Goal: Contribute content: Add original content to the website for others to see

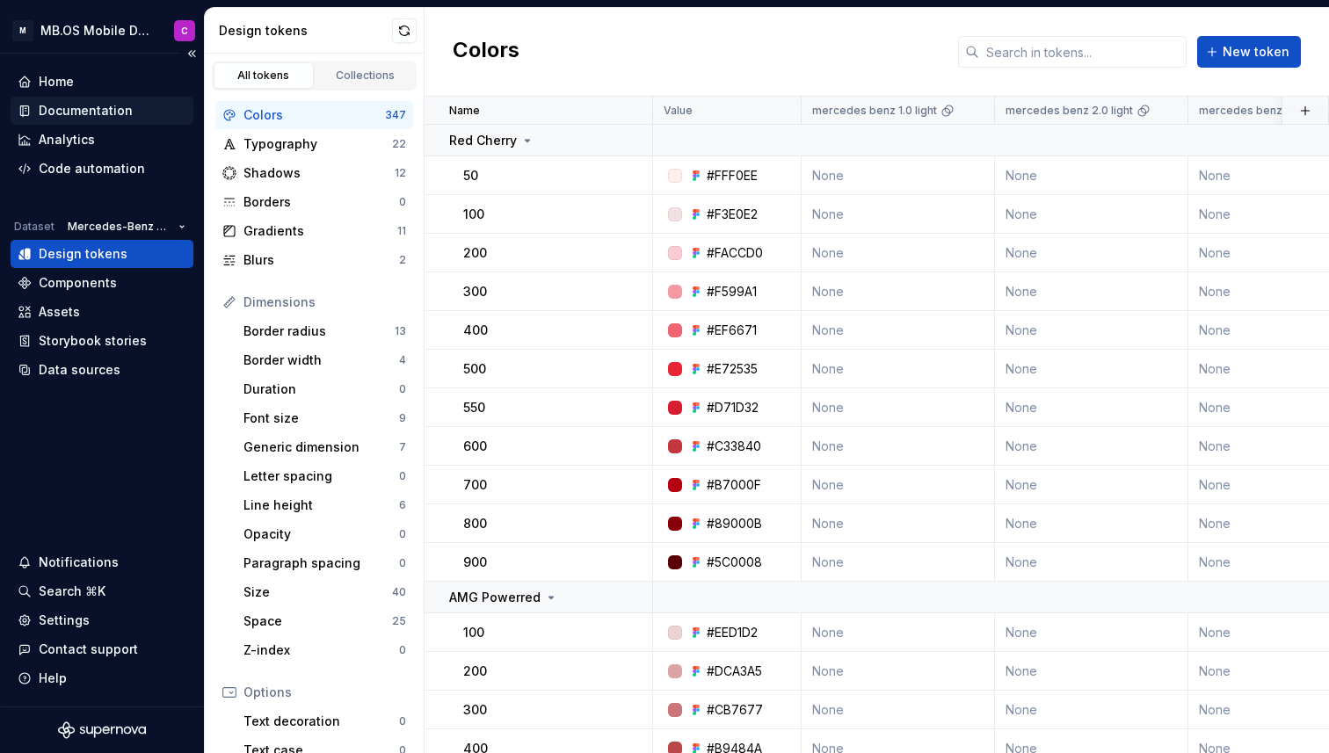
click at [66, 106] on div "Documentation" at bounding box center [86, 111] width 94 height 18
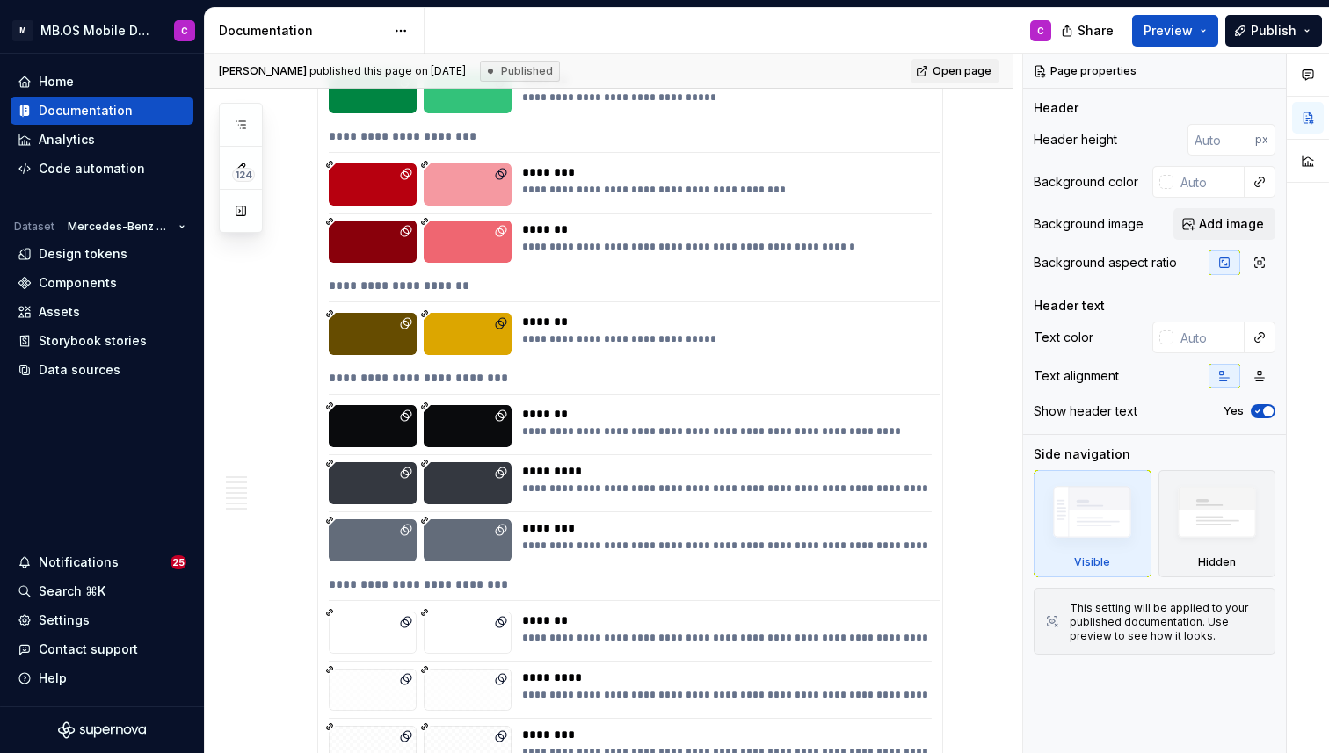
scroll to position [3215, 0]
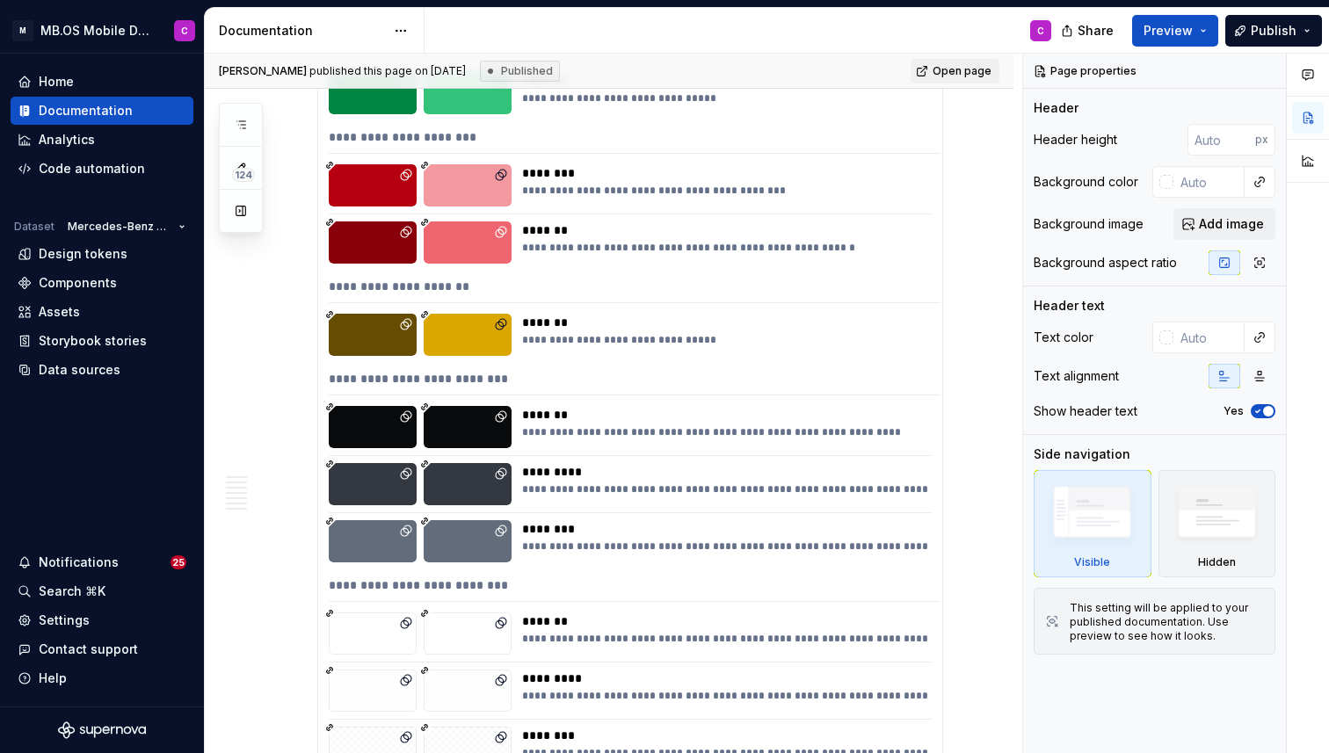
click at [667, 340] on div "**********" at bounding box center [726, 340] width 408 height 14
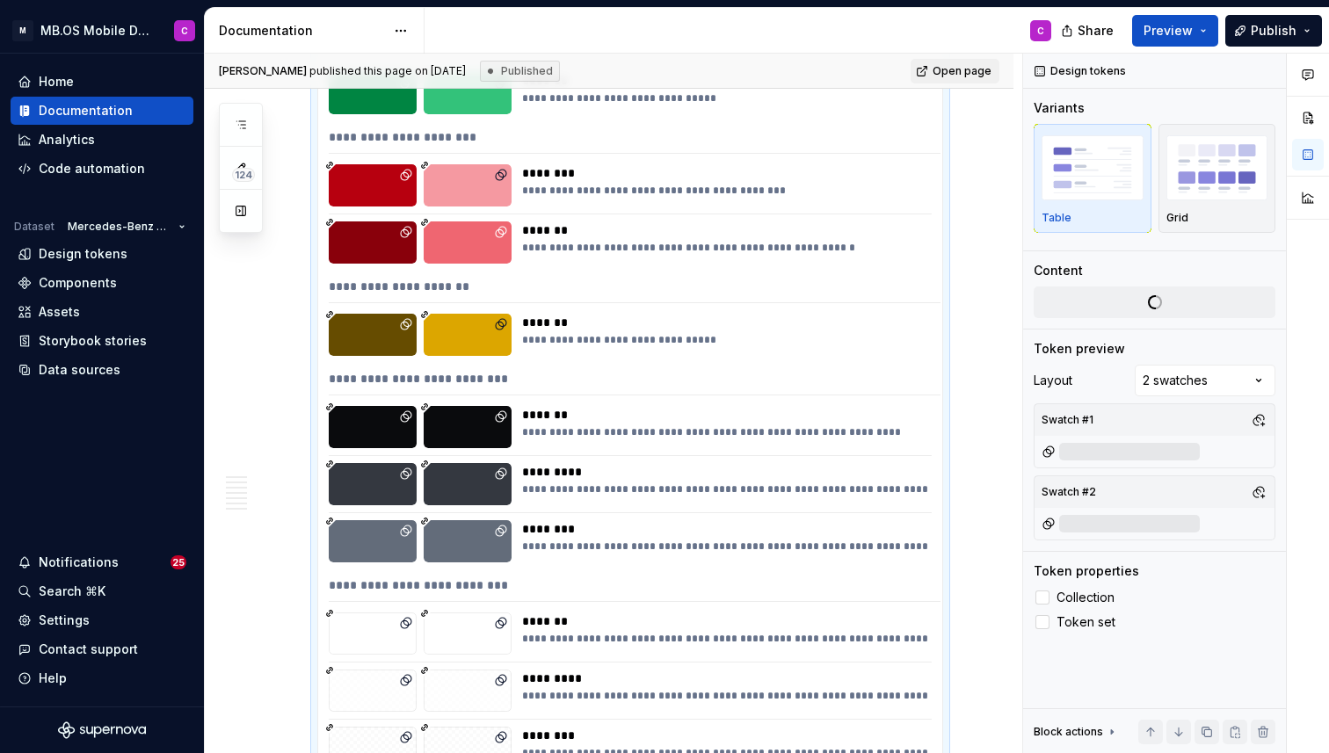
click at [667, 340] on div "**********" at bounding box center [726, 340] width 408 height 14
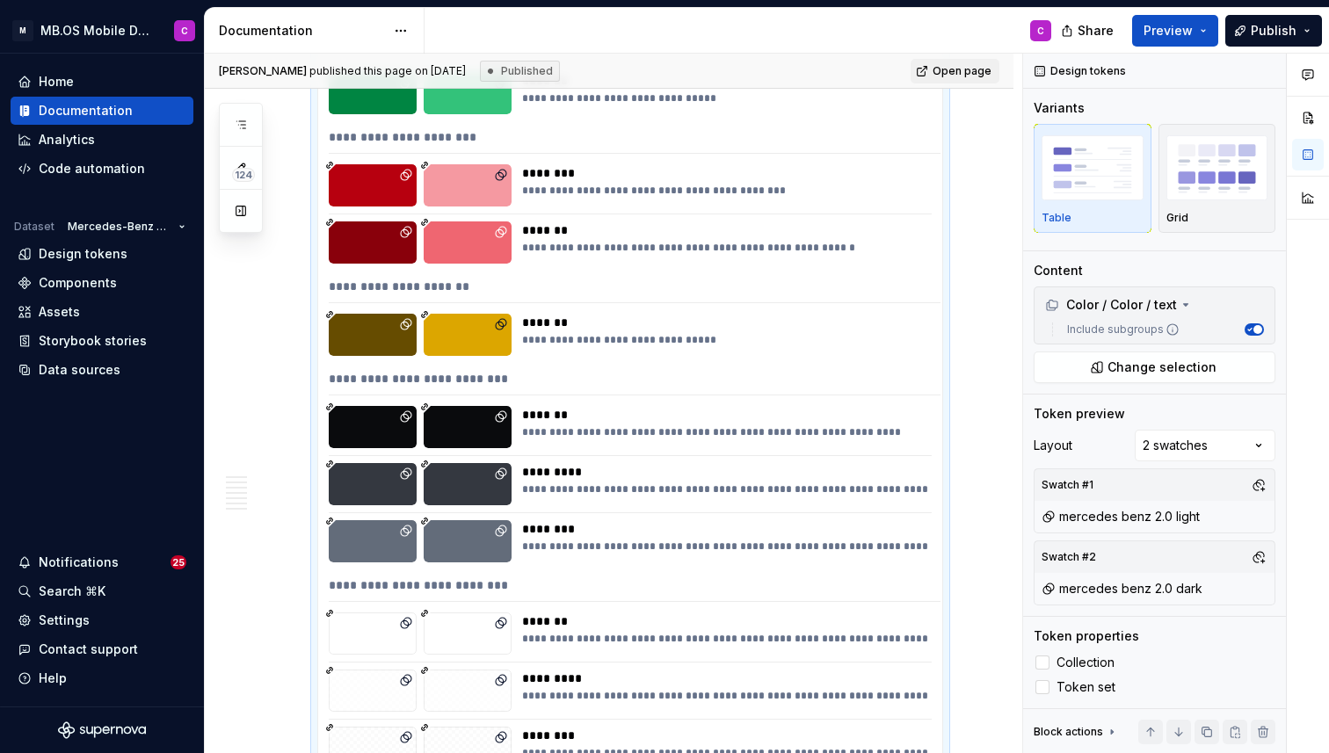
type textarea "*"
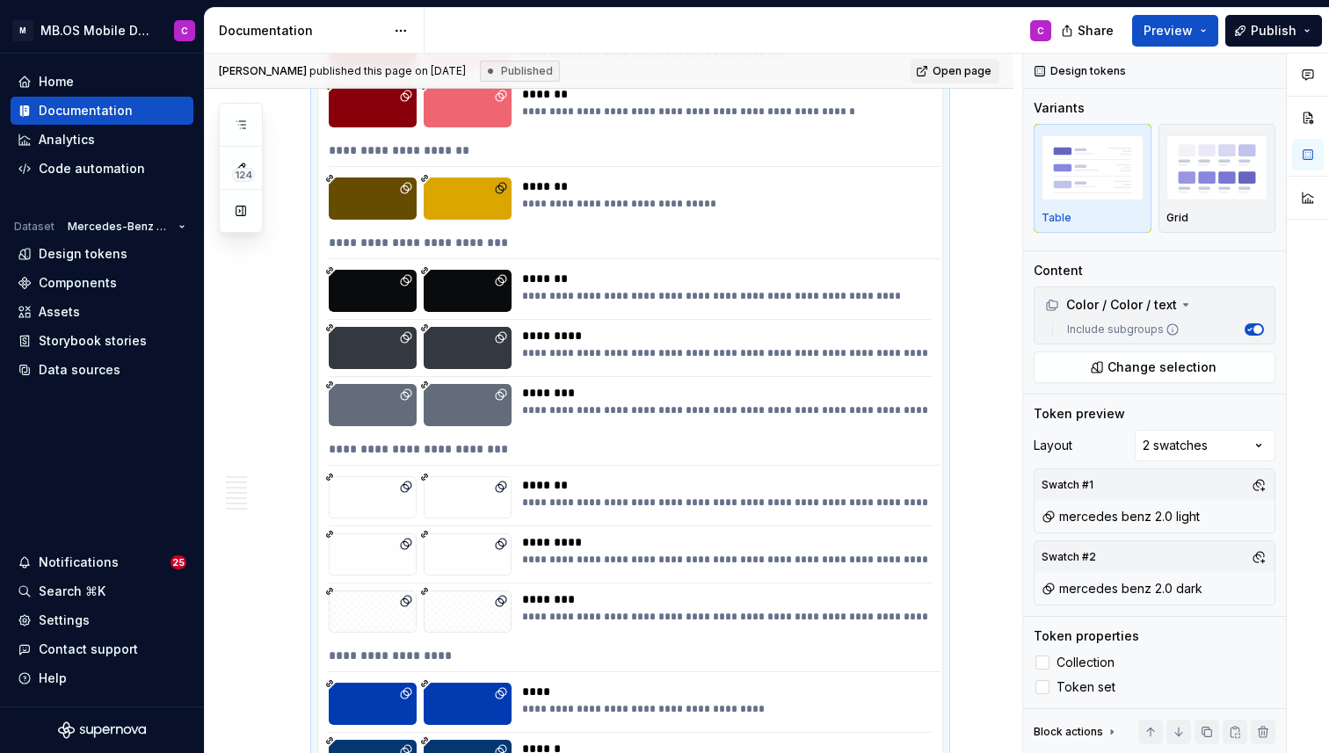
scroll to position [0, 0]
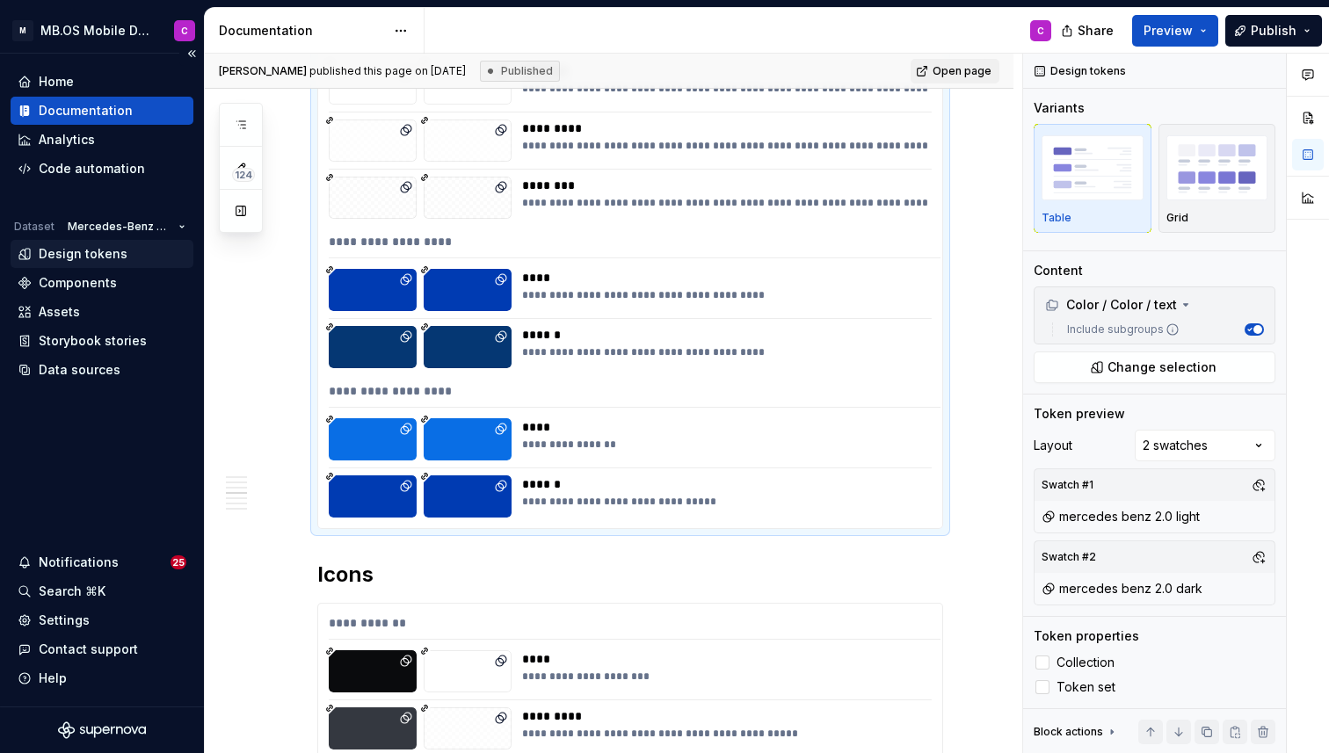
click at [80, 251] on div "Design tokens" at bounding box center [83, 254] width 89 height 18
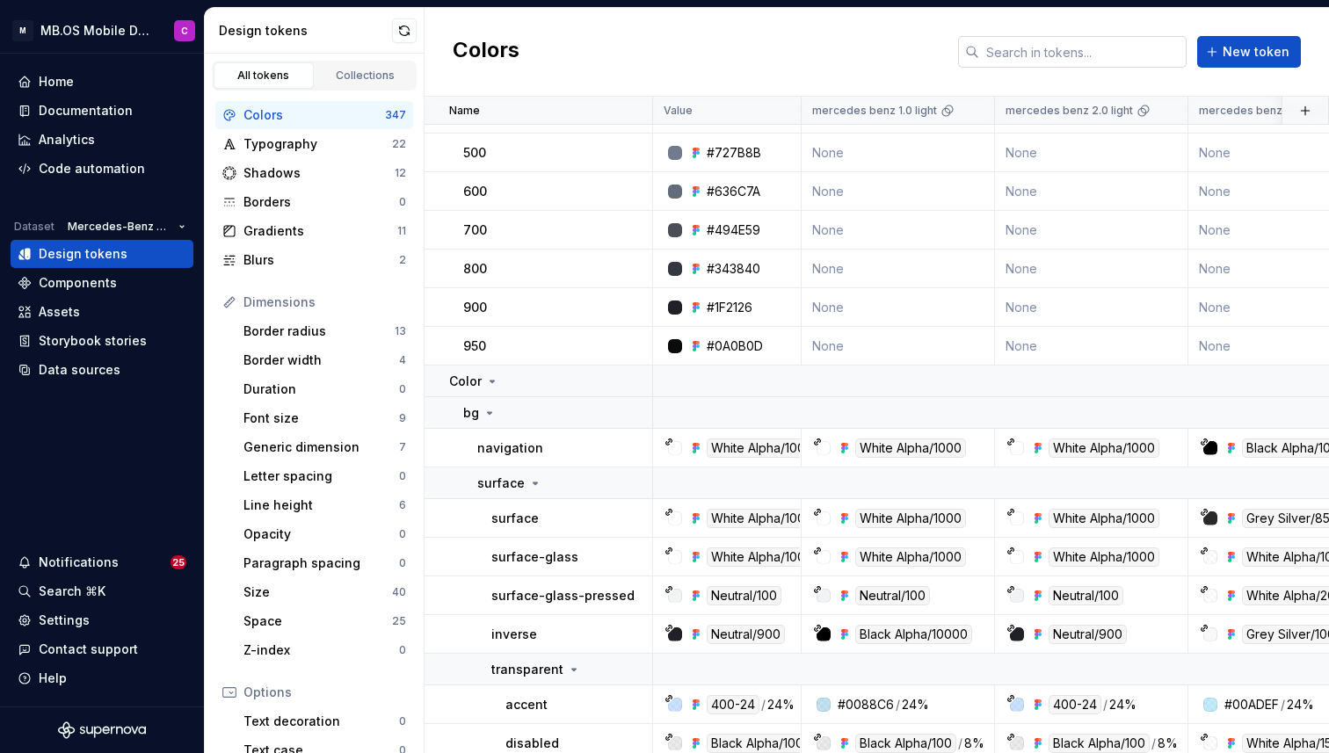
click at [1012, 56] on input "text" at bounding box center [1082, 52] width 207 height 32
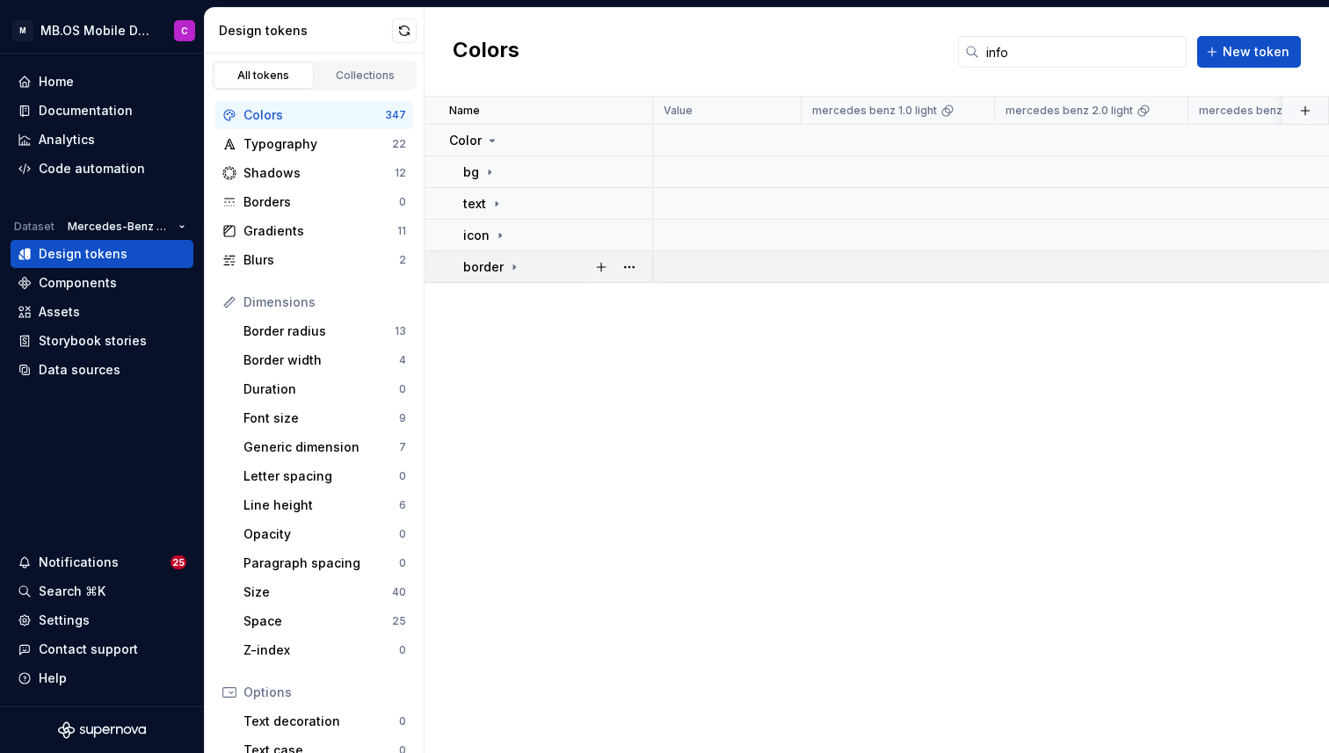
click at [513, 266] on icon at bounding box center [514, 267] width 2 height 4
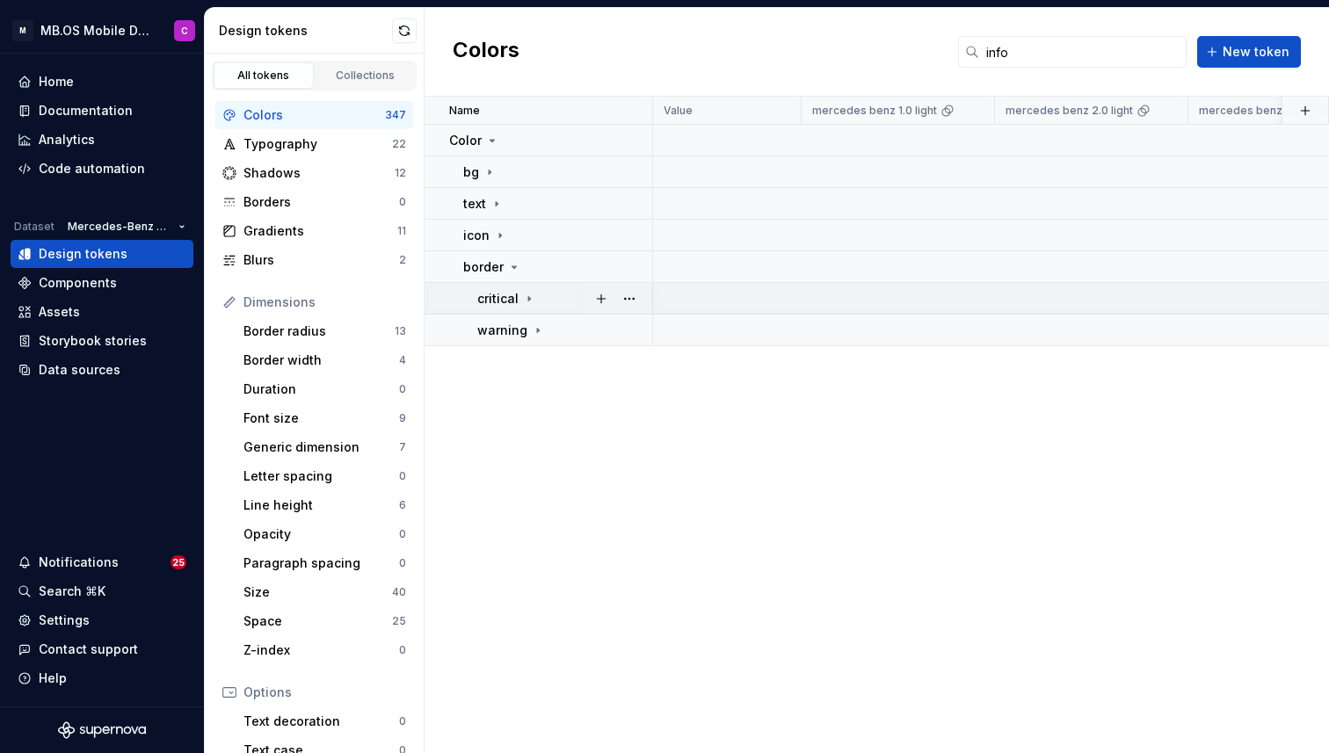
click at [522, 299] on icon at bounding box center [529, 299] width 14 height 14
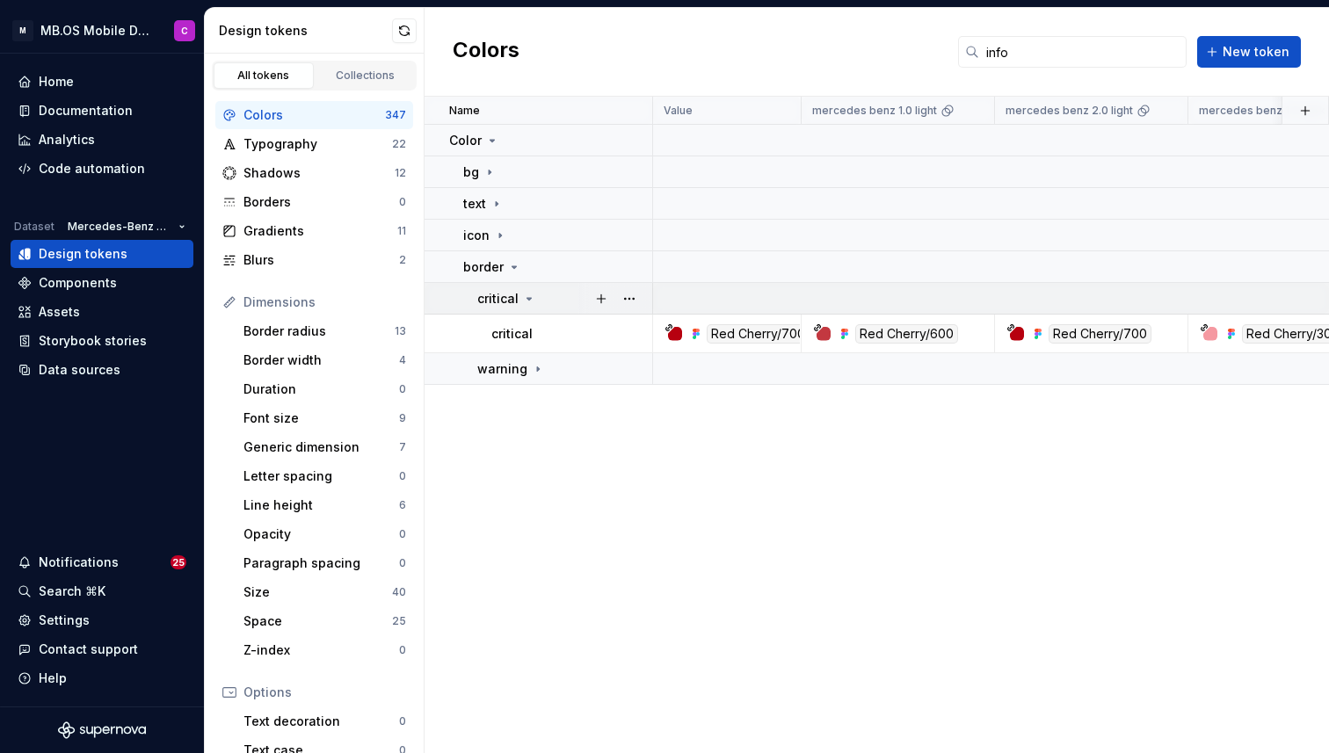
click at [522, 299] on icon at bounding box center [529, 299] width 14 height 14
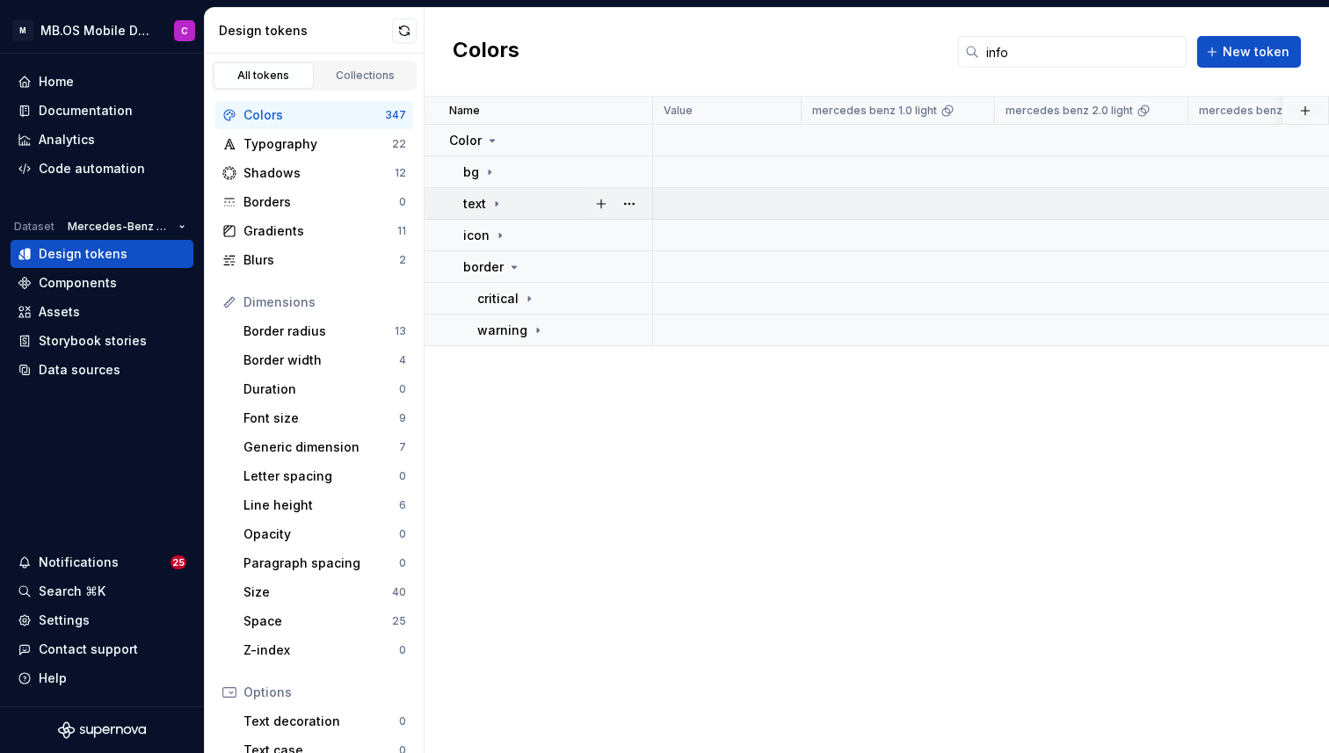
click at [495, 208] on icon at bounding box center [497, 204] width 14 height 14
click at [495, 207] on icon at bounding box center [497, 204] width 14 height 14
click at [985, 55] on input "info" at bounding box center [1082, 52] width 207 height 32
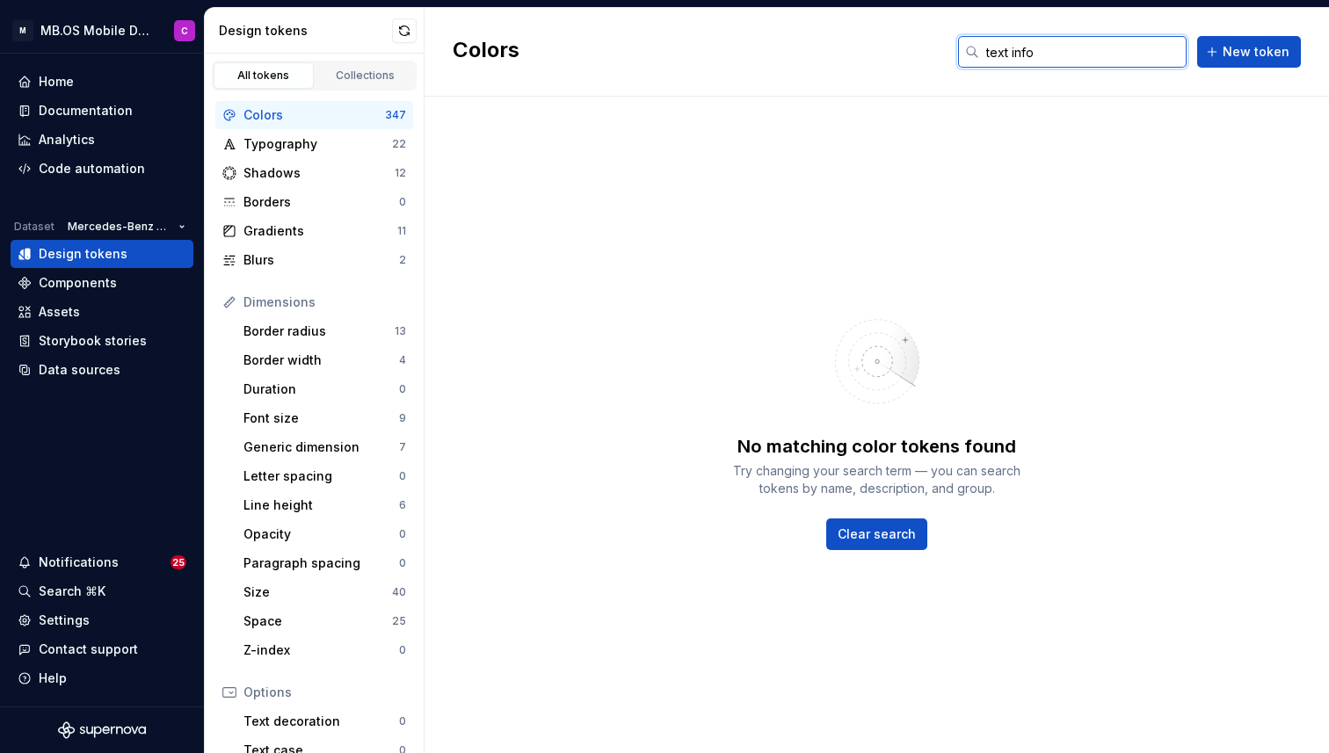
click at [1035, 51] on input "text info" at bounding box center [1082, 52] width 207 height 32
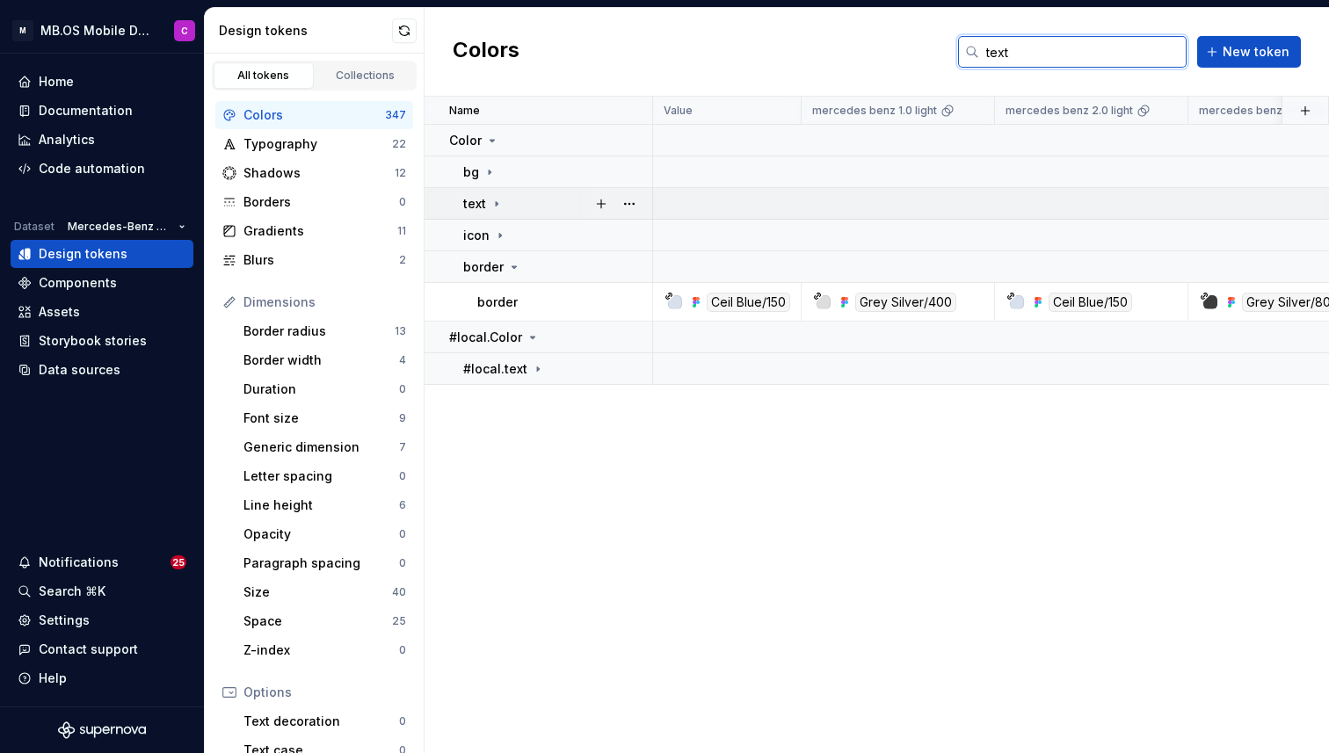
type input "text"
click at [496, 202] on icon at bounding box center [497, 203] width 2 height 4
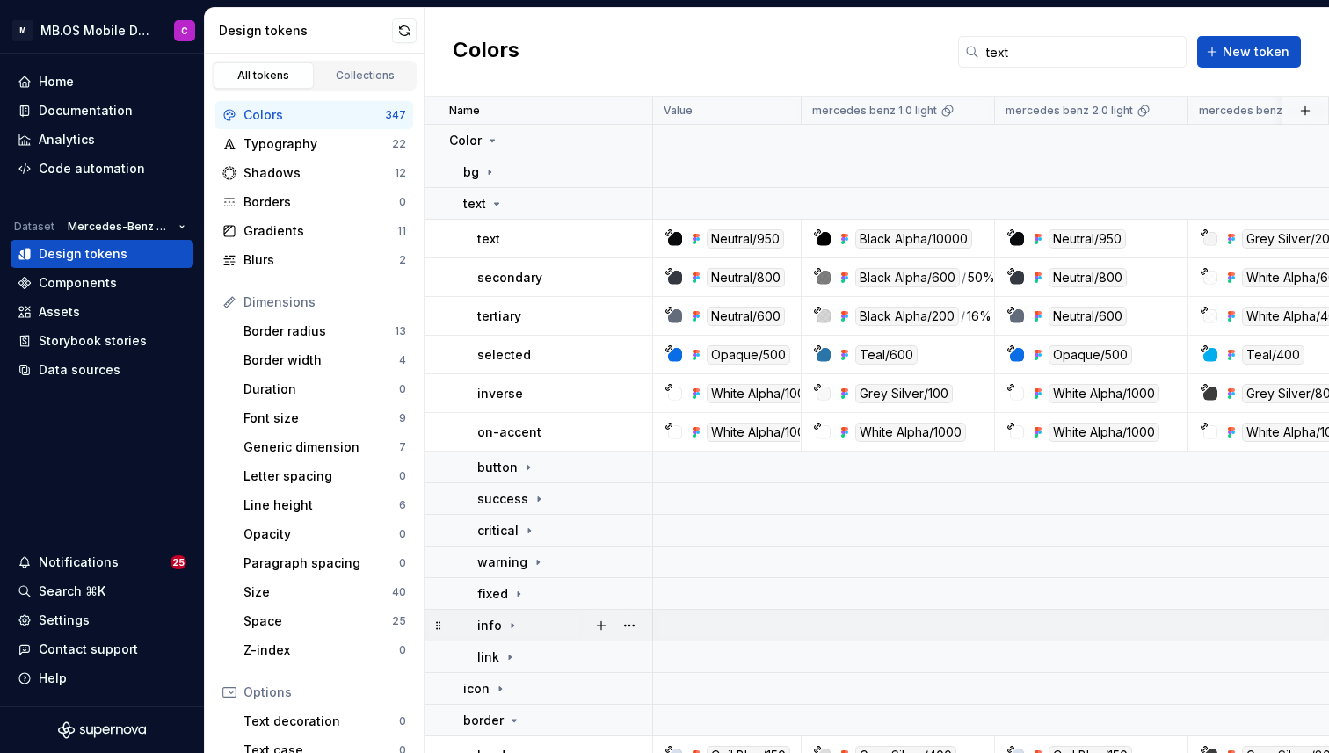
click at [511, 624] on icon at bounding box center [513, 626] width 14 height 14
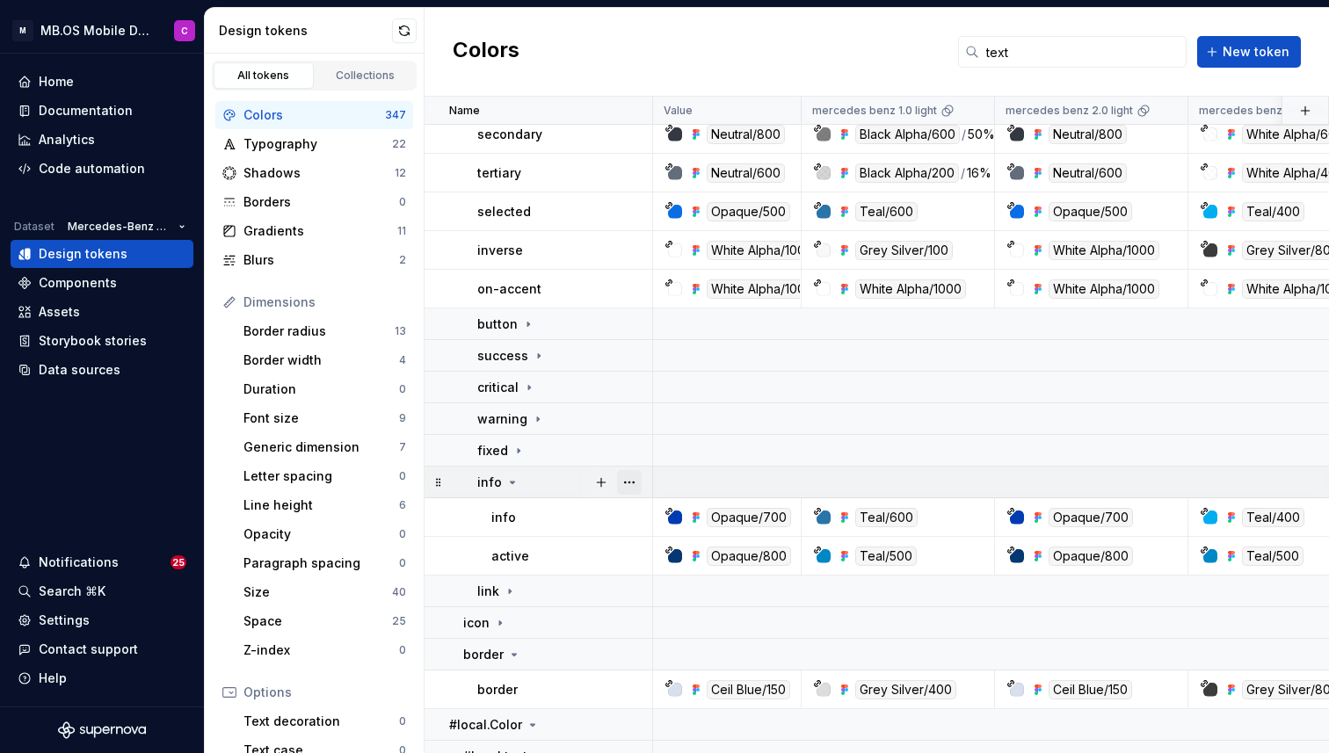
click at [629, 476] on button "button" at bounding box center [629, 482] width 25 height 25
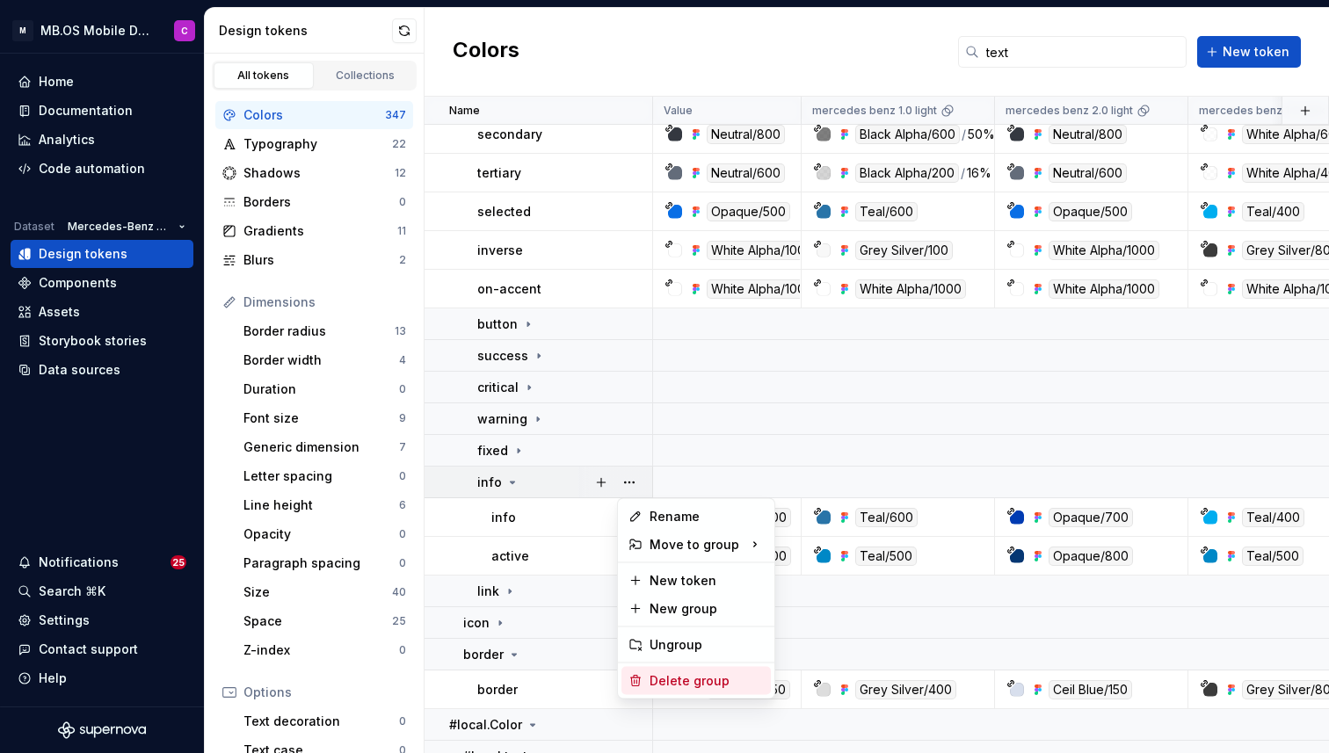
click at [690, 682] on div "Delete group" at bounding box center [707, 682] width 114 height 18
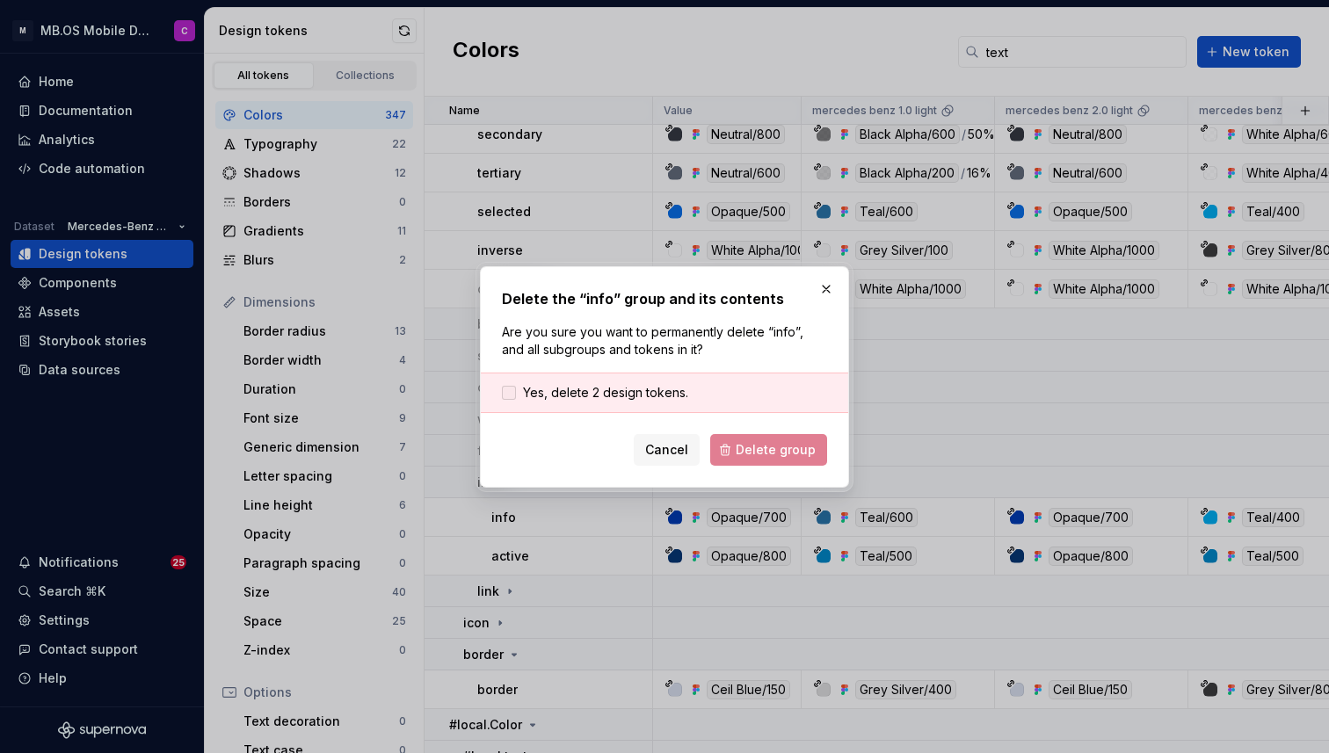
click at [562, 384] on span "Yes, delete 2 design tokens." at bounding box center [605, 393] width 165 height 18
click at [784, 457] on span "Delete group" at bounding box center [776, 450] width 80 height 18
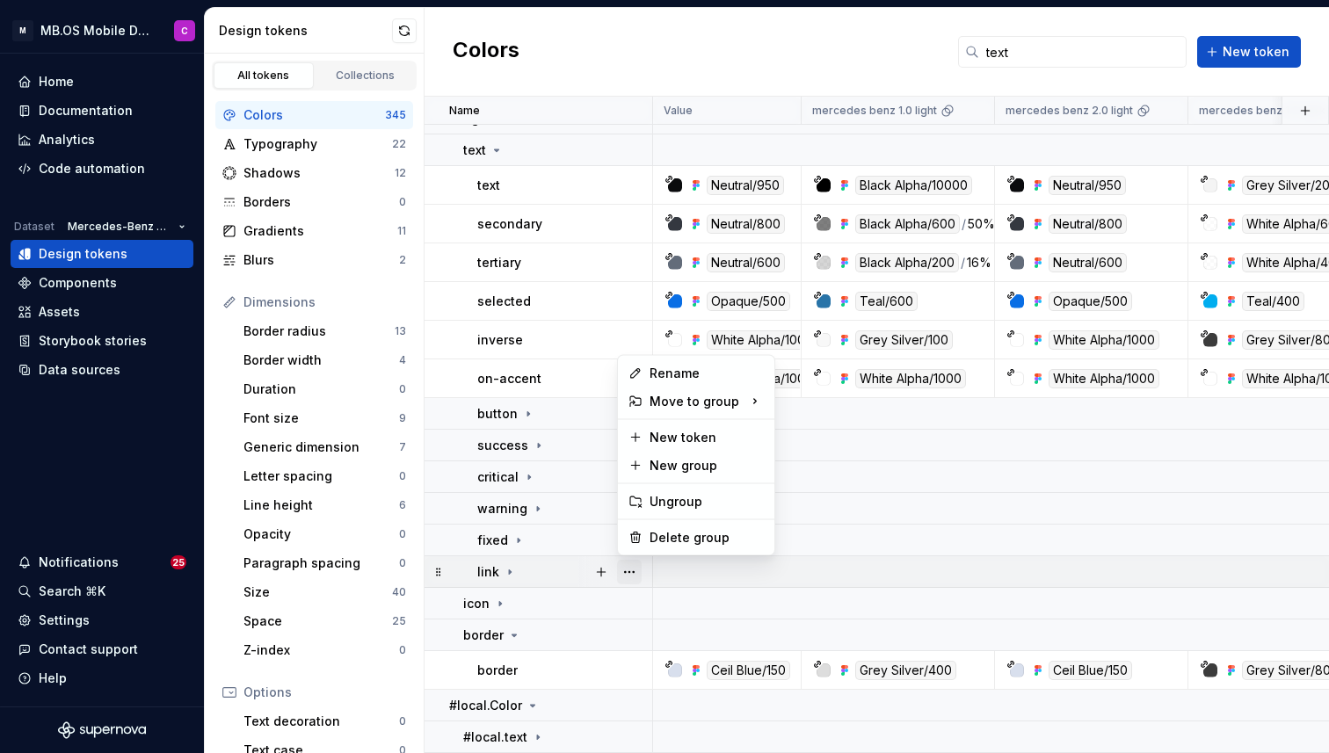
click at [636, 567] on button "button" at bounding box center [629, 572] width 25 height 25
click at [677, 536] on div "Delete group" at bounding box center [707, 538] width 114 height 18
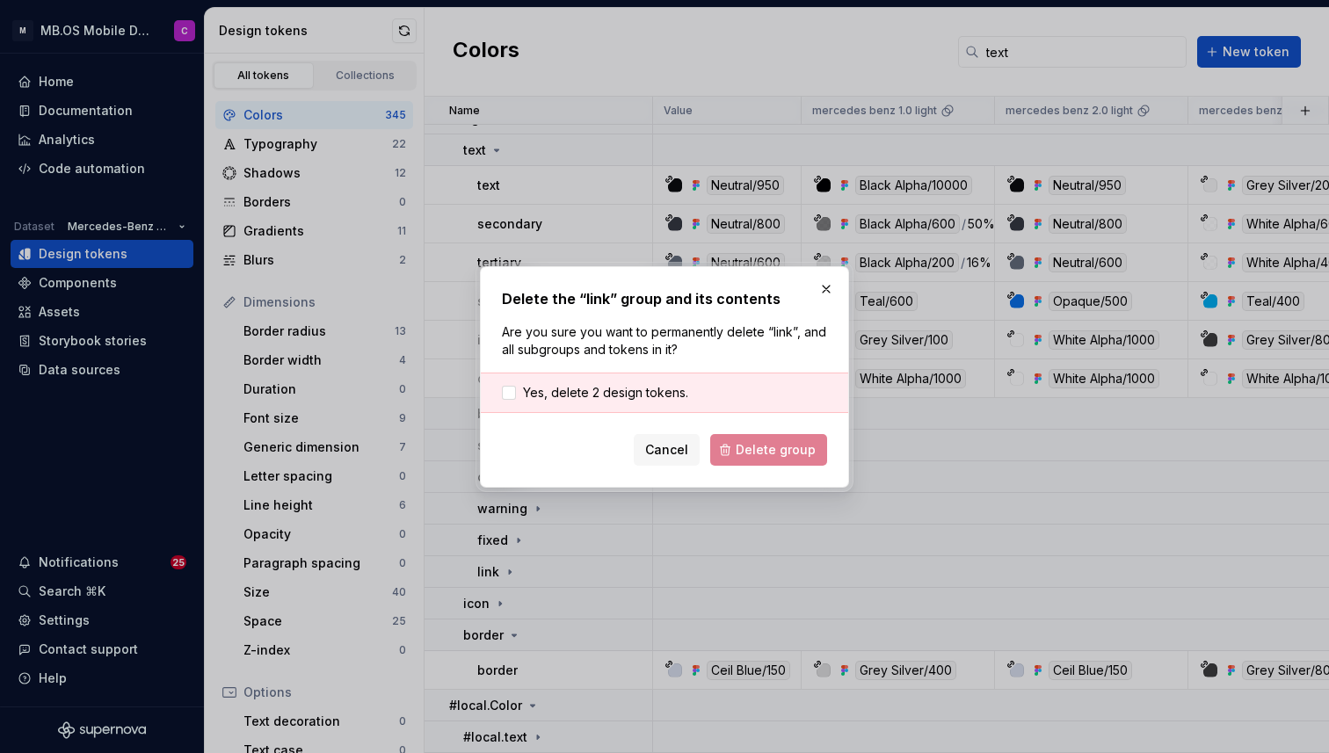
click at [525, 375] on div "Yes, delete 2 design tokens." at bounding box center [665, 393] width 368 height 40
click at [527, 389] on span "Yes, delete 2 design tokens." at bounding box center [605, 393] width 165 height 18
click at [760, 457] on span "Delete group" at bounding box center [776, 450] width 80 height 18
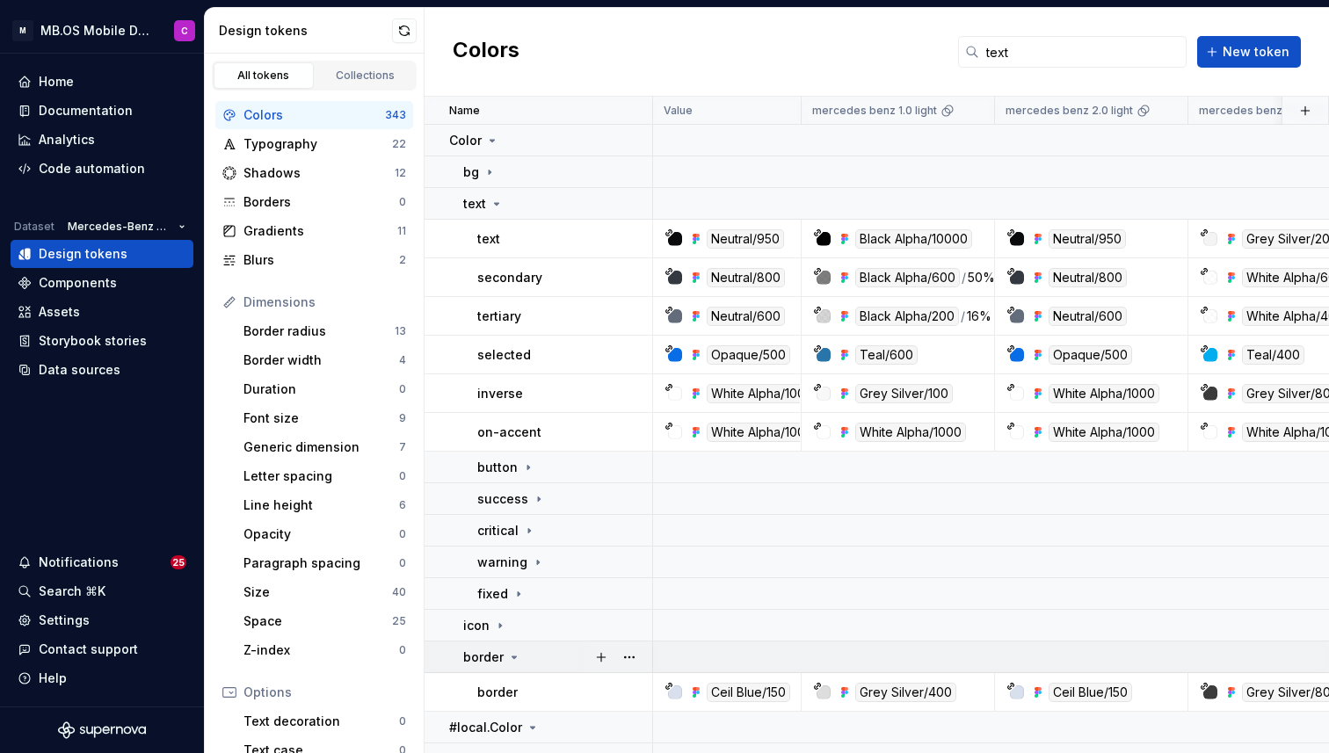
click at [509, 658] on icon at bounding box center [514, 658] width 14 height 14
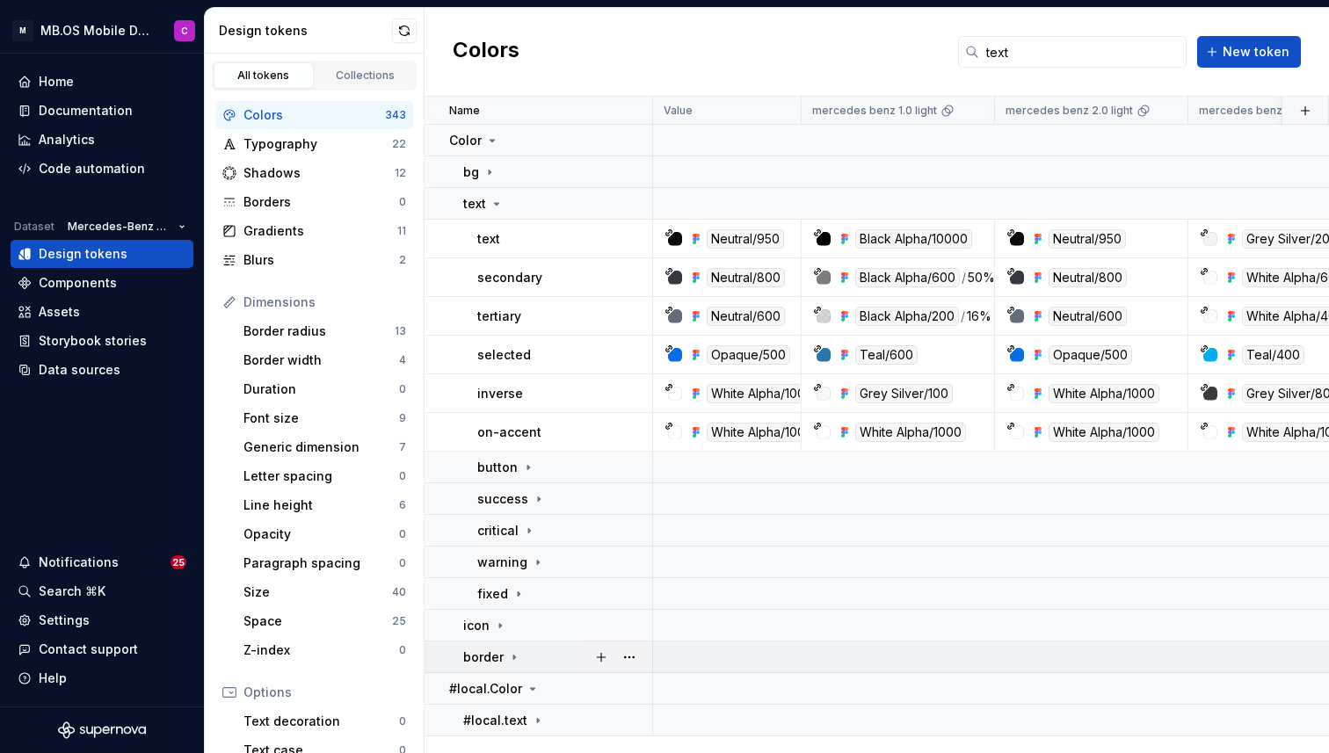
click at [509, 658] on icon at bounding box center [514, 658] width 14 height 14
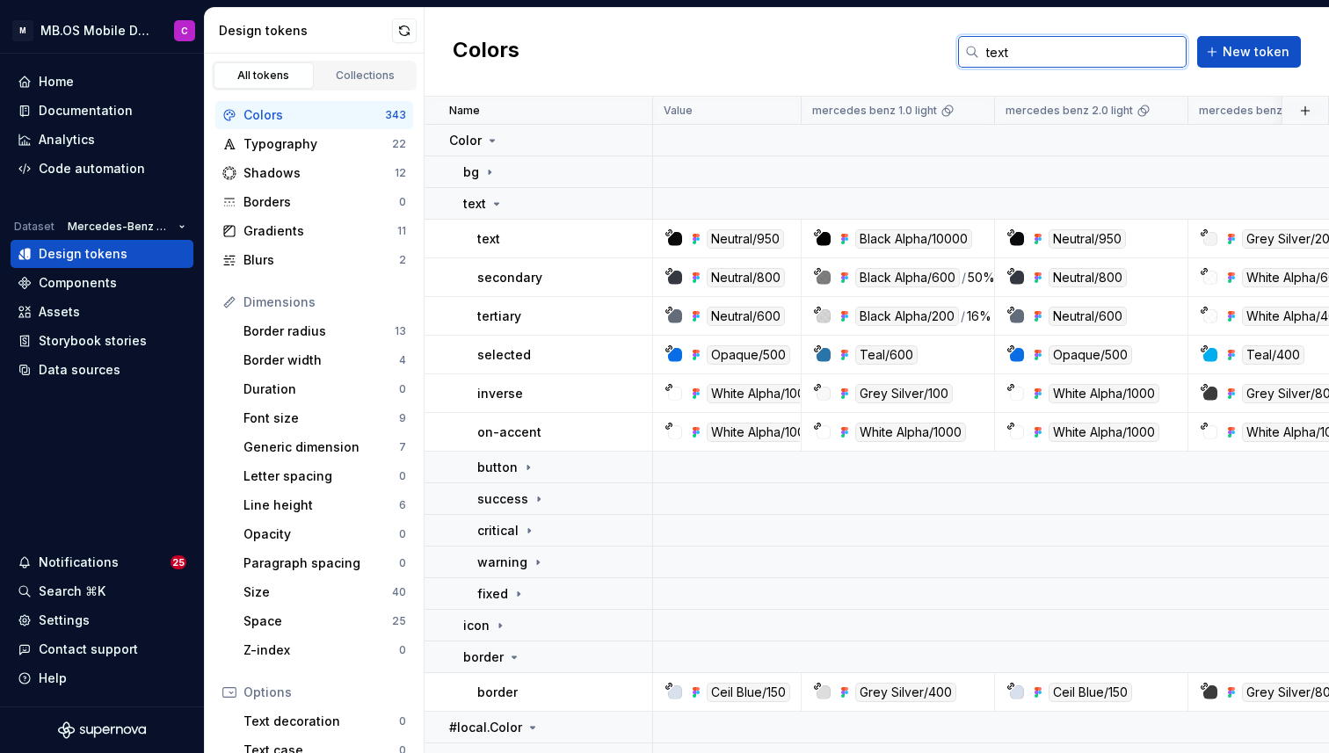
click at [1013, 47] on input "text" at bounding box center [1082, 52] width 207 height 32
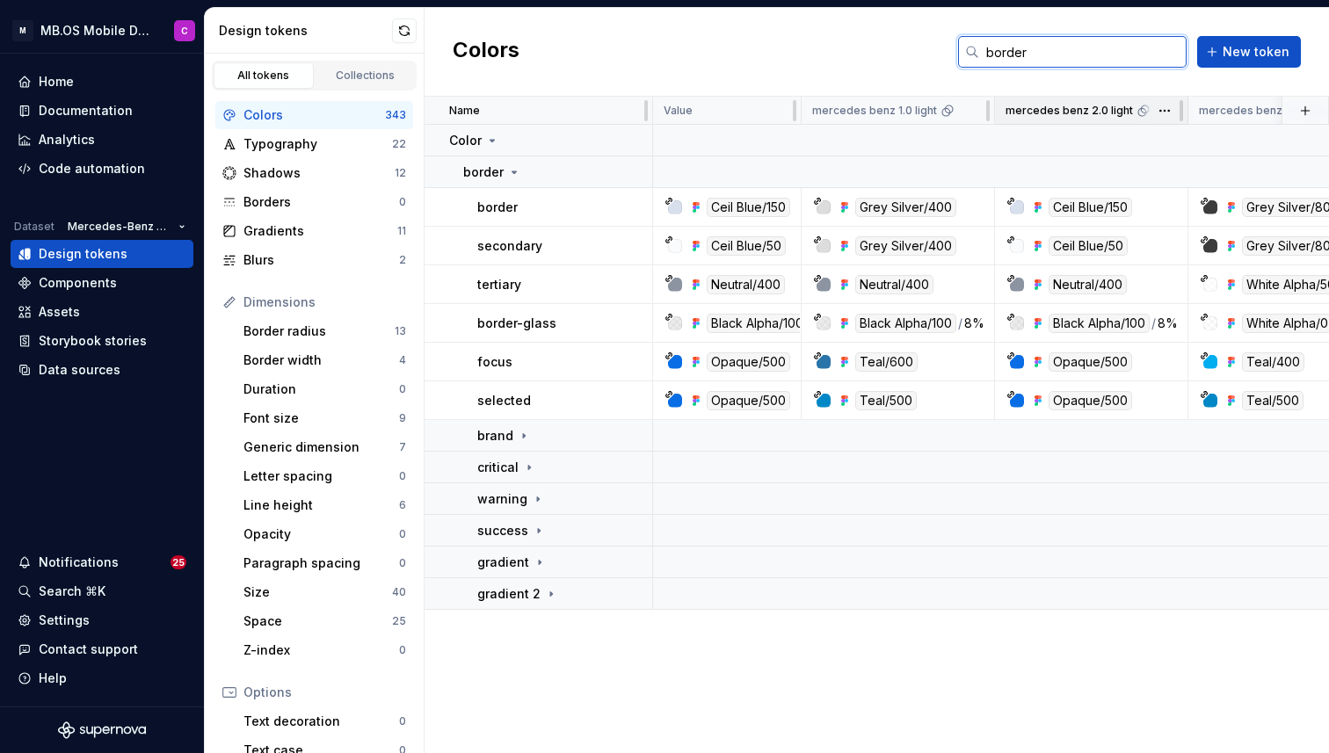
type input "border"
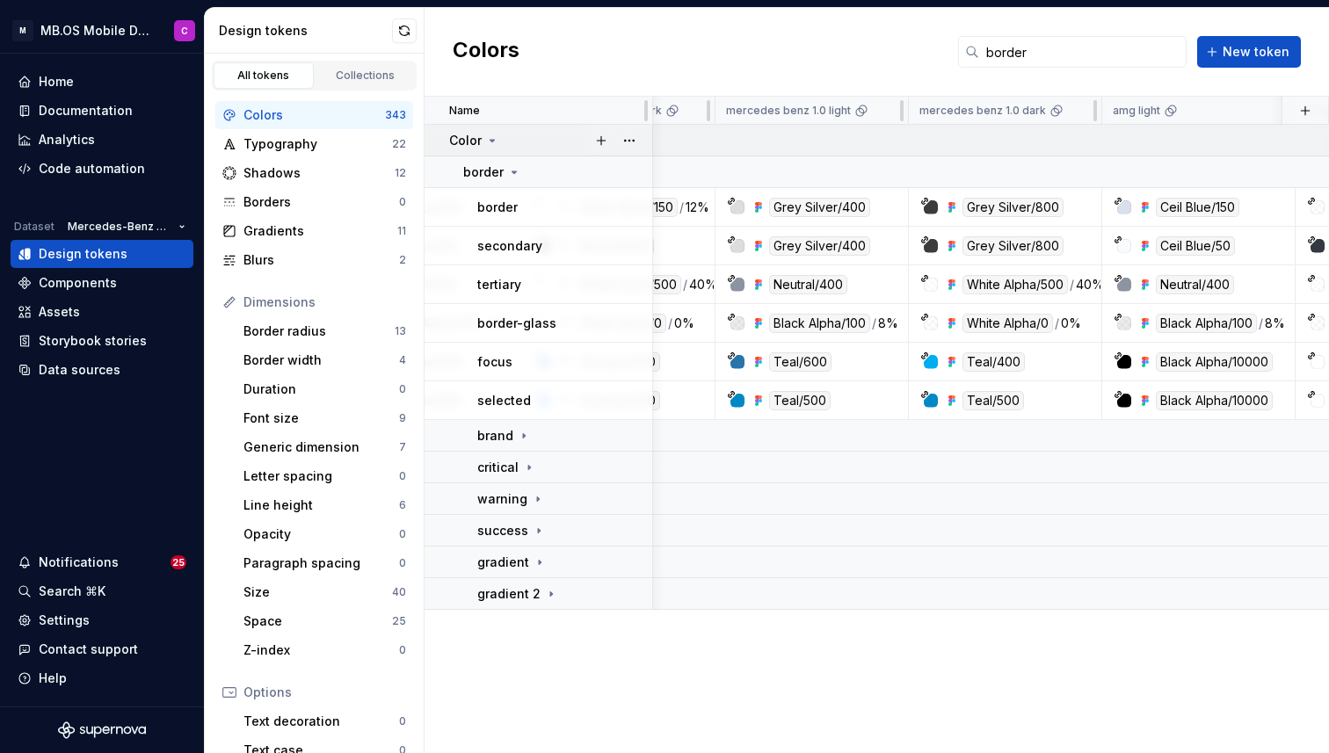
scroll to position [0, 478]
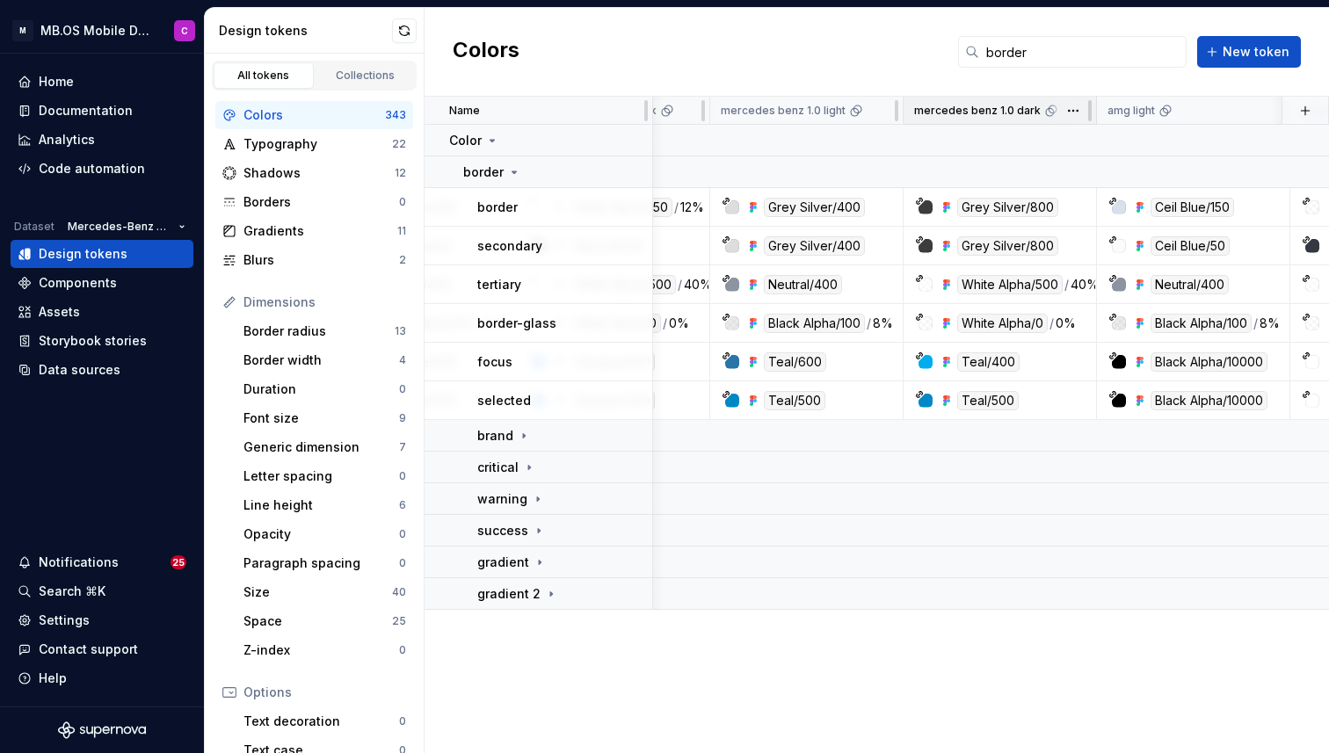
click at [1007, 101] on div "mercedes benz 1.0 dark" at bounding box center [1000, 111] width 193 height 28
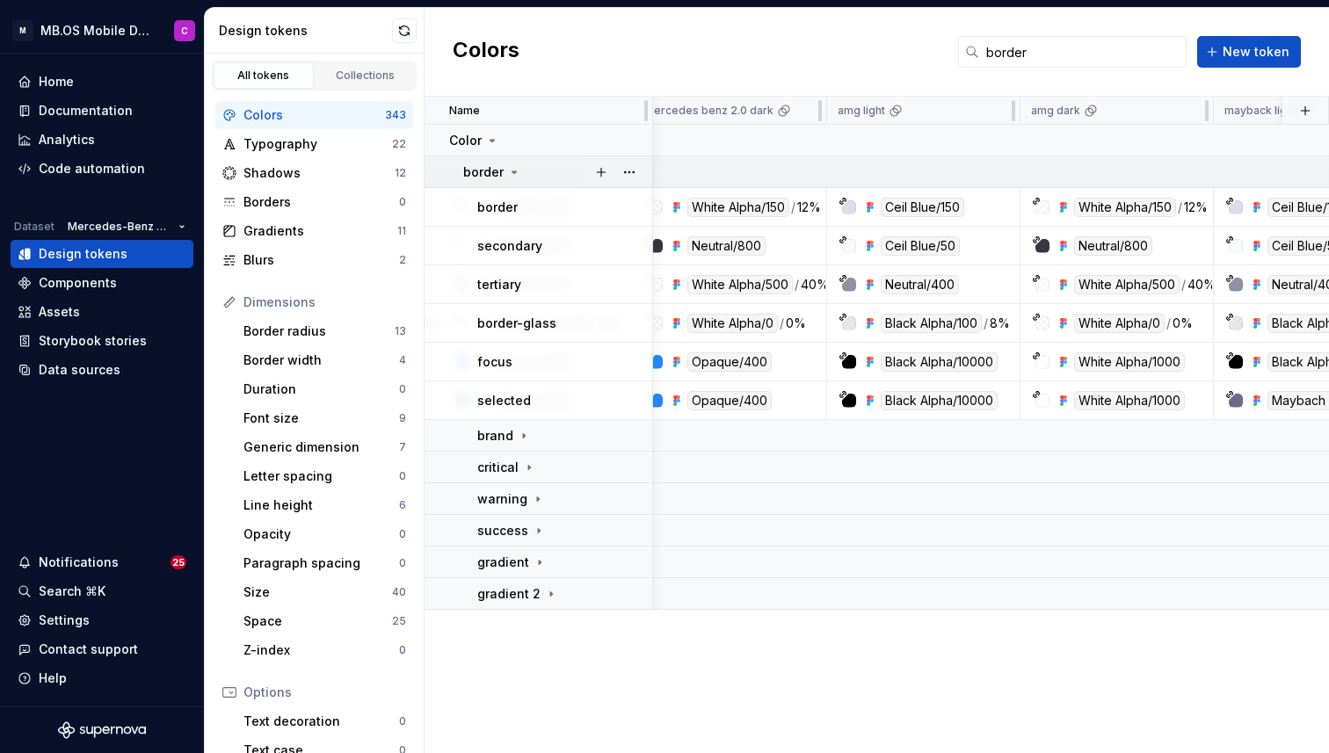
scroll to position [0, 0]
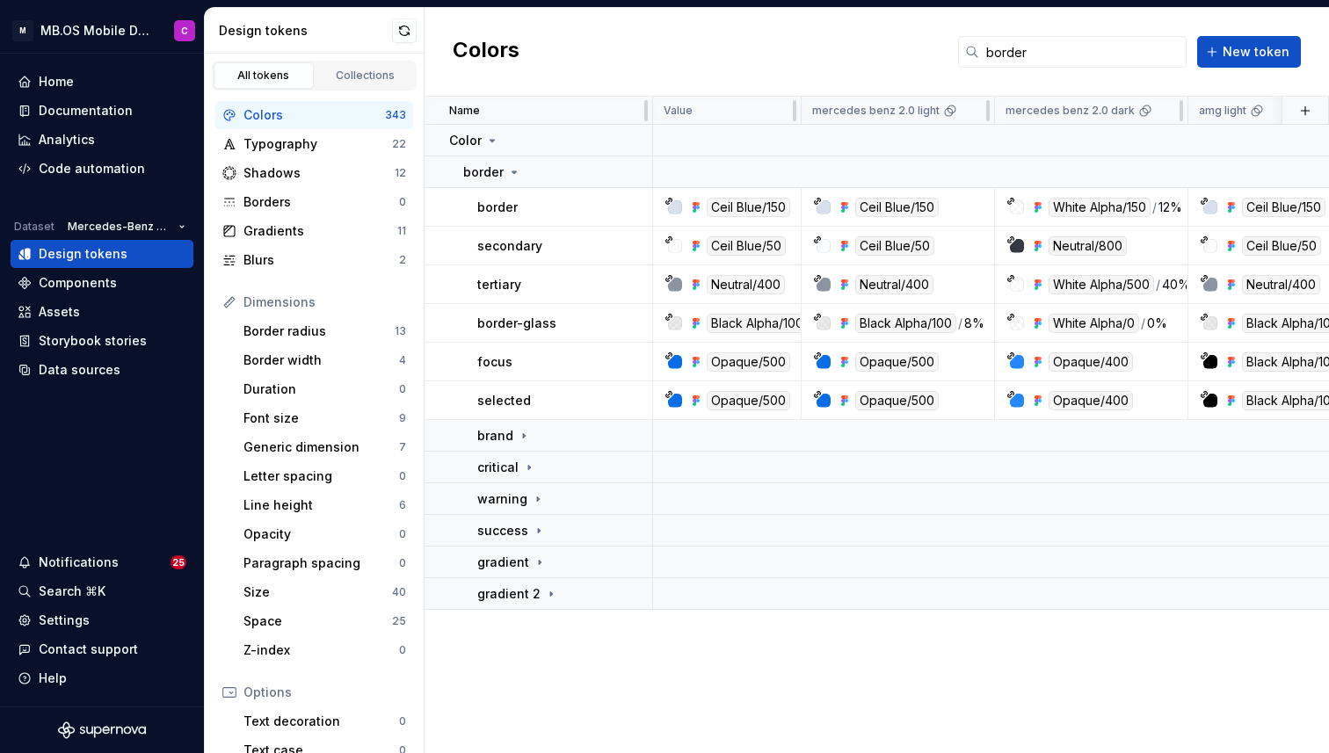
drag, startPoint x: 1242, startPoint y: 112, endPoint x: 950, endPoint y: 1, distance: 312.2
click at [62, 108] on div "Documentation" at bounding box center [86, 111] width 94 height 18
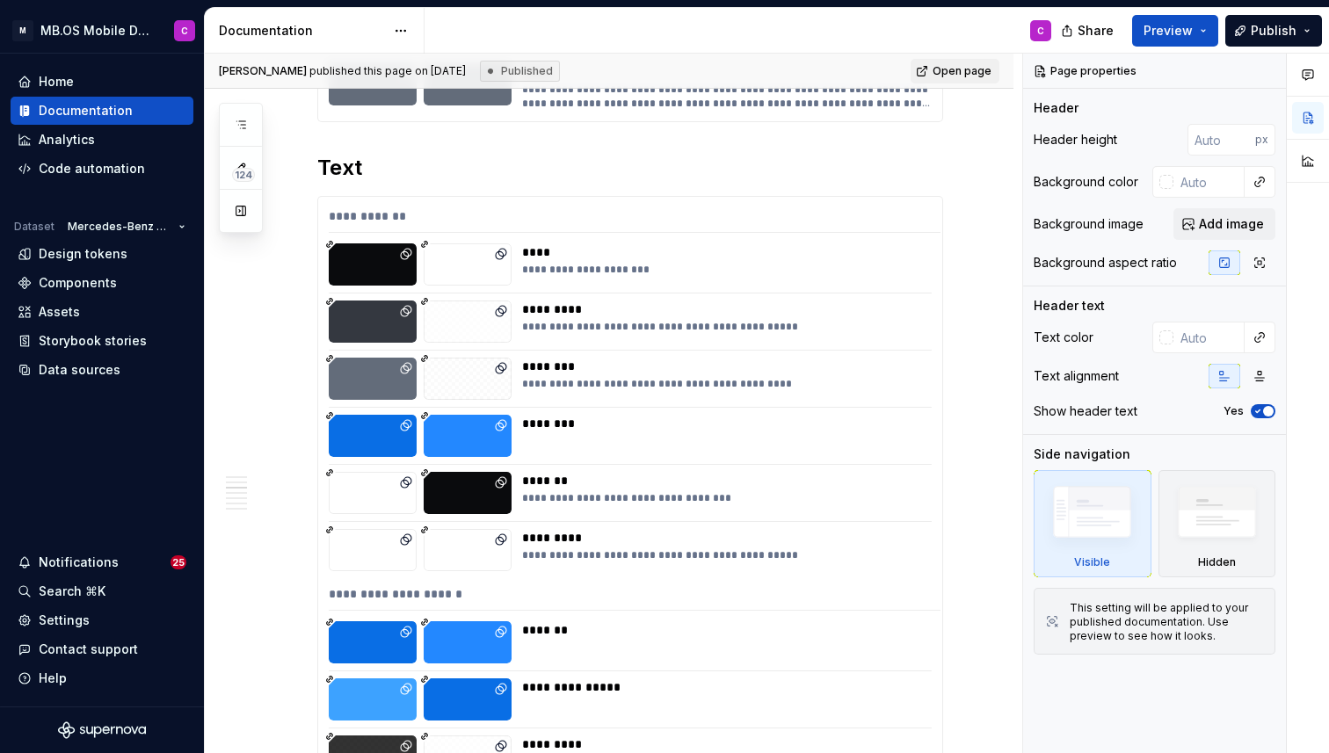
type textarea "*"
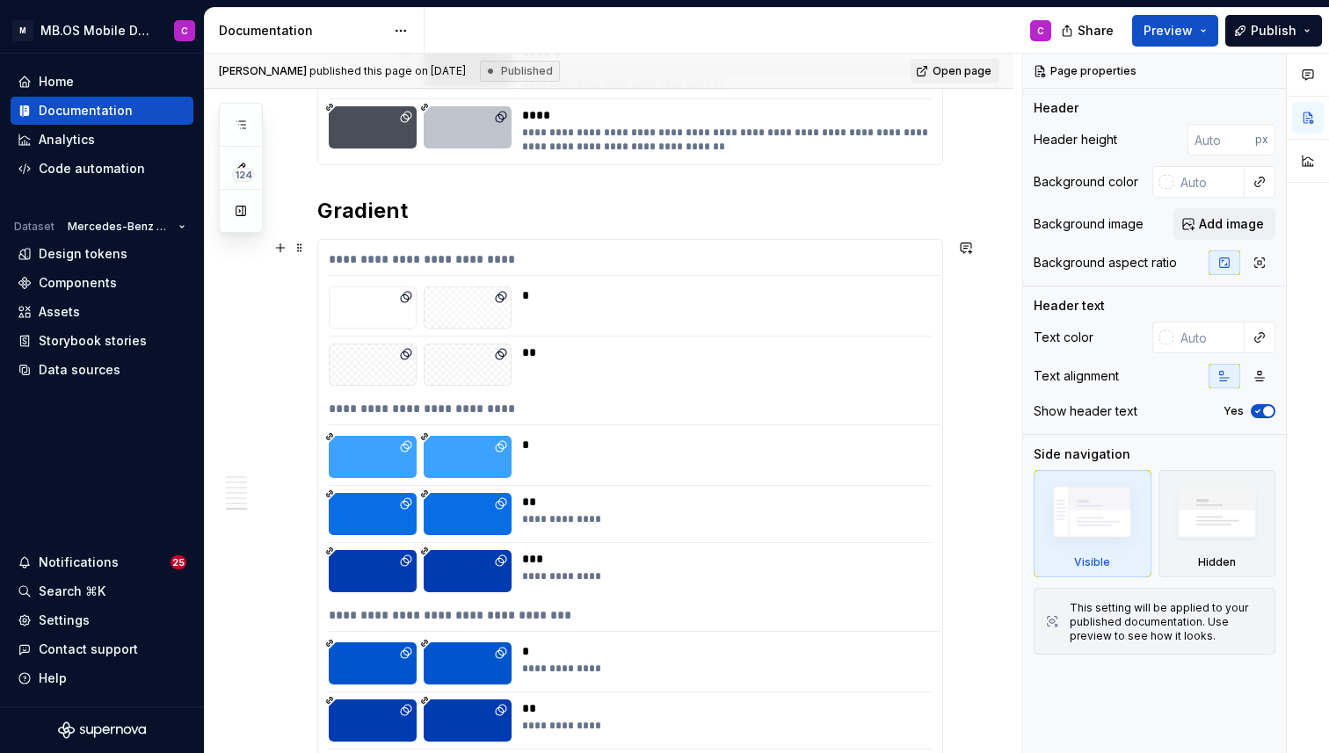
scroll to position [7884, 0]
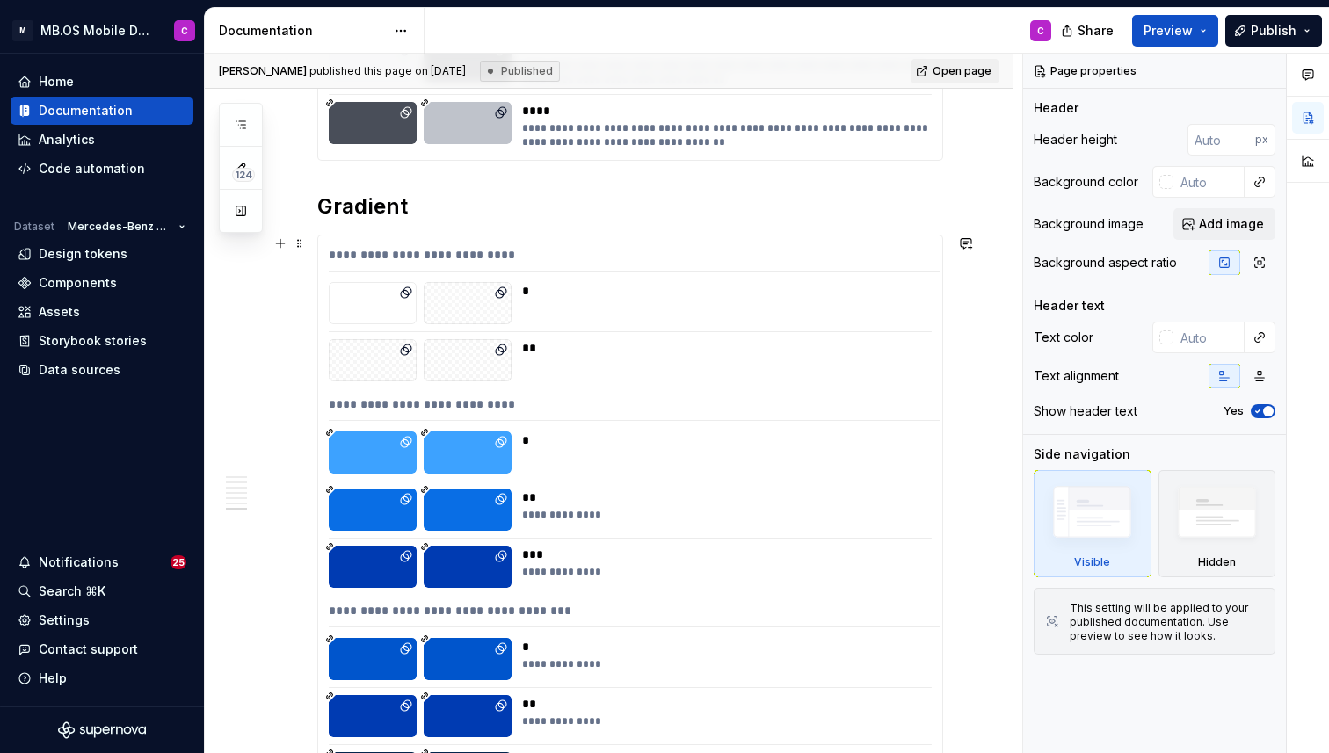
click at [572, 436] on div "*" at bounding box center [726, 441] width 408 height 18
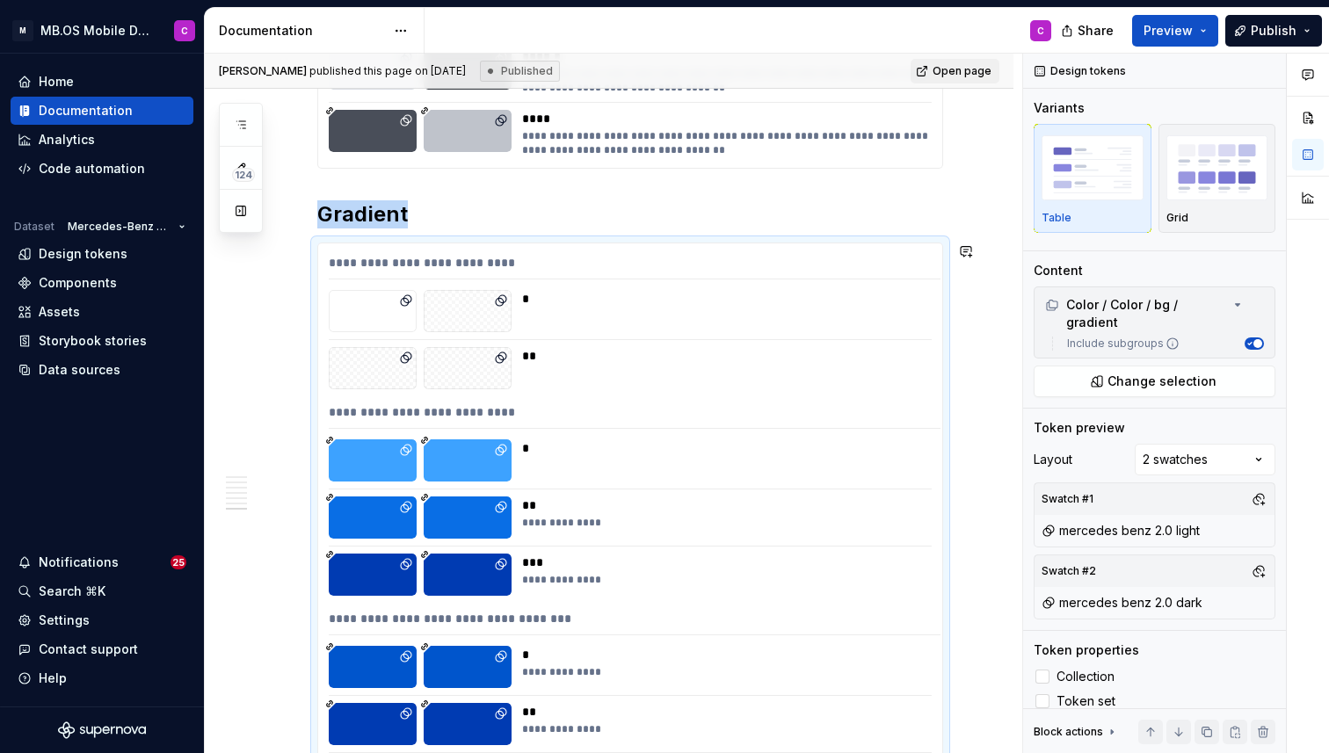
scroll to position [7876, 0]
click at [1152, 373] on span "Change selection" at bounding box center [1162, 382] width 109 height 18
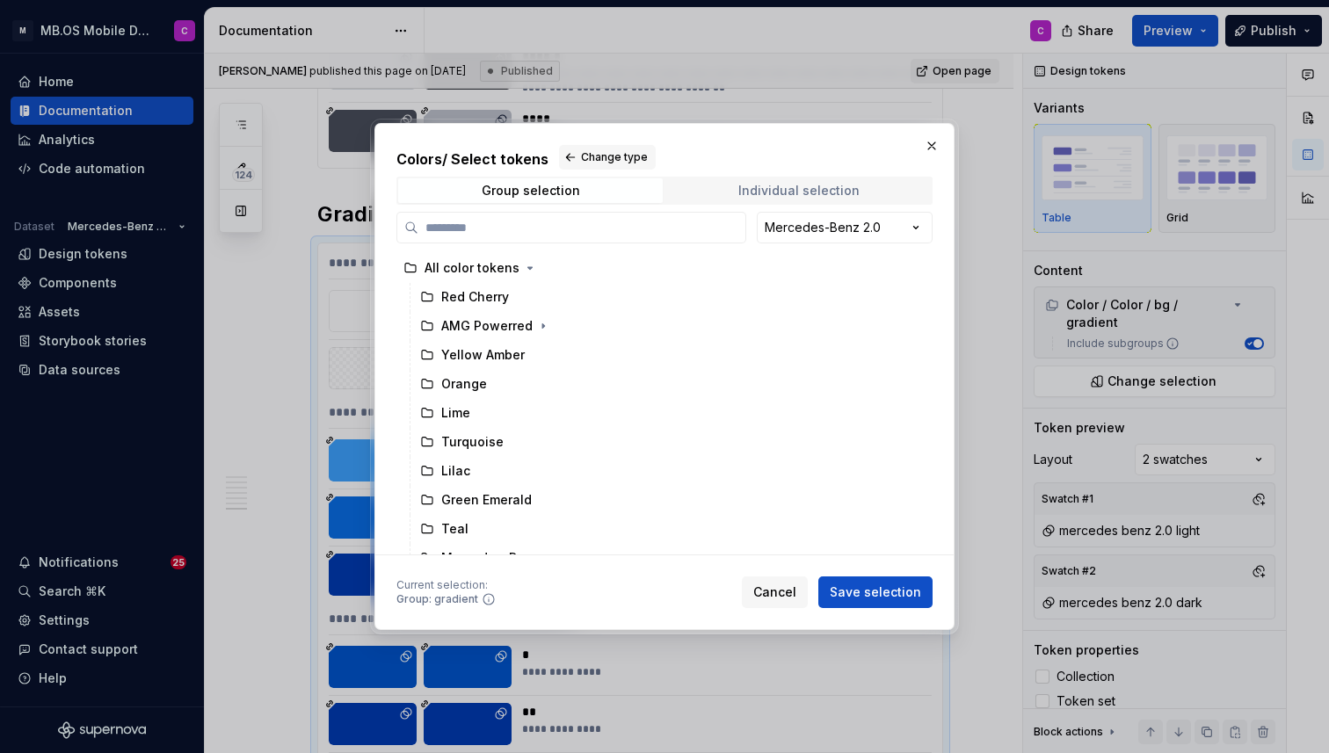
click at [726, 186] on span "Individual selection" at bounding box center [798, 190] width 265 height 25
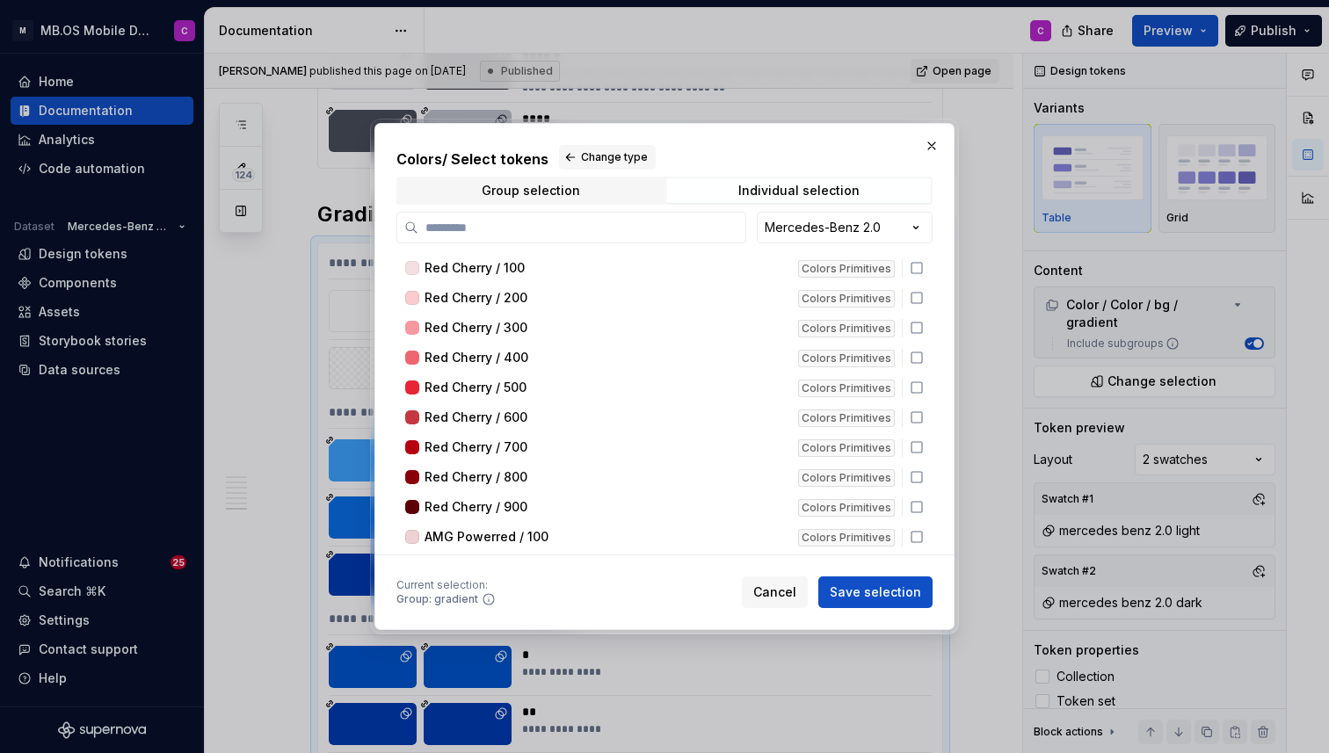
click at [785, 563] on div "Colors / Select tokens Change type Group selection Individual selection Mercede…" at bounding box center [665, 377] width 536 height 464
click at [785, 596] on span "Cancel" at bounding box center [774, 593] width 43 height 18
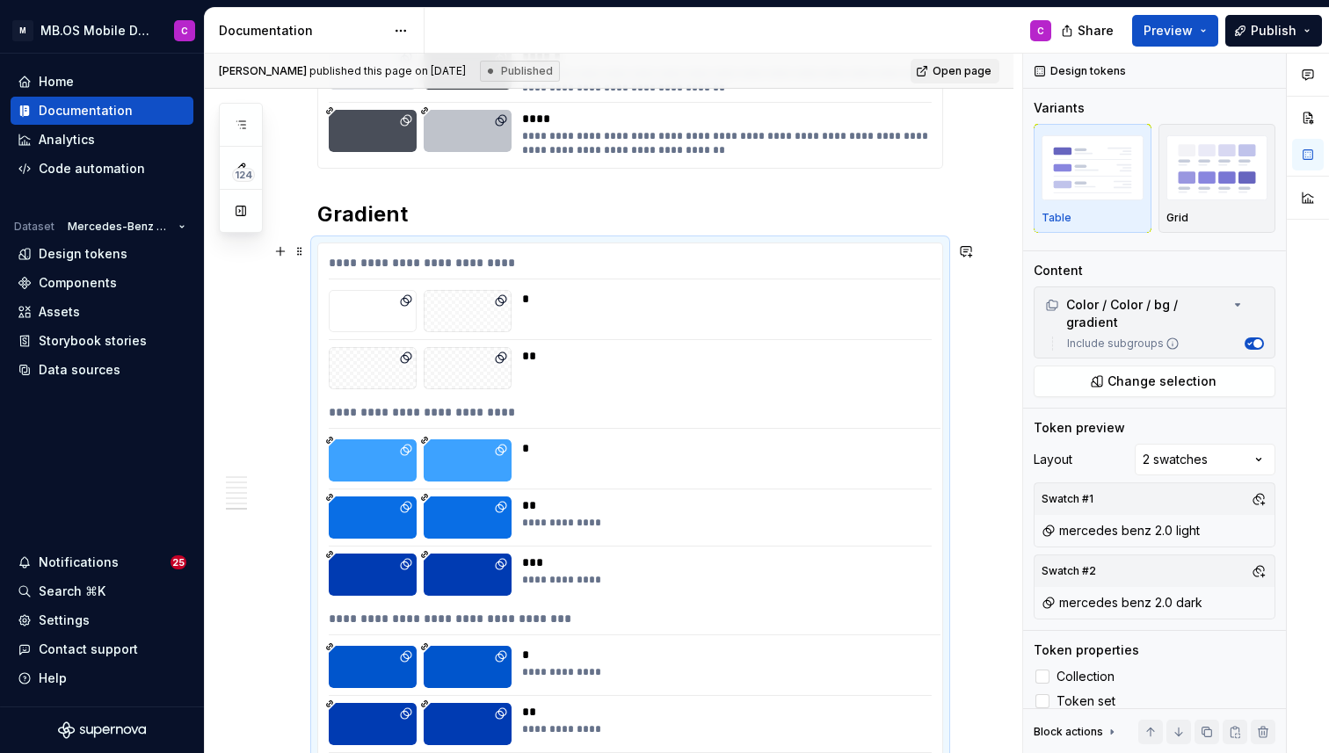
click at [457, 259] on div "**********" at bounding box center [635, 266] width 612 height 25
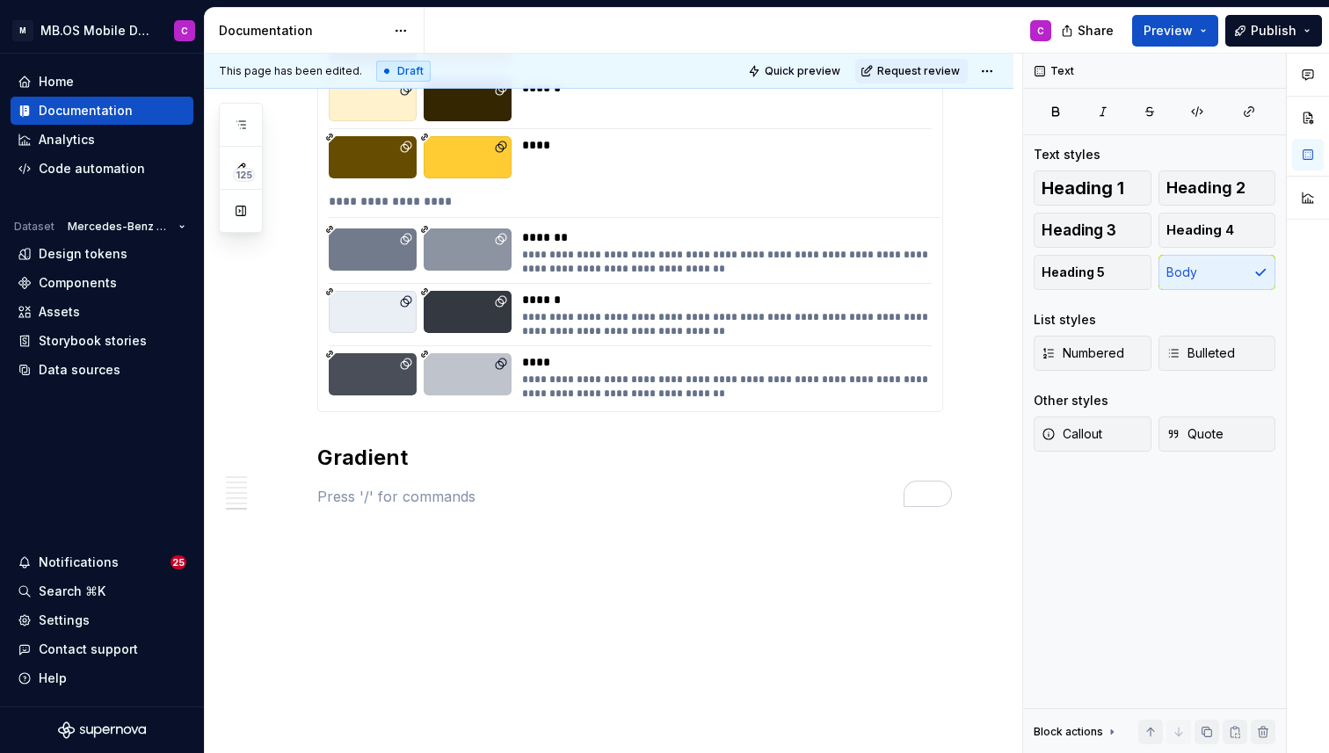
scroll to position [7632, 0]
click at [424, 456] on h2 "Gradient" at bounding box center [630, 458] width 626 height 28
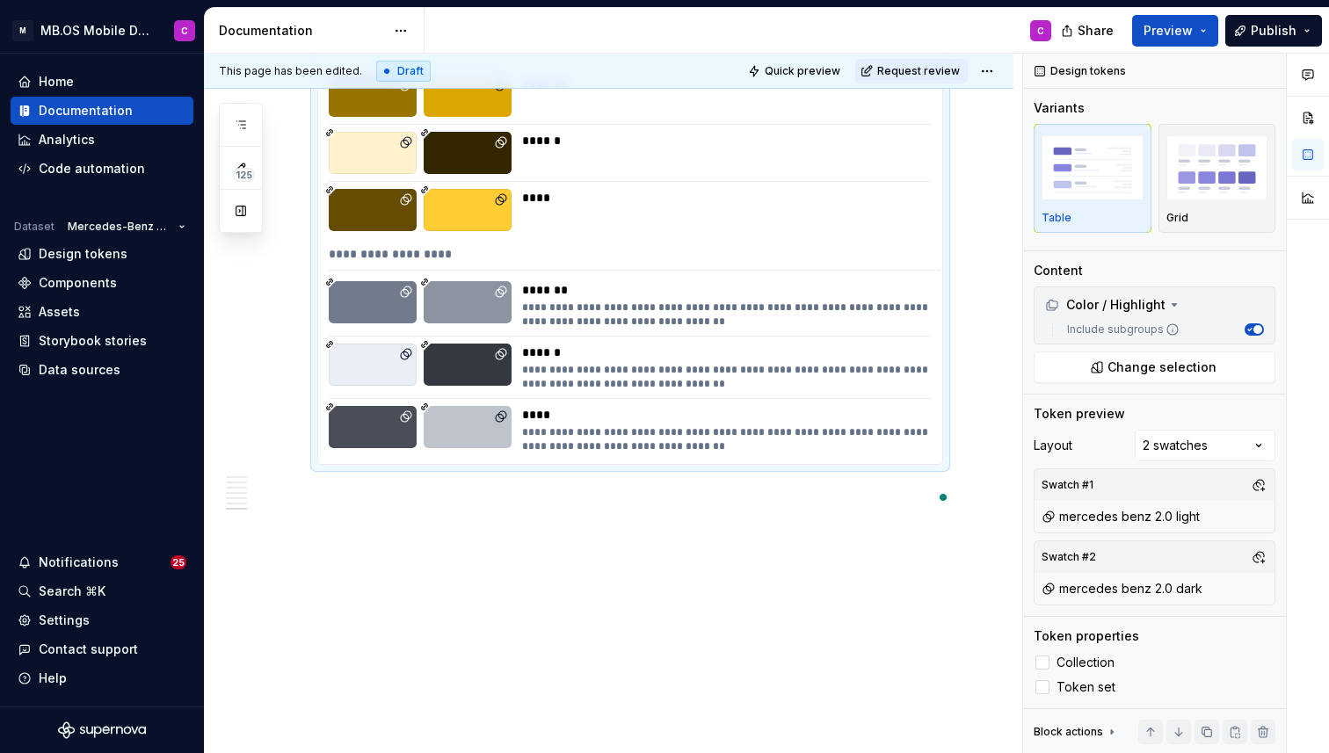
scroll to position [7290, 0]
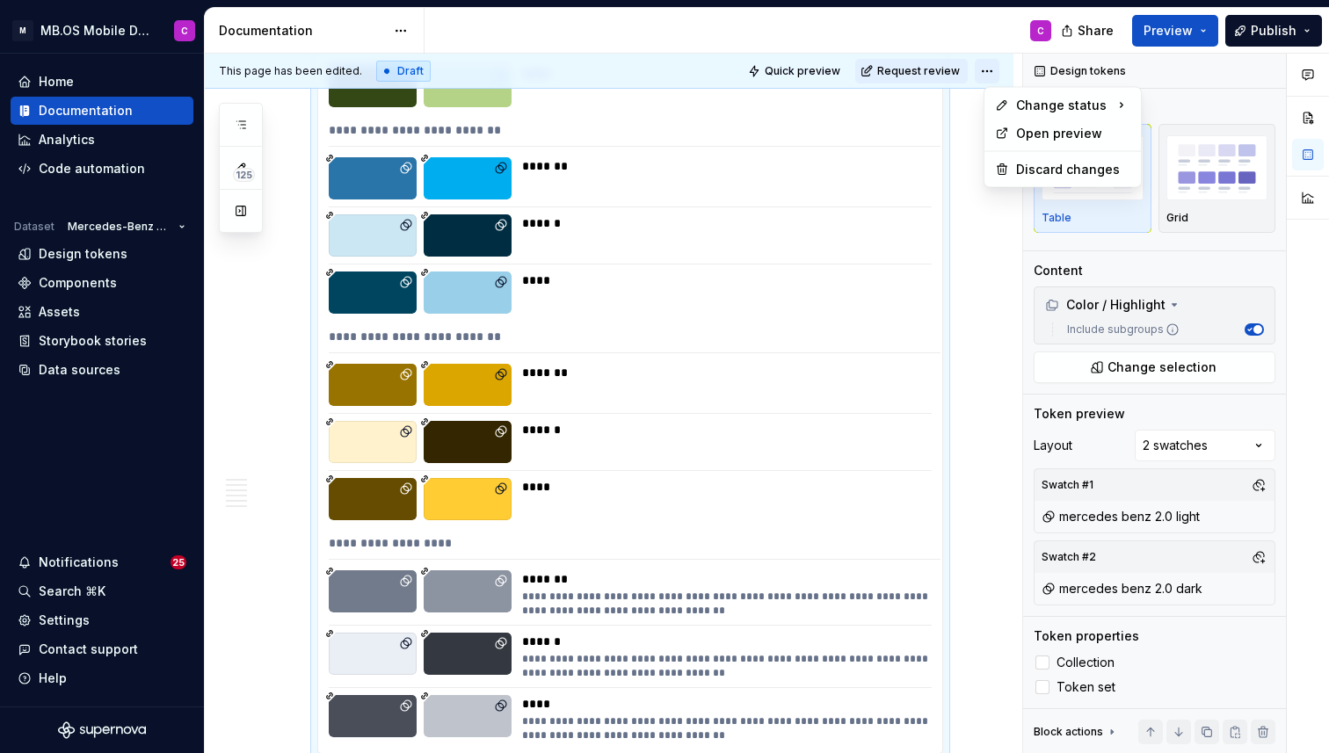
click at [1006, 71] on html "M MB.OS Mobile Design System C Home Documentation Analytics Code automation Dat…" at bounding box center [664, 376] width 1329 height 753
click at [696, 446] on html "M MB.OS Mobile Design System C Home Documentation Analytics Code automation Dat…" at bounding box center [664, 376] width 1329 height 753
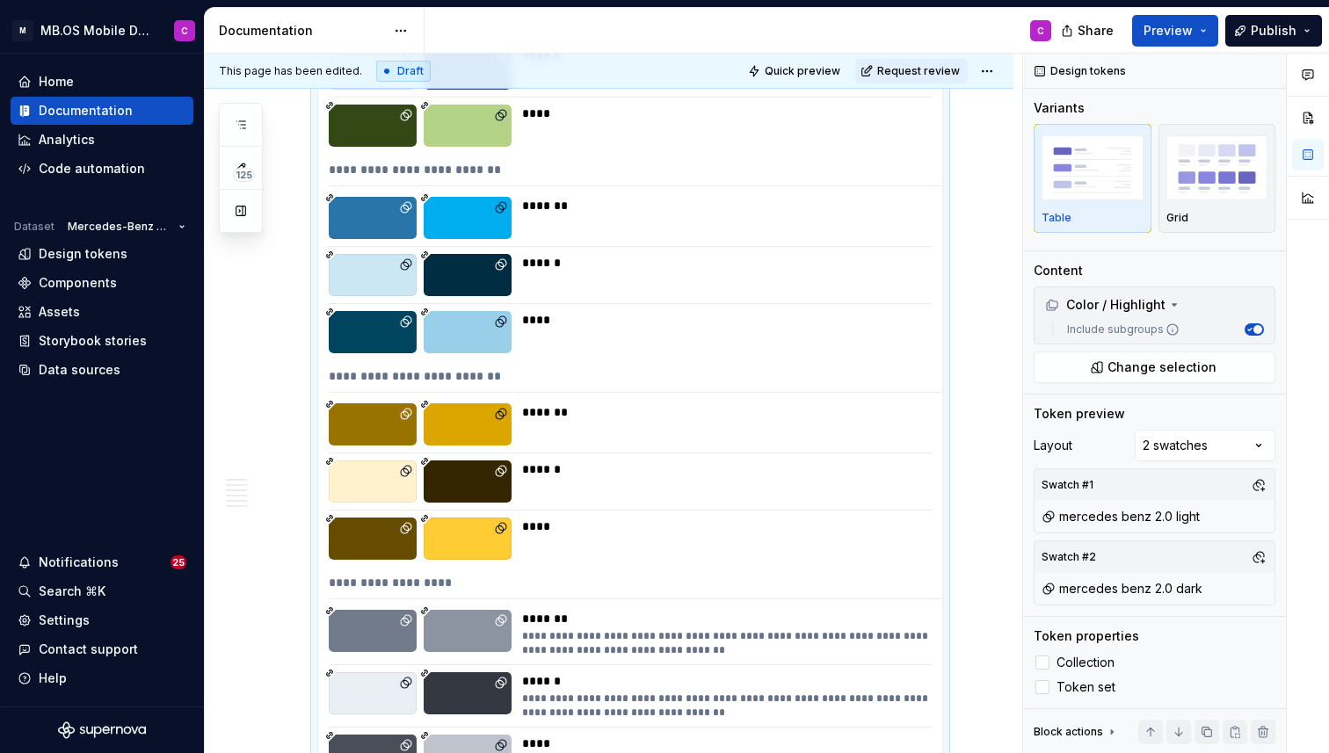
scroll to position [7337, 0]
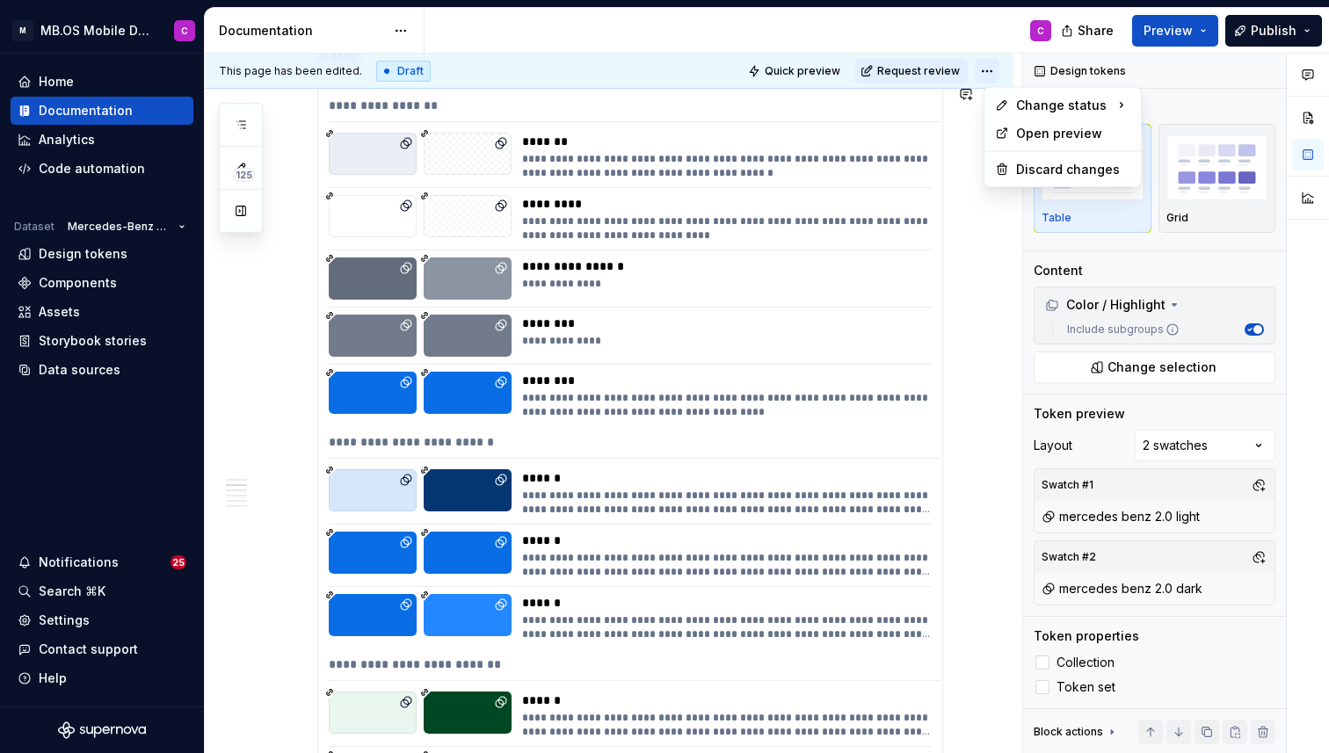
click at [998, 71] on html "M MB.OS Mobile Design System C Home Documentation Analytics Code automation Dat…" at bounding box center [664, 376] width 1329 height 753
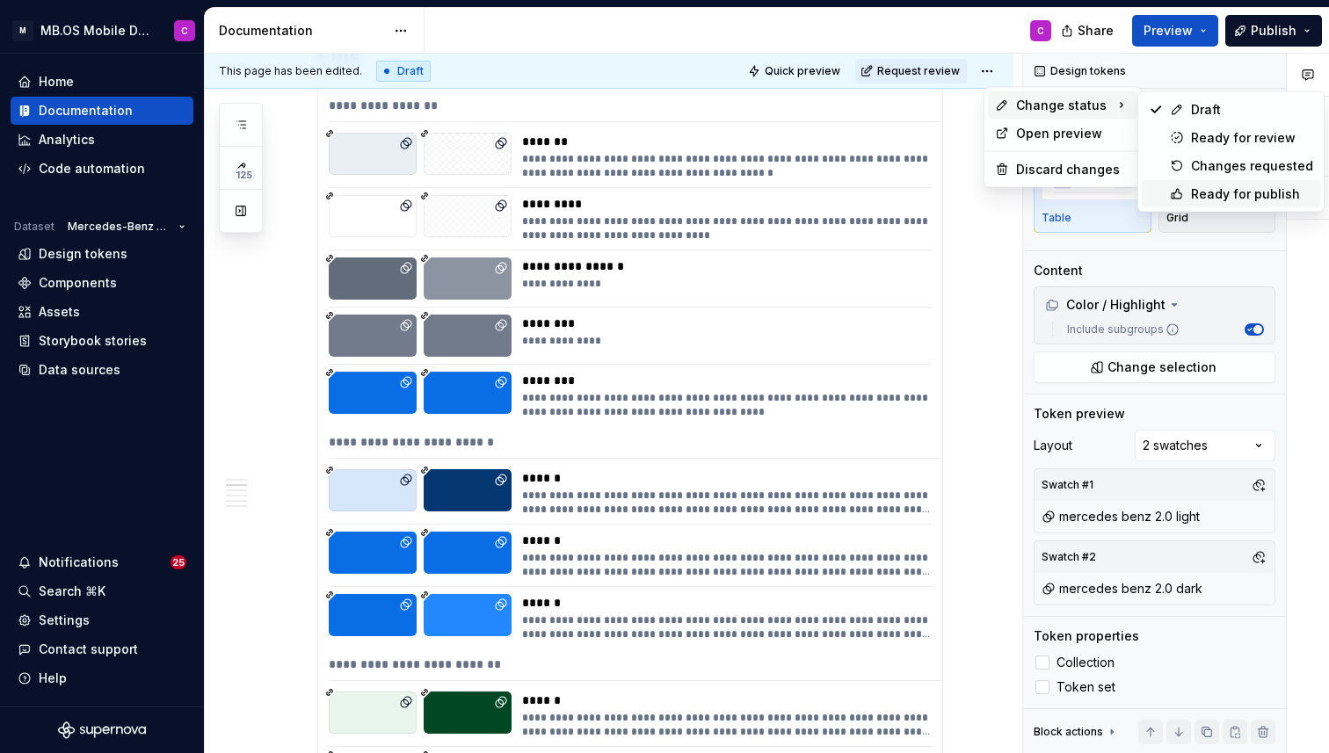
click at [1195, 193] on div "Ready for publish" at bounding box center [1252, 195] width 122 height 18
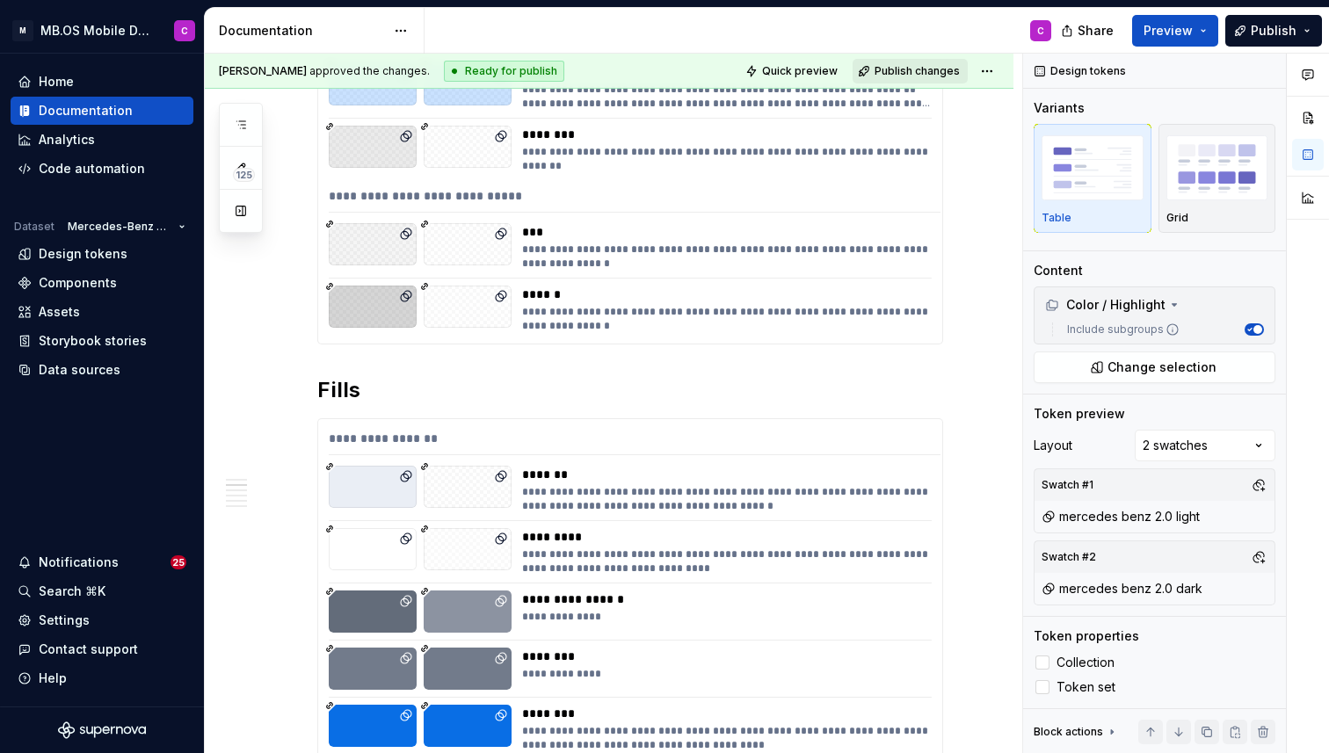
click at [911, 68] on span "Publish changes" at bounding box center [917, 71] width 85 height 14
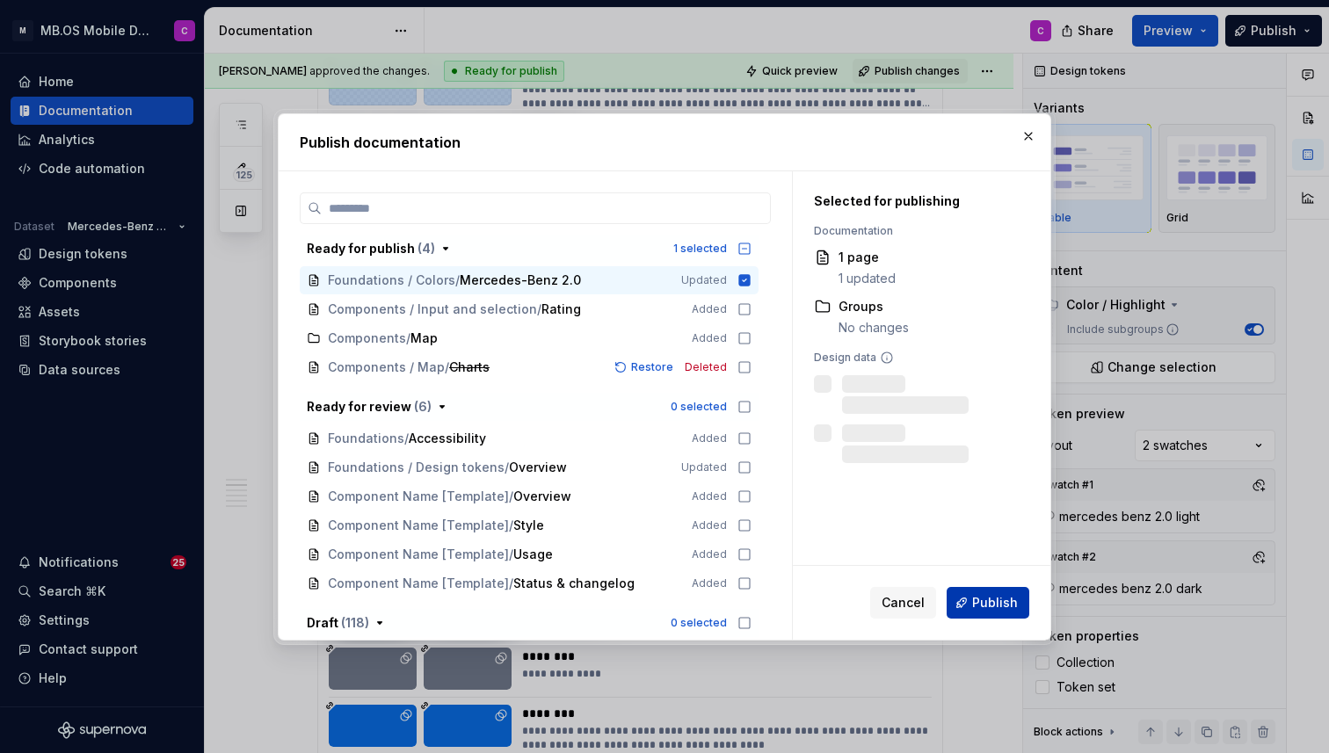
click at [986, 602] on span "Publish" at bounding box center [995, 603] width 46 height 18
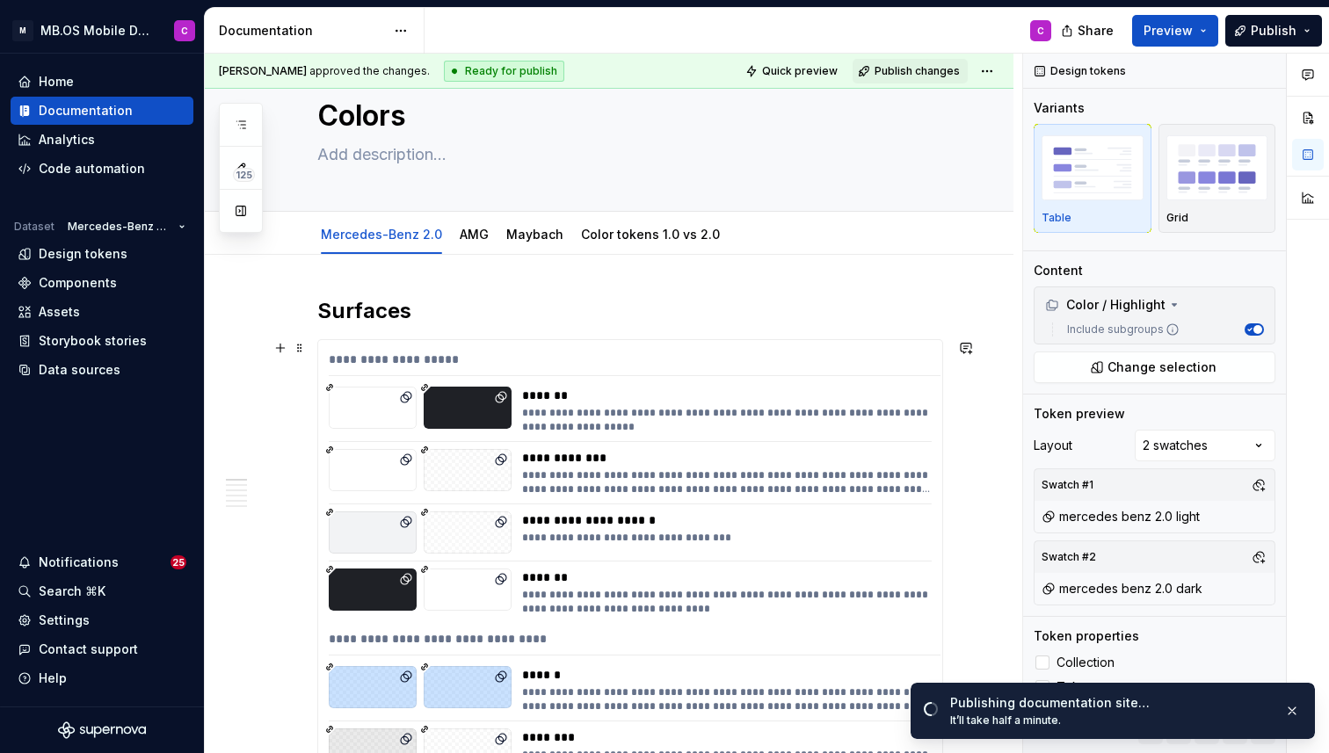
type textarea "*"
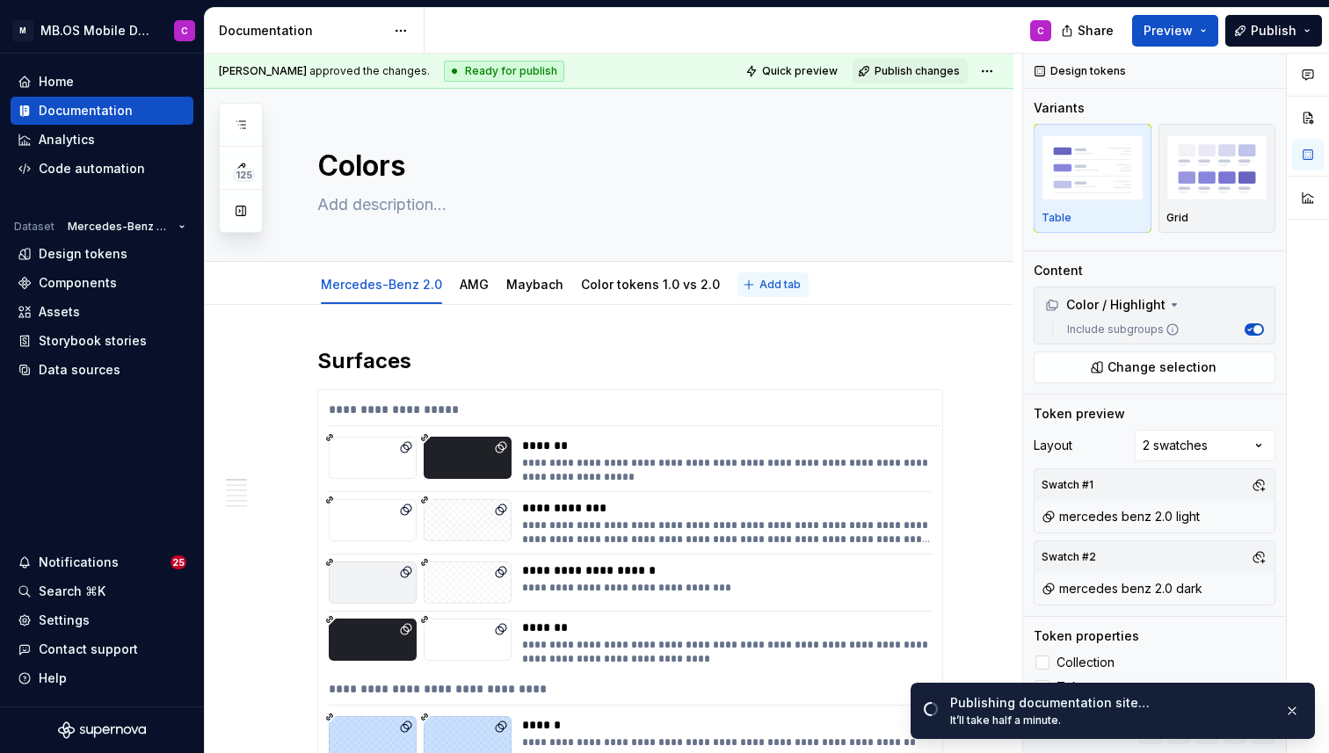
click at [760, 283] on span "Add tab" at bounding box center [780, 285] width 41 height 14
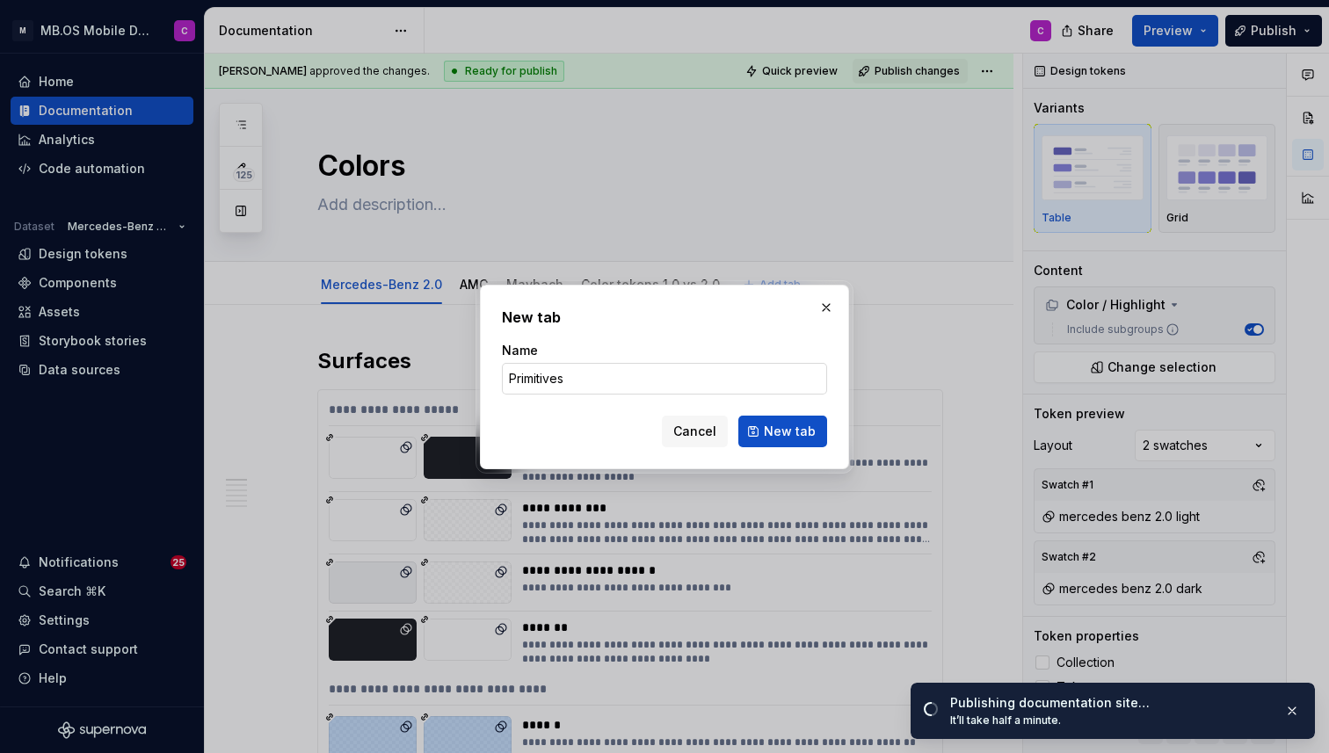
click at [506, 376] on input "Primitives" at bounding box center [664, 379] width 325 height 32
type input "Color Primitives"
click at [779, 440] on span "New tab" at bounding box center [790, 432] width 52 height 18
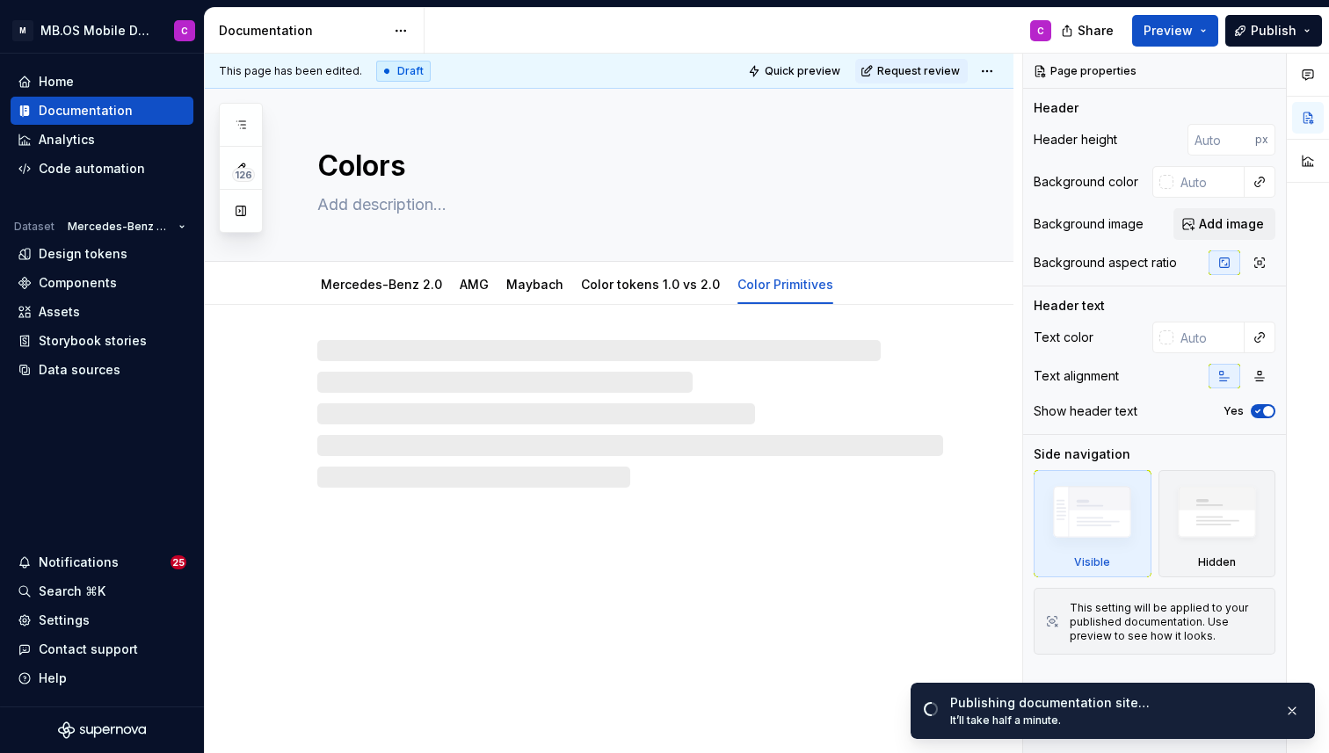
type textarea "*"
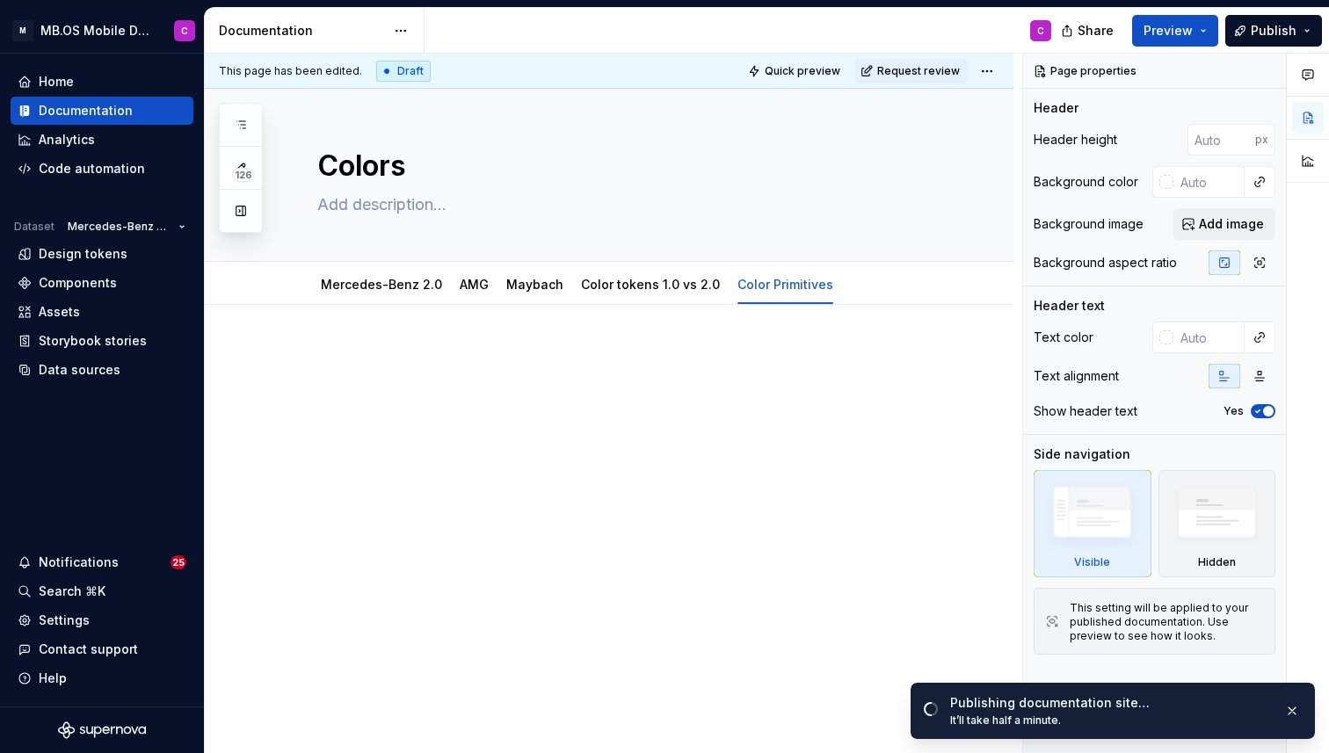
click at [352, 349] on p at bounding box center [630, 357] width 626 height 21
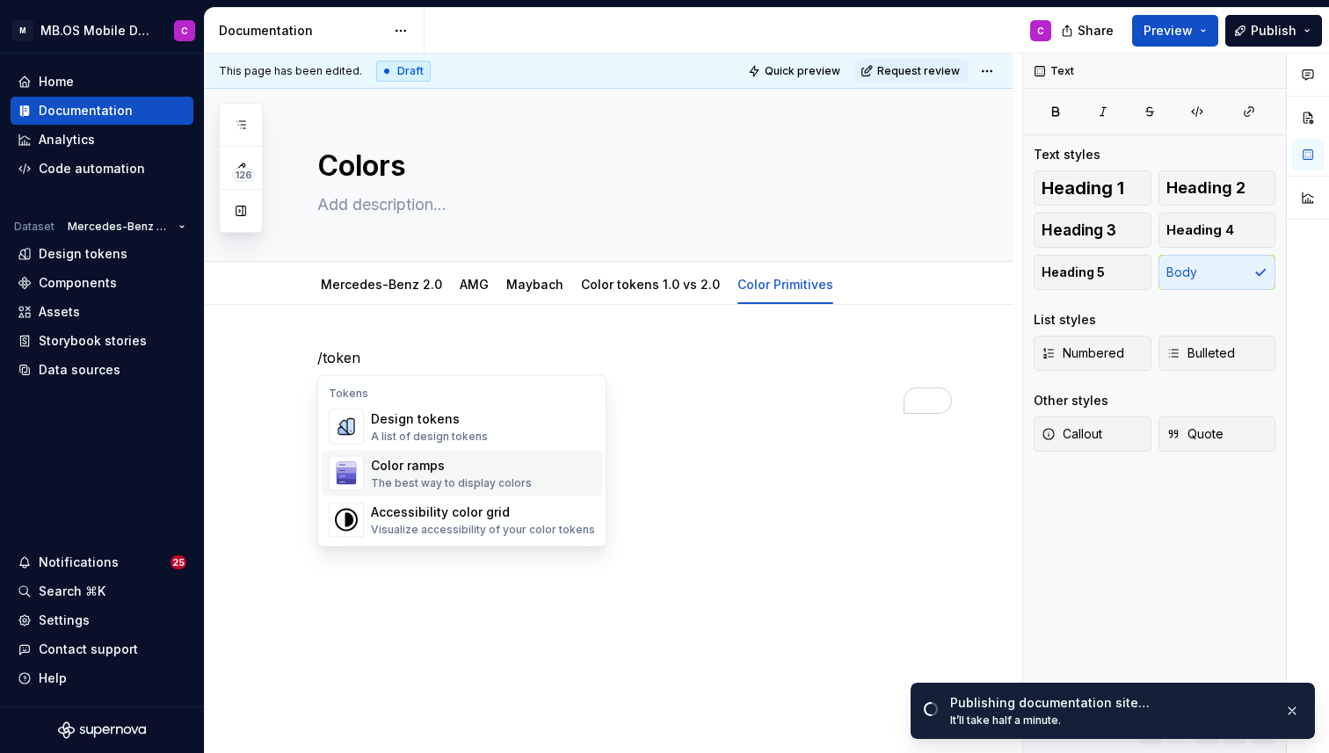
click at [485, 479] on div "The best way to display colors" at bounding box center [451, 484] width 161 height 14
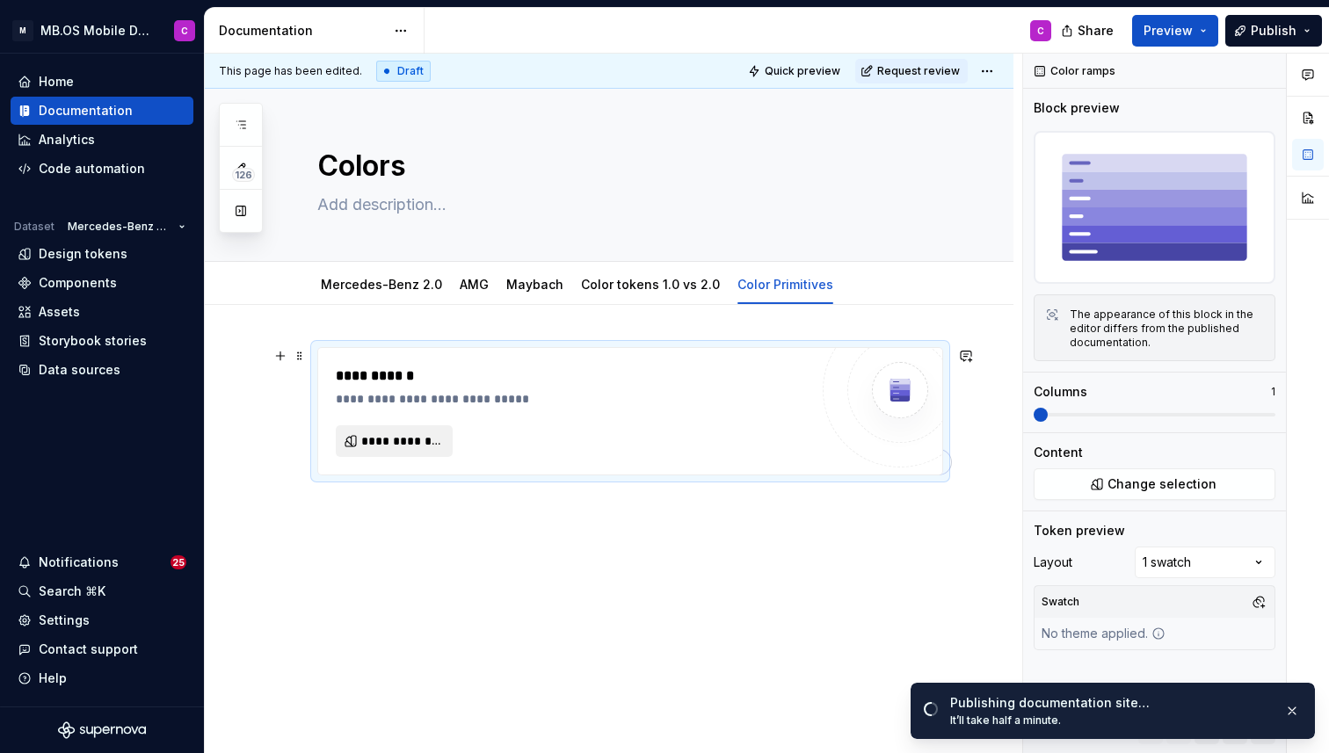
click at [397, 445] on span "**********" at bounding box center [401, 442] width 80 height 18
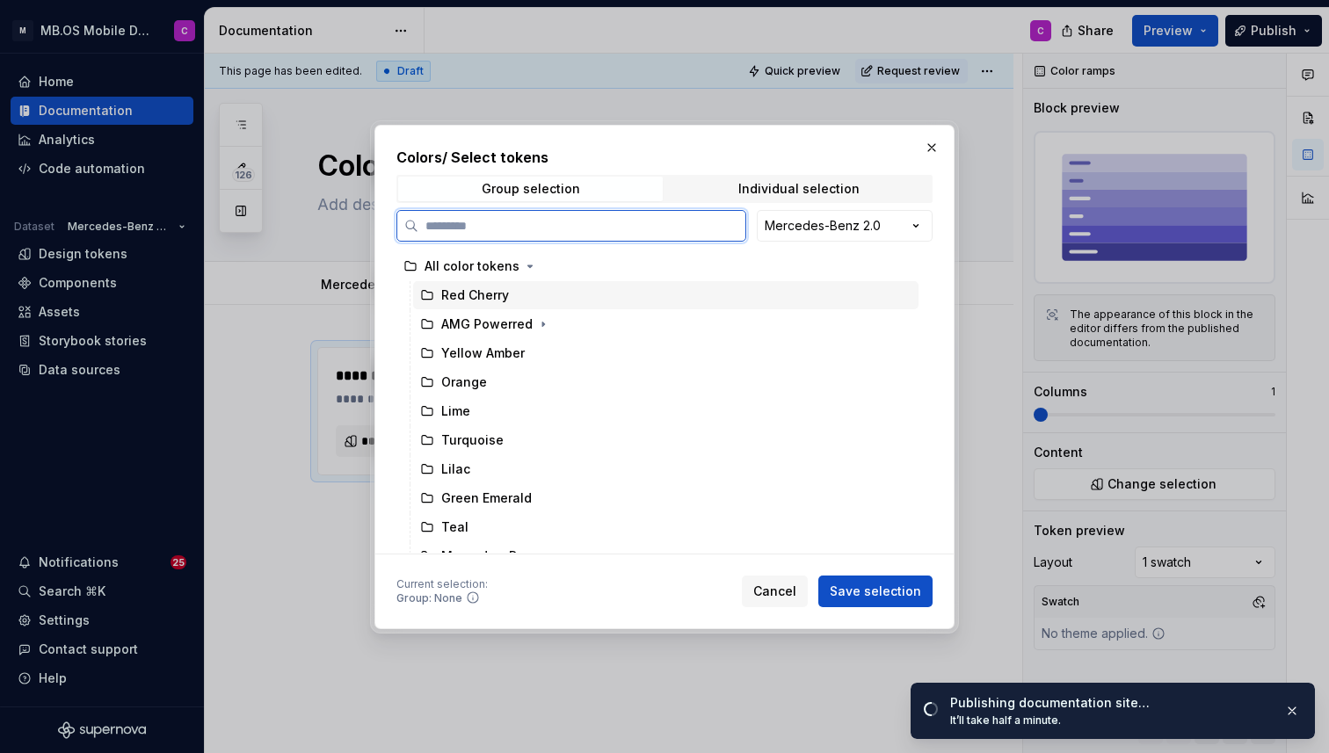
click at [535, 290] on div "Red Cherry" at bounding box center [666, 295] width 506 height 28
click at [561, 265] on div "All color tokens" at bounding box center [658, 266] width 522 height 28
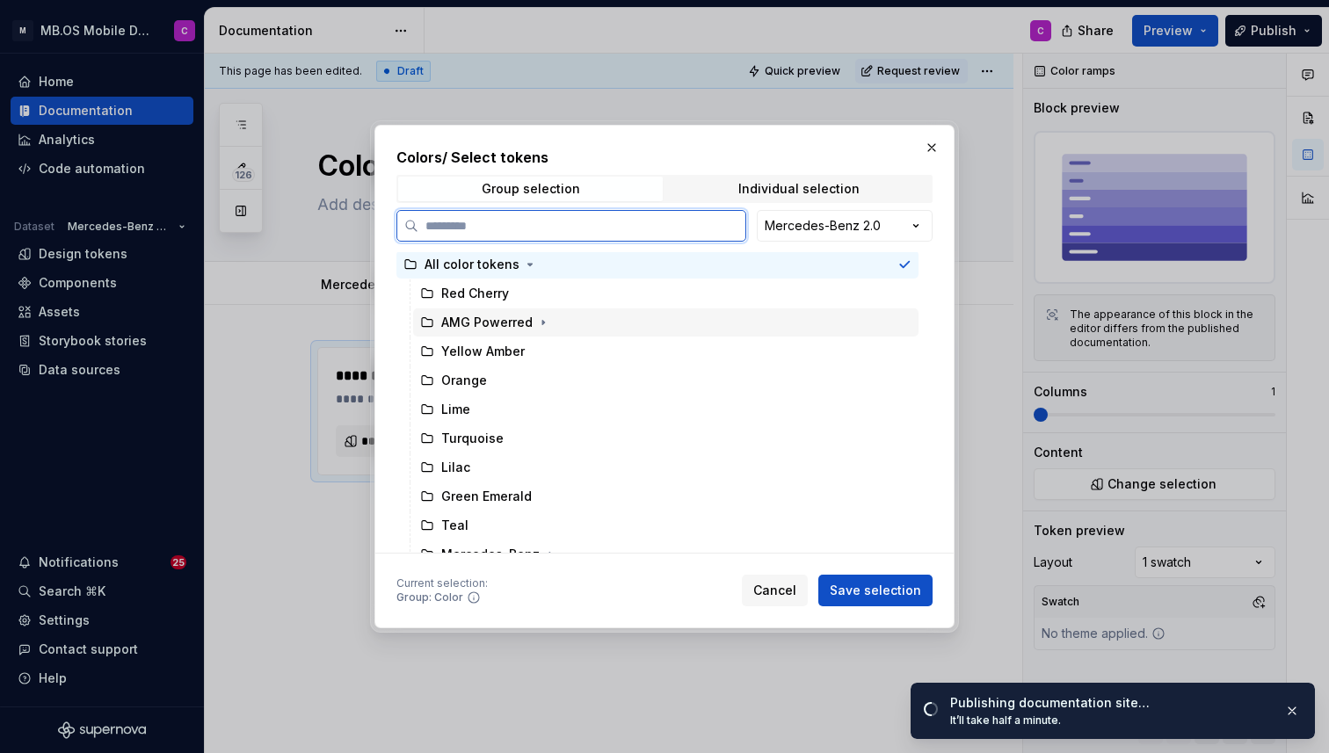
click at [577, 324] on div "AMG Powerred" at bounding box center [666, 323] width 506 height 28
click at [566, 261] on div "All color tokens" at bounding box center [658, 265] width 522 height 28
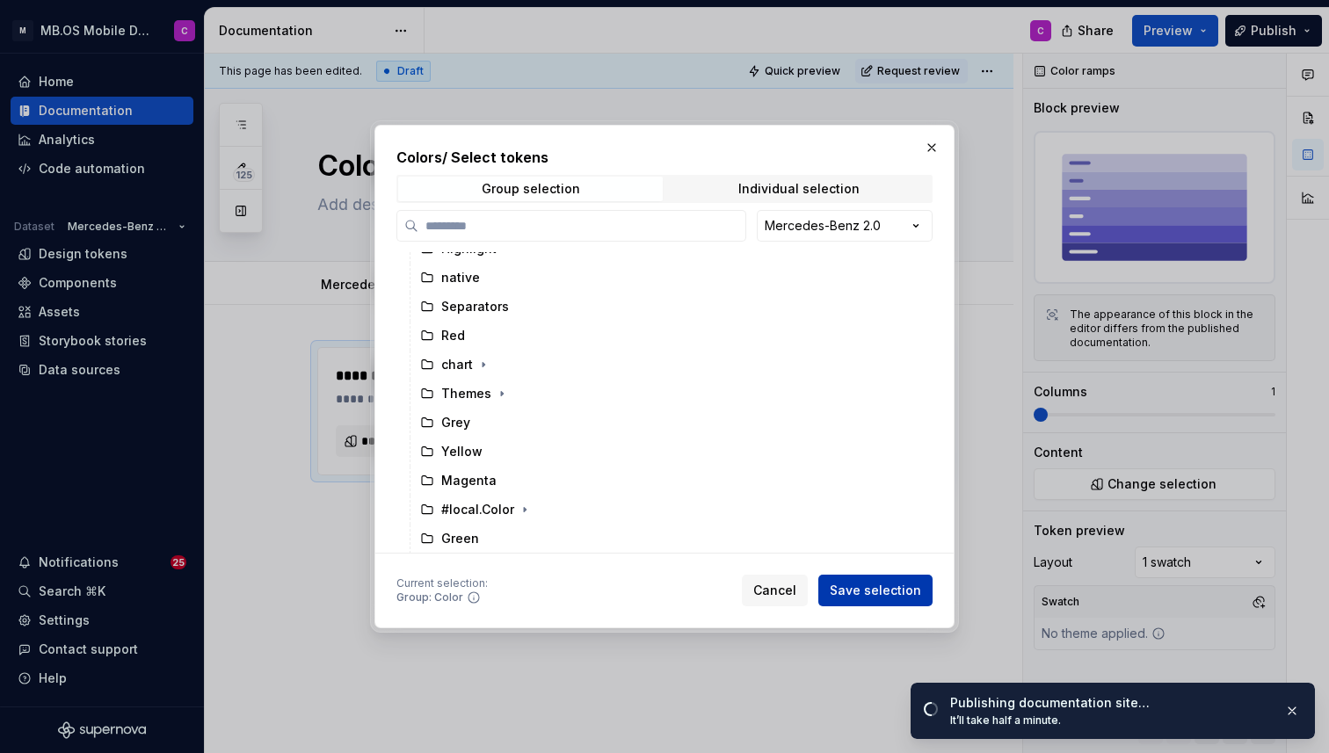
click at [870, 587] on span "Save selection" at bounding box center [875, 591] width 91 height 18
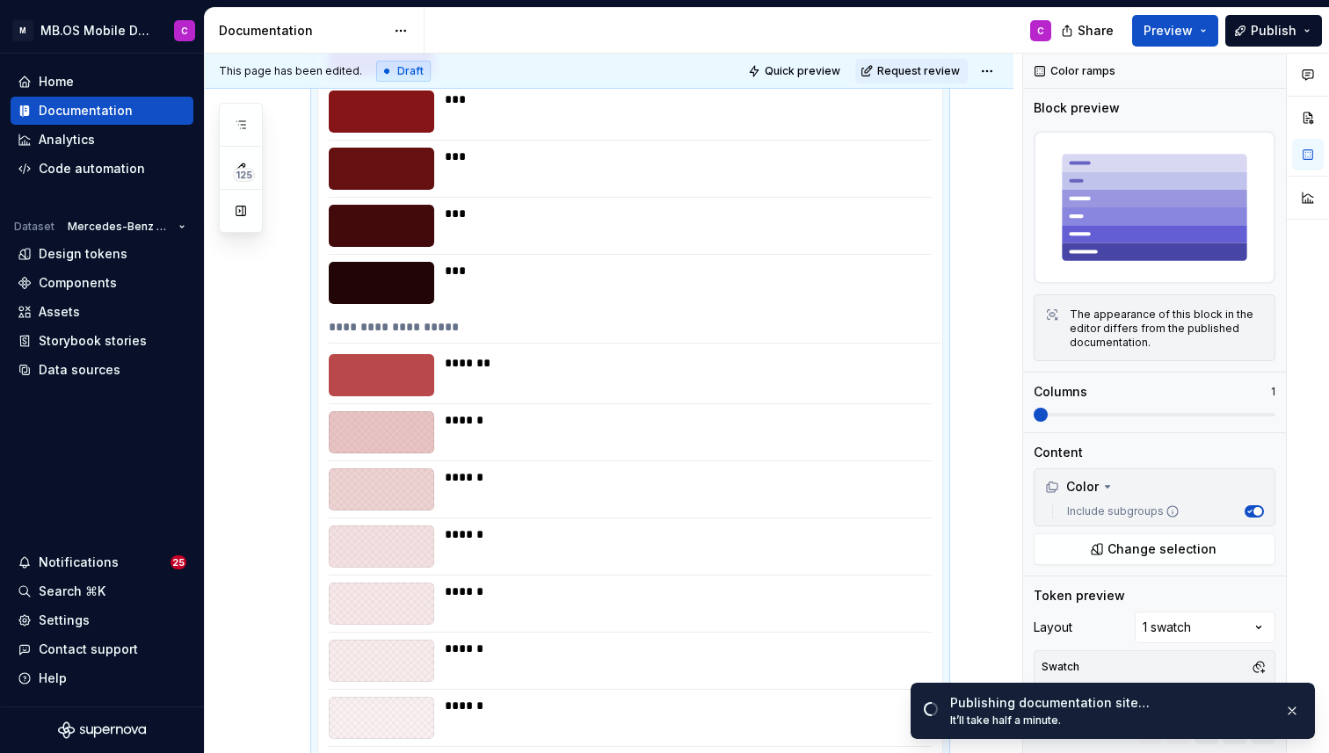
scroll to position [1930, 0]
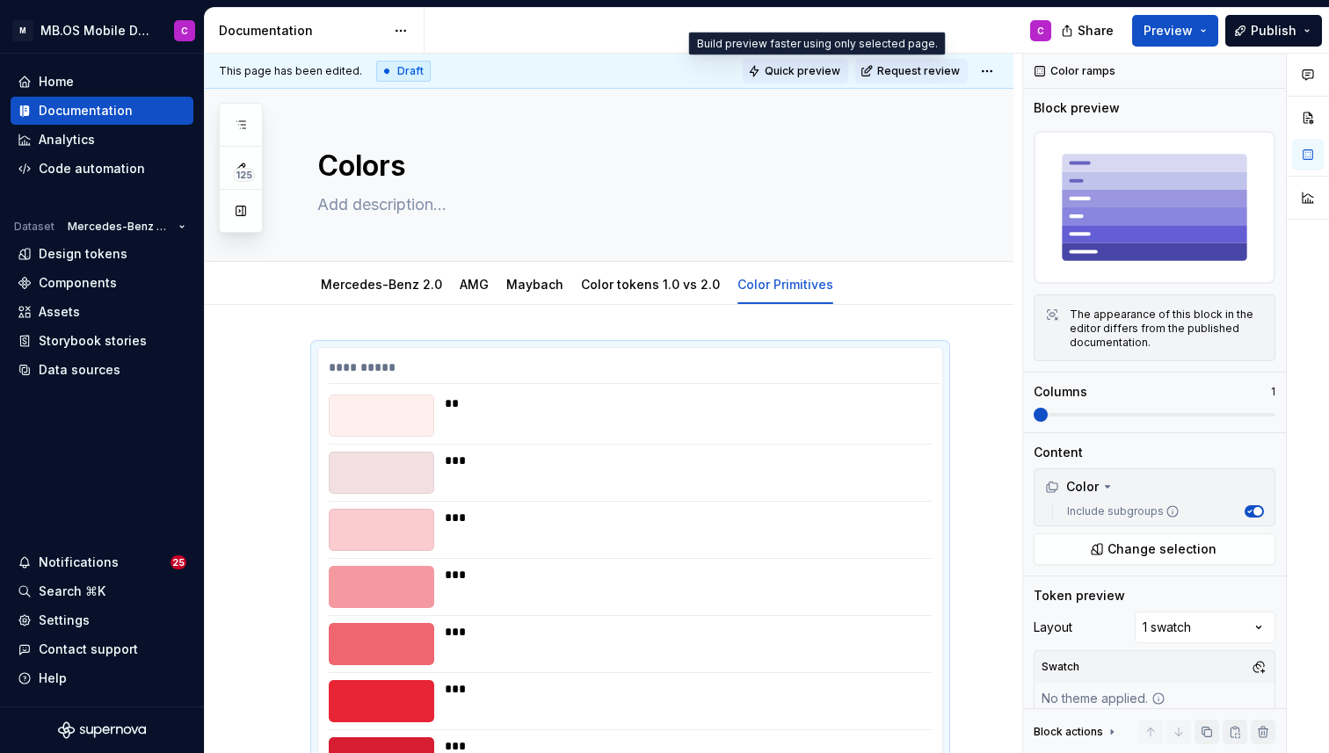
click at [800, 61] on button "Quick preview" at bounding box center [796, 71] width 106 height 25
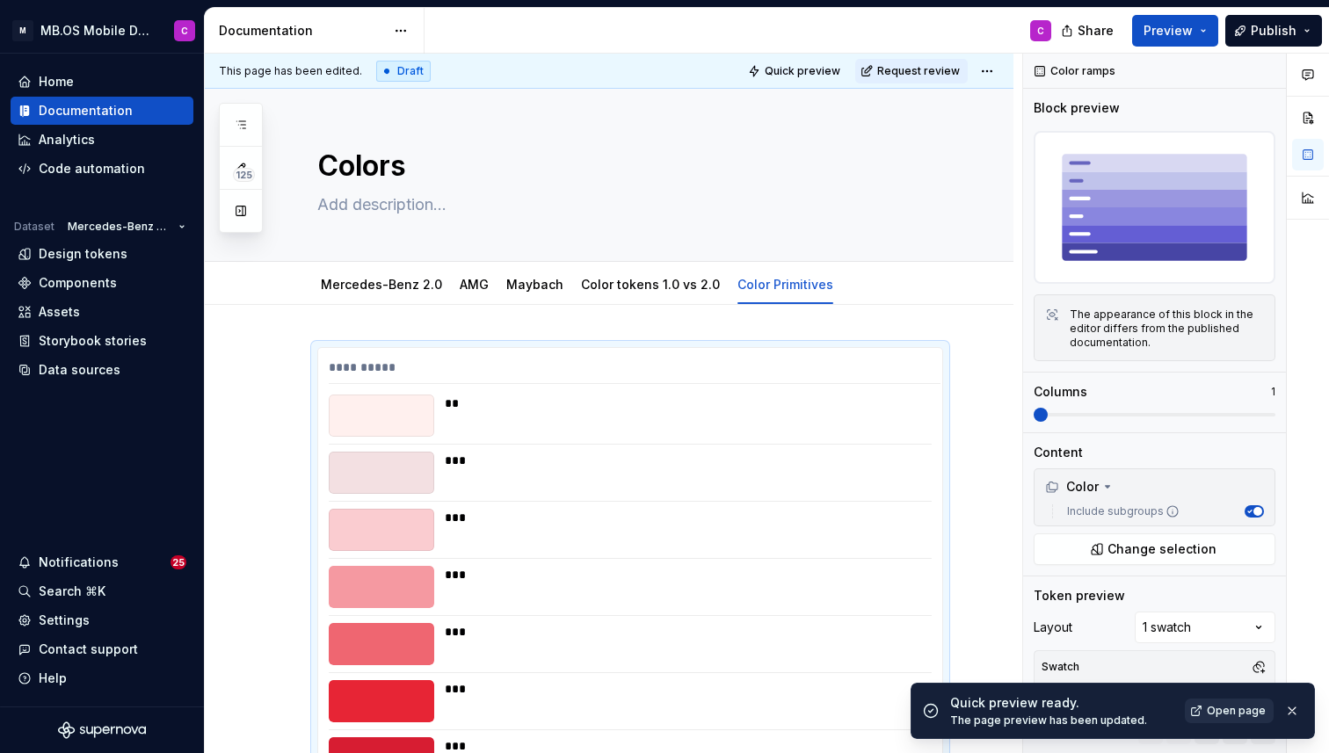
click at [1238, 707] on span "Open page" at bounding box center [1236, 711] width 59 height 14
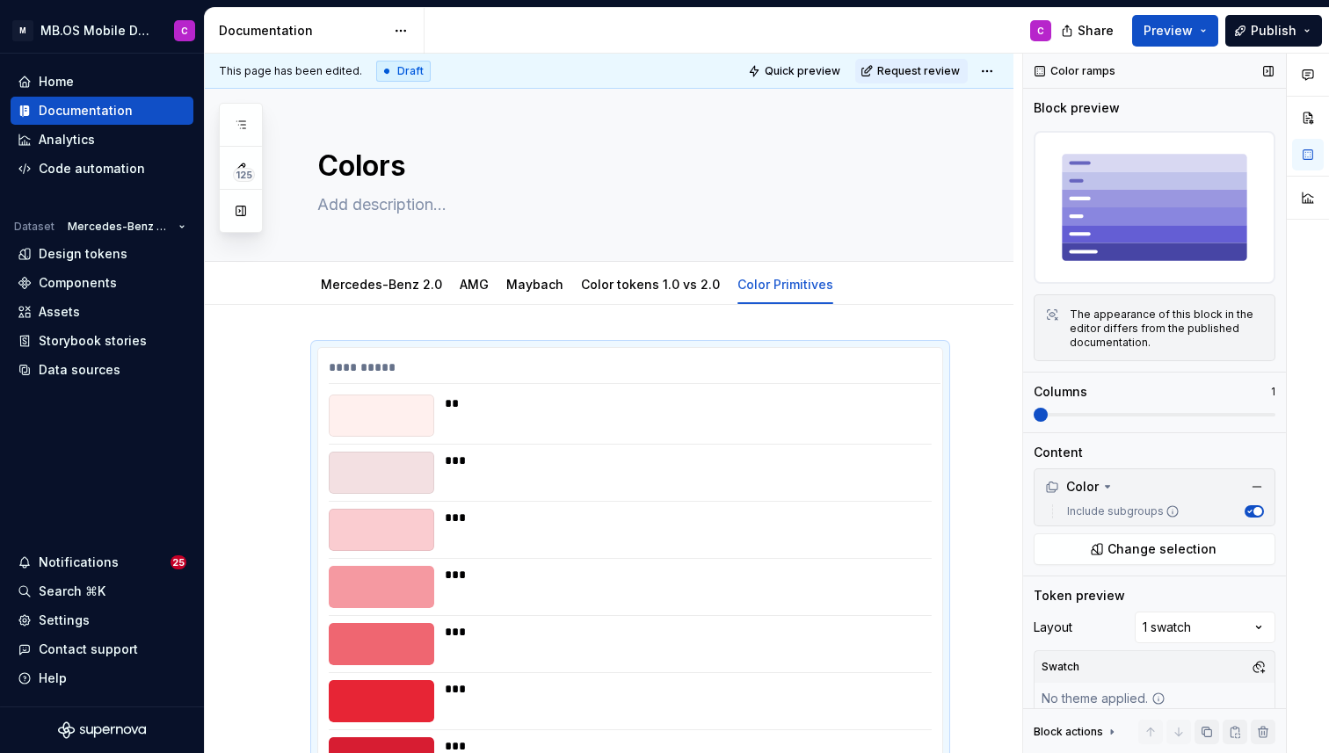
click at [1254, 508] on button "Include subgroups" at bounding box center [1254, 512] width 19 height 12
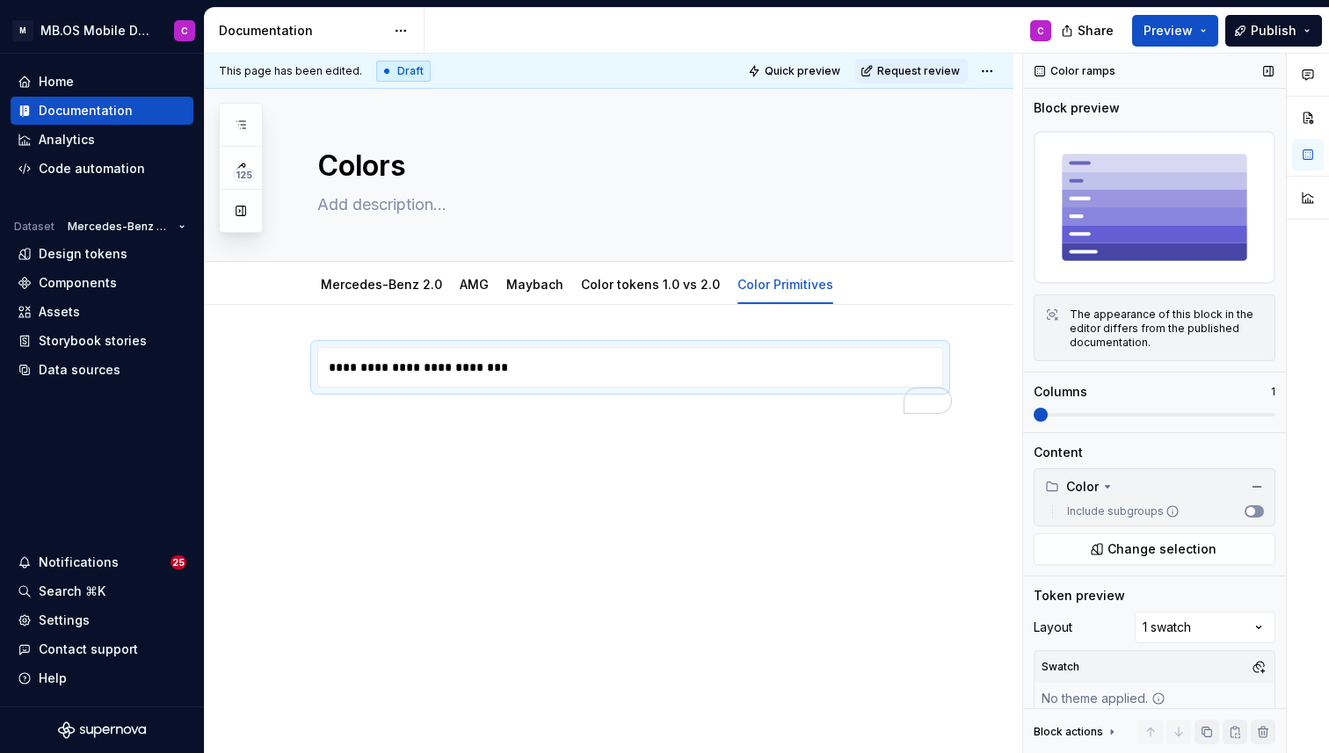
click at [1254, 508] on span "button" at bounding box center [1251, 511] width 9 height 9
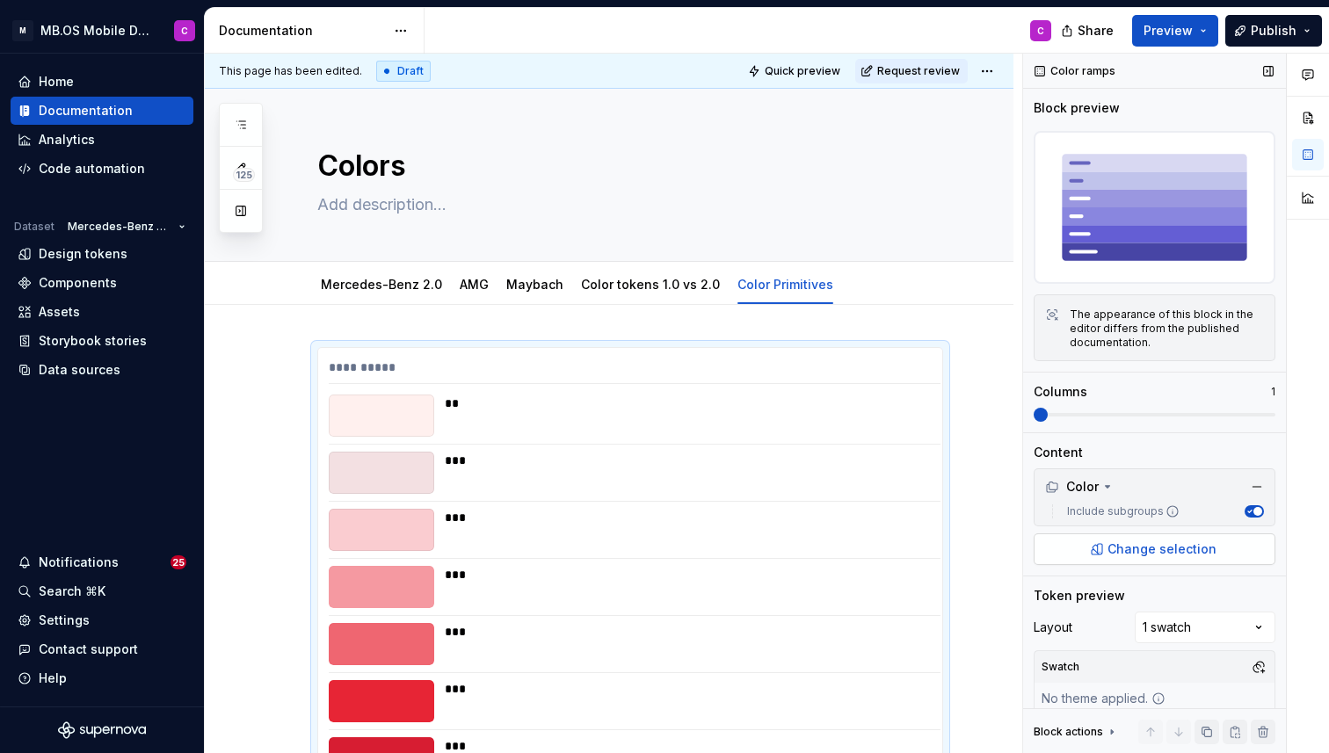
scroll to position [18, 0]
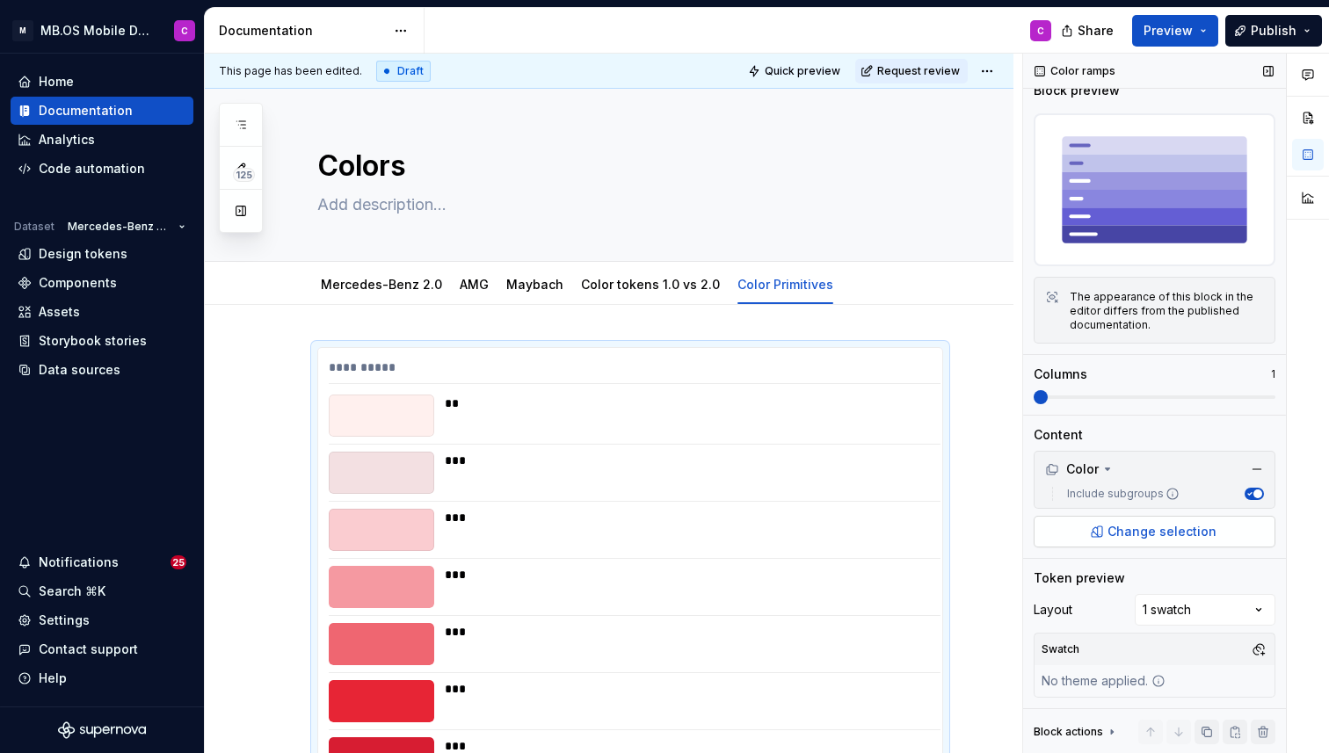
click at [1114, 527] on span "Change selection" at bounding box center [1162, 532] width 109 height 18
click at [1189, 603] on div "Comments Open comments No comments yet Select ‘Comment’ from the block context …" at bounding box center [1176, 404] width 306 height 701
click at [1181, 593] on div "Comments Open comments No comments yet Select ‘Comment’ from the block context …" at bounding box center [1176, 404] width 306 height 701
click at [1172, 535] on span "Change selection" at bounding box center [1162, 532] width 109 height 18
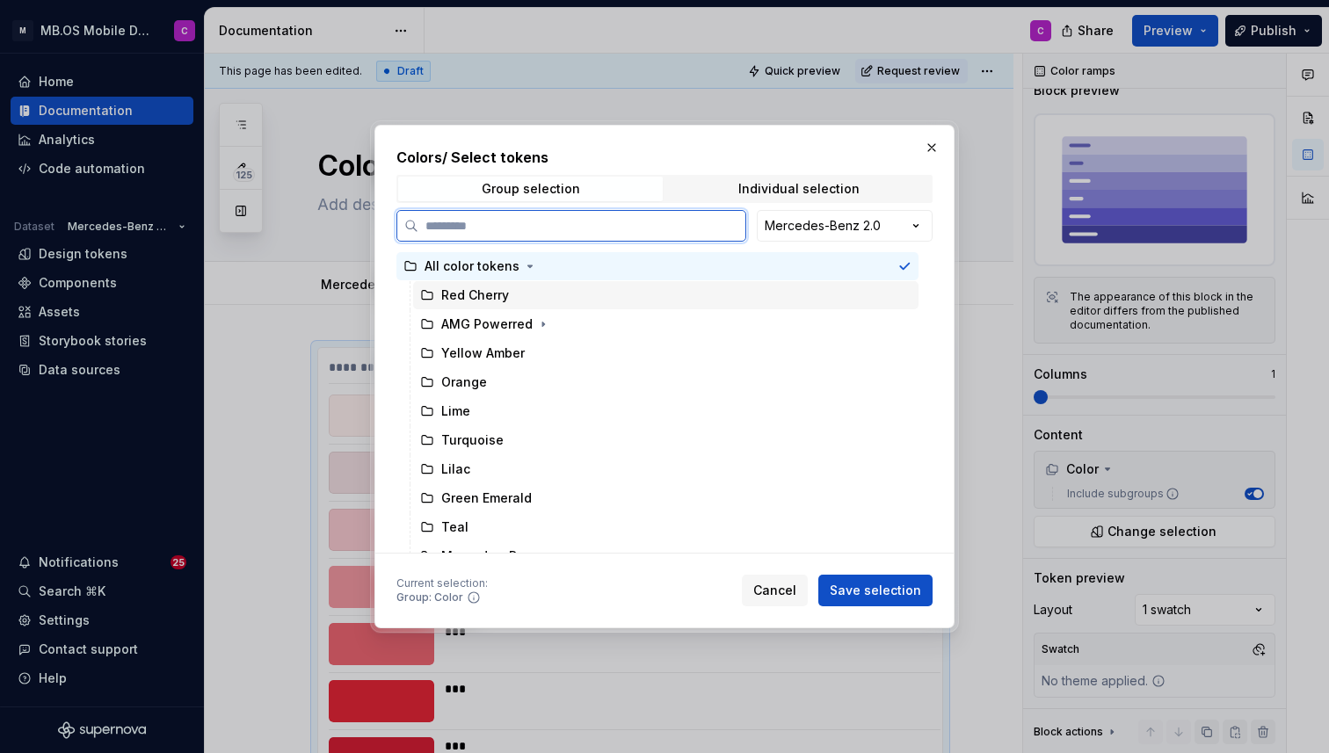
click at [587, 295] on div "Red Cherry" at bounding box center [666, 295] width 506 height 28
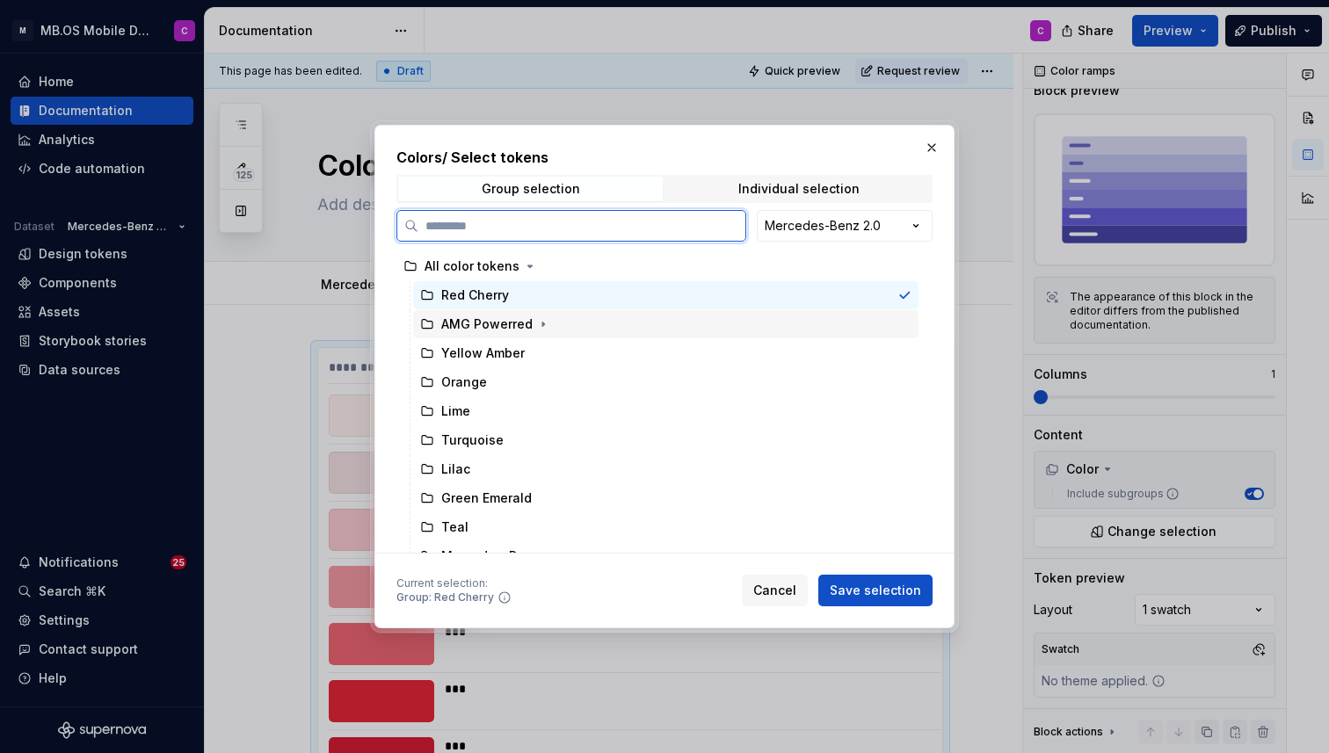
click at [585, 314] on div "AMG Powerred" at bounding box center [666, 324] width 506 height 28
click at [579, 283] on div "Red Cherry" at bounding box center [666, 295] width 506 height 28
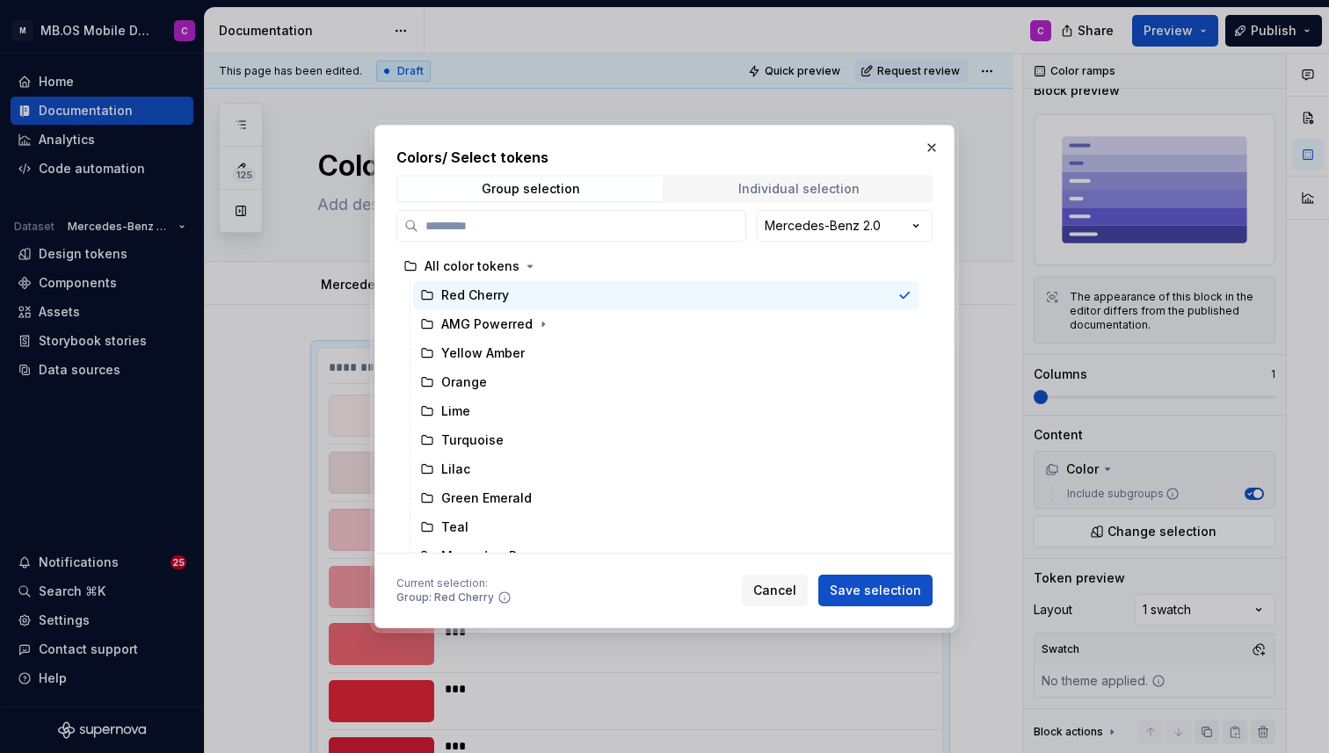
click at [737, 180] on span "Individual selection" at bounding box center [798, 189] width 265 height 25
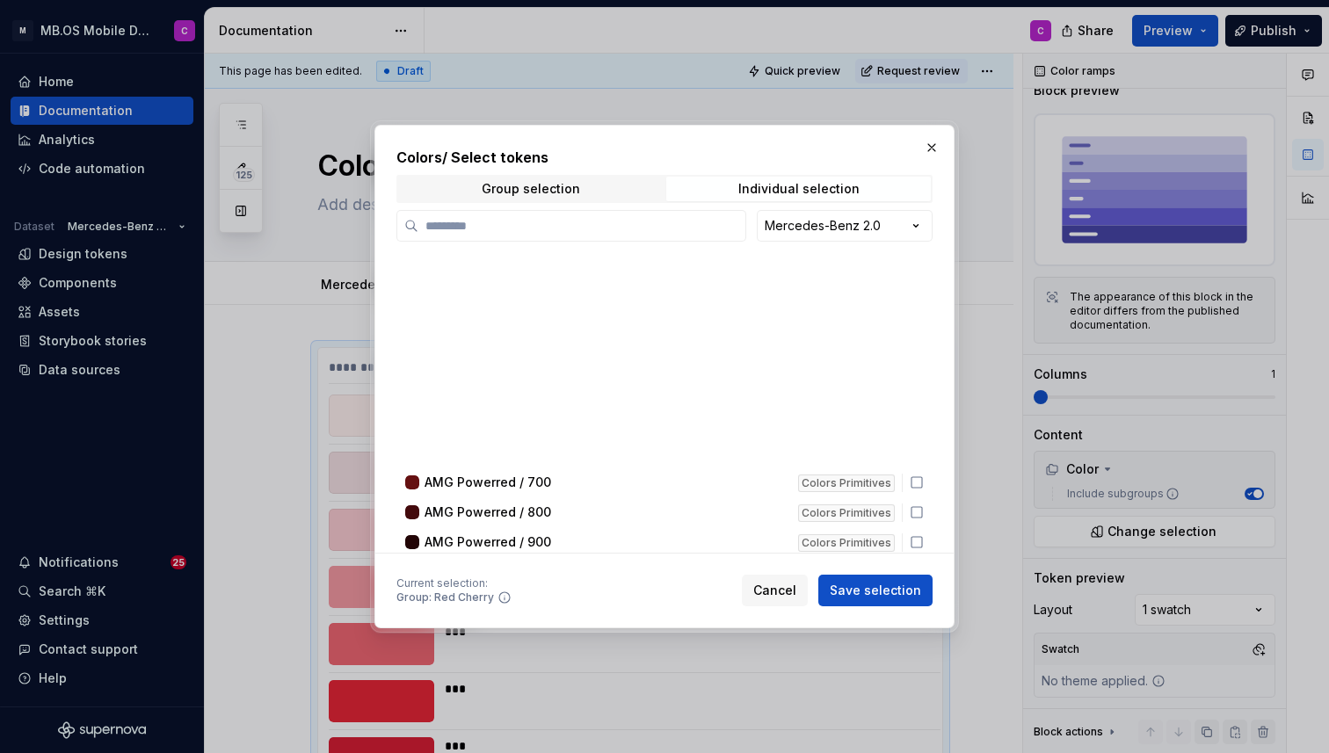
scroll to position [0, 0]
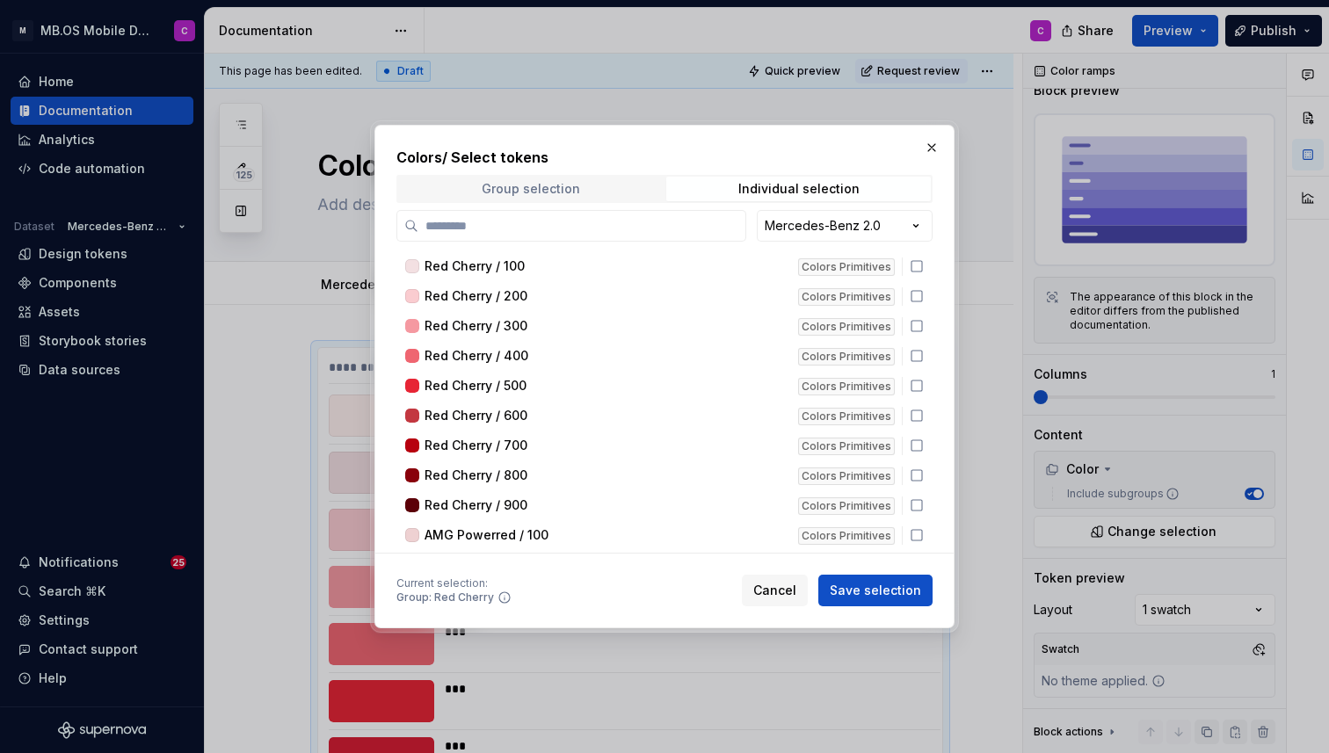
click at [564, 197] on span "Group selection" at bounding box center [530, 189] width 265 height 25
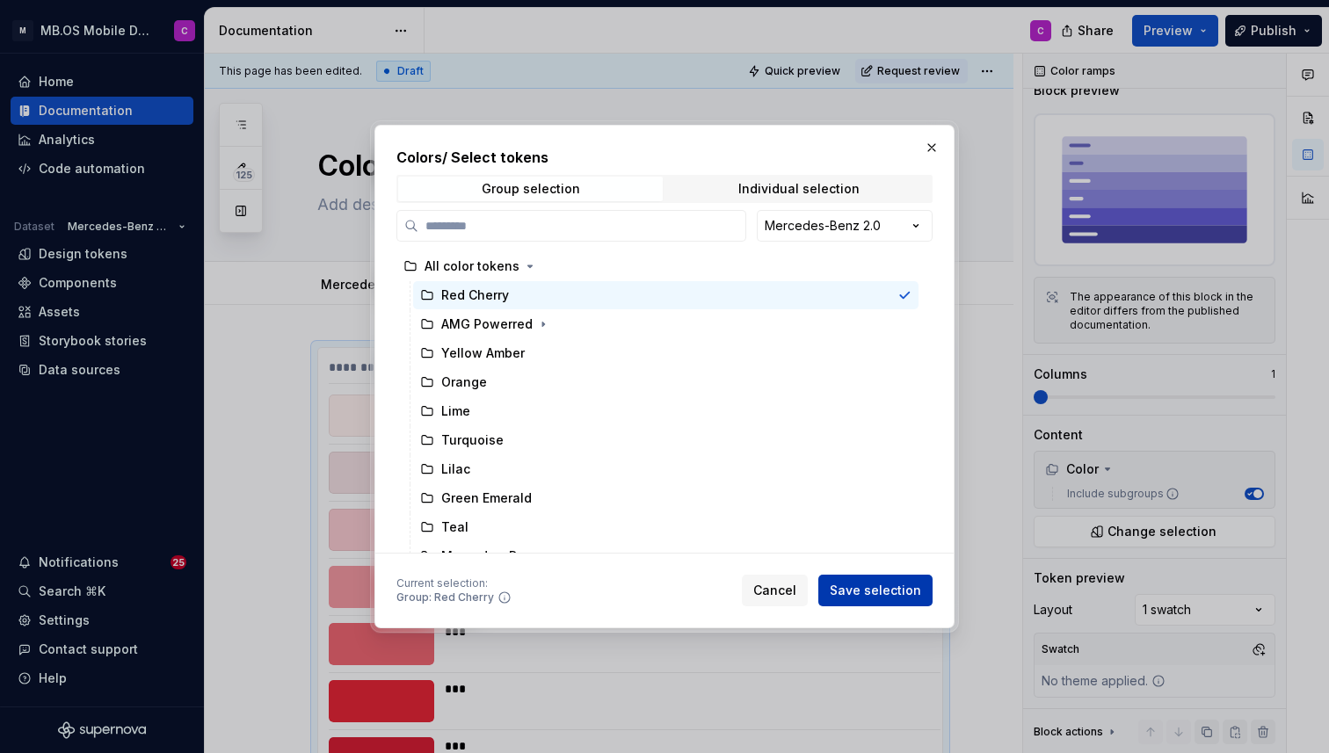
click at [860, 586] on span "Save selection" at bounding box center [875, 591] width 91 height 18
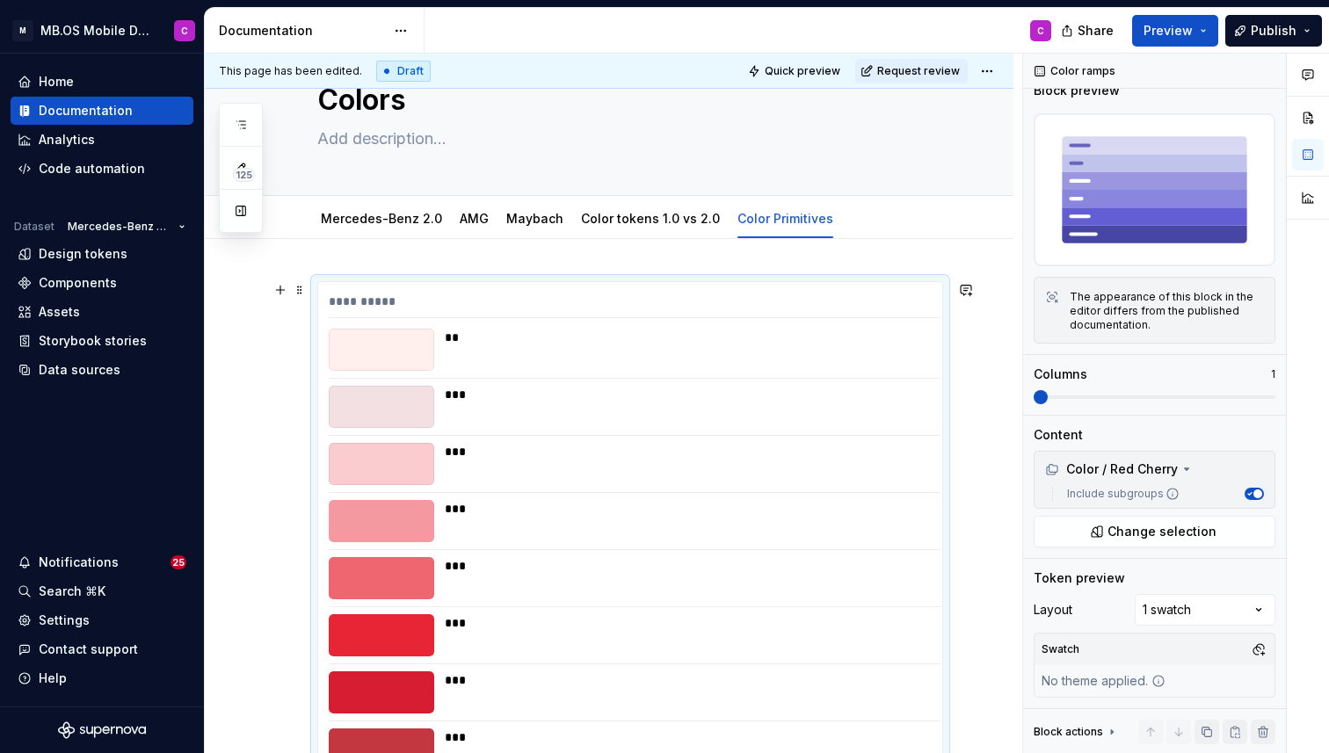
scroll to position [513, 0]
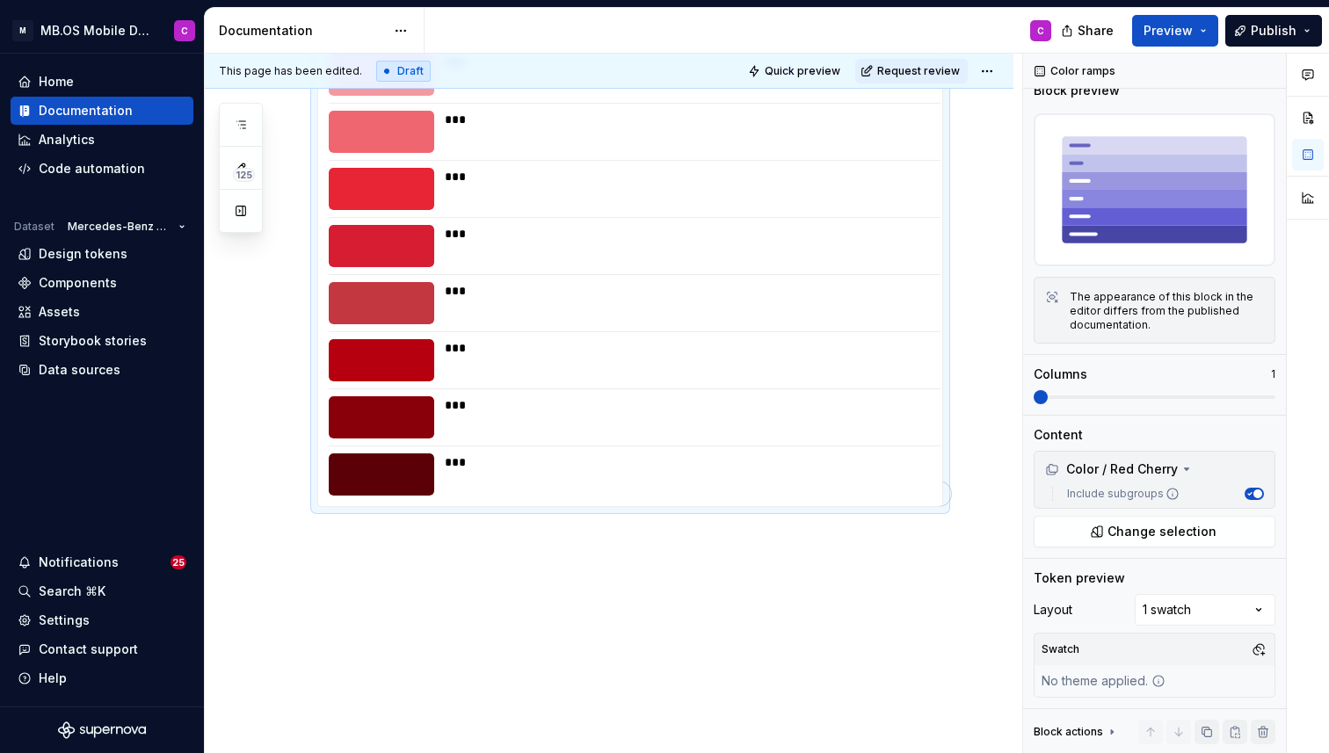
click at [765, 367] on div "***" at bounding box center [687, 360] width 485 height 42
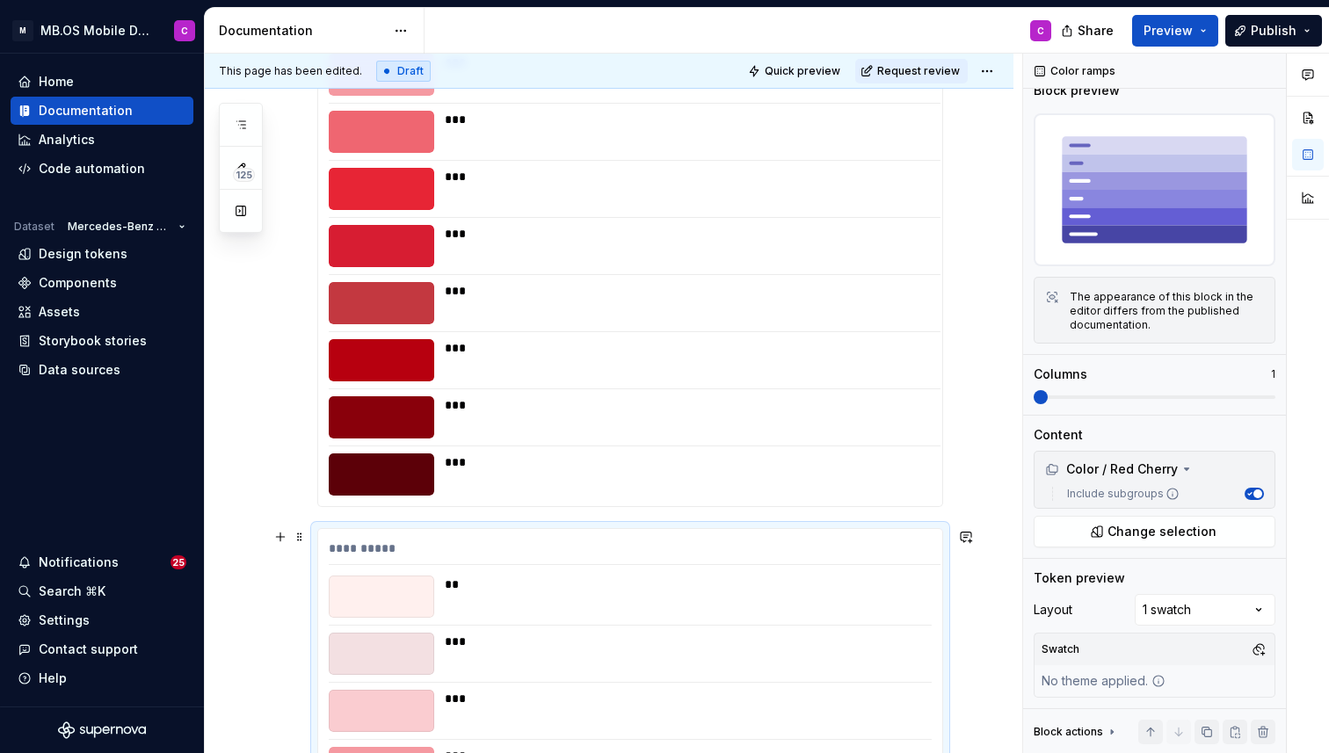
click at [415, 550] on div "**********" at bounding box center [635, 552] width 612 height 25
click at [1152, 536] on span "Change selection" at bounding box center [1162, 532] width 109 height 18
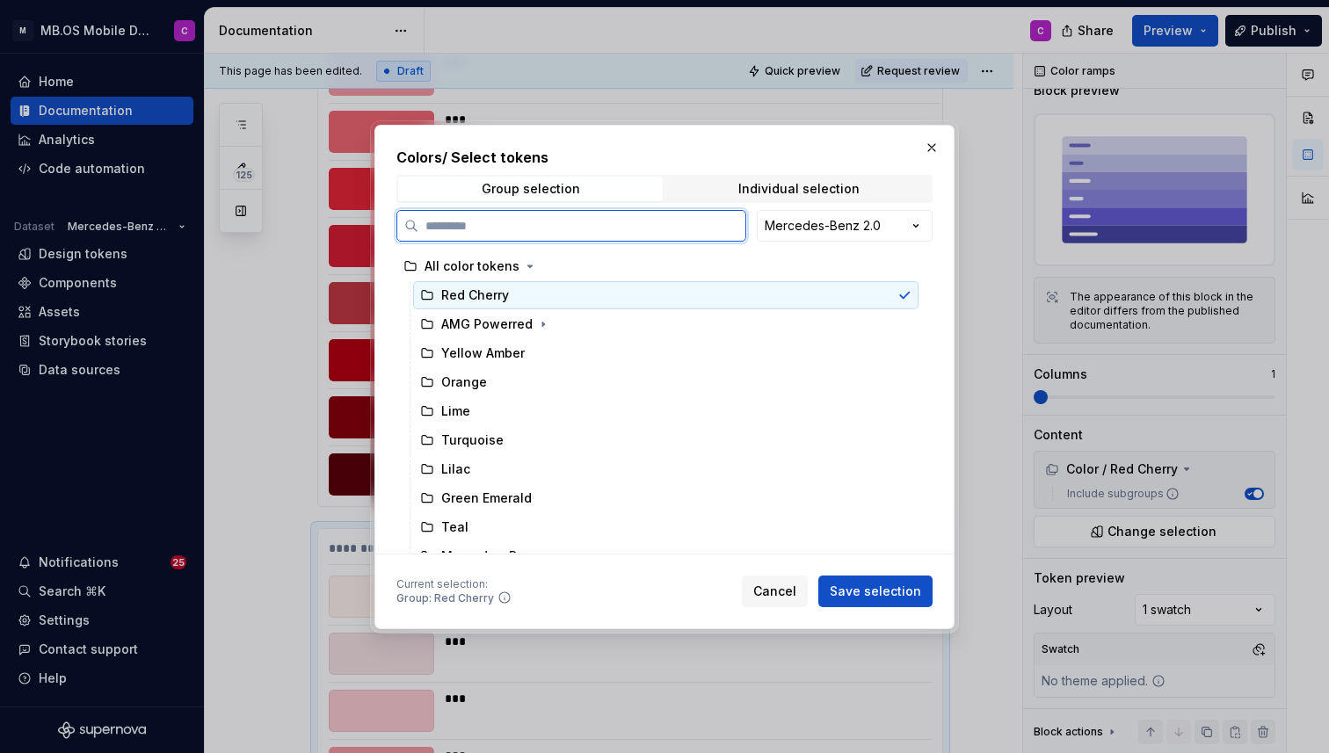
click at [500, 308] on div "Red Cherry" at bounding box center [666, 295] width 506 height 28
click at [506, 331] on div "AMG Powerred" at bounding box center [486, 325] width 91 height 18
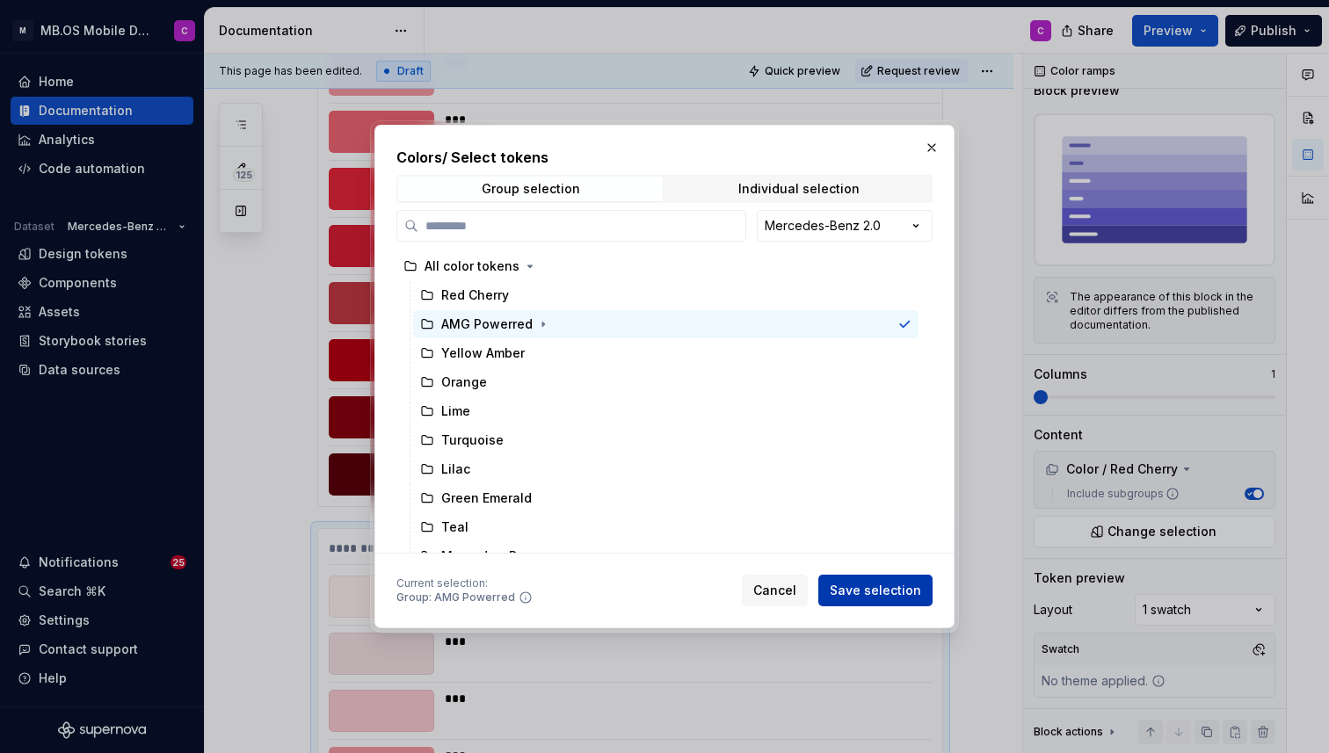
click at [885, 585] on span "Save selection" at bounding box center [875, 591] width 91 height 18
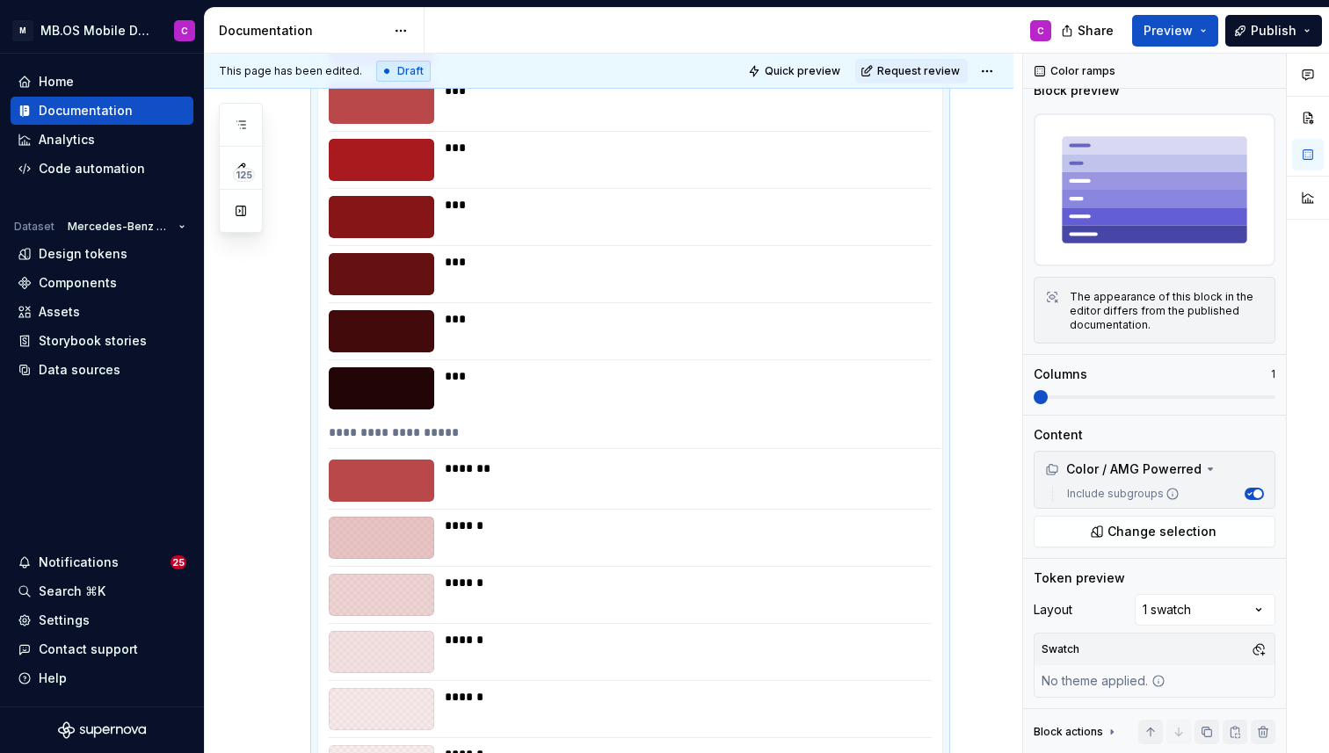
scroll to position [1183, 0]
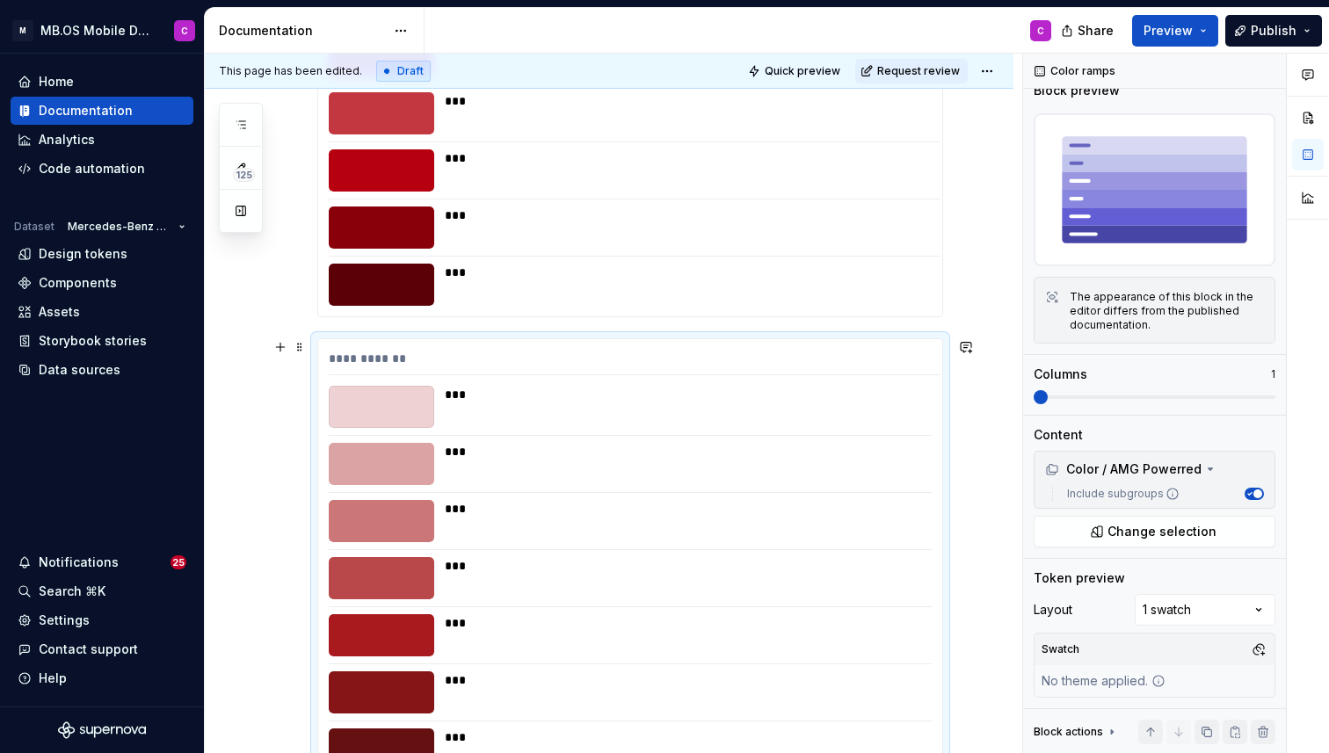
click at [306, 346] on span at bounding box center [300, 347] width 14 height 25
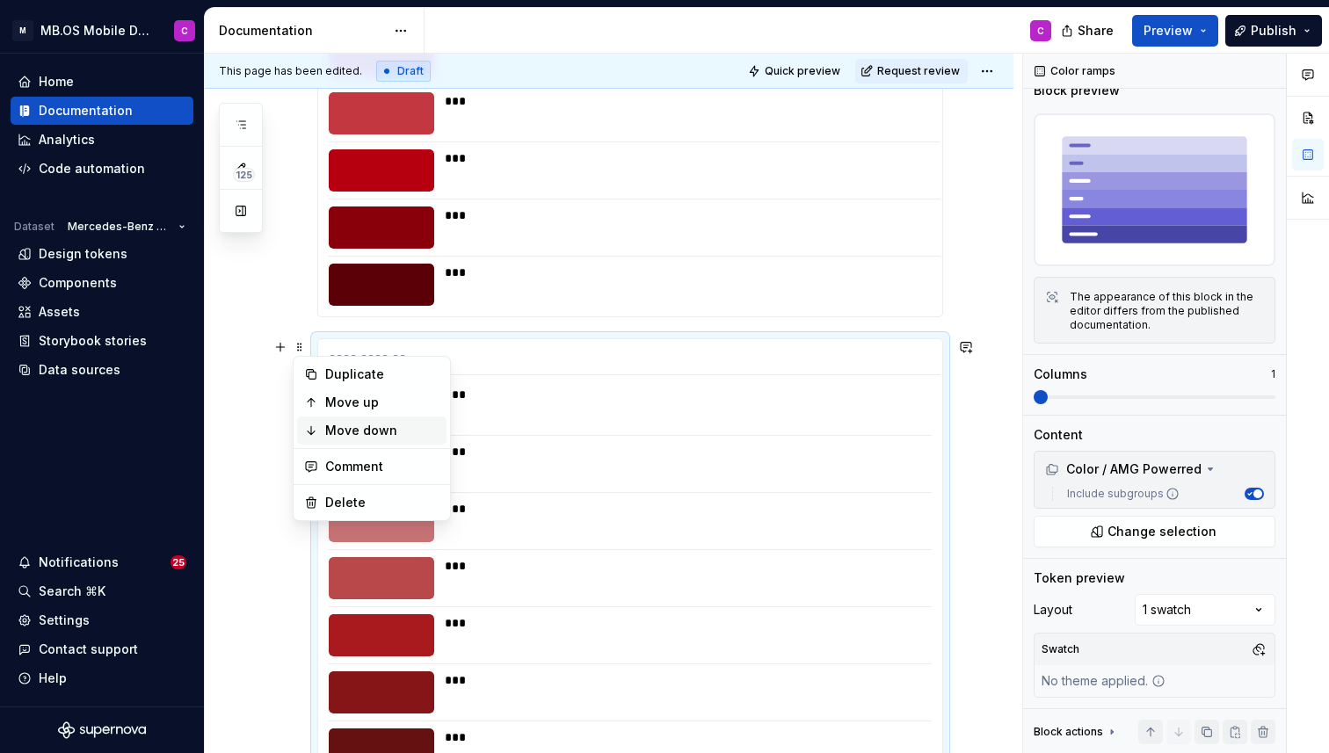
click at [348, 426] on div "Move down" at bounding box center [382, 431] width 114 height 18
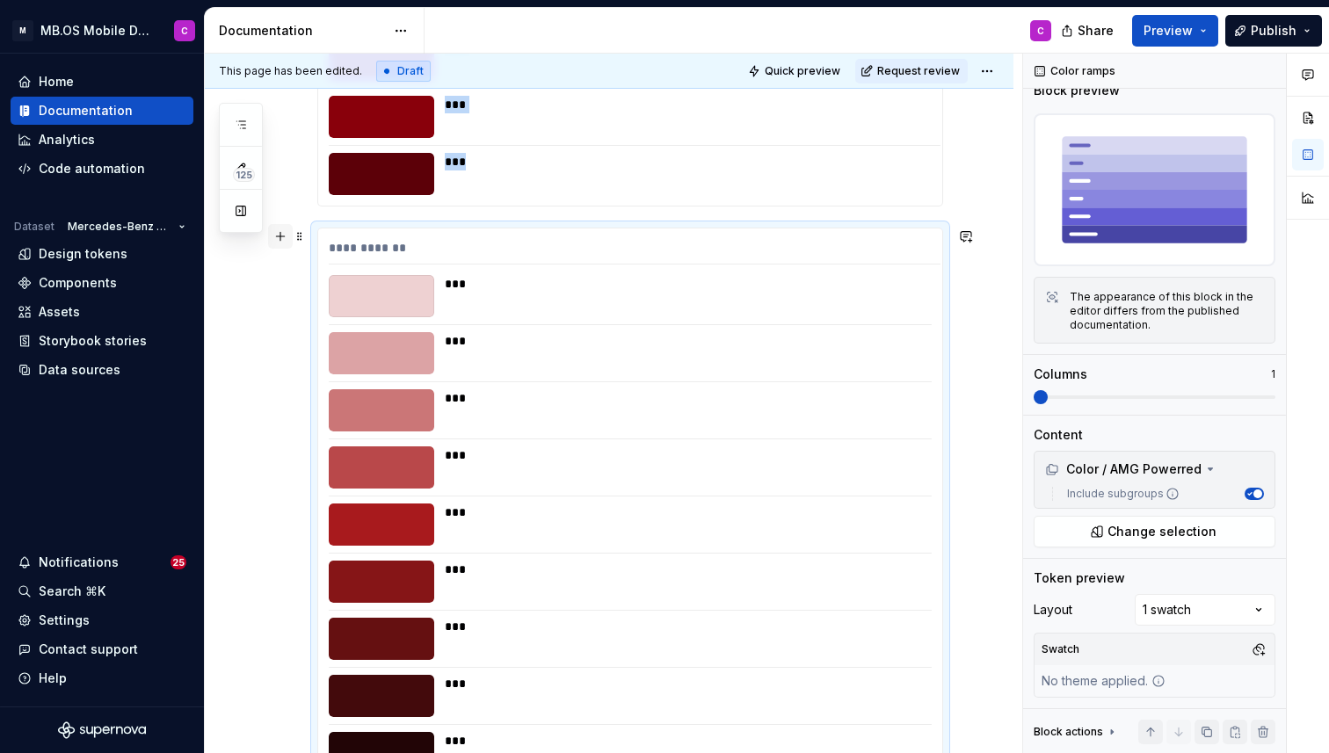
click at [281, 236] on button "button" at bounding box center [280, 236] width 25 height 25
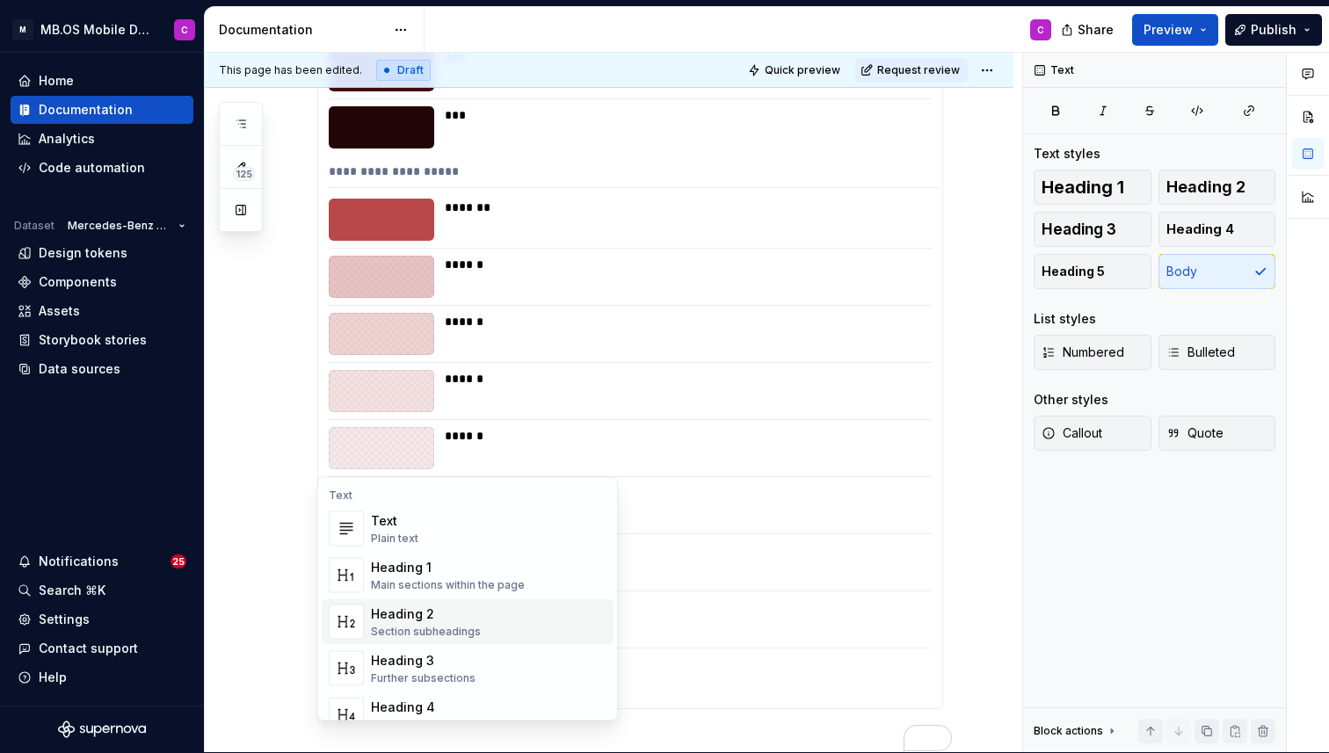
click at [462, 622] on div "Heading 2" at bounding box center [426, 615] width 110 height 18
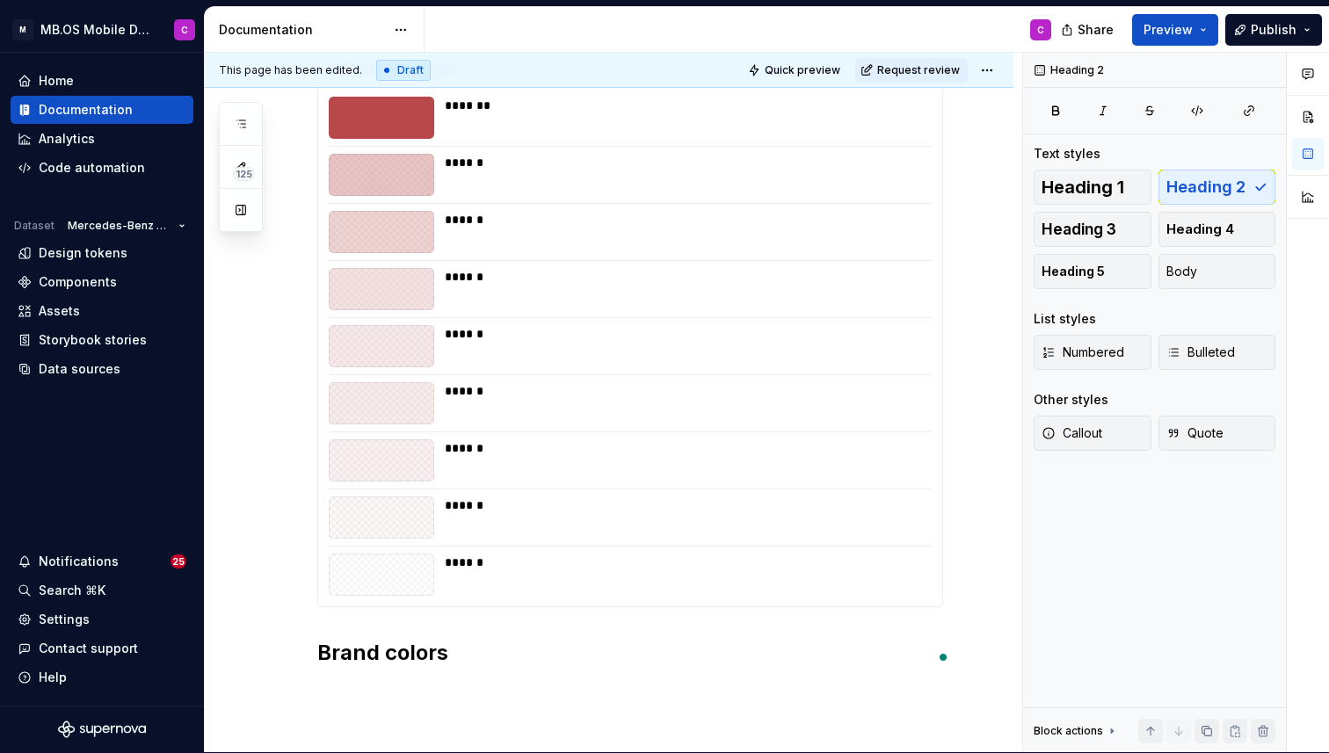
click at [298, 655] on span at bounding box center [300, 653] width 14 height 25
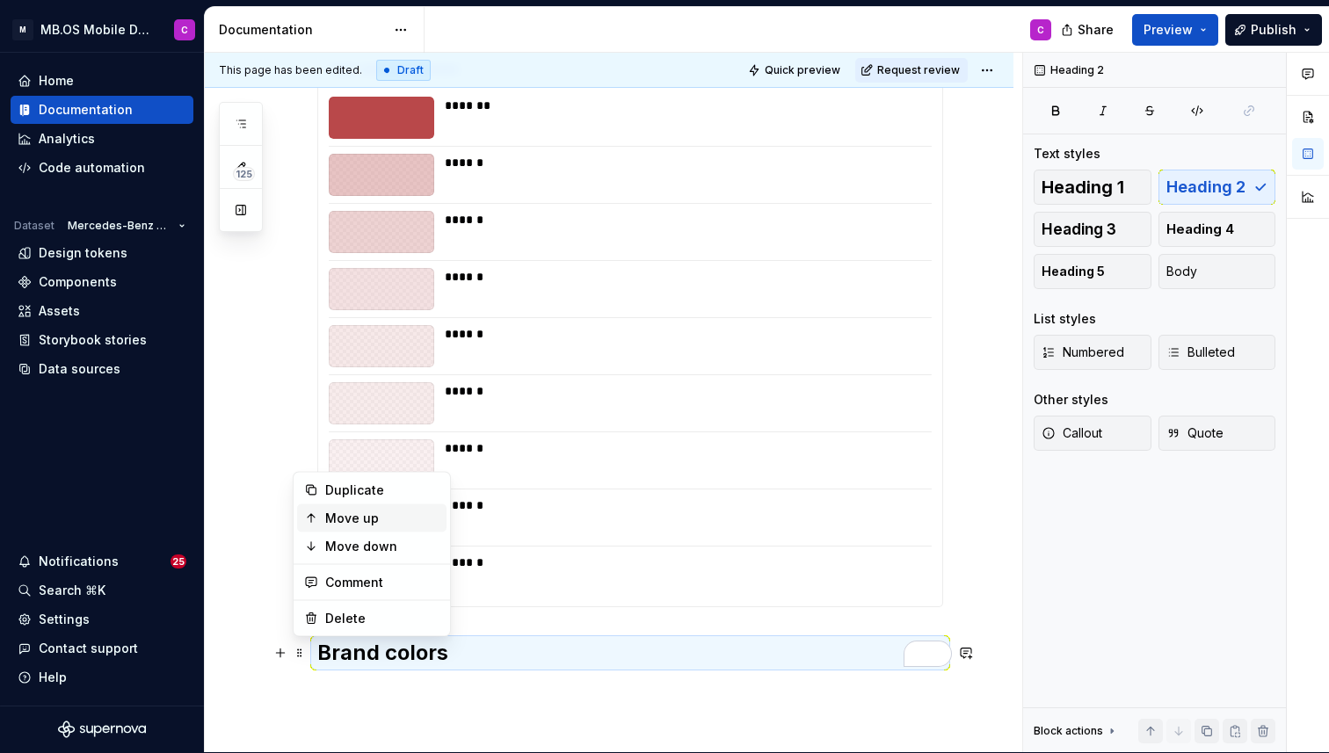
click at [346, 520] on div "Move up" at bounding box center [382, 519] width 114 height 18
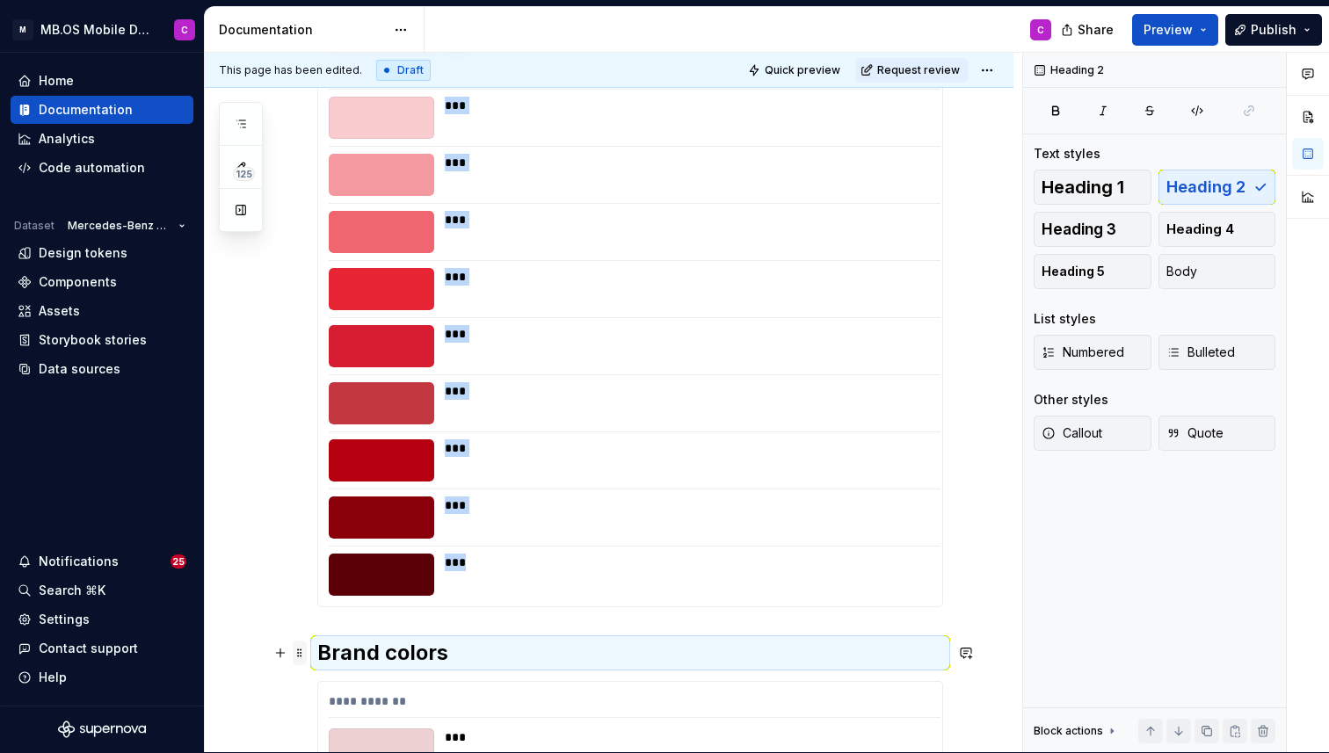
click at [297, 659] on span at bounding box center [300, 653] width 14 height 25
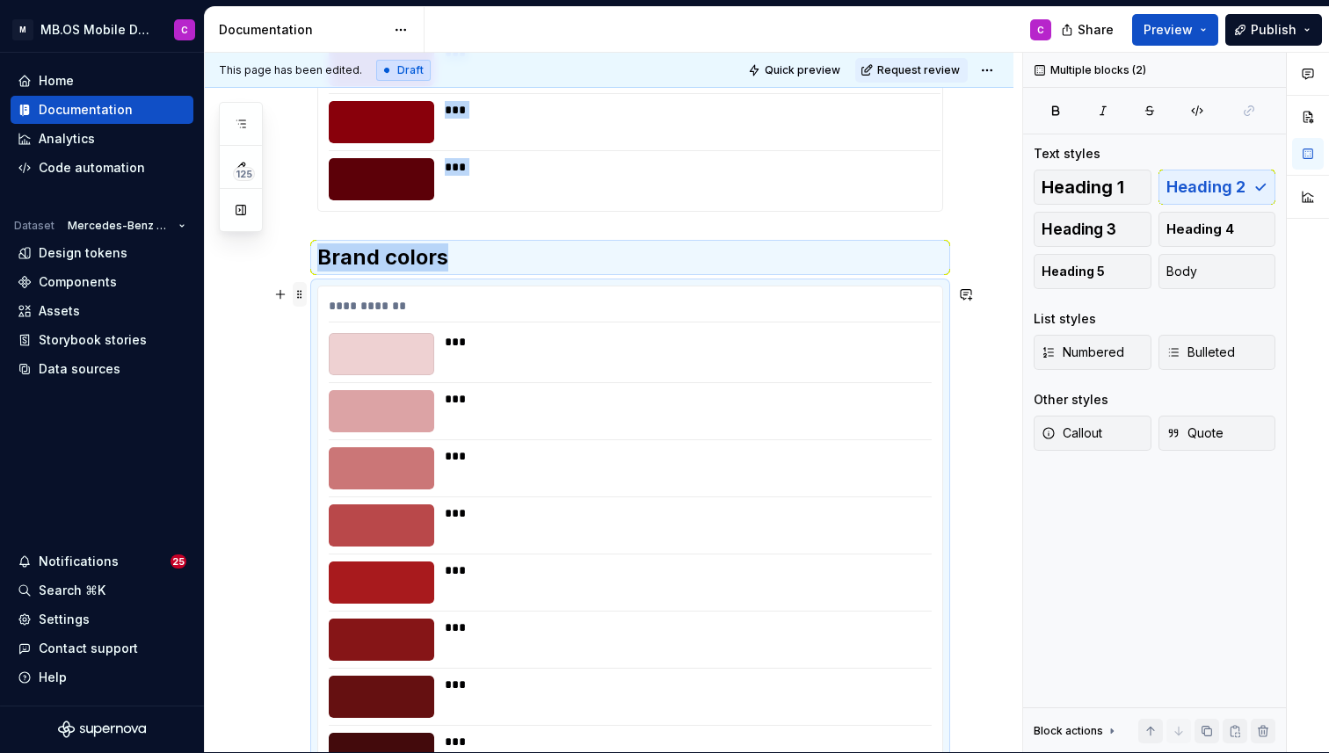
click at [296, 291] on span at bounding box center [300, 294] width 14 height 25
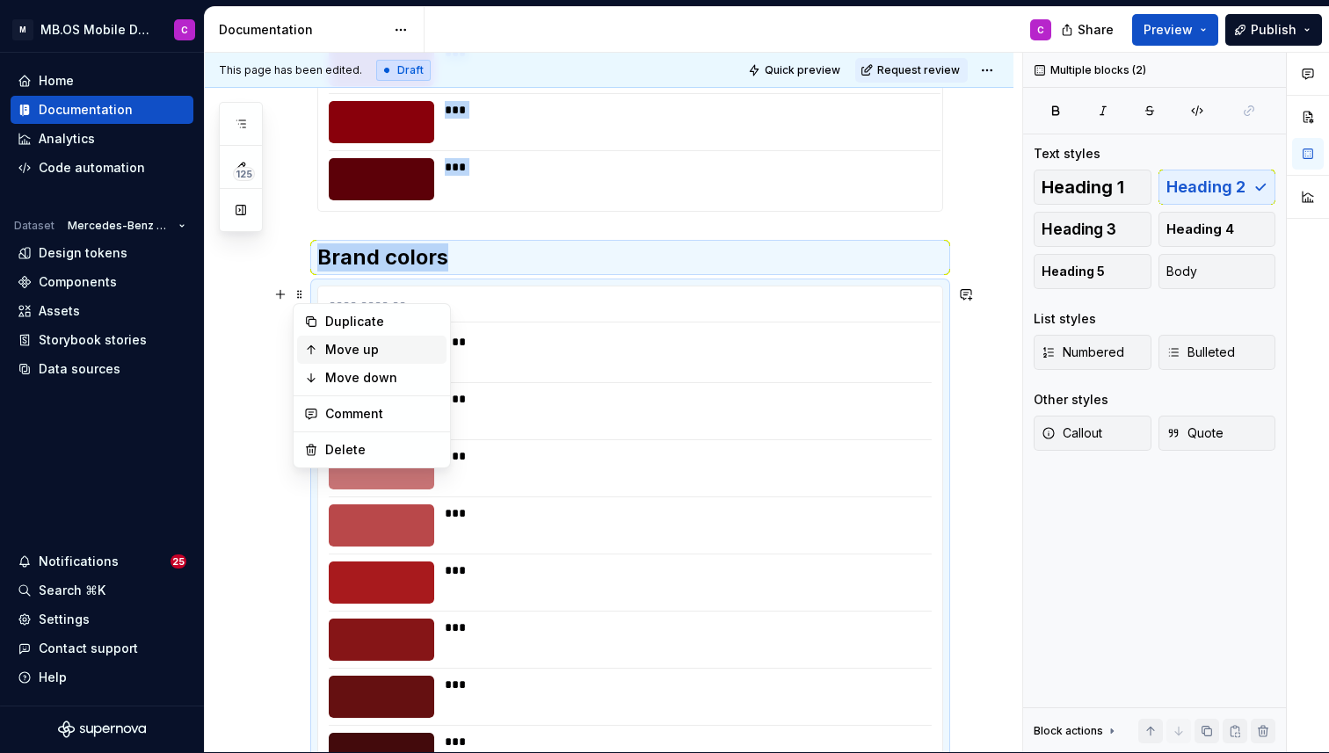
click at [350, 346] on div "Move up" at bounding box center [382, 350] width 114 height 18
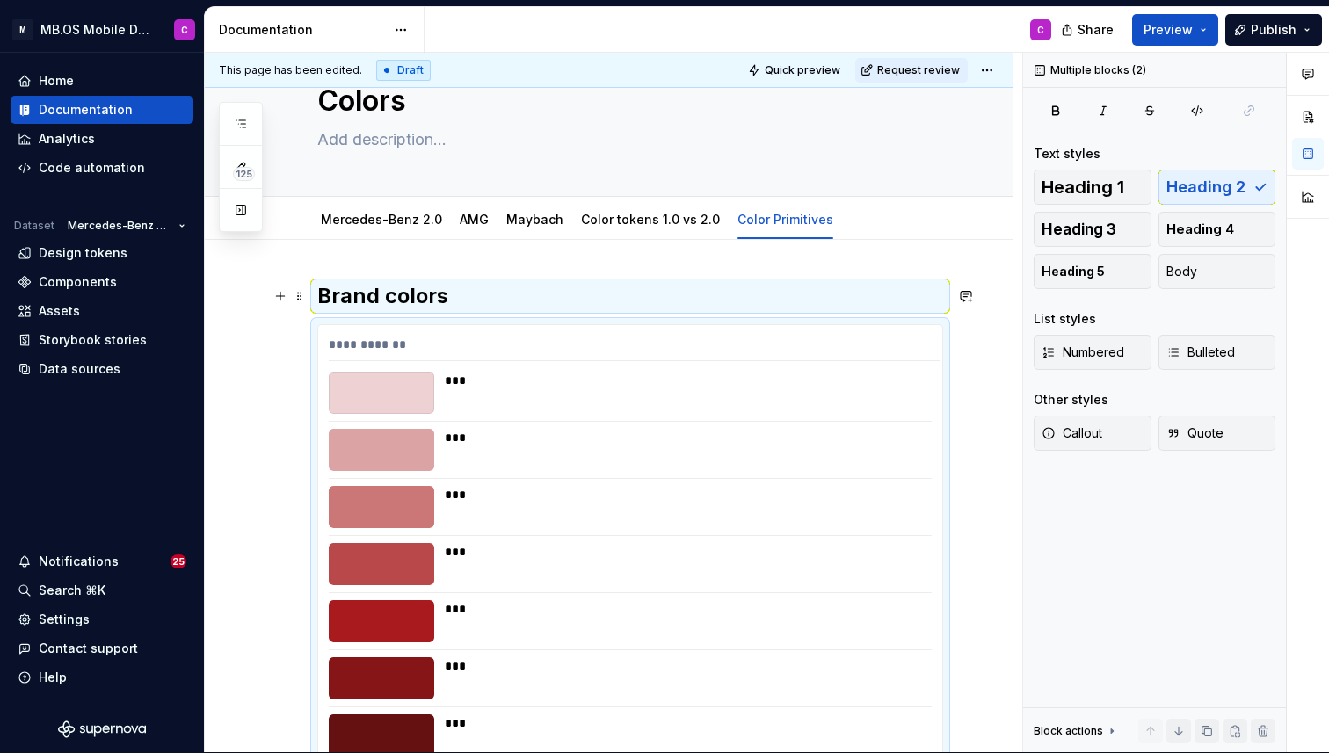
click at [466, 299] on h2 "Brand colors" at bounding box center [630, 296] width 626 height 28
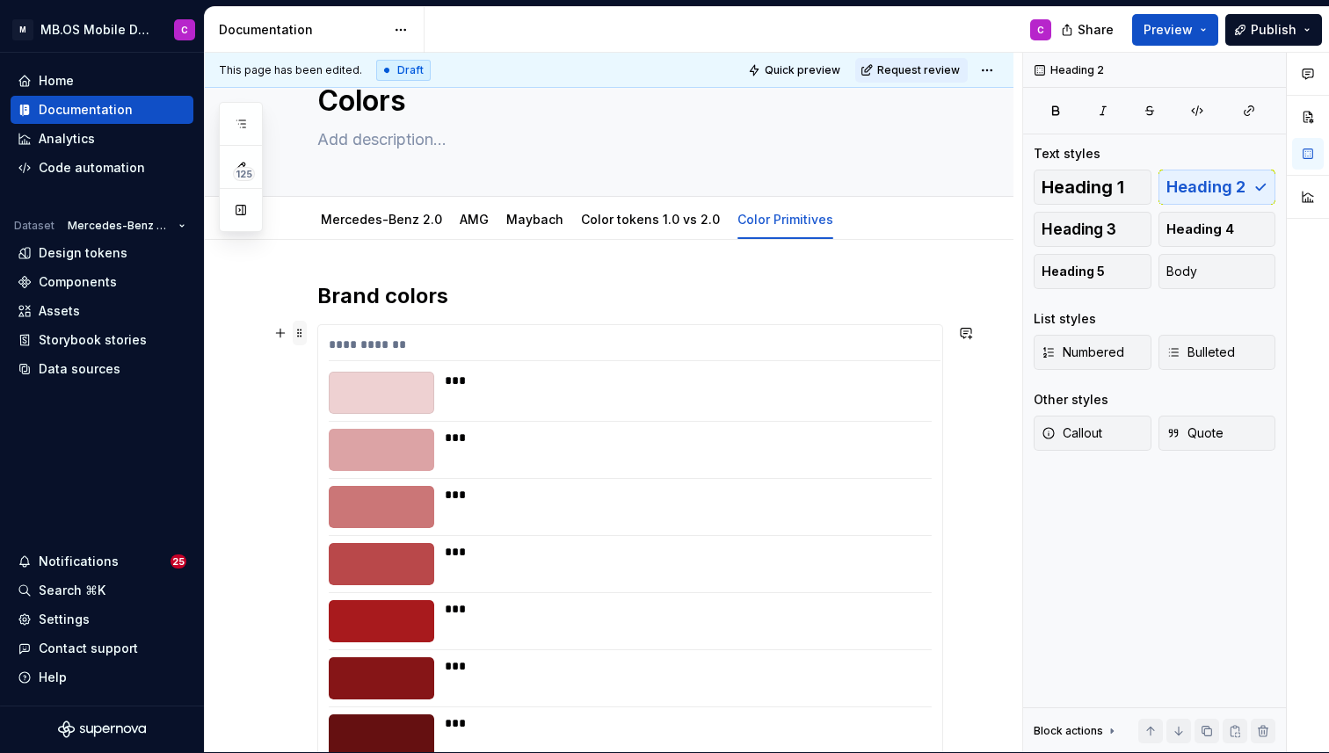
click at [302, 335] on span at bounding box center [300, 333] width 14 height 25
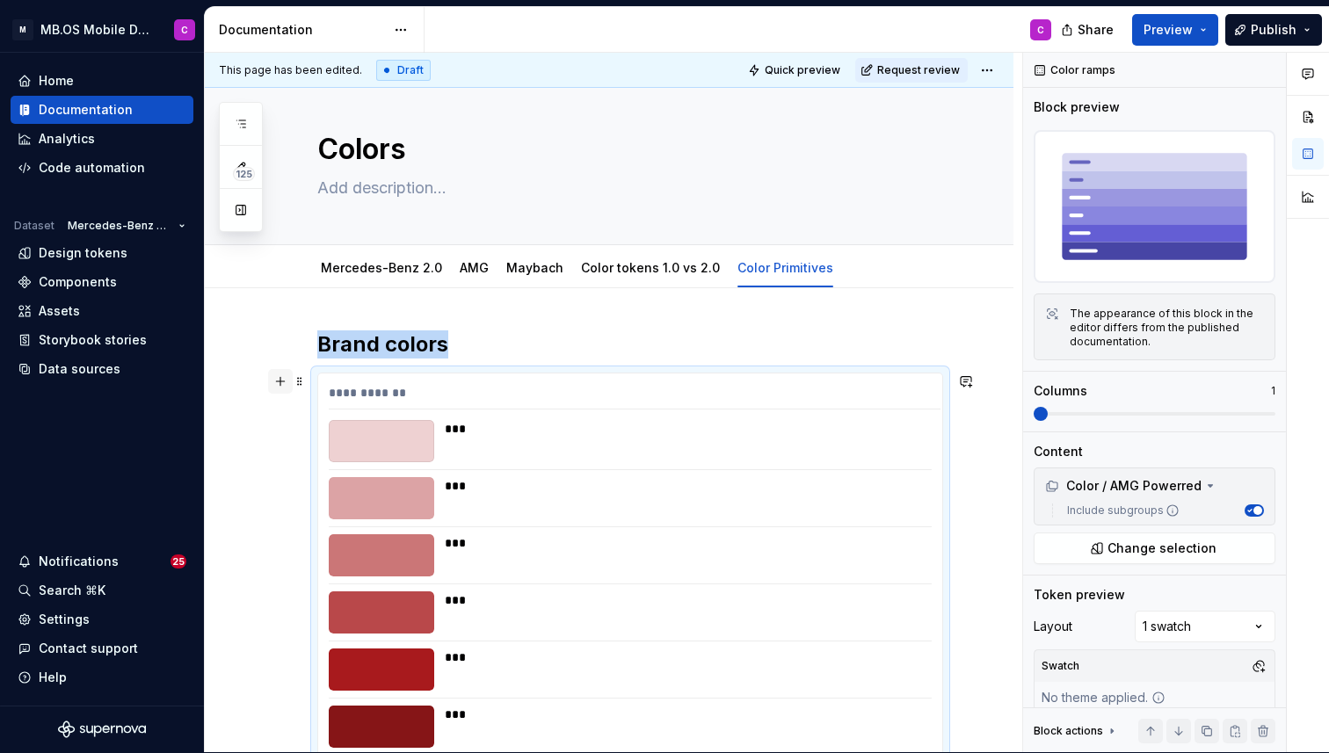
click at [275, 375] on button "button" at bounding box center [280, 381] width 25 height 25
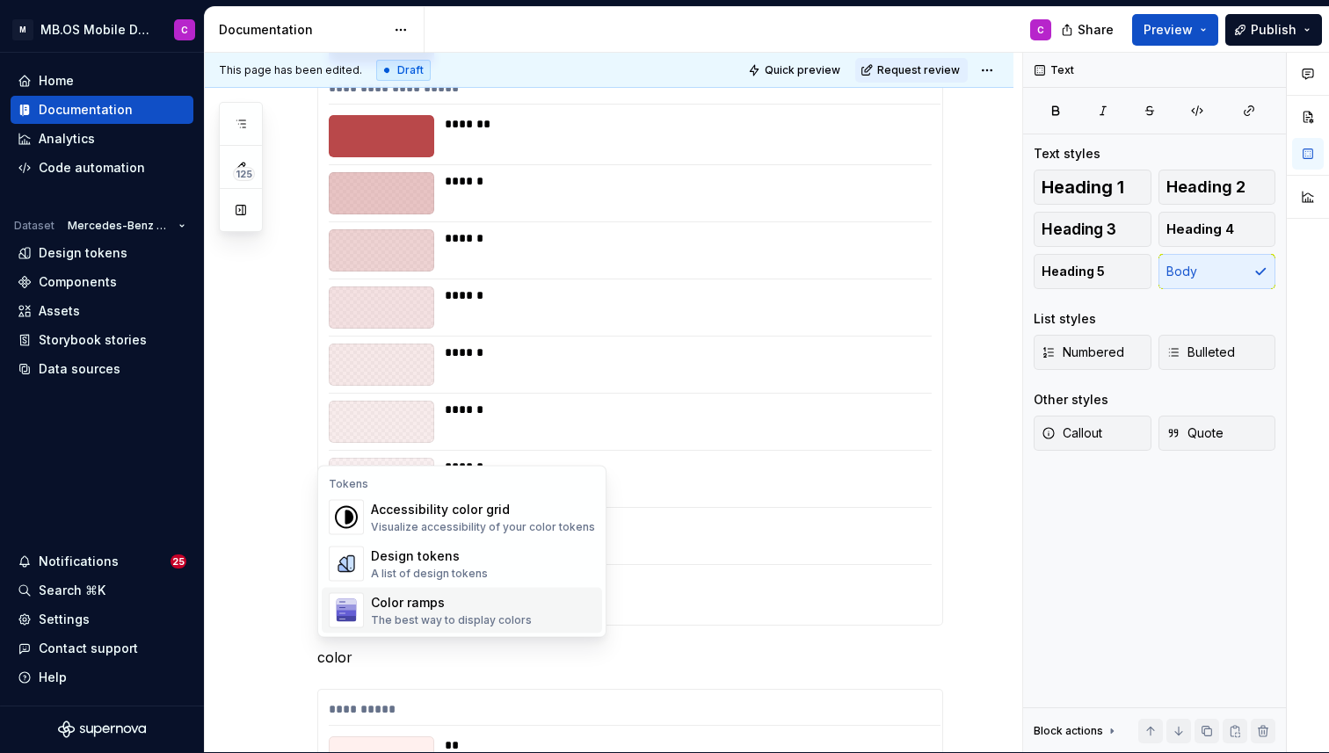
click at [425, 603] on div "Color ramps" at bounding box center [451, 603] width 161 height 18
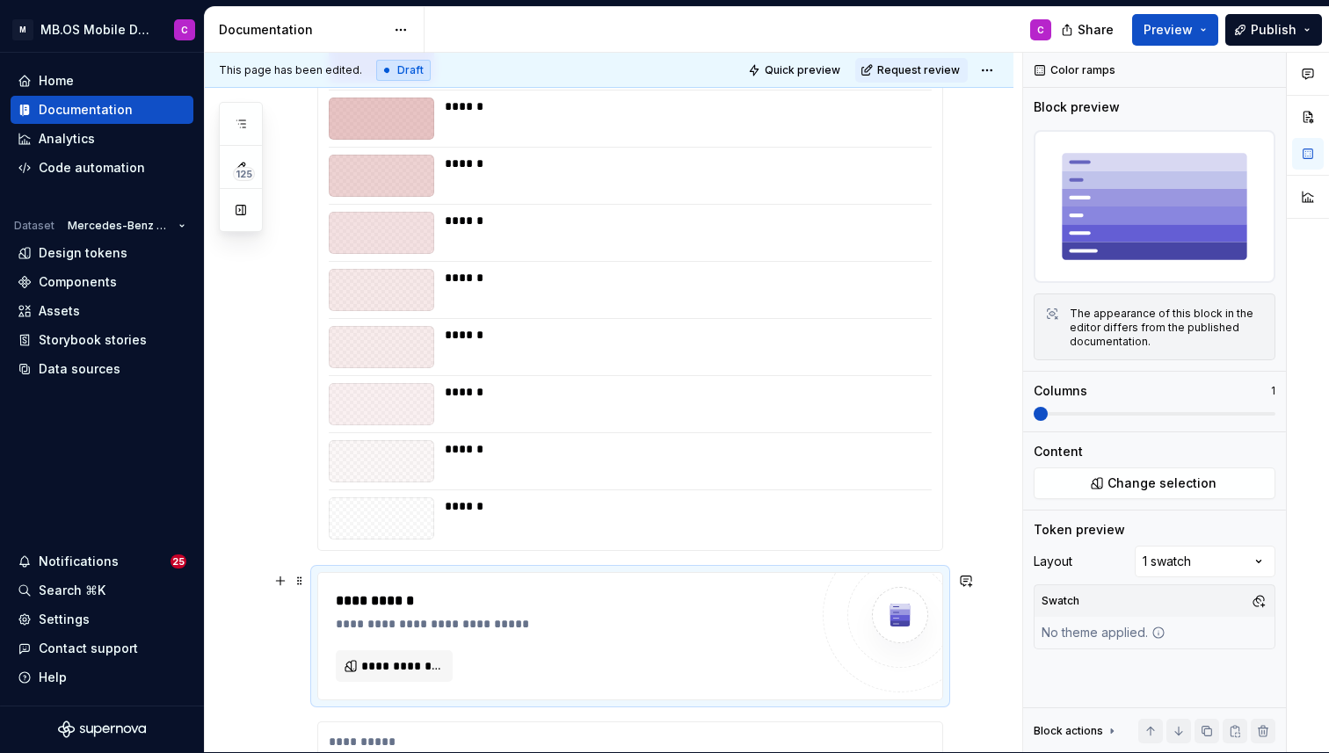
type textarea "*"
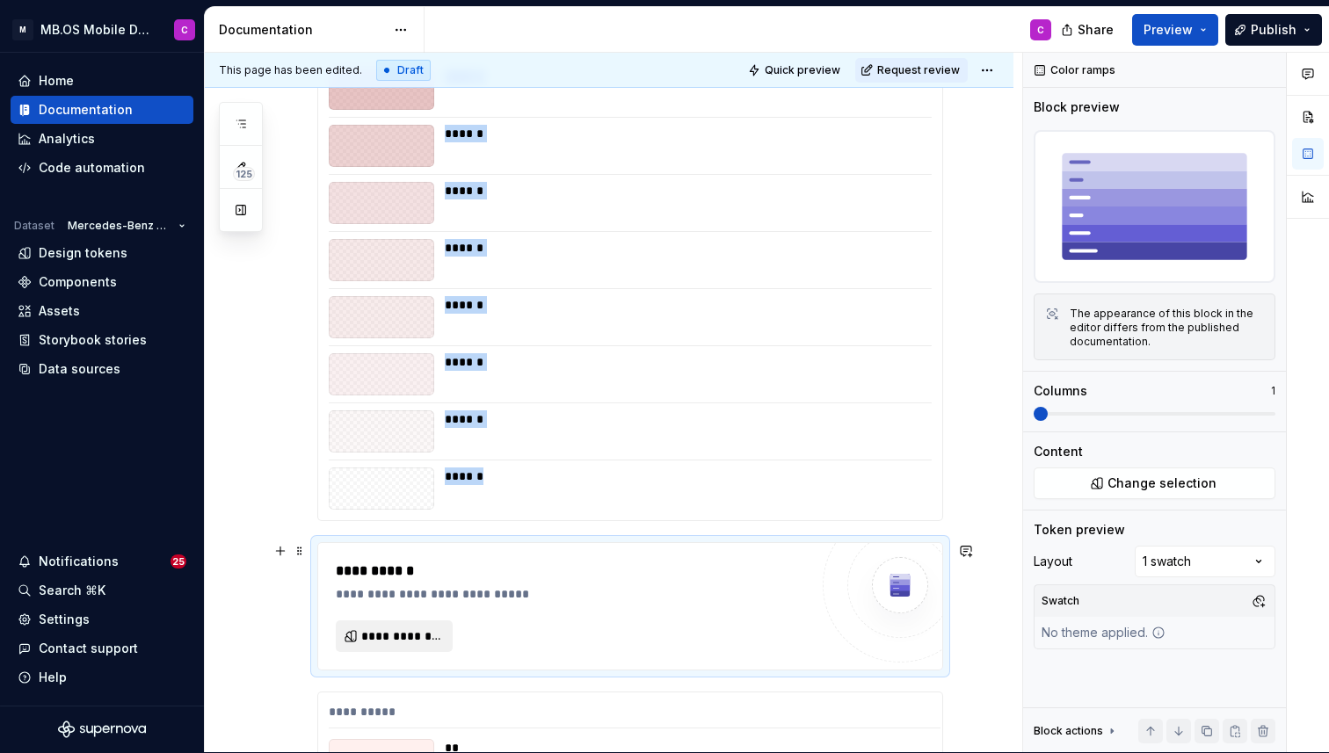
click at [395, 633] on span "**********" at bounding box center [401, 637] width 80 height 18
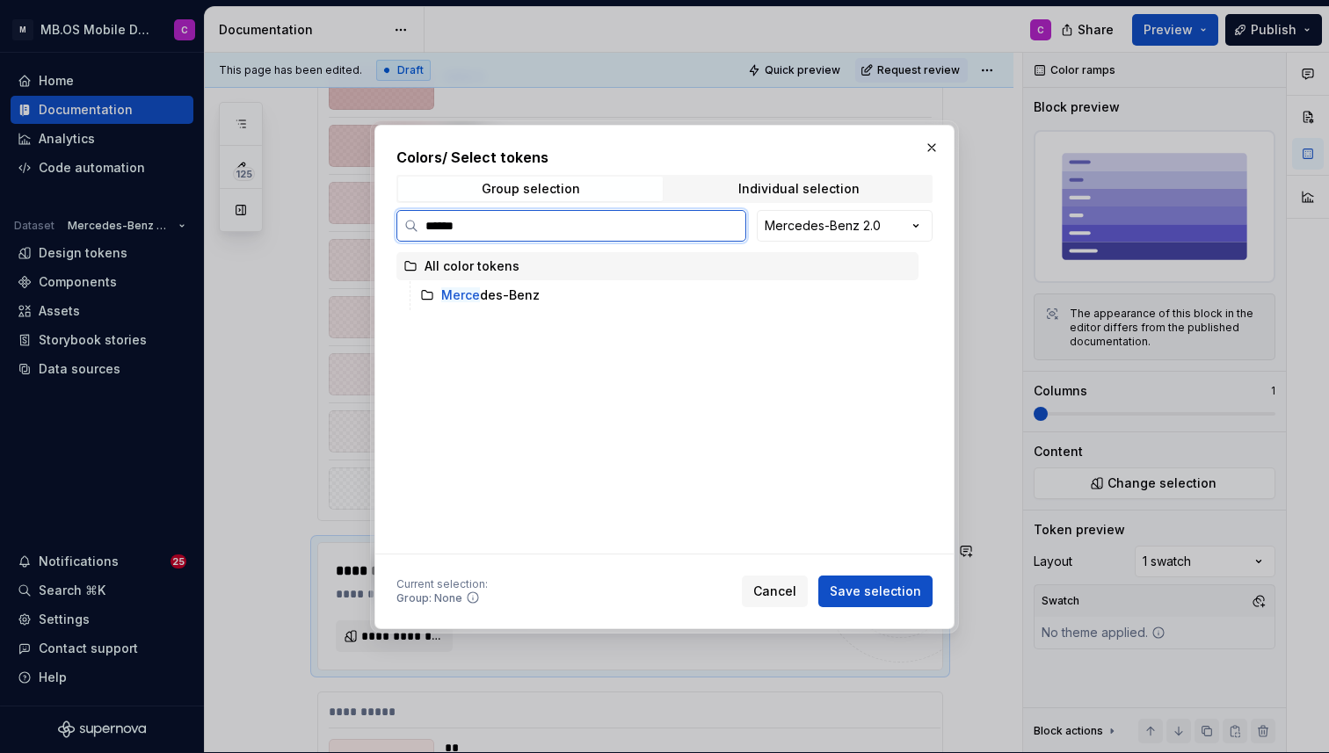
type input "*******"
click at [564, 291] on div "Mercede s-Benz" at bounding box center [666, 295] width 506 height 28
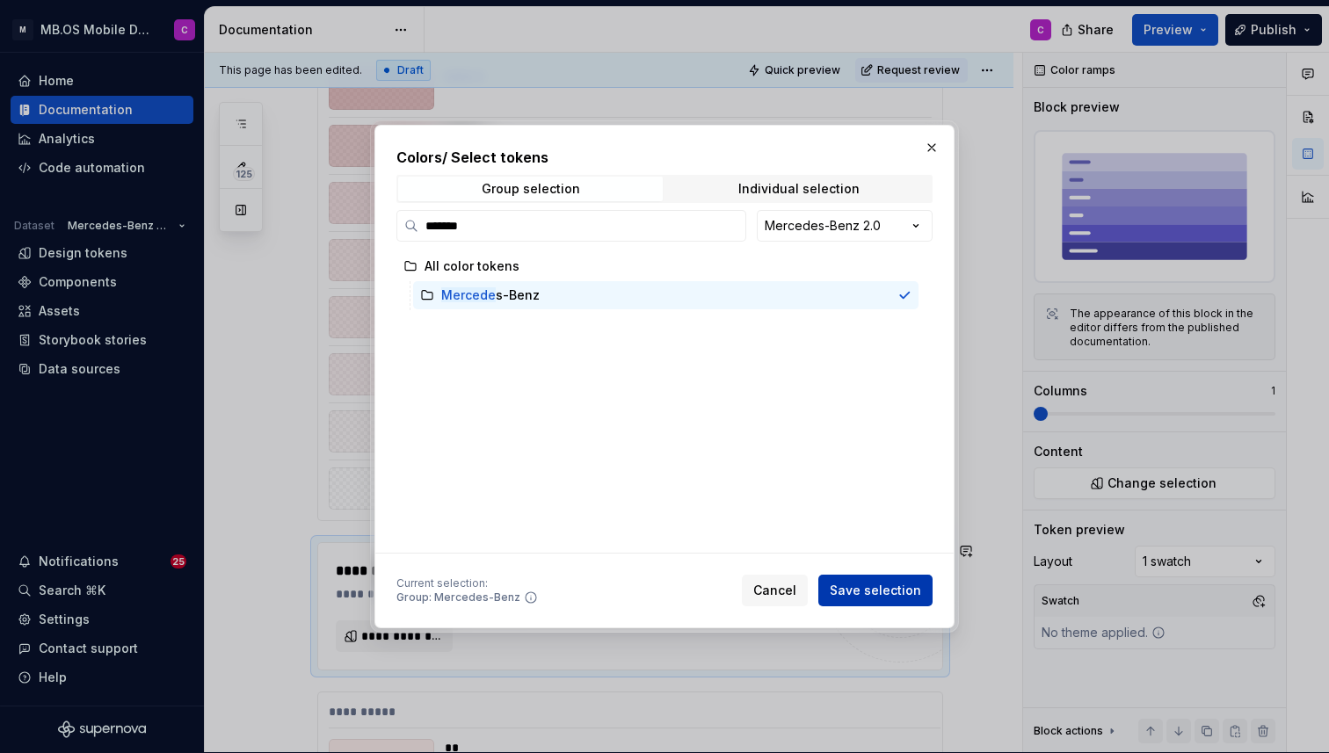
click at [887, 590] on span "Save selection" at bounding box center [875, 591] width 91 height 18
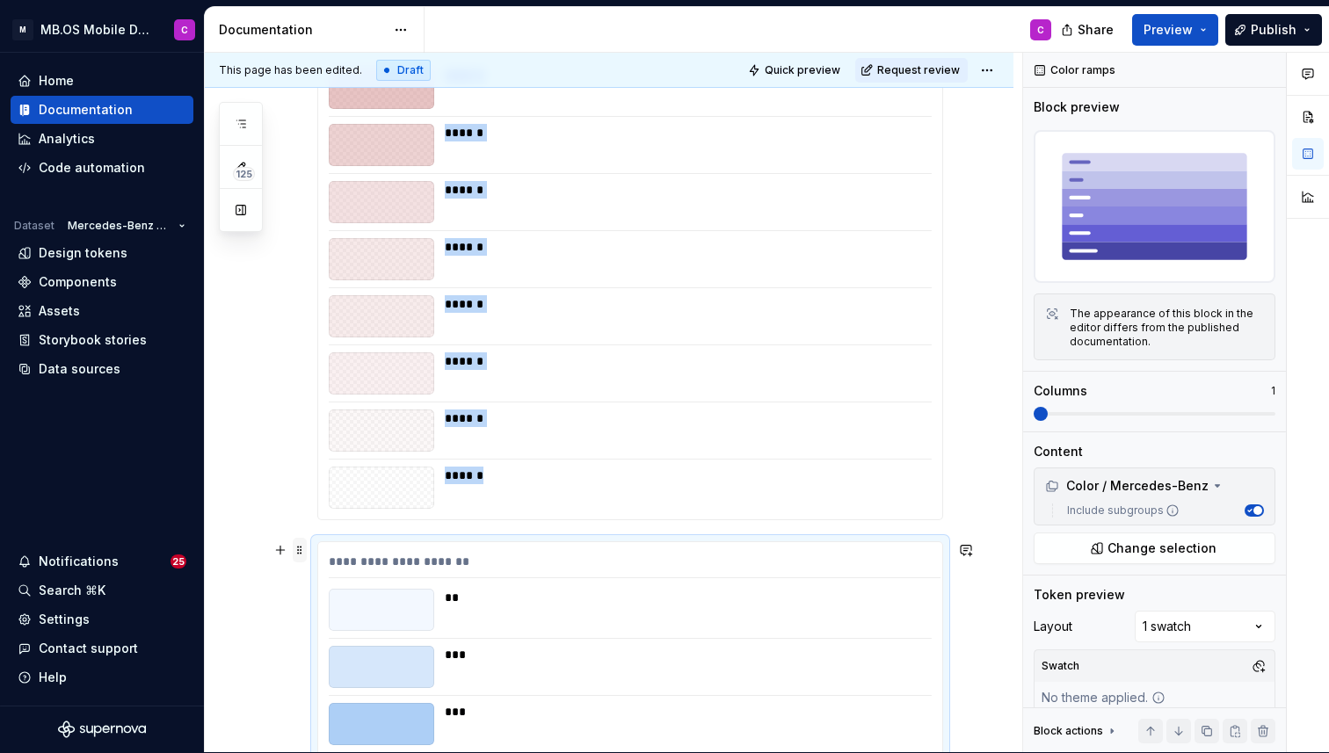
click at [300, 550] on span at bounding box center [300, 550] width 14 height 25
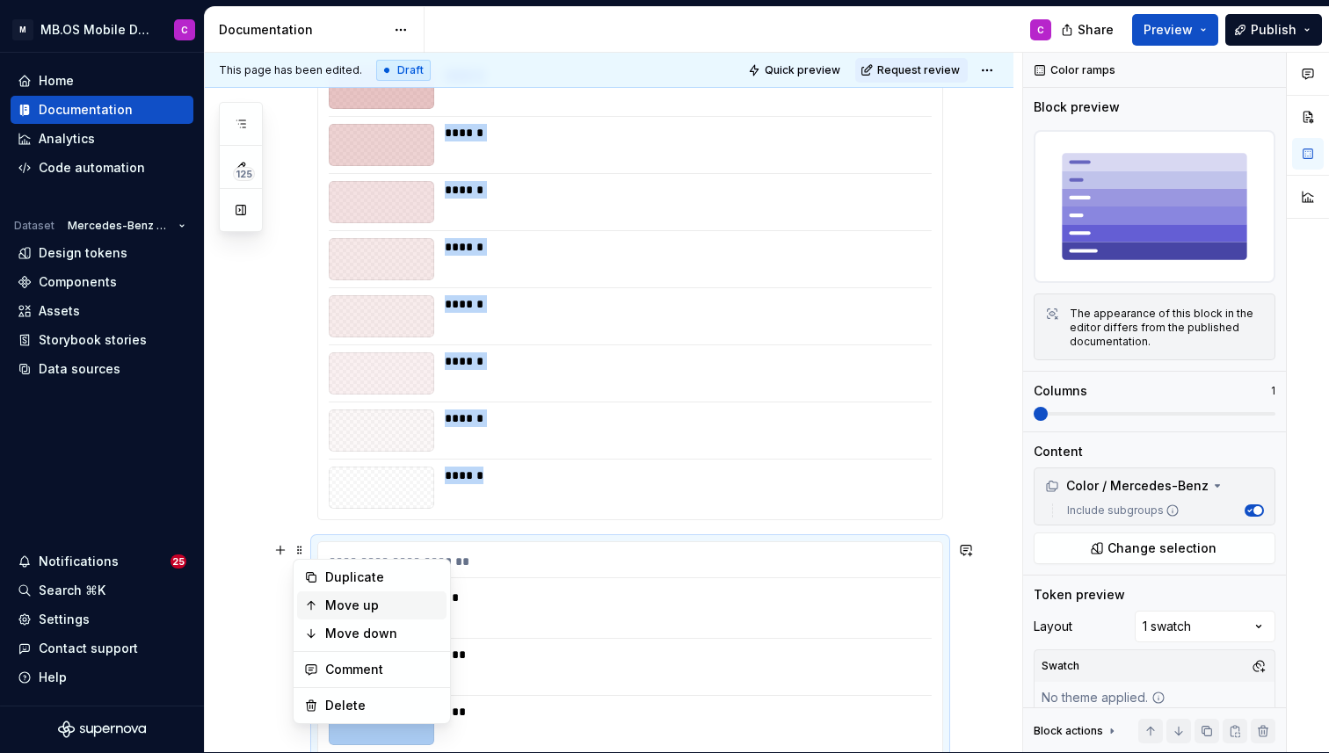
click at [353, 606] on div "Move up" at bounding box center [382, 606] width 114 height 18
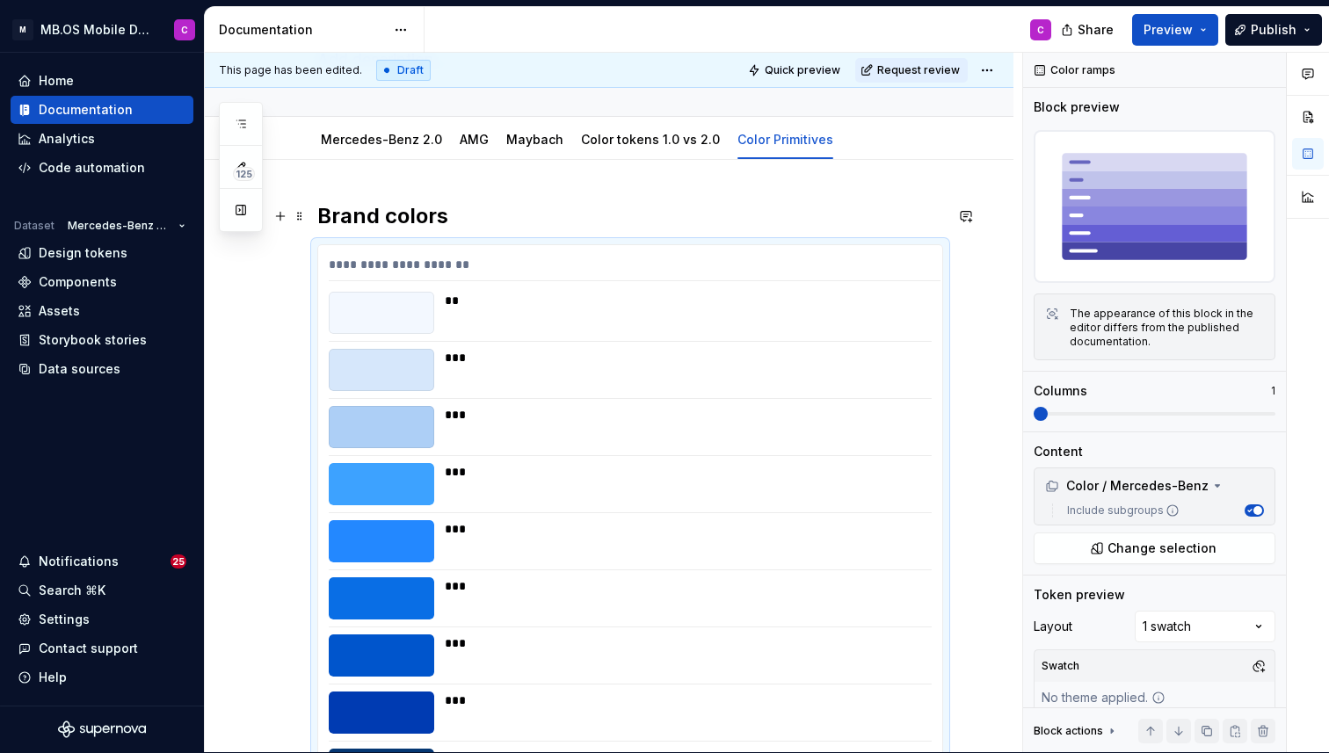
click at [424, 214] on h2 "Brand colors" at bounding box center [630, 216] width 626 height 28
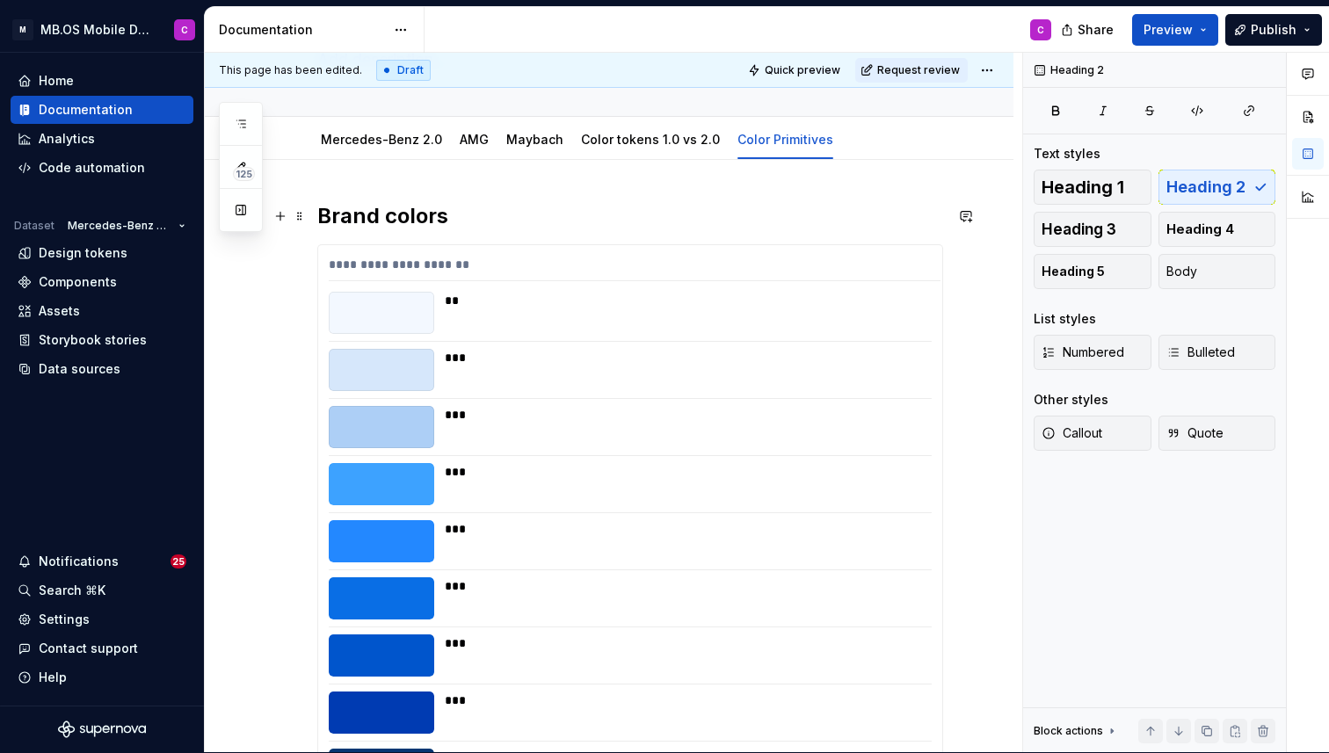
click at [464, 209] on h2 "Brand colors" at bounding box center [630, 216] width 626 height 28
click at [396, 222] on h2 "Brand colors" at bounding box center [630, 216] width 626 height 28
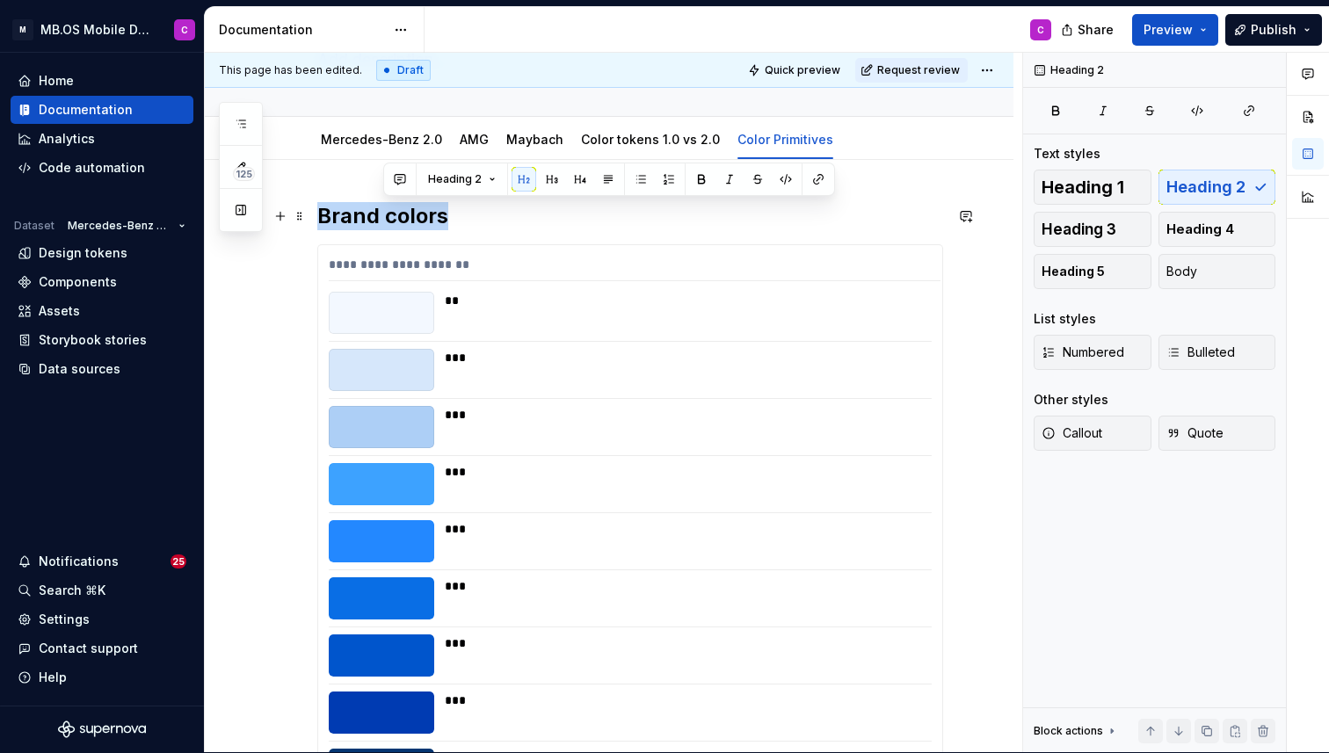
click at [396, 222] on h2 "Brand colors" at bounding box center [630, 216] width 626 height 28
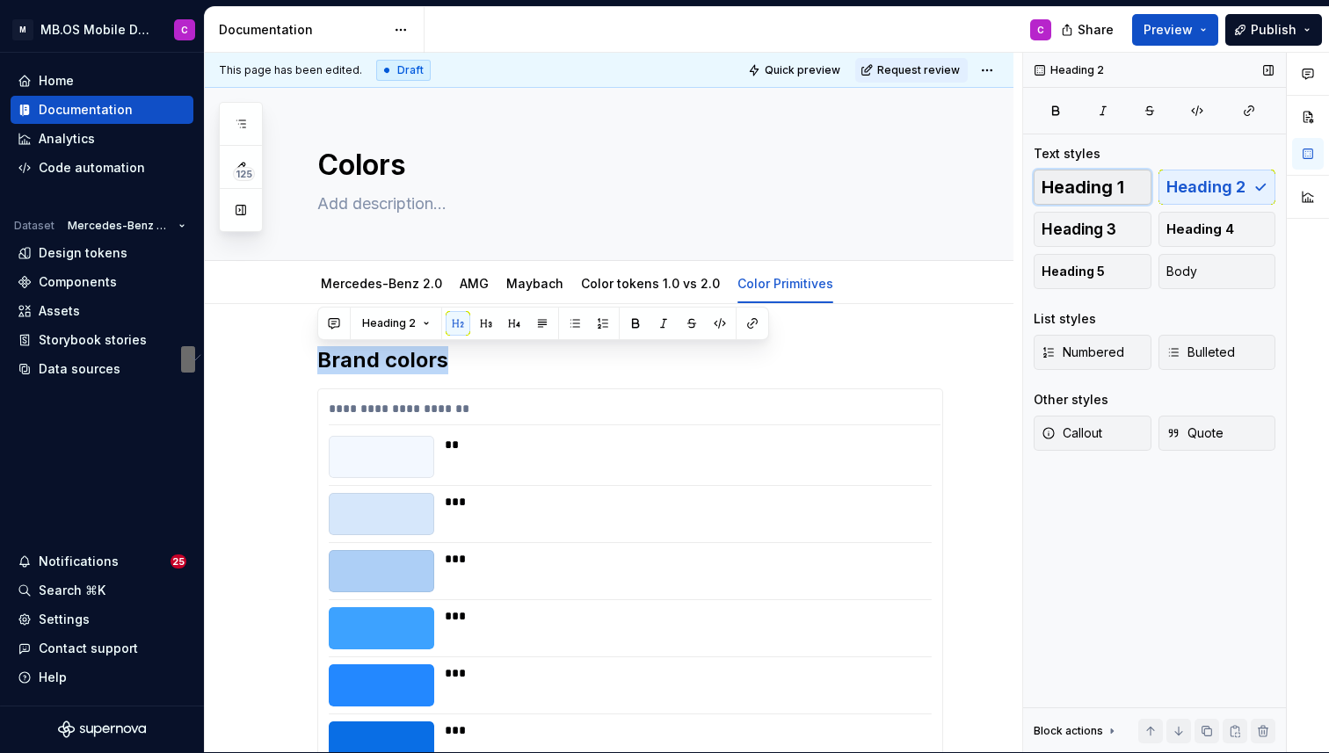
click at [1059, 186] on span "Heading 1" at bounding box center [1083, 187] width 83 height 18
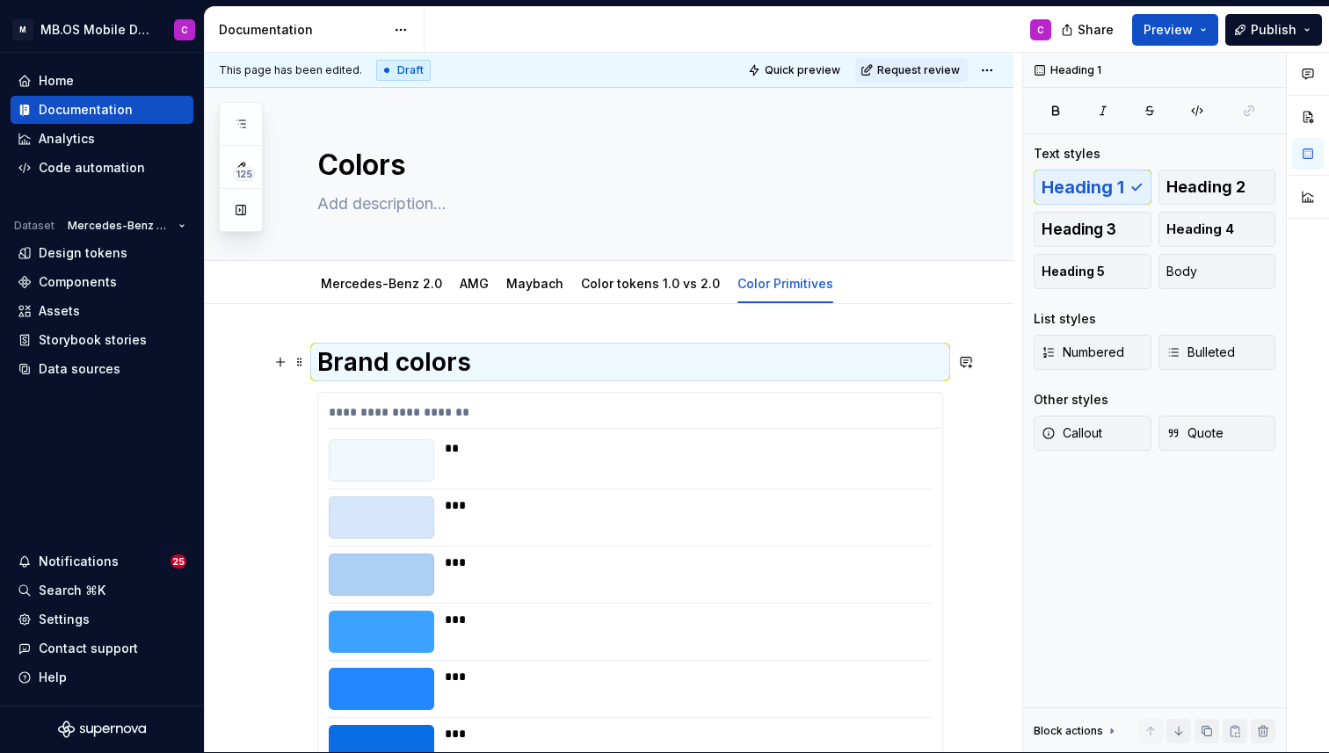
click at [635, 346] on h1 "Brand colors" at bounding box center [630, 362] width 626 height 32
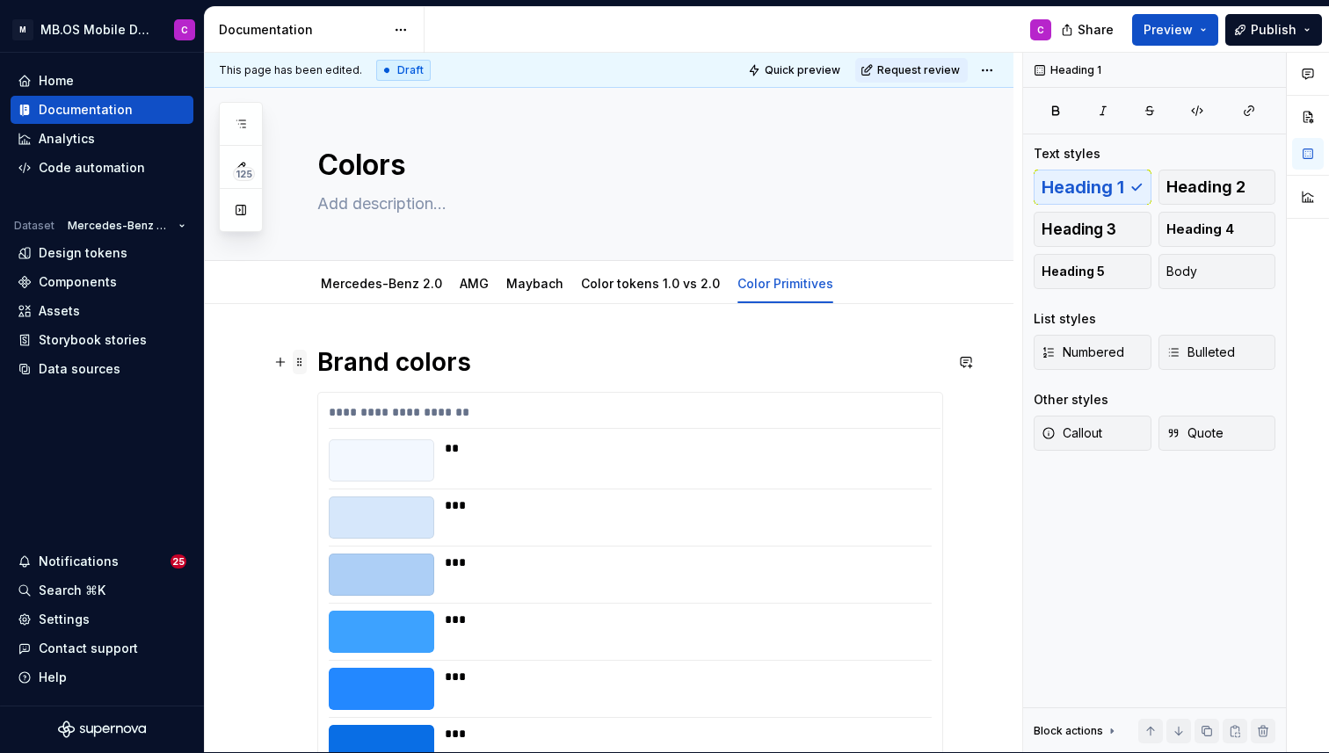
click at [302, 361] on span at bounding box center [300, 362] width 14 height 25
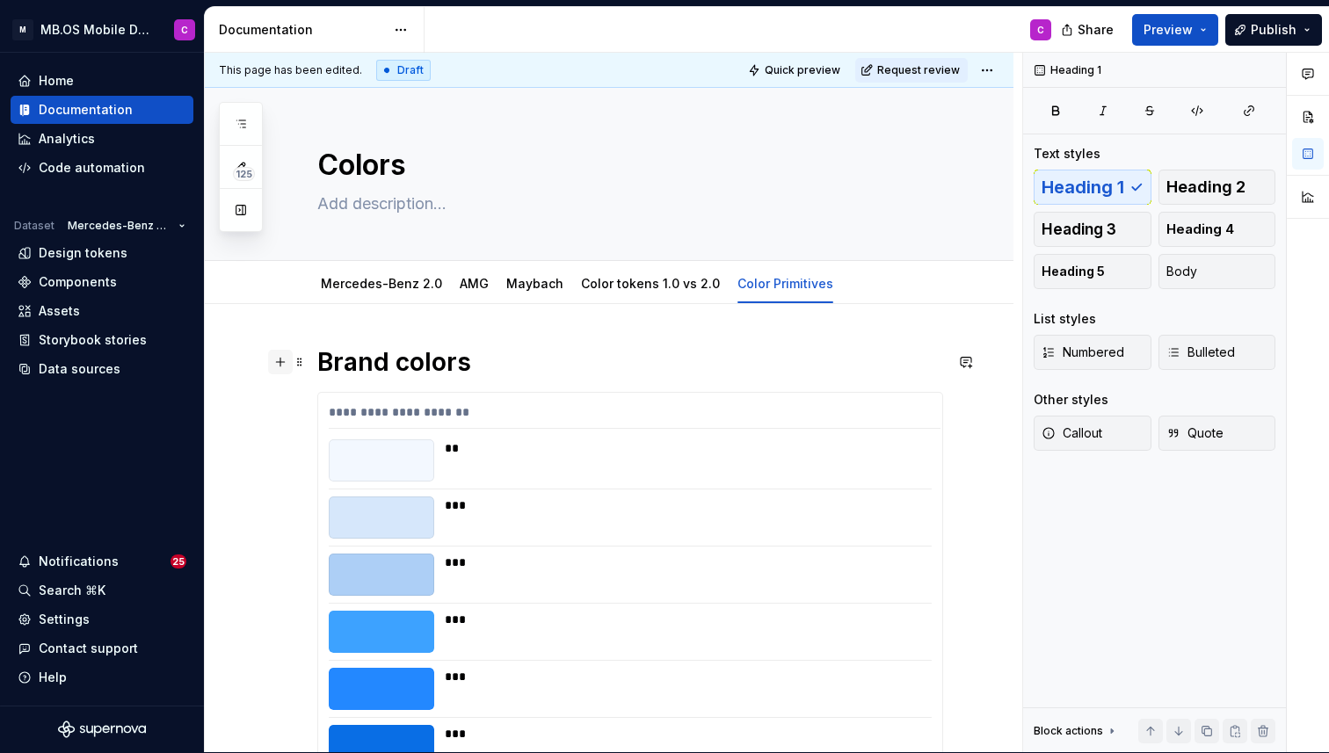
click at [273, 362] on button "button" at bounding box center [280, 362] width 25 height 25
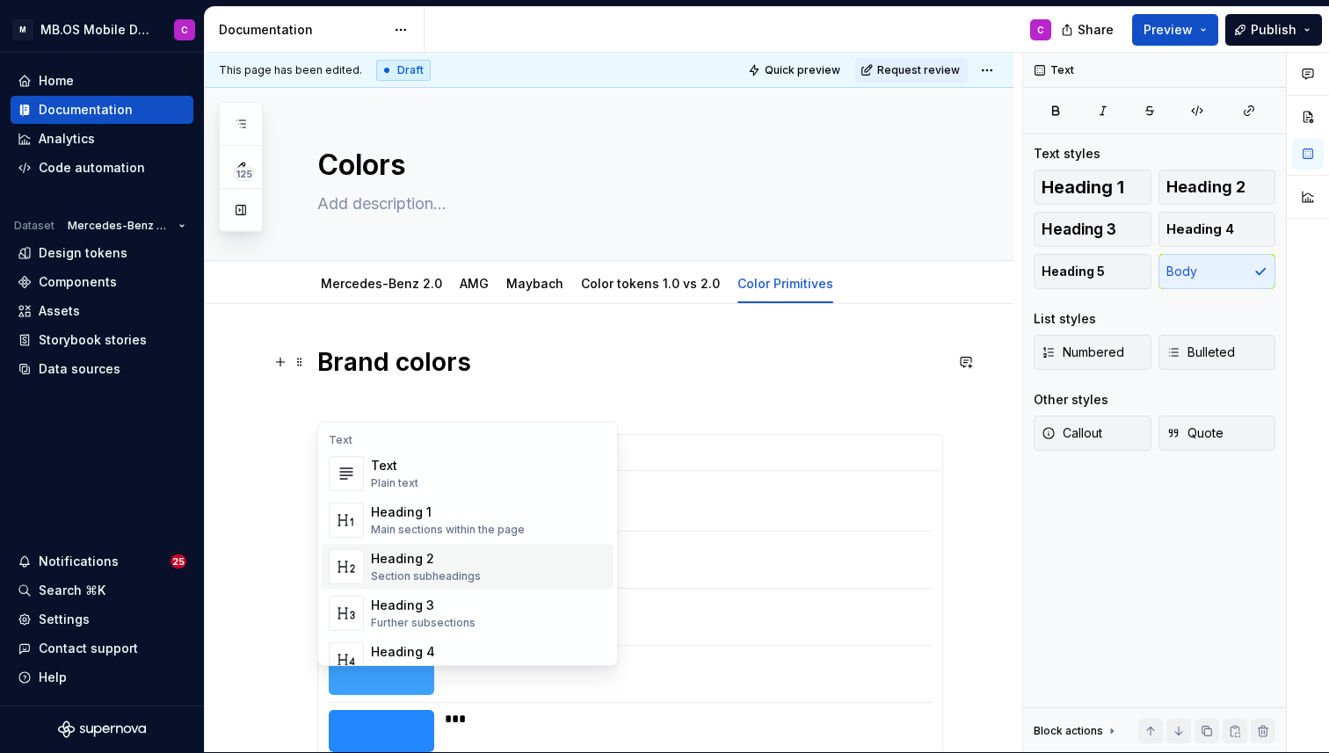
click at [434, 571] on div "Section subheadings" at bounding box center [426, 577] width 110 height 14
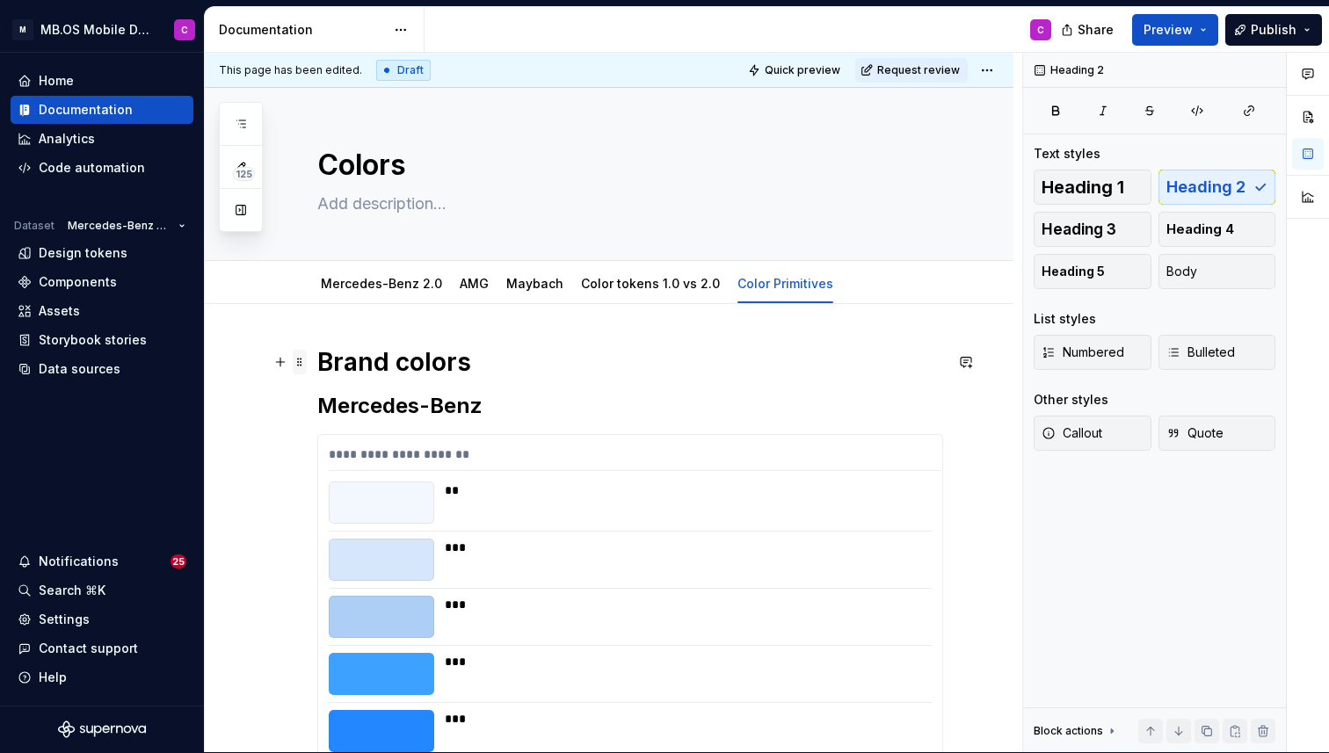
click at [300, 360] on span at bounding box center [300, 362] width 14 height 25
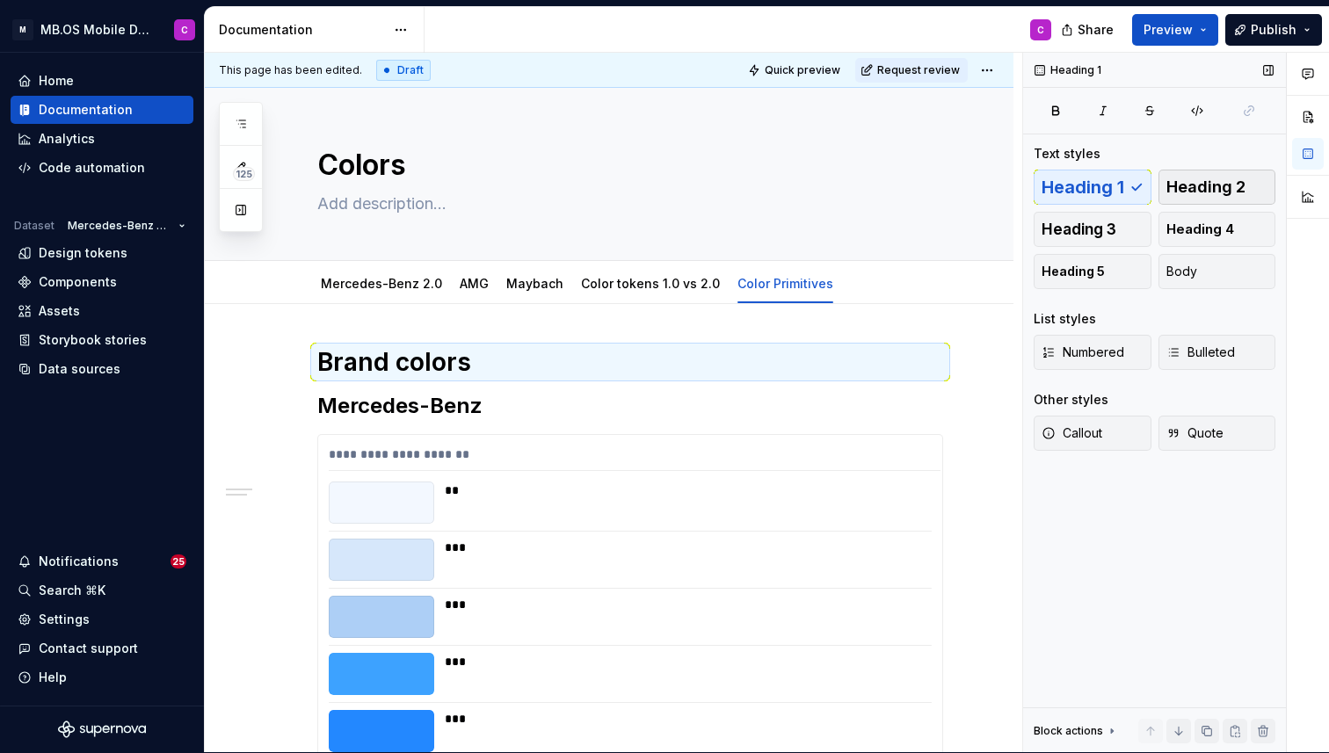
click at [1204, 189] on span "Heading 2" at bounding box center [1206, 187] width 79 height 18
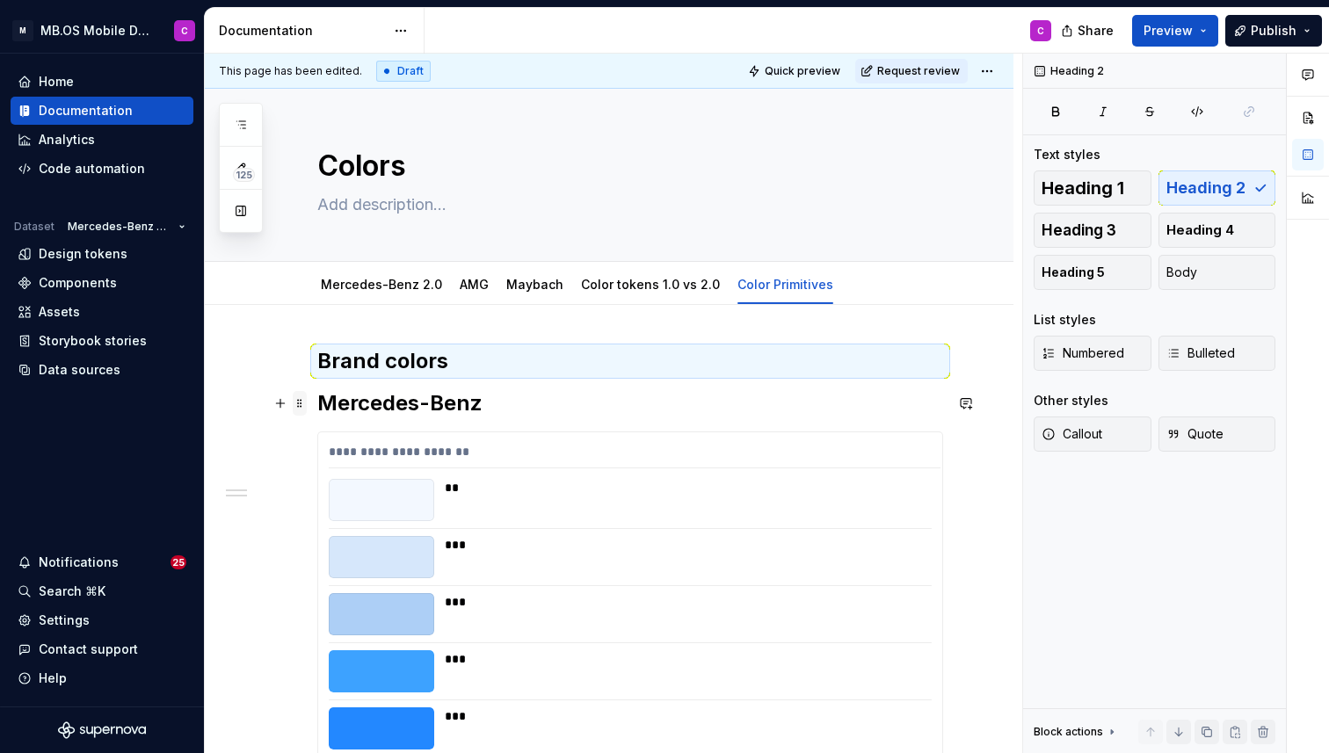
click at [306, 405] on span at bounding box center [300, 403] width 14 height 25
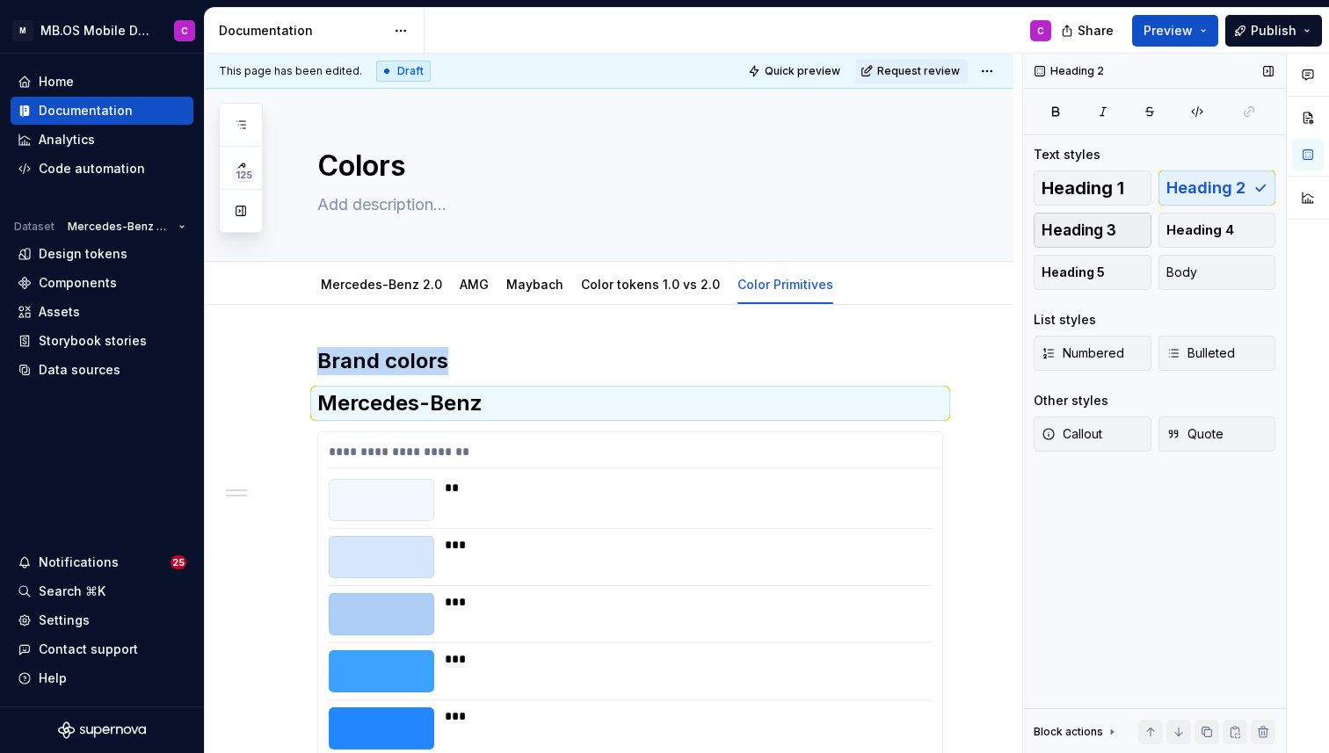
click at [1088, 220] on button "Heading 3" at bounding box center [1093, 230] width 118 height 35
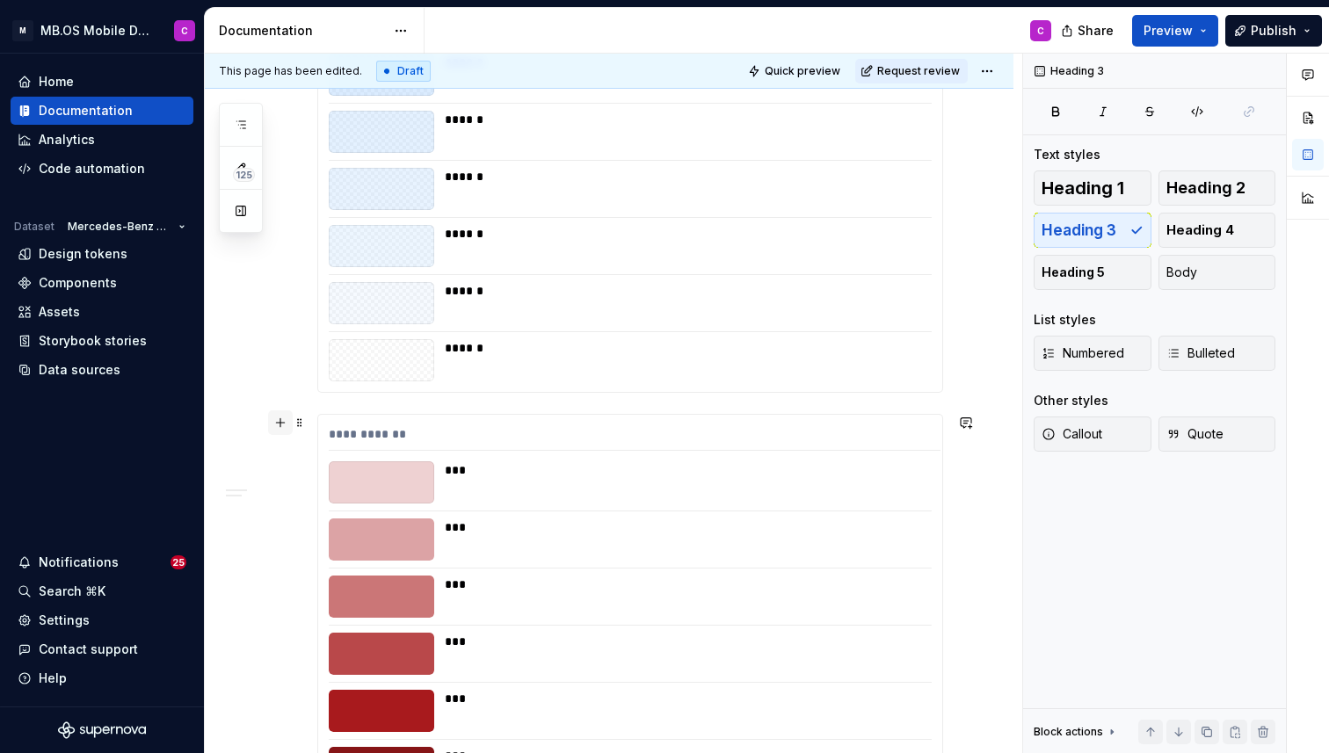
click at [273, 425] on button "button" at bounding box center [280, 423] width 25 height 25
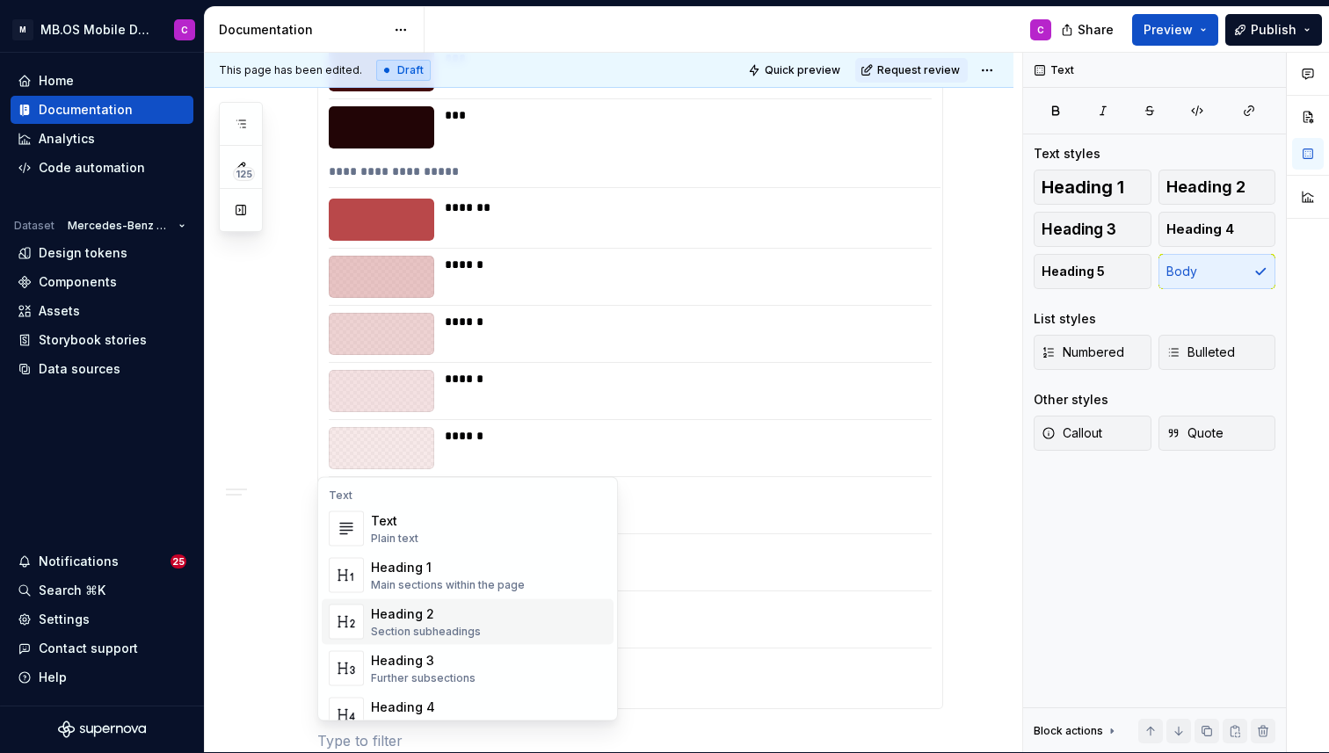
click at [437, 625] on div "Section subheadings" at bounding box center [426, 632] width 110 height 14
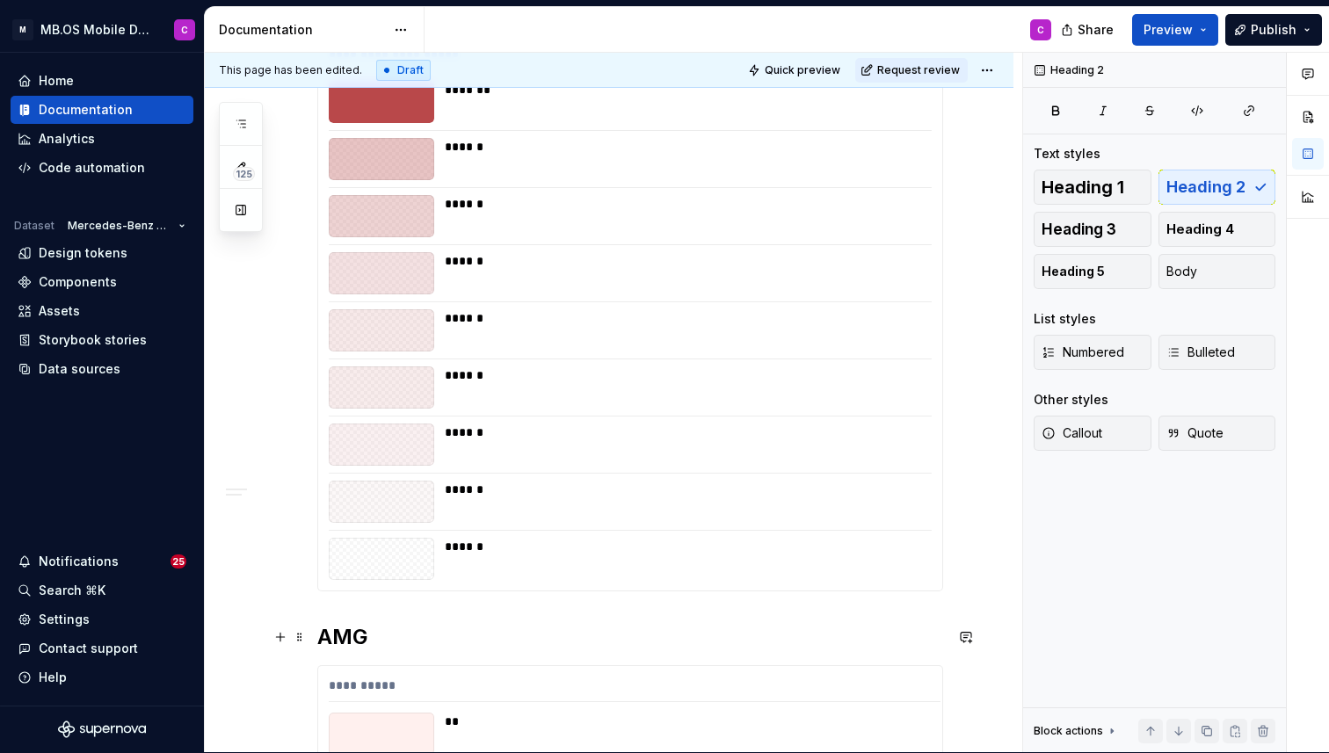
click at [301, 635] on span at bounding box center [300, 637] width 14 height 25
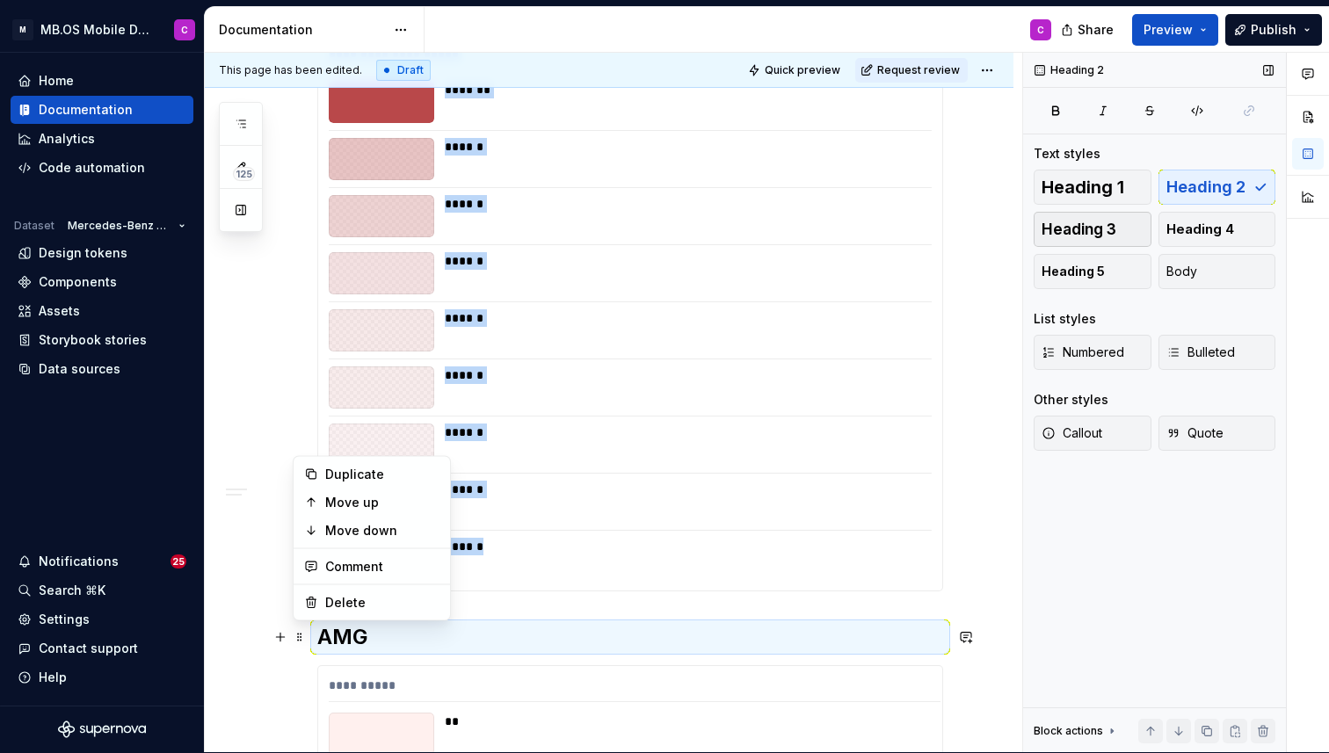
click at [1088, 222] on span "Heading 3" at bounding box center [1079, 230] width 75 height 18
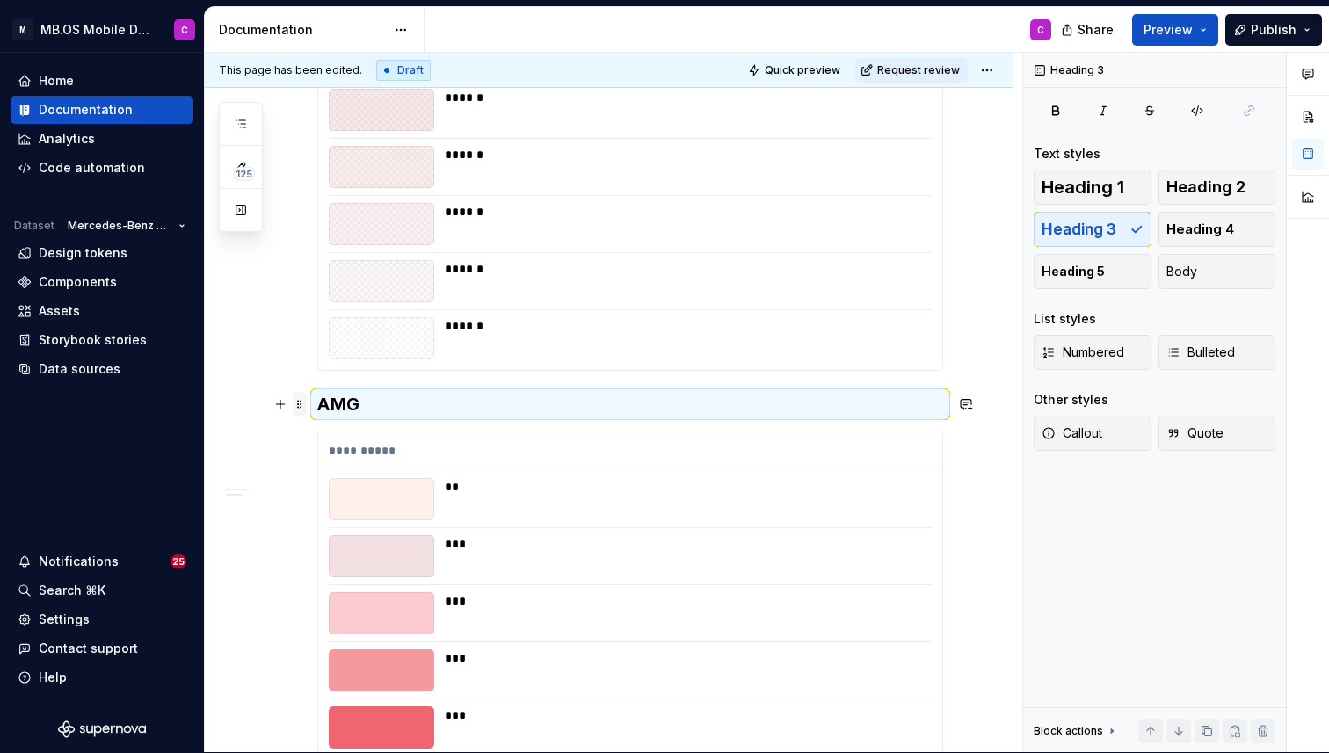
click at [294, 402] on span at bounding box center [300, 404] width 14 height 25
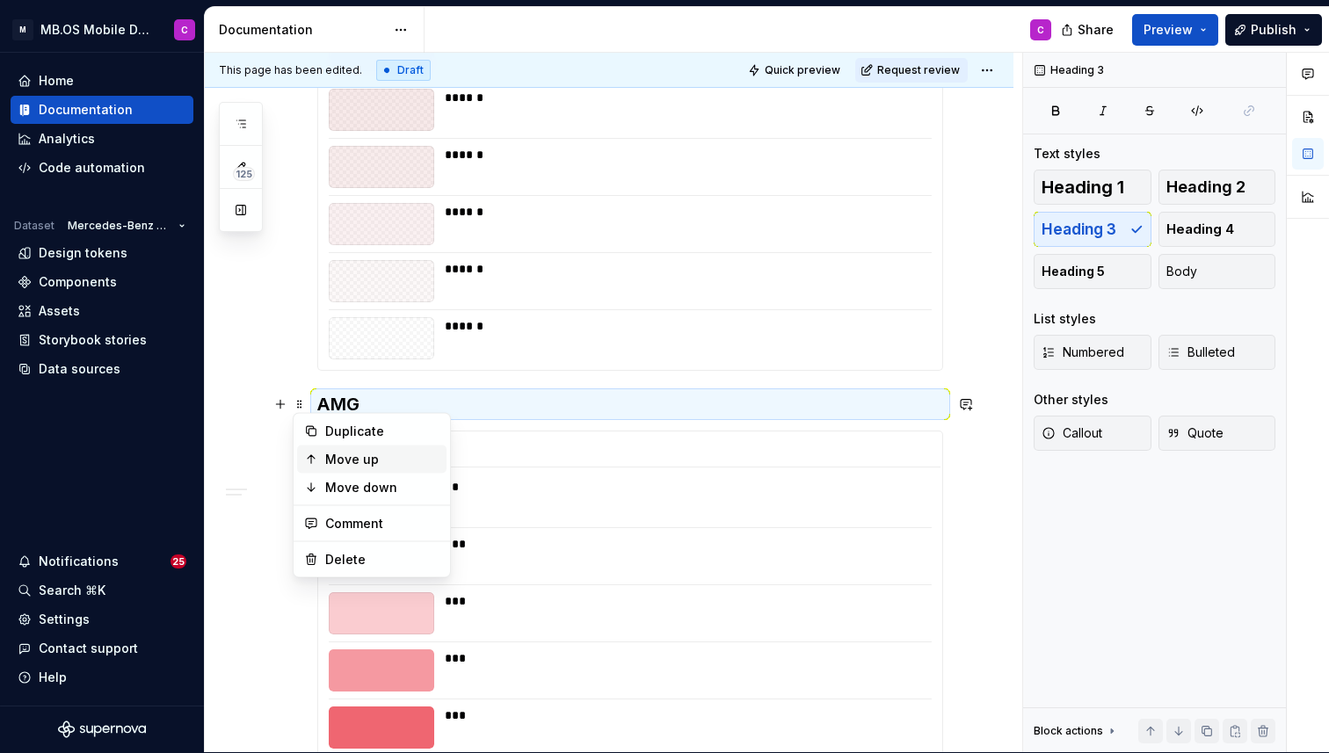
click at [340, 456] on div "Move up" at bounding box center [382, 460] width 114 height 18
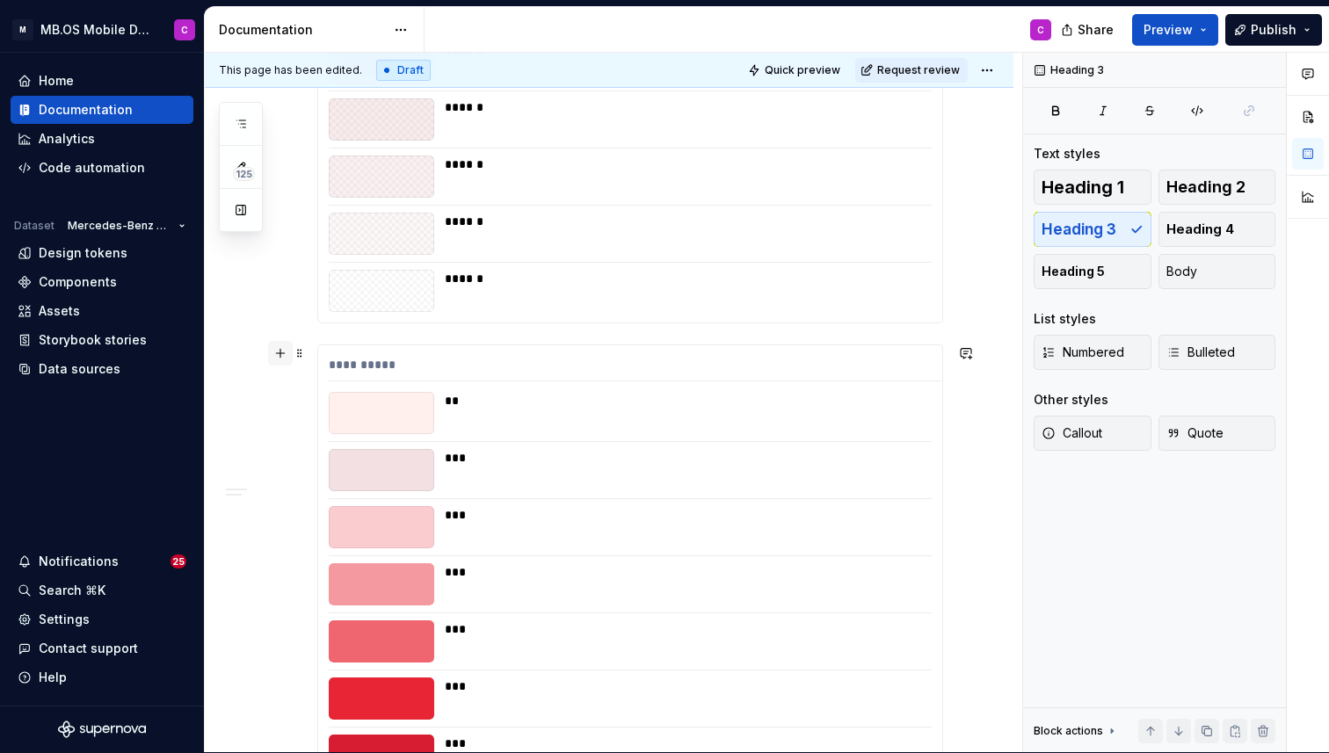
click at [280, 349] on button "button" at bounding box center [280, 353] width 25 height 25
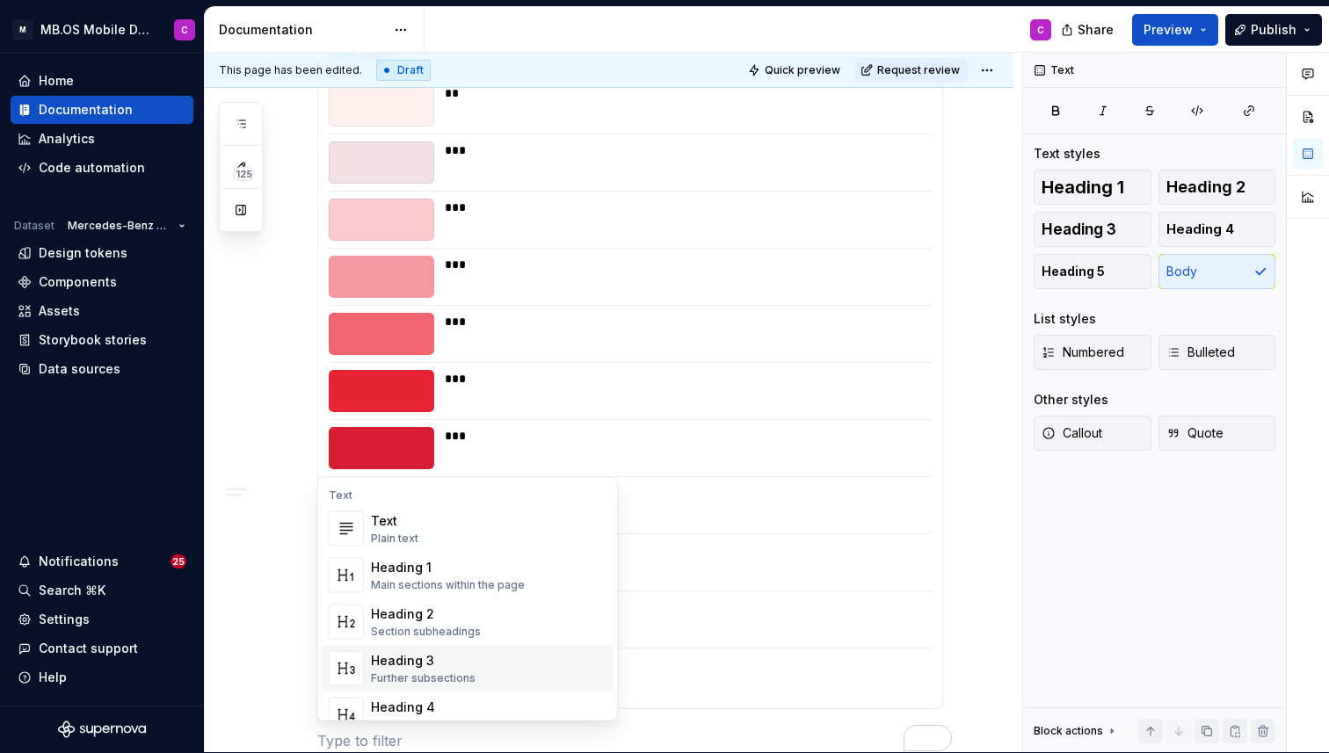
click at [432, 655] on div "Heading 3" at bounding box center [423, 661] width 105 height 18
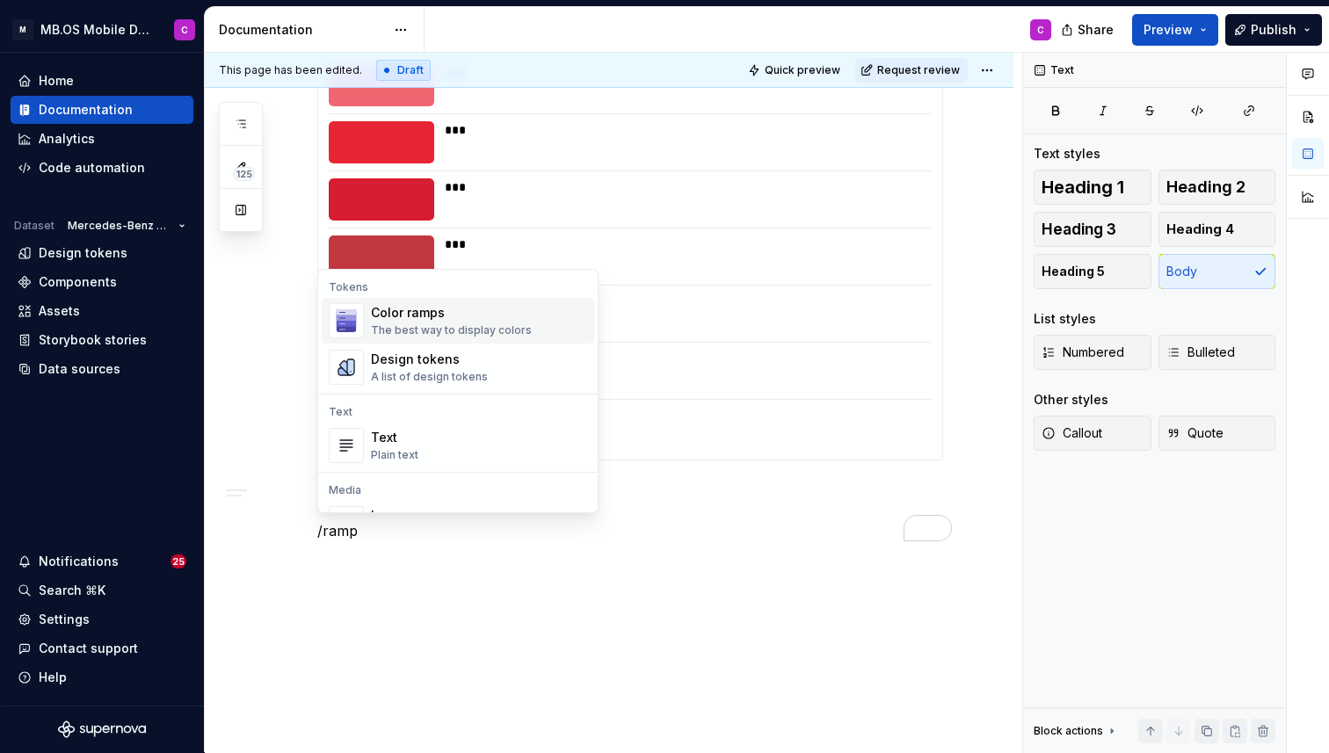
click at [421, 306] on div "Color ramps" at bounding box center [451, 313] width 161 height 18
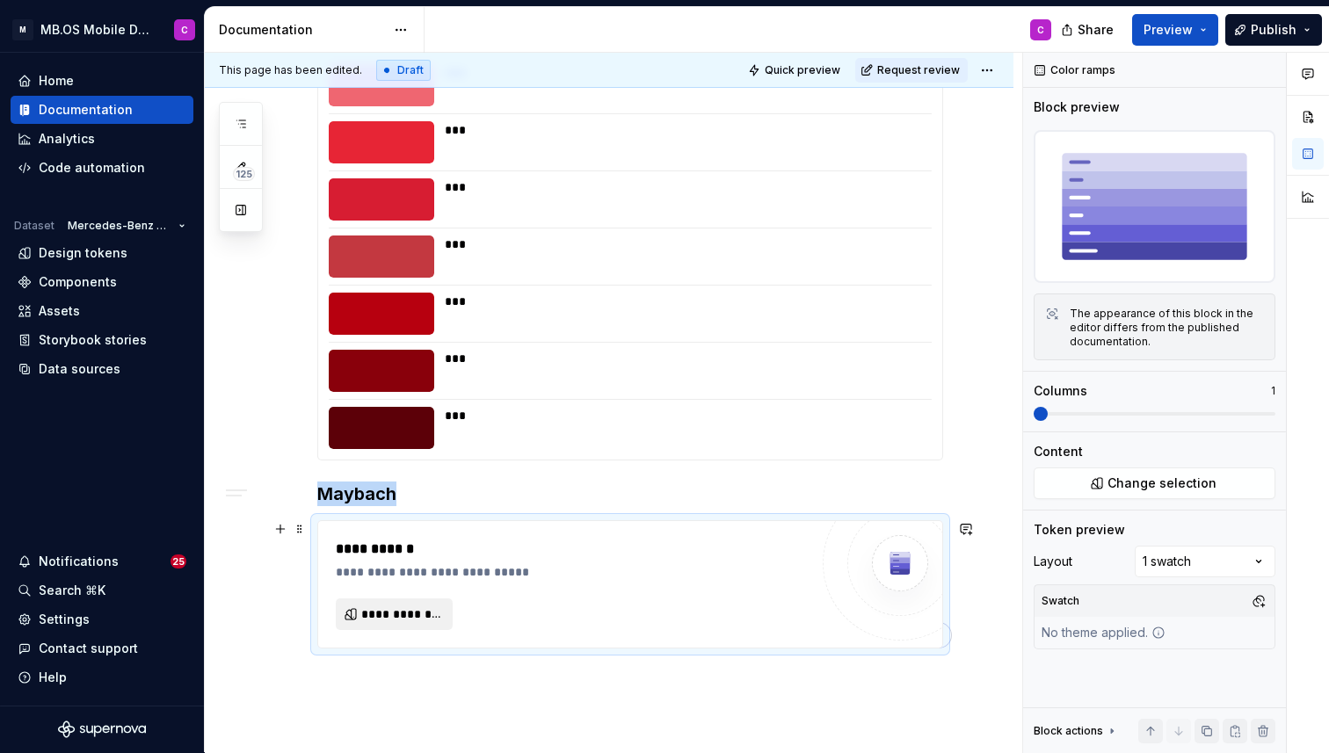
type textarea "*"
click at [380, 607] on span "**********" at bounding box center [401, 615] width 80 height 18
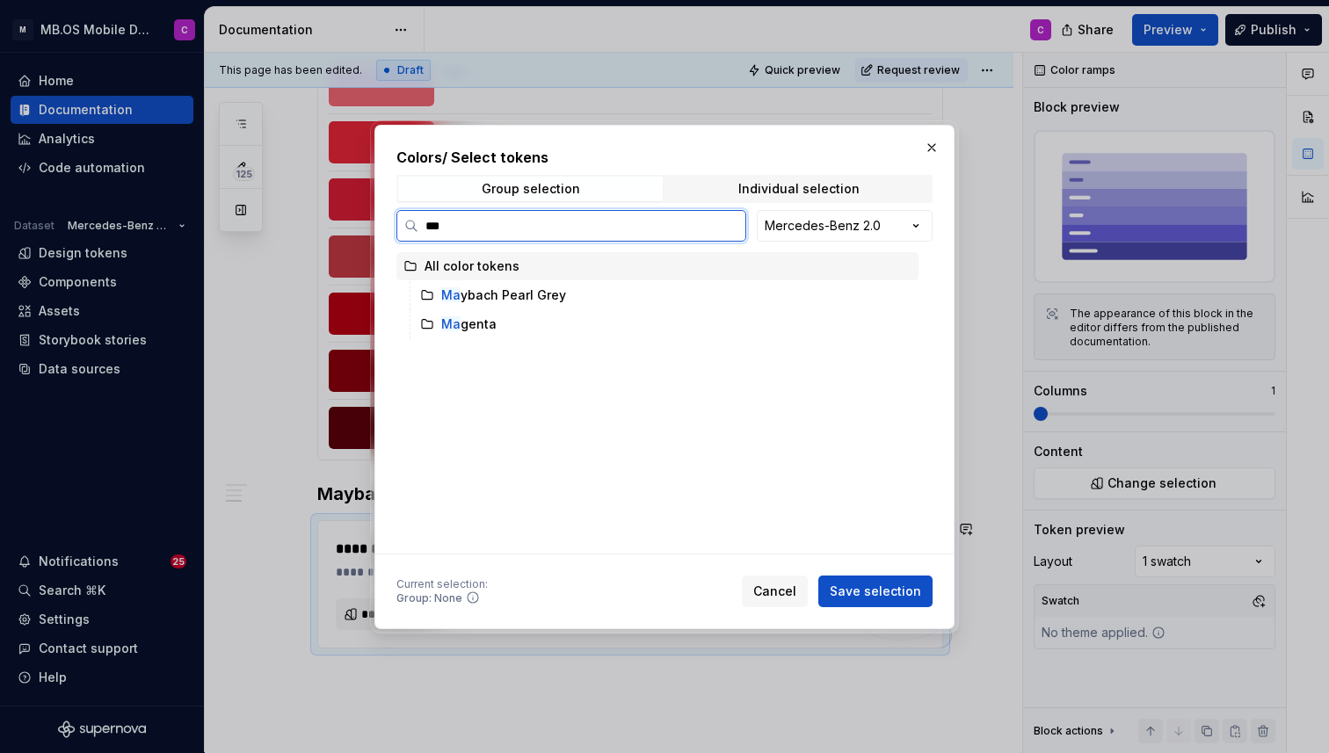
type input "****"
click at [585, 285] on div "Mayb ach Pearl Grey" at bounding box center [666, 295] width 506 height 28
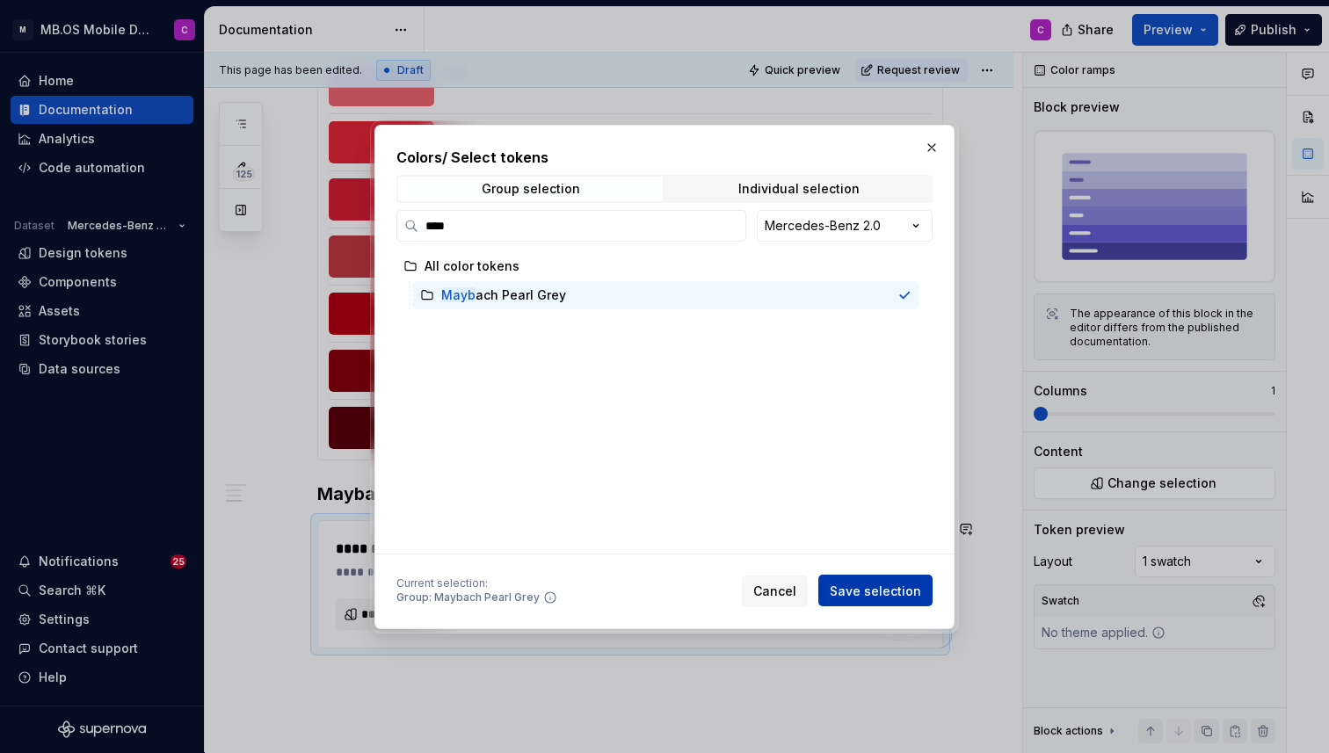
click at [870, 594] on span "Save selection" at bounding box center [875, 591] width 91 height 18
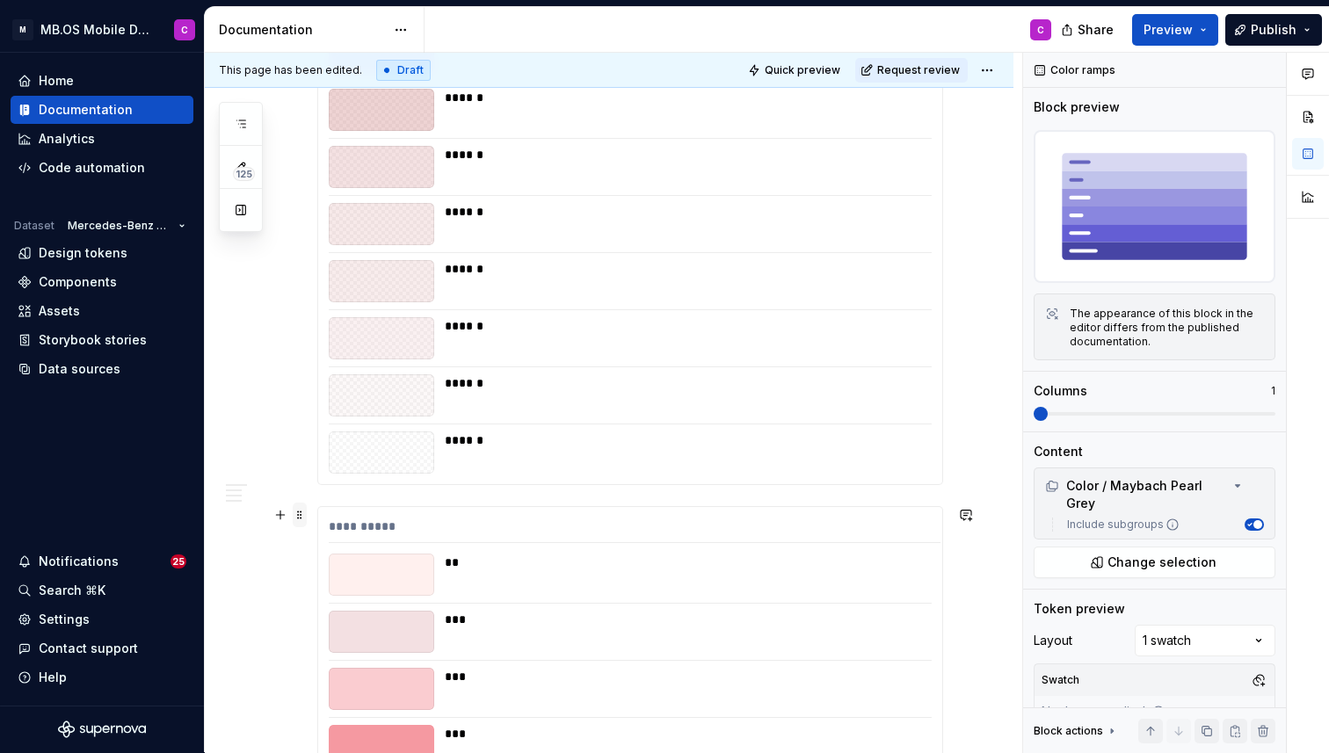
click at [299, 517] on span at bounding box center [300, 515] width 14 height 25
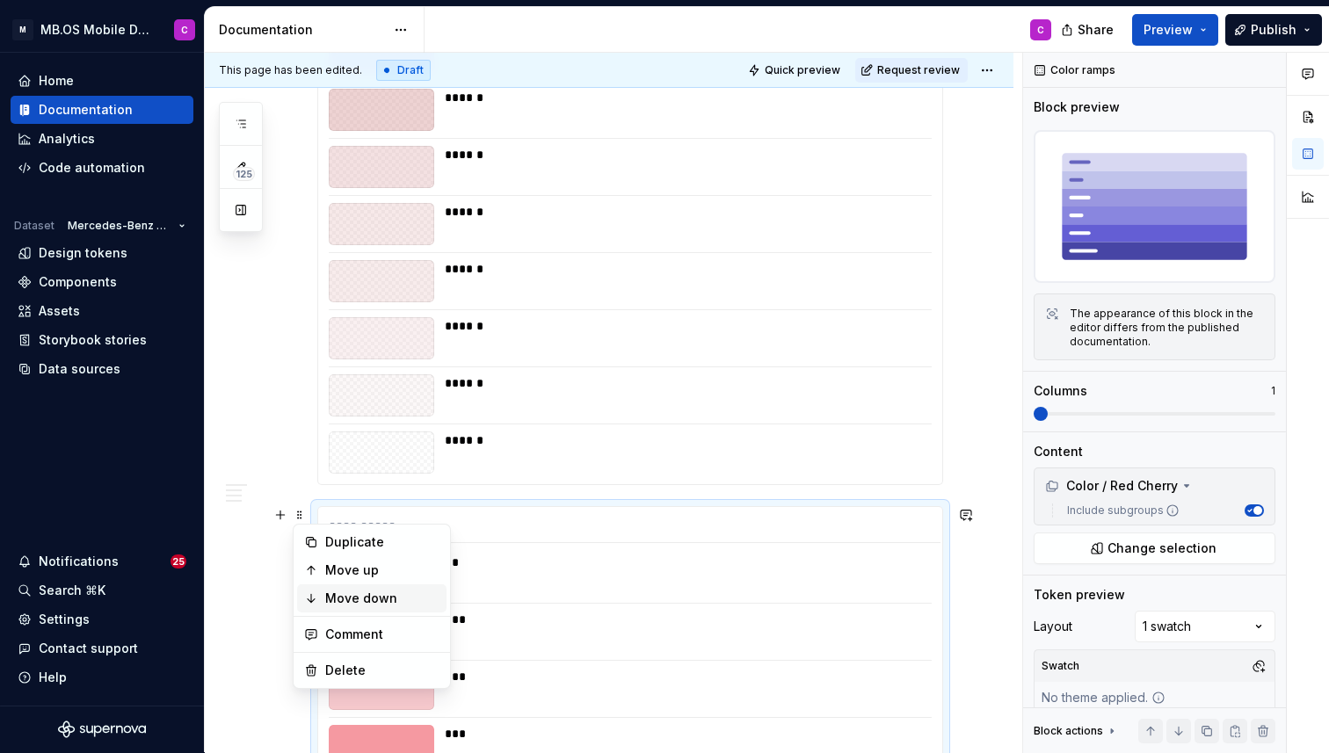
click at [341, 598] on div "Move down" at bounding box center [382, 599] width 114 height 18
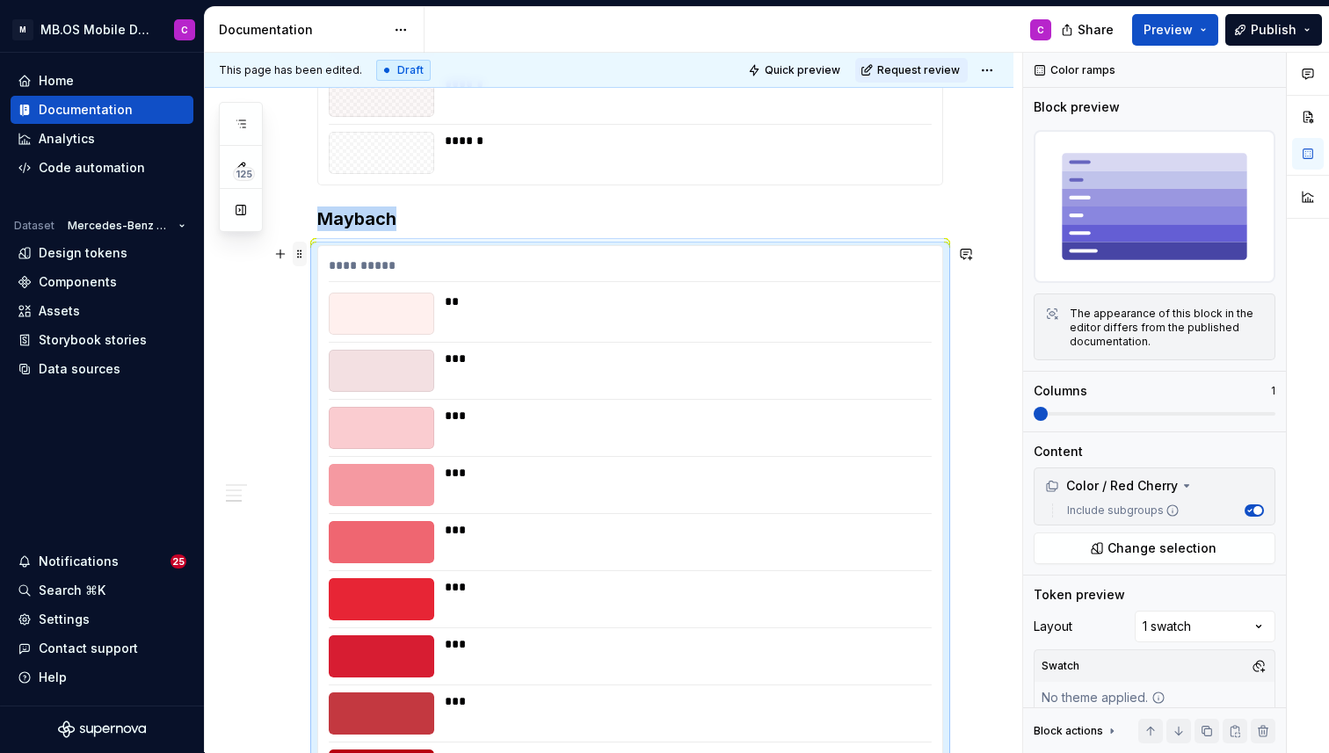
click at [295, 255] on span at bounding box center [300, 254] width 14 height 25
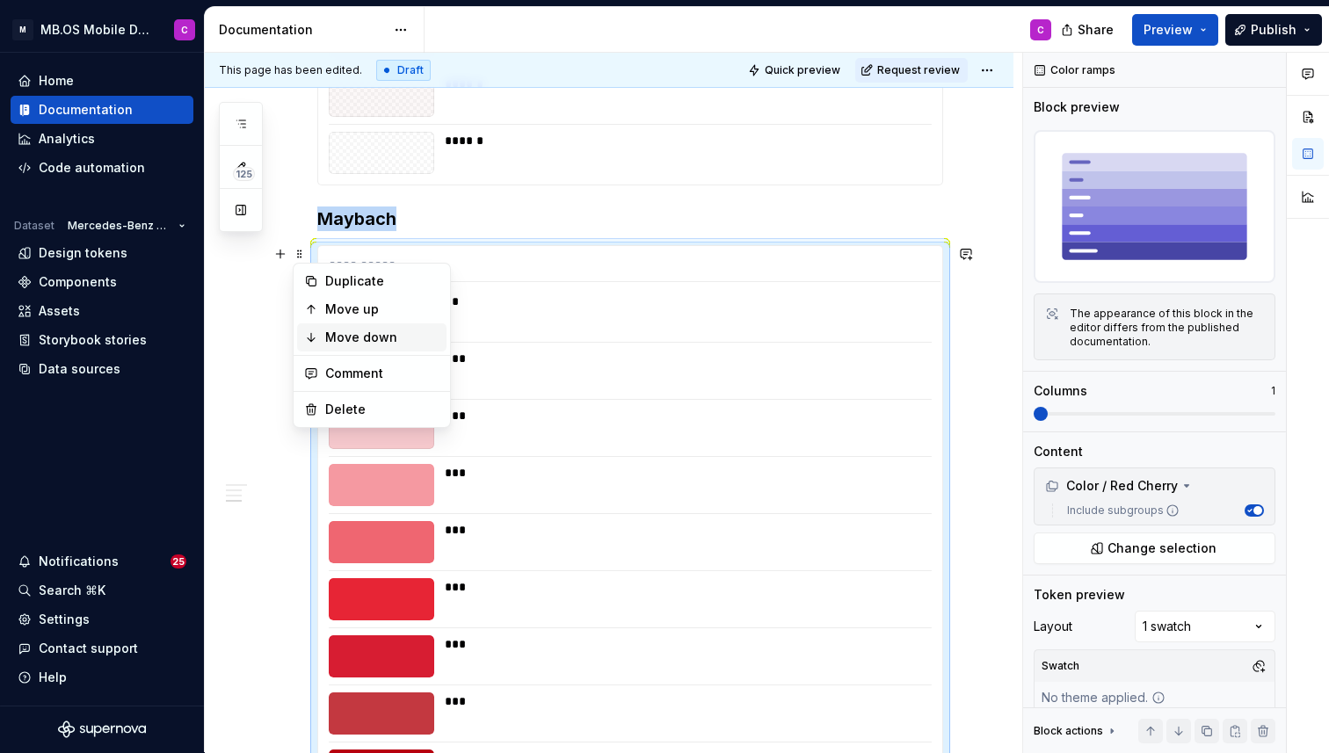
click at [348, 331] on div "Move down" at bounding box center [382, 338] width 114 height 18
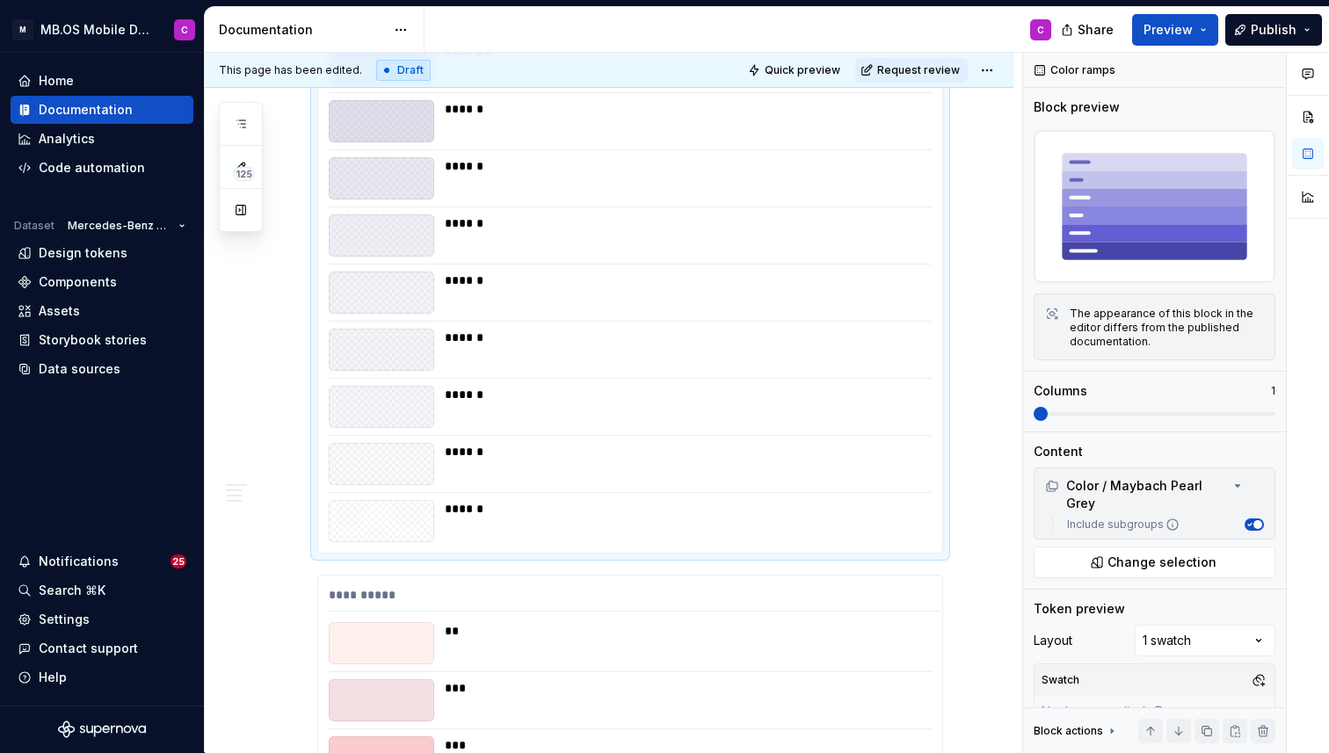
click at [333, 419] on div "To enrich screen reader interactions, please activate Accessibility in Grammarl…" at bounding box center [382, 407] width 106 height 42
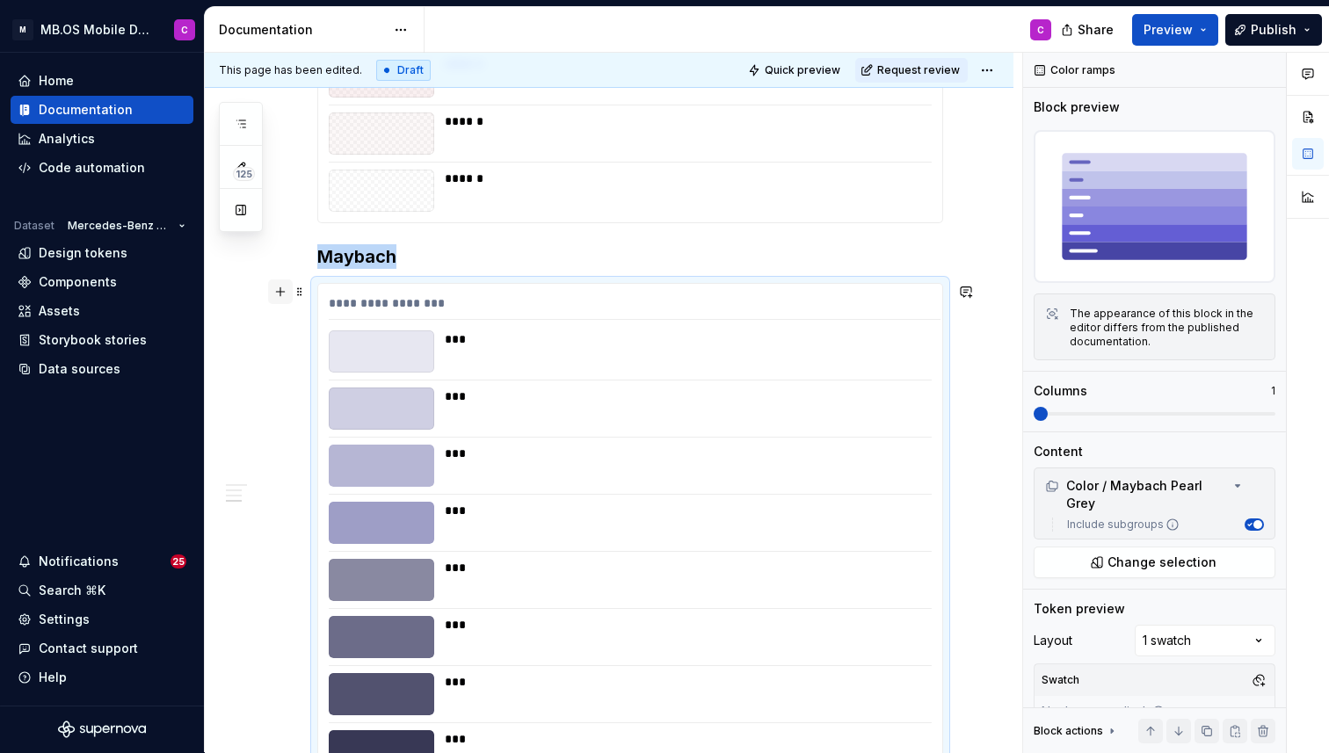
click at [274, 289] on button "button" at bounding box center [280, 292] width 25 height 25
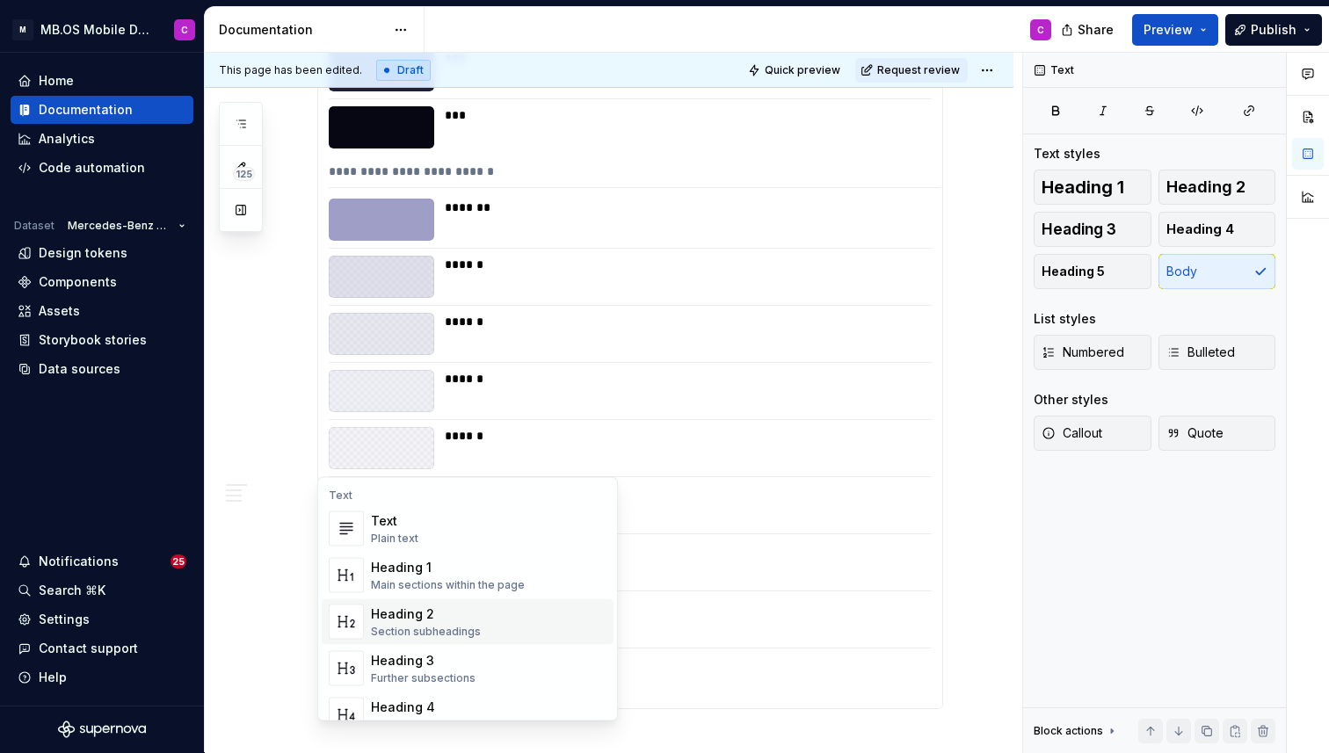
click at [416, 615] on div "Heading 2" at bounding box center [426, 615] width 110 height 18
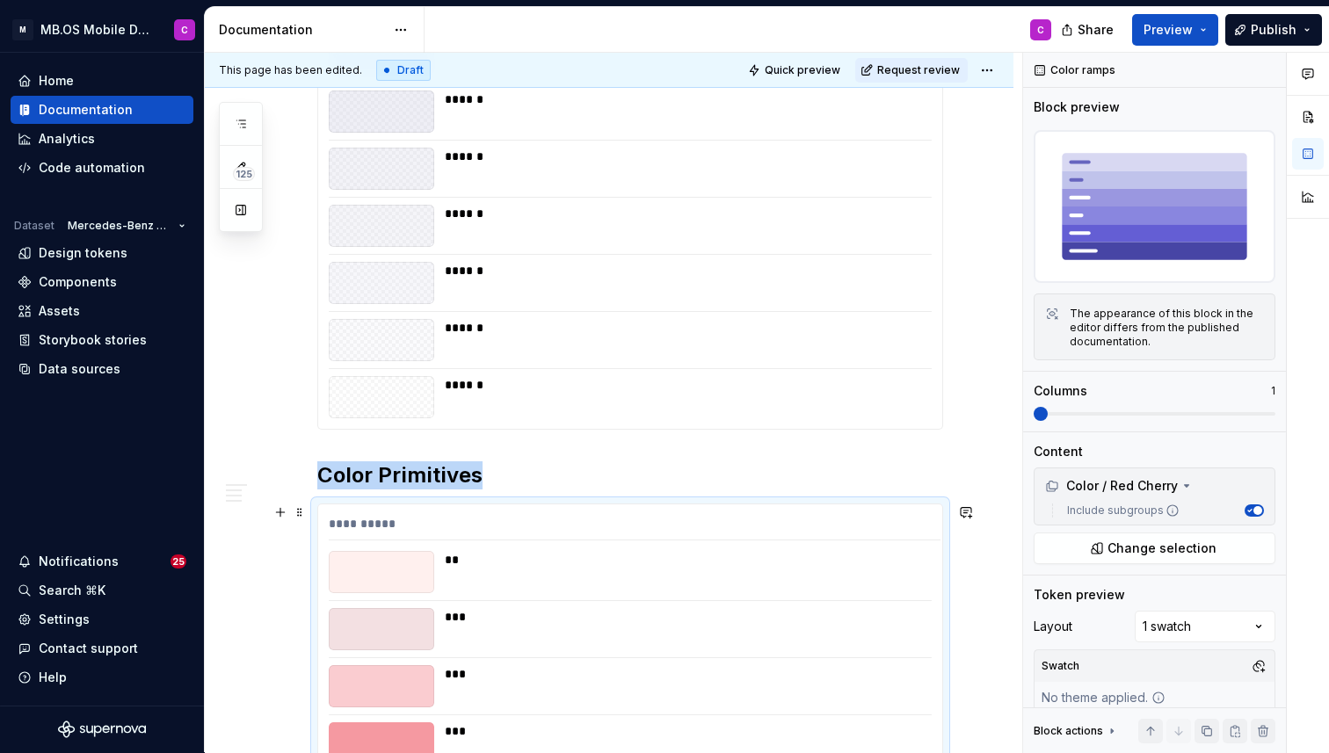
click at [469, 614] on div "***" at bounding box center [687, 617] width 485 height 18
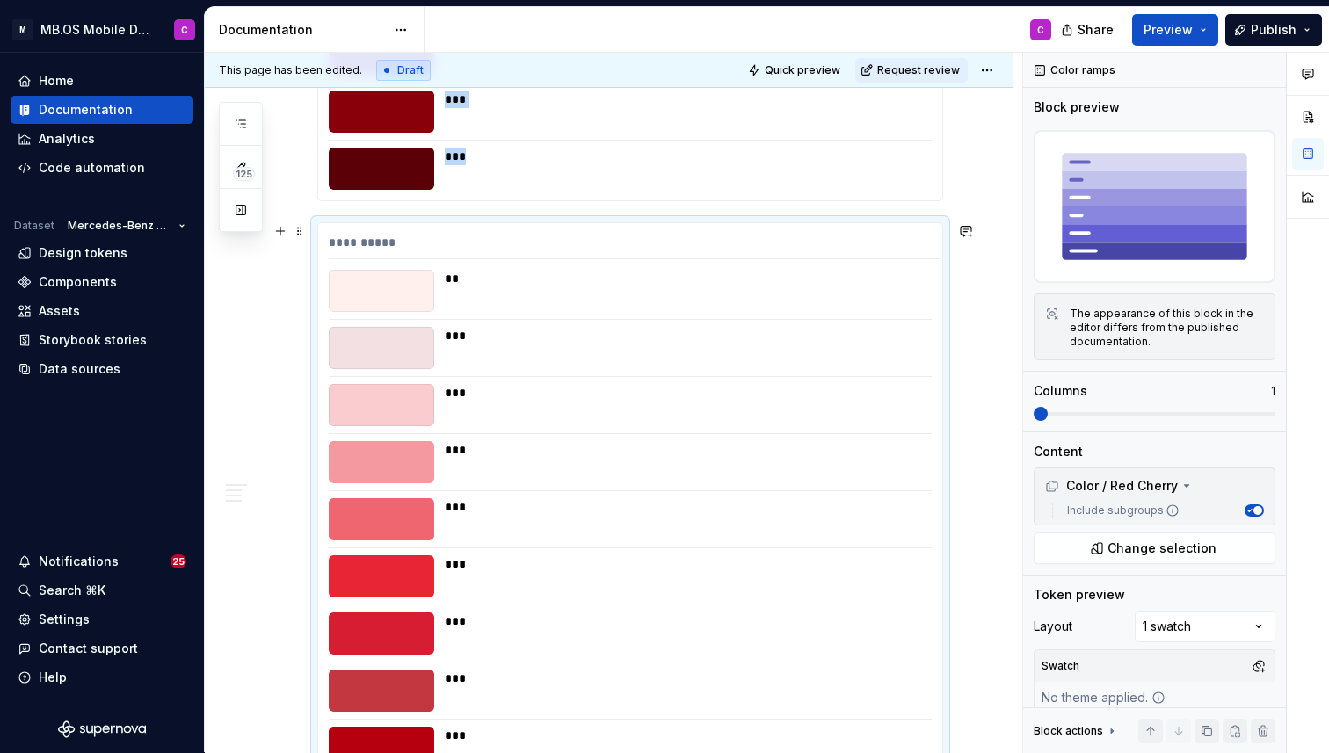
click at [469, 614] on div "***" at bounding box center [687, 622] width 485 height 18
click at [1127, 542] on span "Change selection" at bounding box center [1162, 549] width 109 height 18
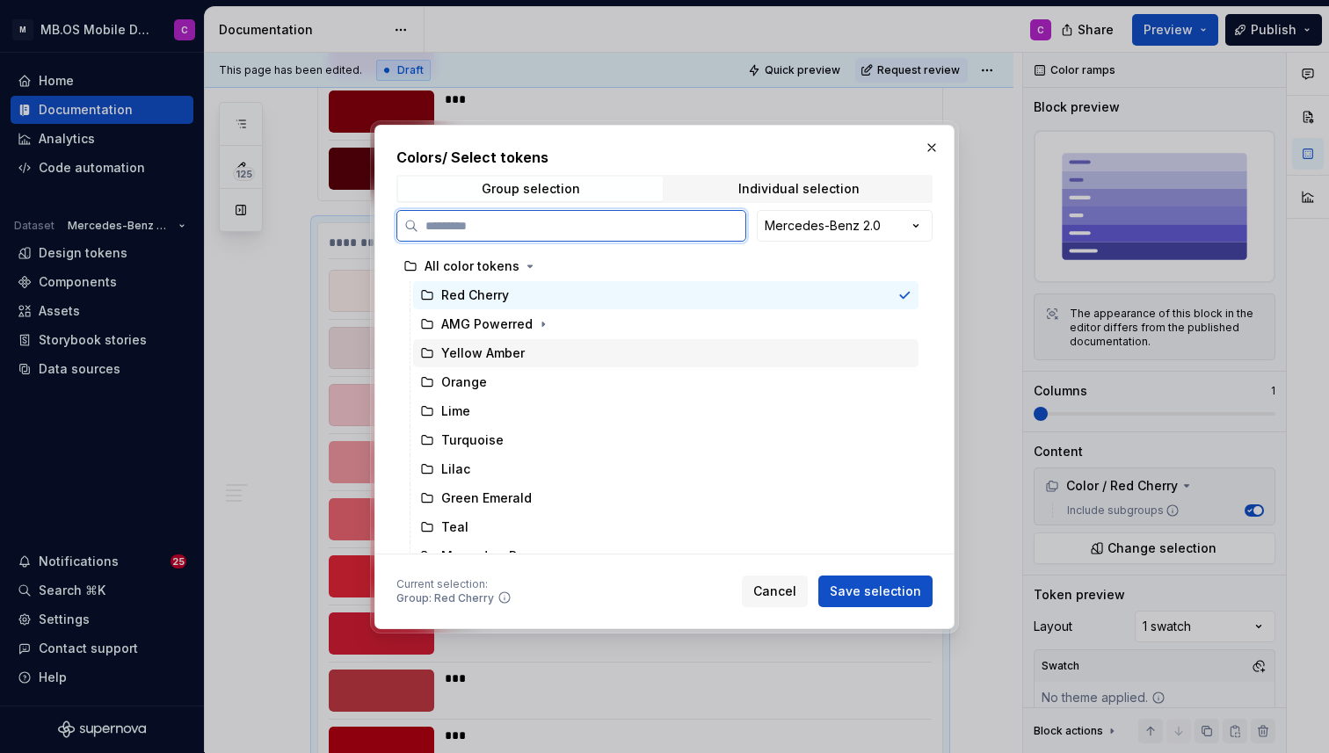
click at [504, 352] on div "Yellow Amber" at bounding box center [483, 354] width 84 height 18
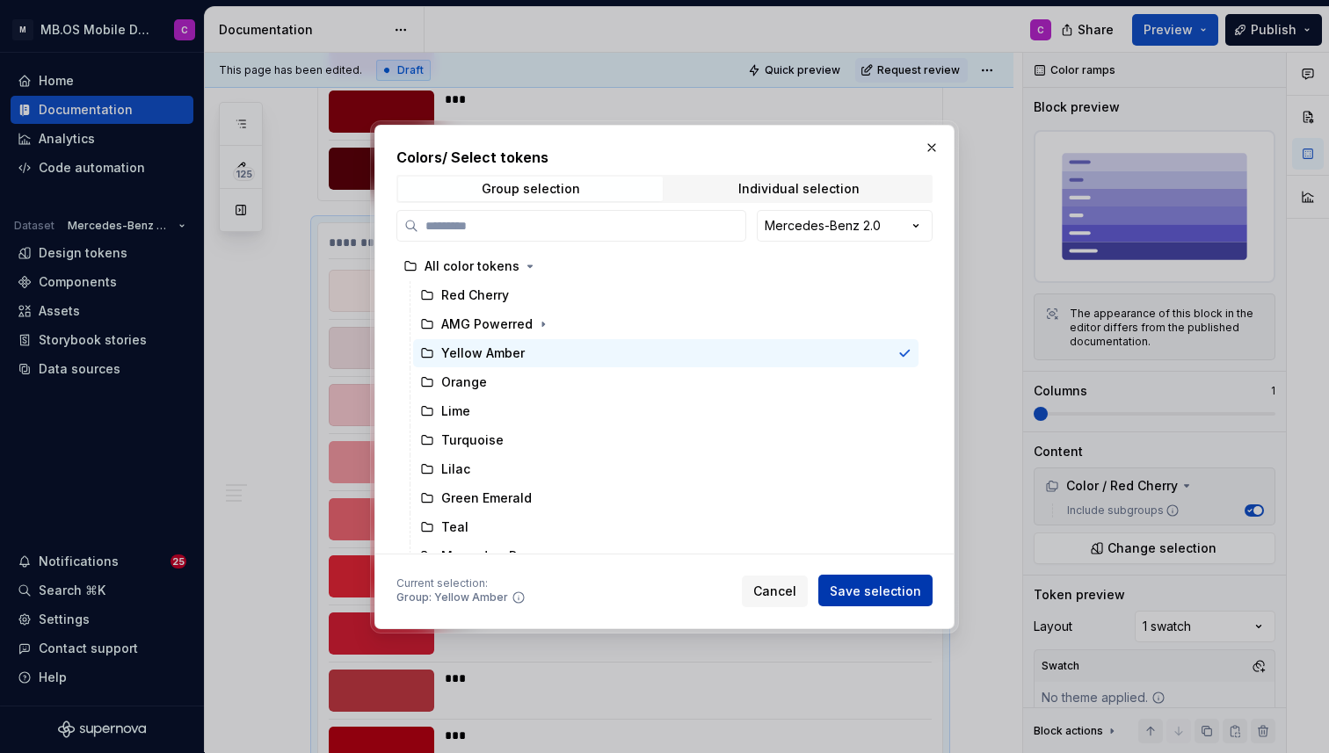
click at [875, 590] on span "Save selection" at bounding box center [875, 591] width 91 height 18
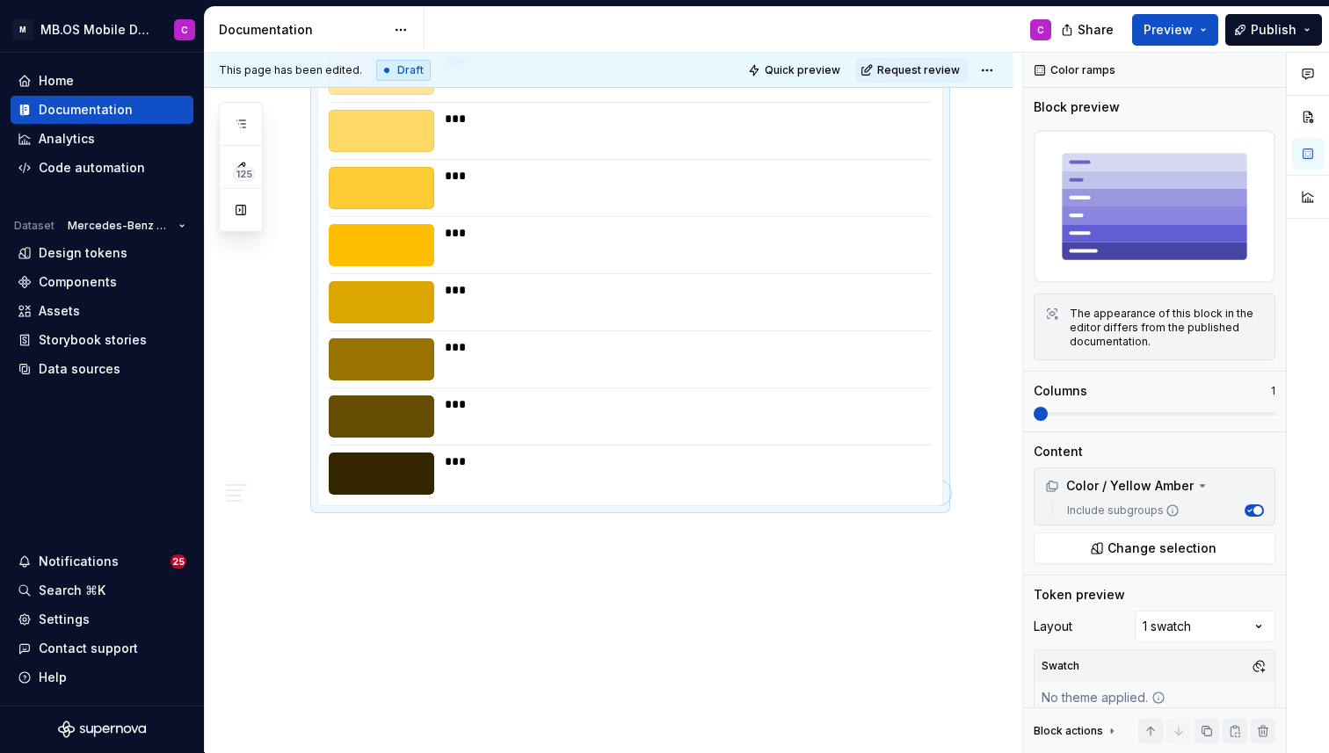
click at [717, 378] on div "***" at bounding box center [683, 359] width 477 height 42
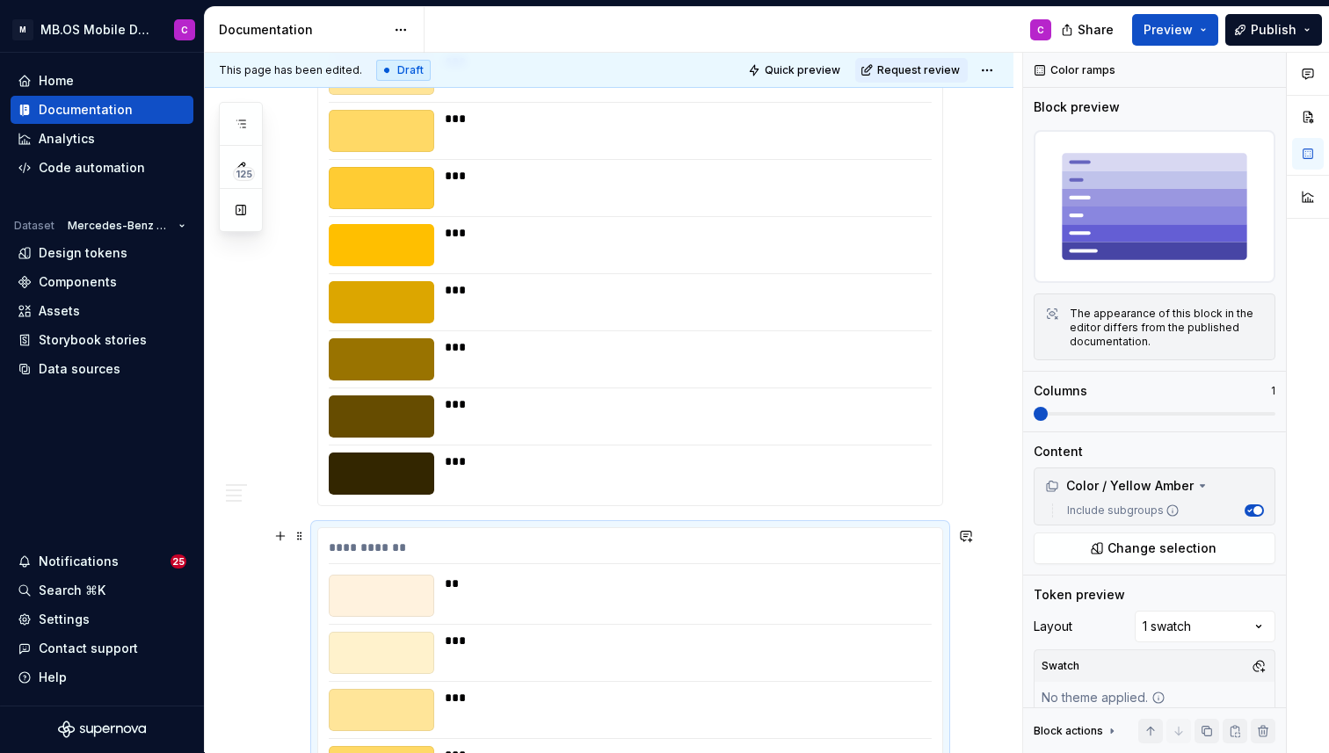
click at [688, 564] on div "**********" at bounding box center [635, 551] width 612 height 25
click at [1114, 544] on span "Change selection" at bounding box center [1162, 549] width 109 height 18
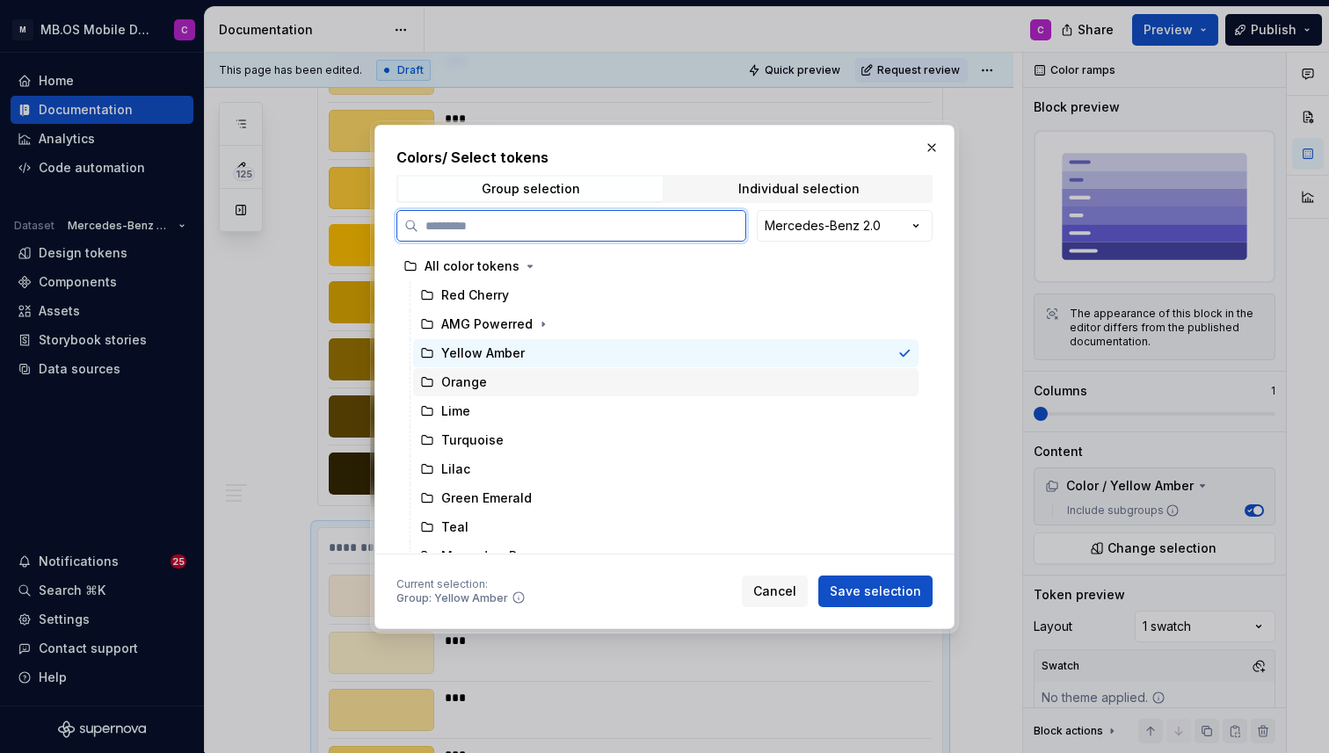
click at [546, 391] on div "Orange" at bounding box center [666, 382] width 506 height 28
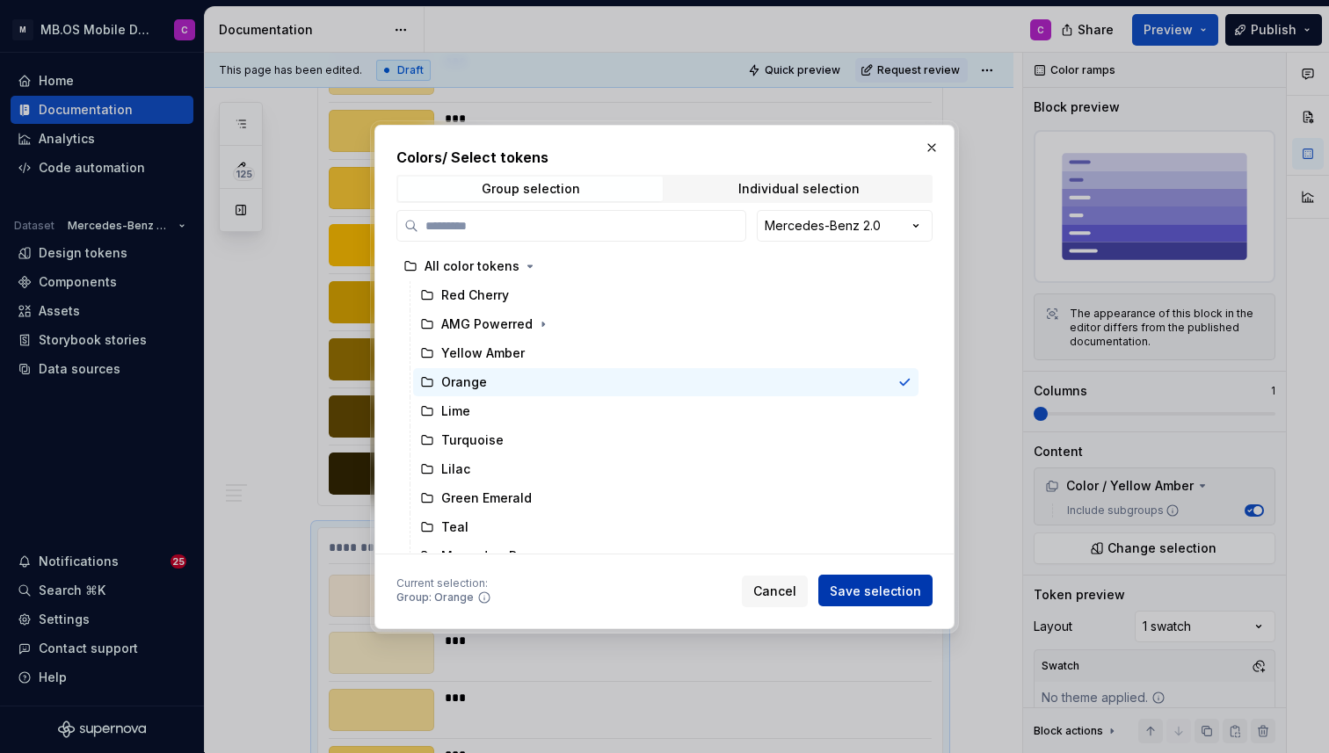
click at [851, 586] on span "Save selection" at bounding box center [875, 591] width 91 height 18
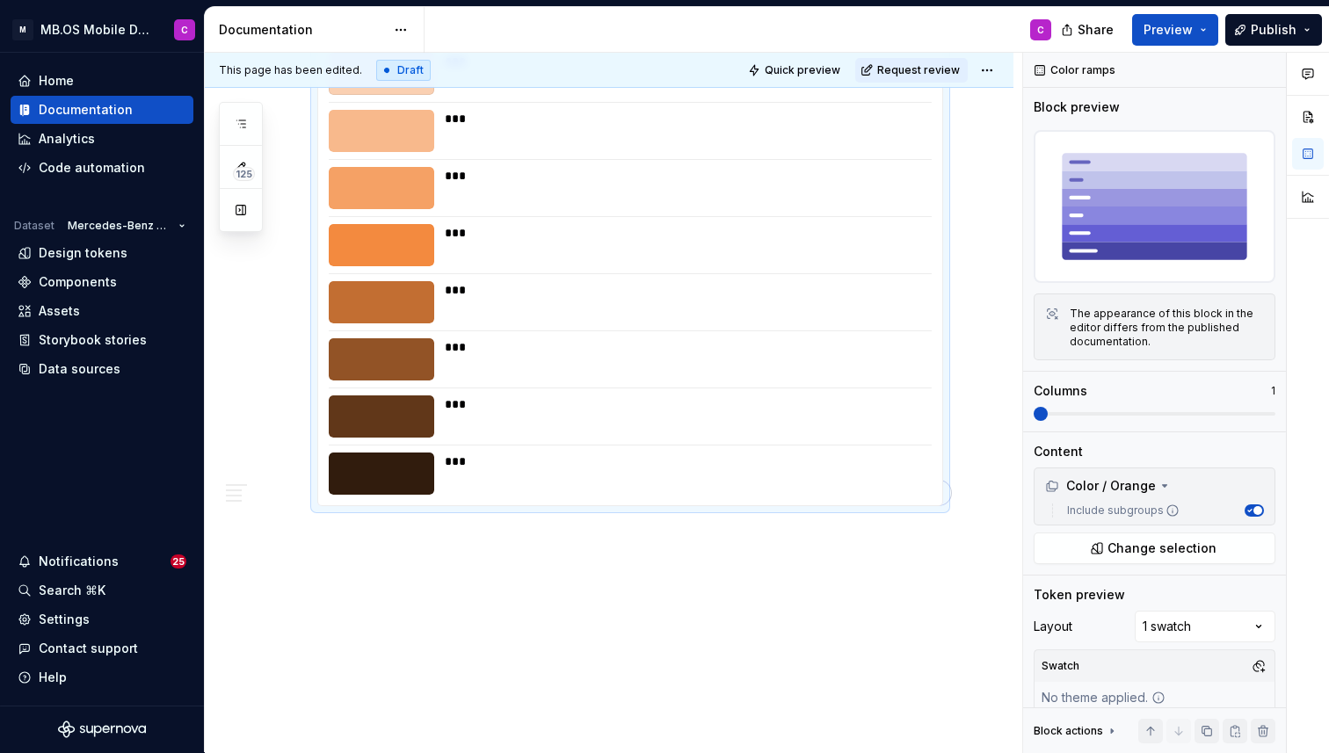
click at [693, 382] on div "****** *** *** *** *** *** *** *** *** ***" at bounding box center [630, 227] width 624 height 557
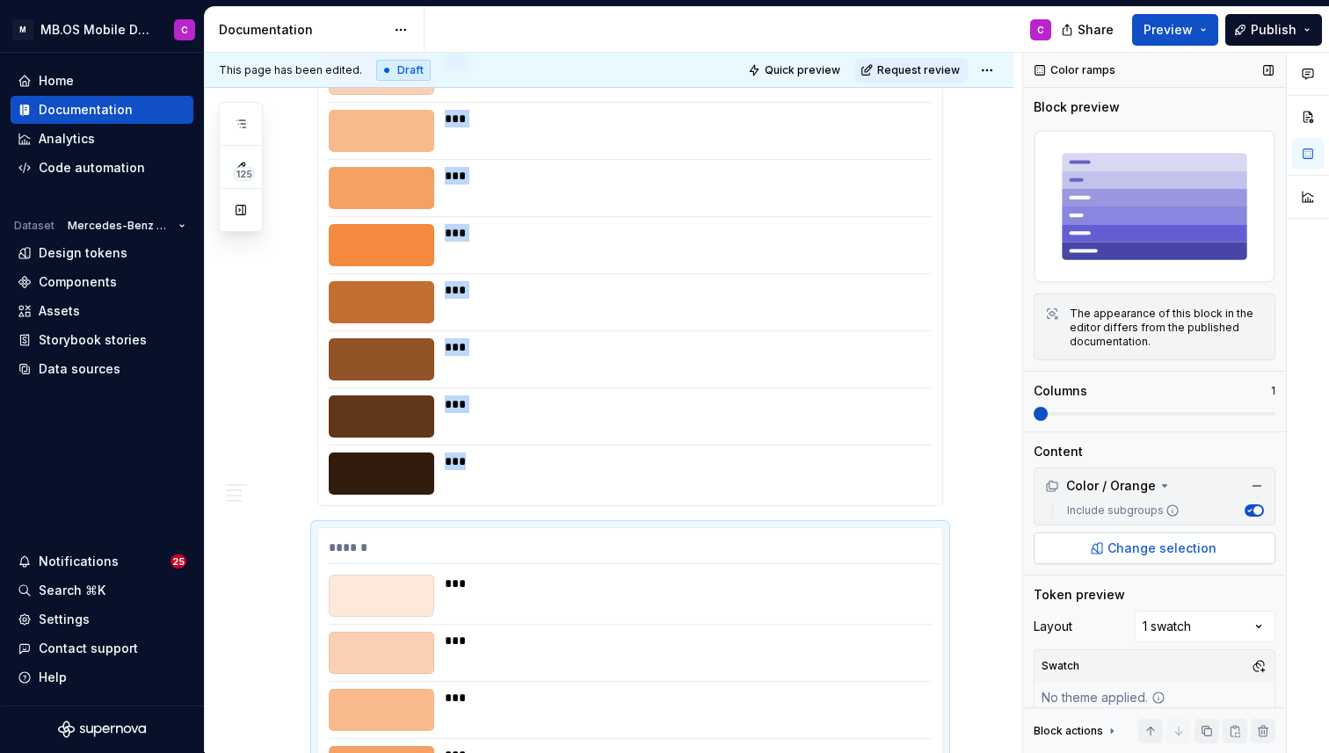
click at [1127, 544] on span "Change selection" at bounding box center [1162, 549] width 109 height 18
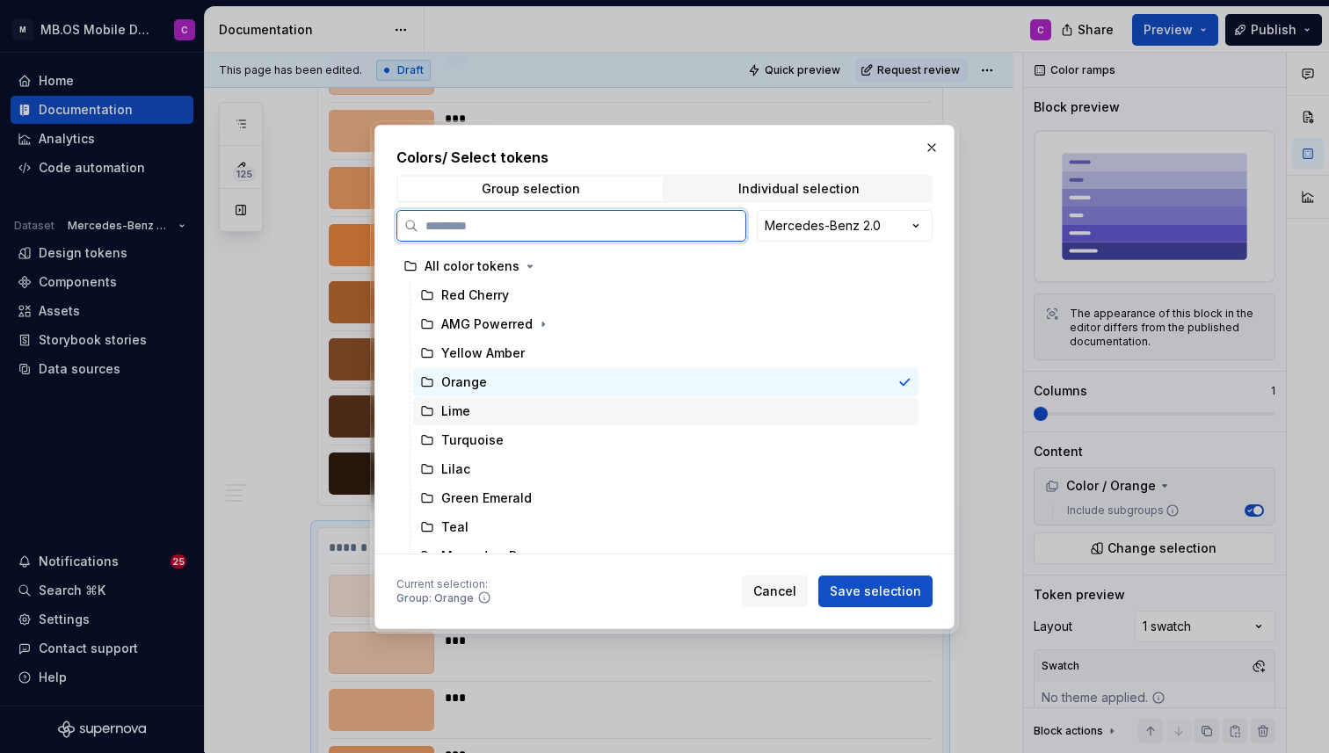
click at [581, 412] on div "Lime" at bounding box center [666, 411] width 506 height 28
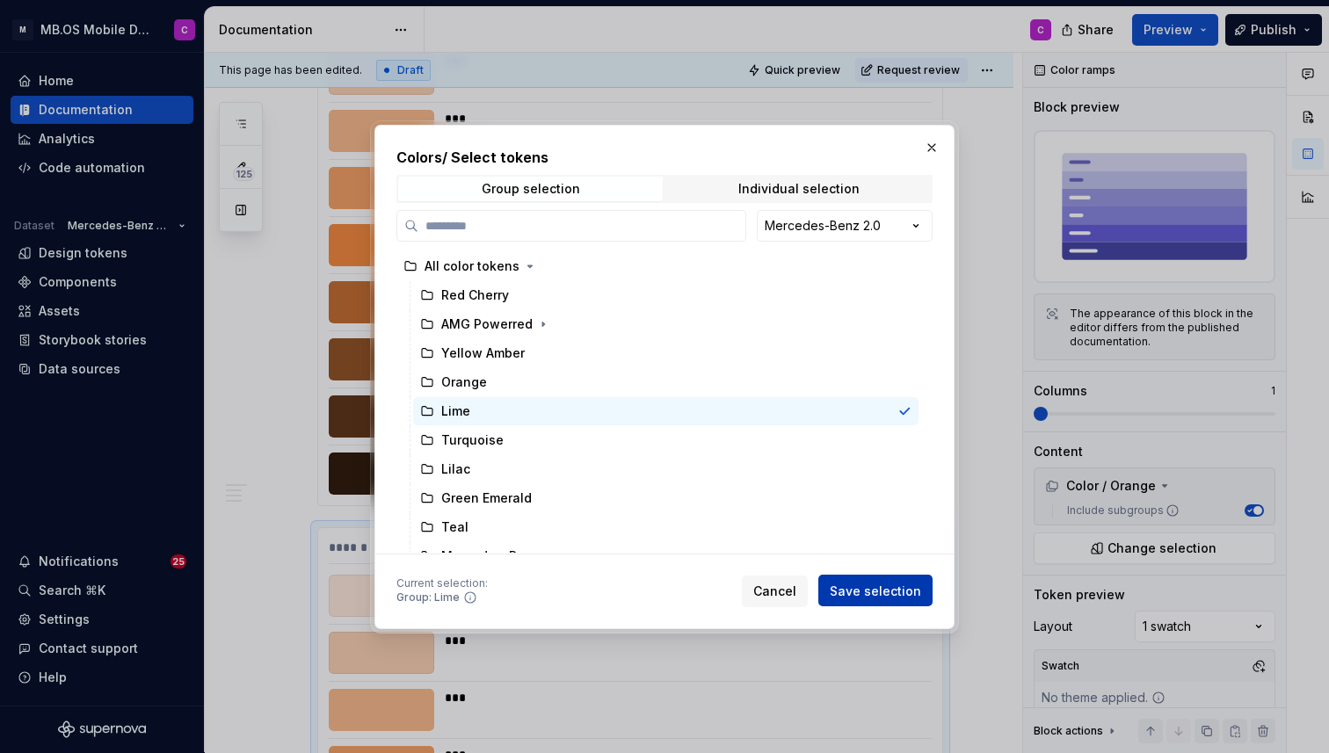
click at [857, 593] on span "Save selection" at bounding box center [875, 591] width 91 height 18
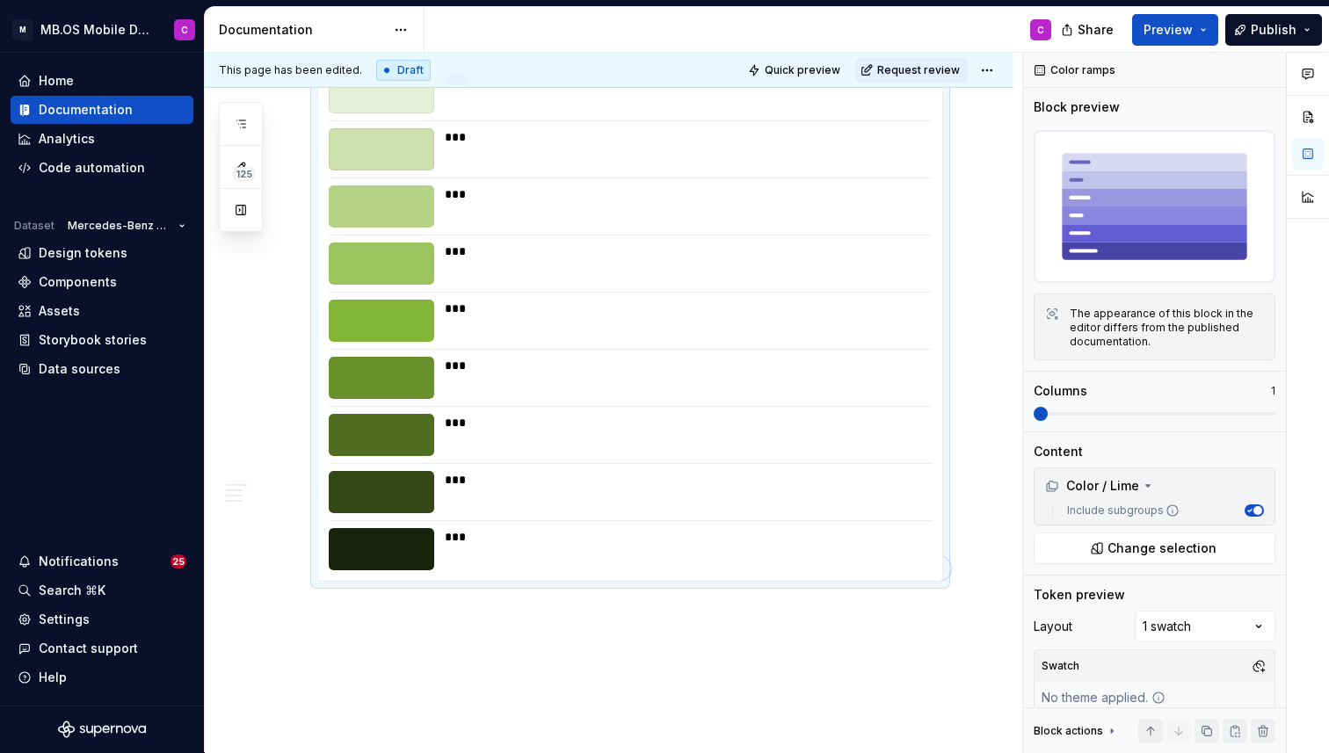
click at [766, 482] on div "***" at bounding box center [687, 480] width 485 height 18
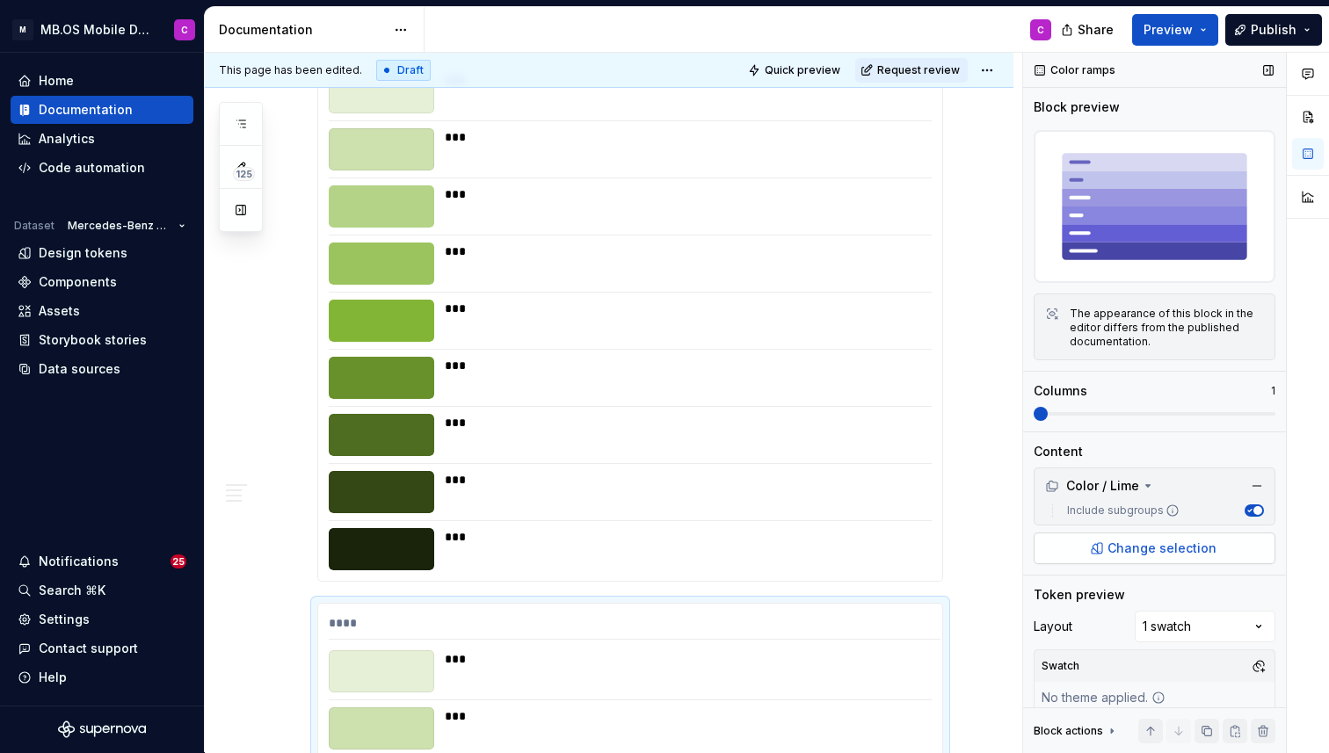
click at [1156, 547] on span "Change selection" at bounding box center [1162, 549] width 109 height 18
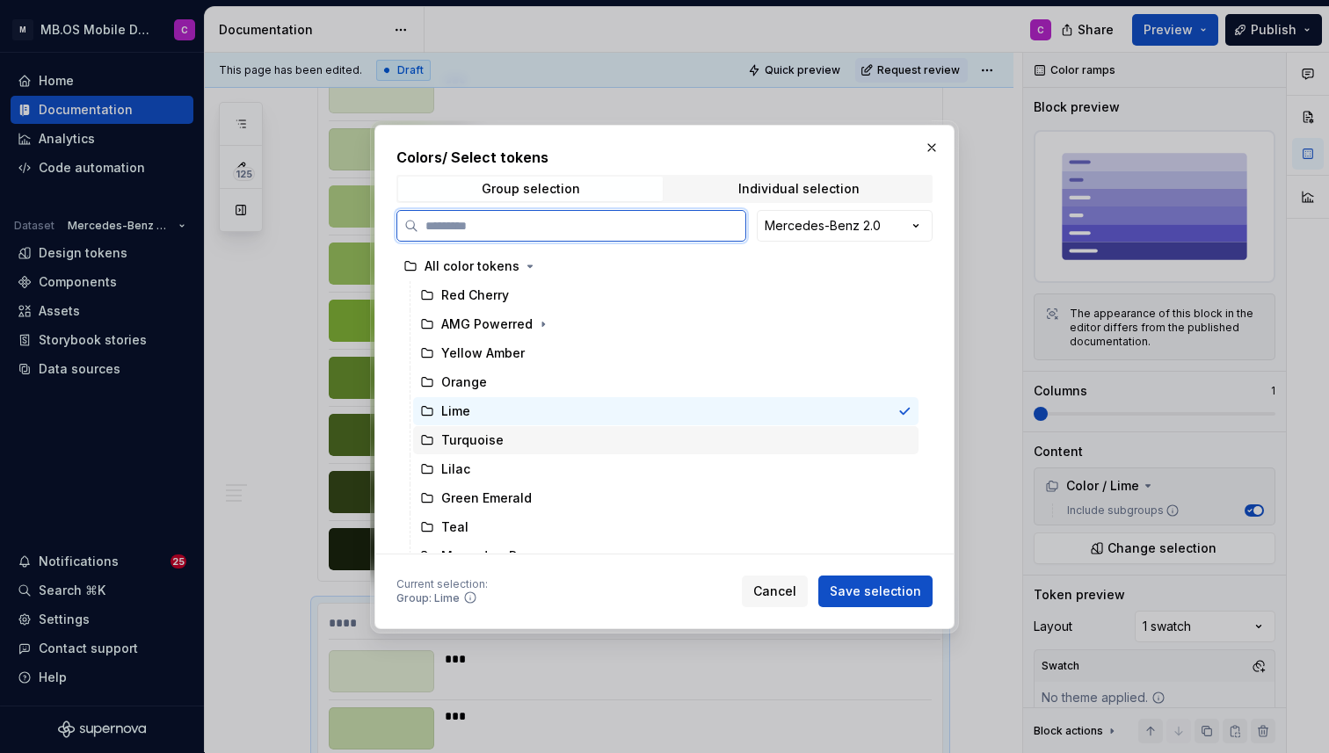
click at [598, 444] on div "Turquoise" at bounding box center [666, 440] width 506 height 28
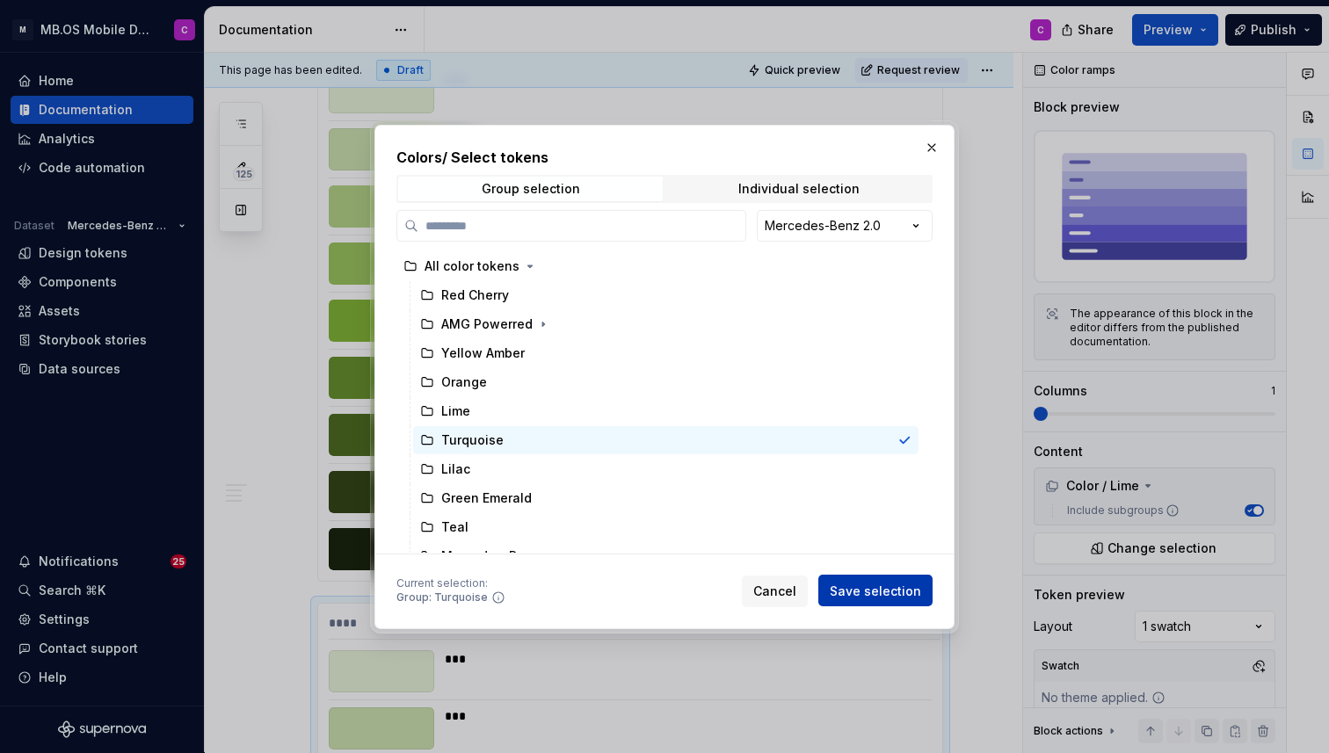
click at [860, 597] on span "Save selection" at bounding box center [875, 591] width 91 height 18
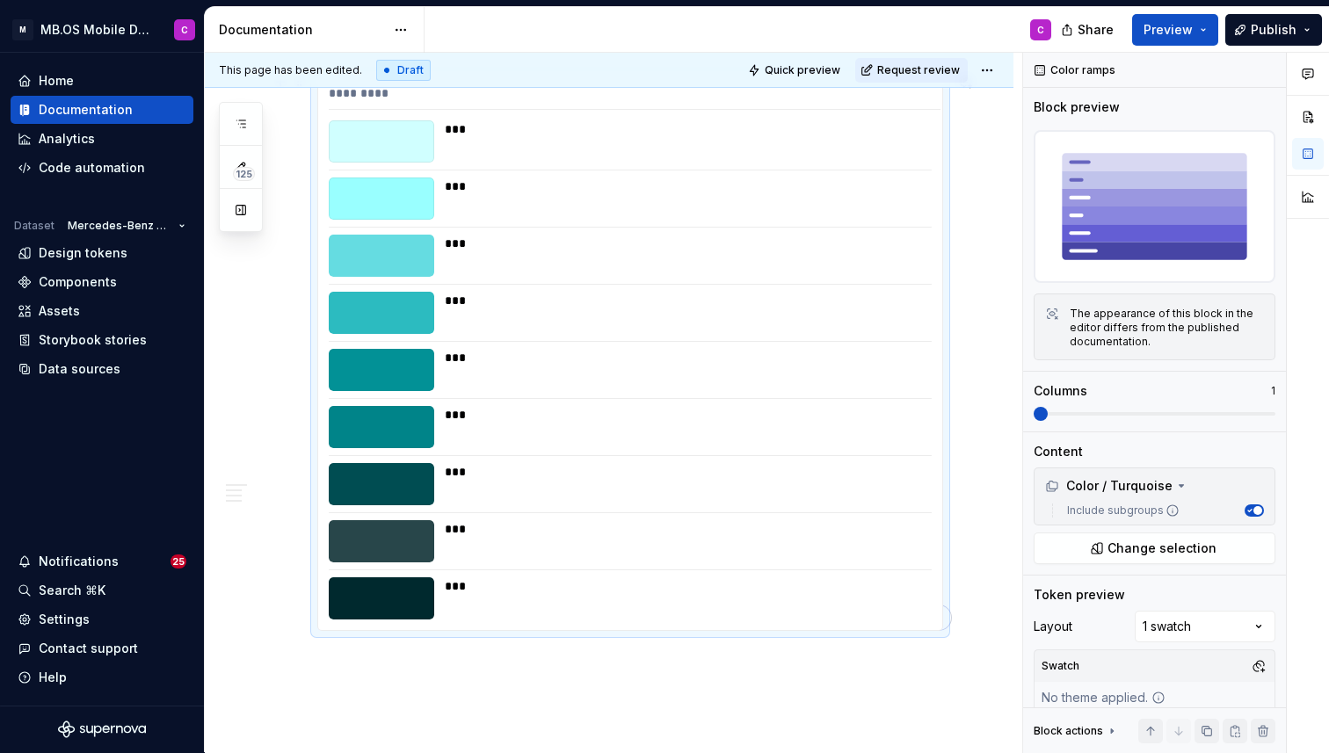
click at [521, 342] on div "********* *** *** *** *** *** *** *** *** ***" at bounding box center [630, 352] width 624 height 557
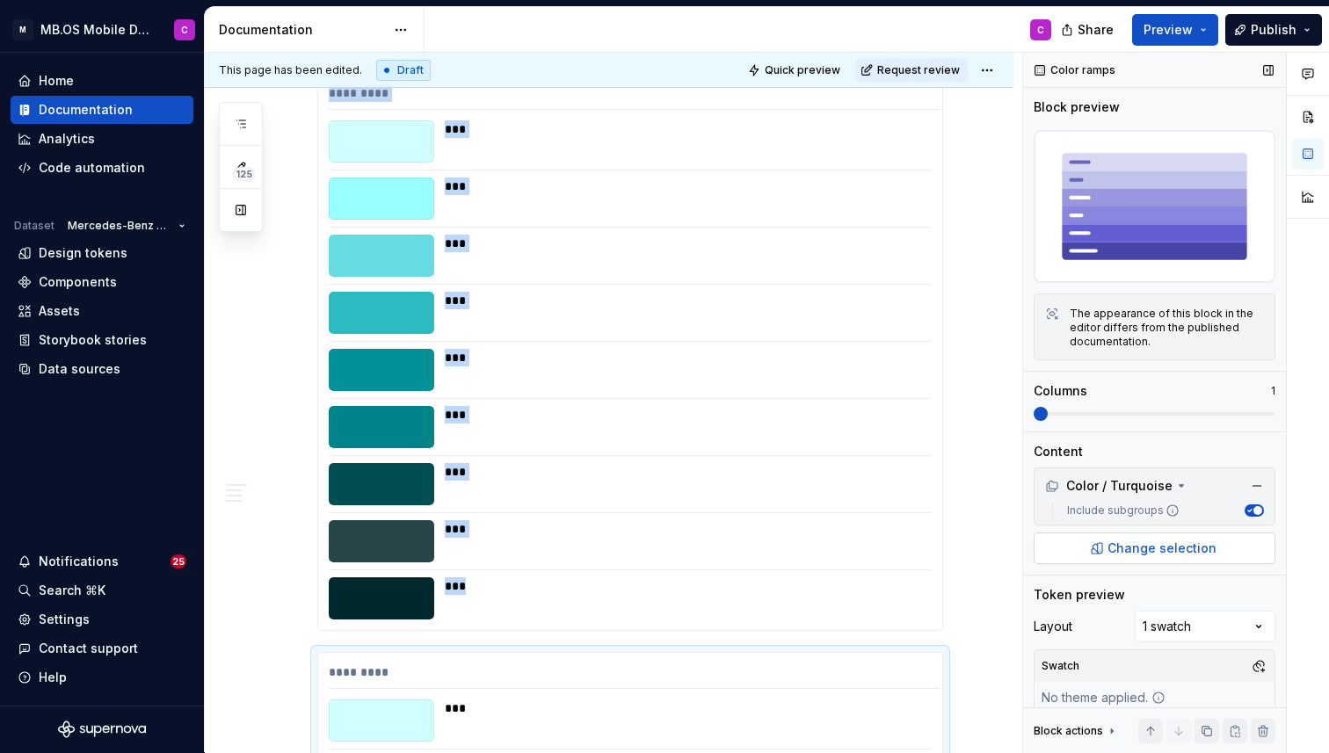
click at [1123, 541] on span "Change selection" at bounding box center [1162, 549] width 109 height 18
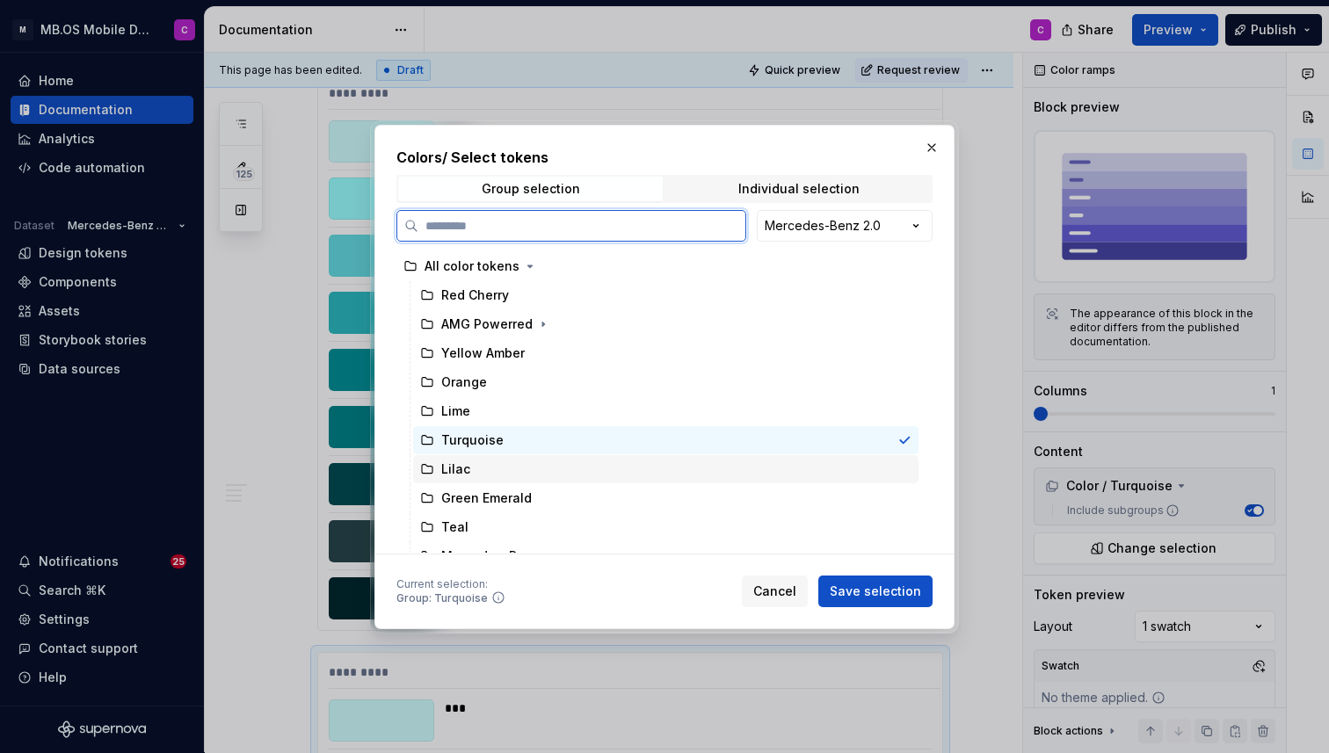
click at [610, 476] on div "Lilac" at bounding box center [666, 469] width 506 height 28
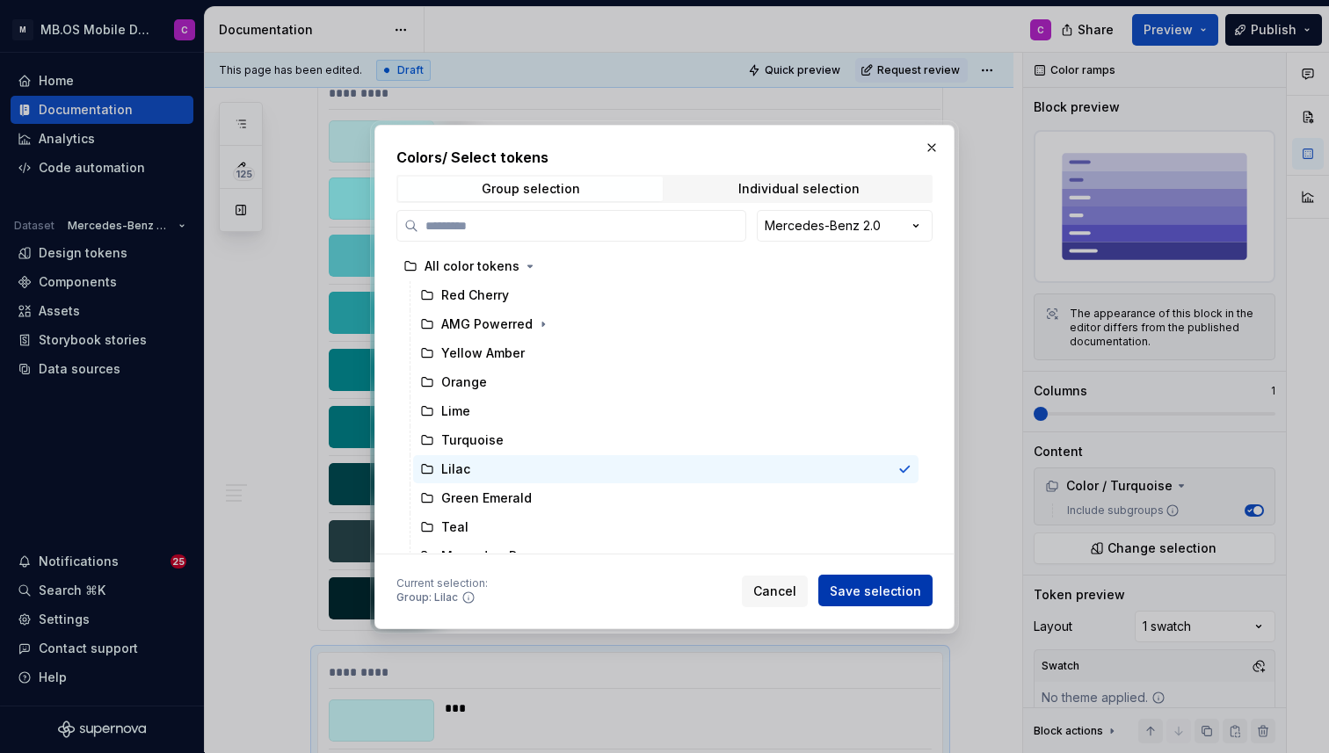
click at [863, 596] on span "Save selection" at bounding box center [875, 591] width 91 height 18
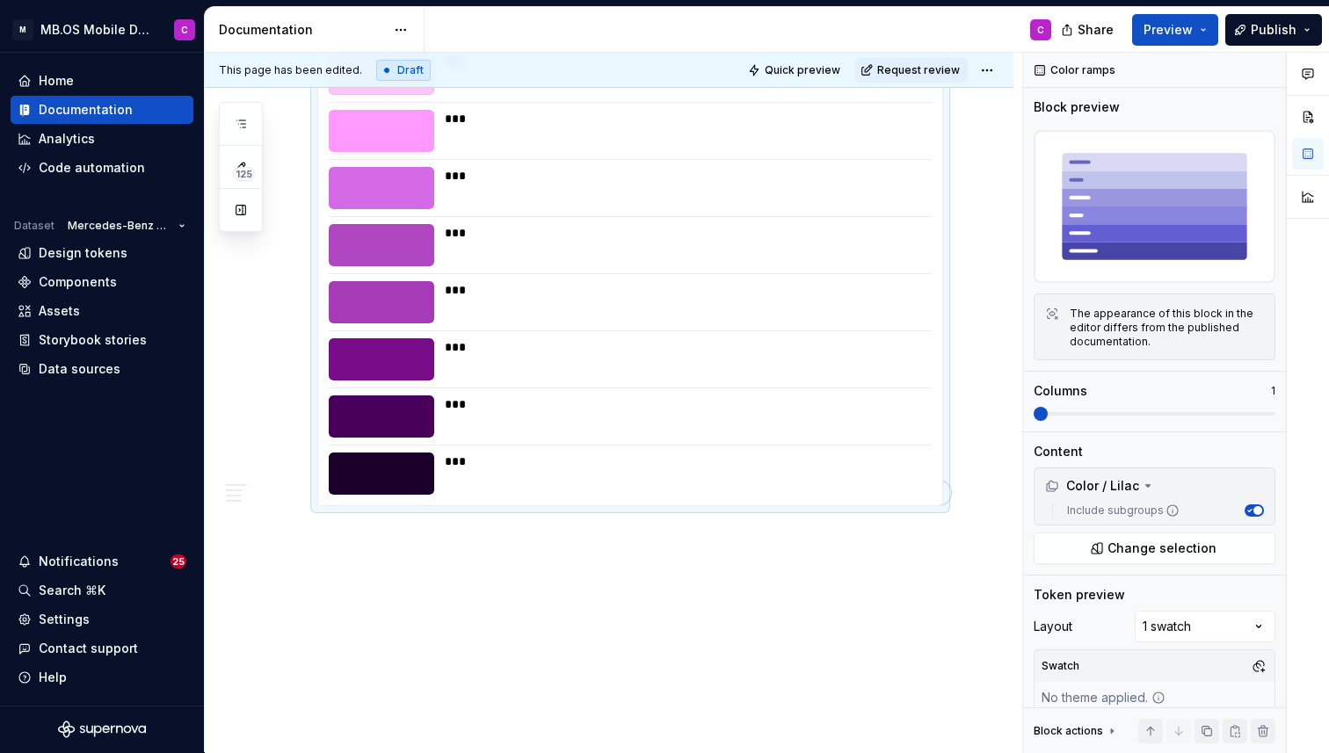
click at [645, 396] on div "***" at bounding box center [687, 405] width 485 height 18
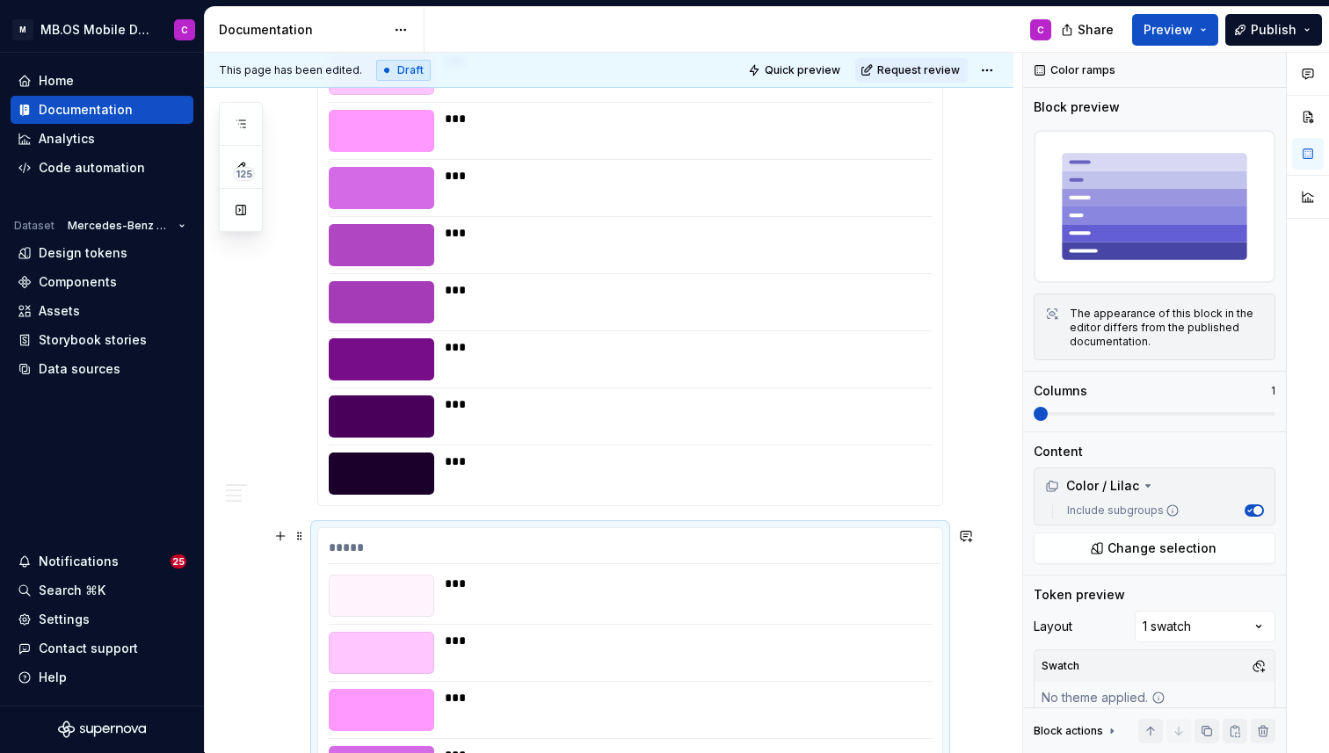
click at [1155, 536] on button "Change selection" at bounding box center [1155, 549] width 242 height 32
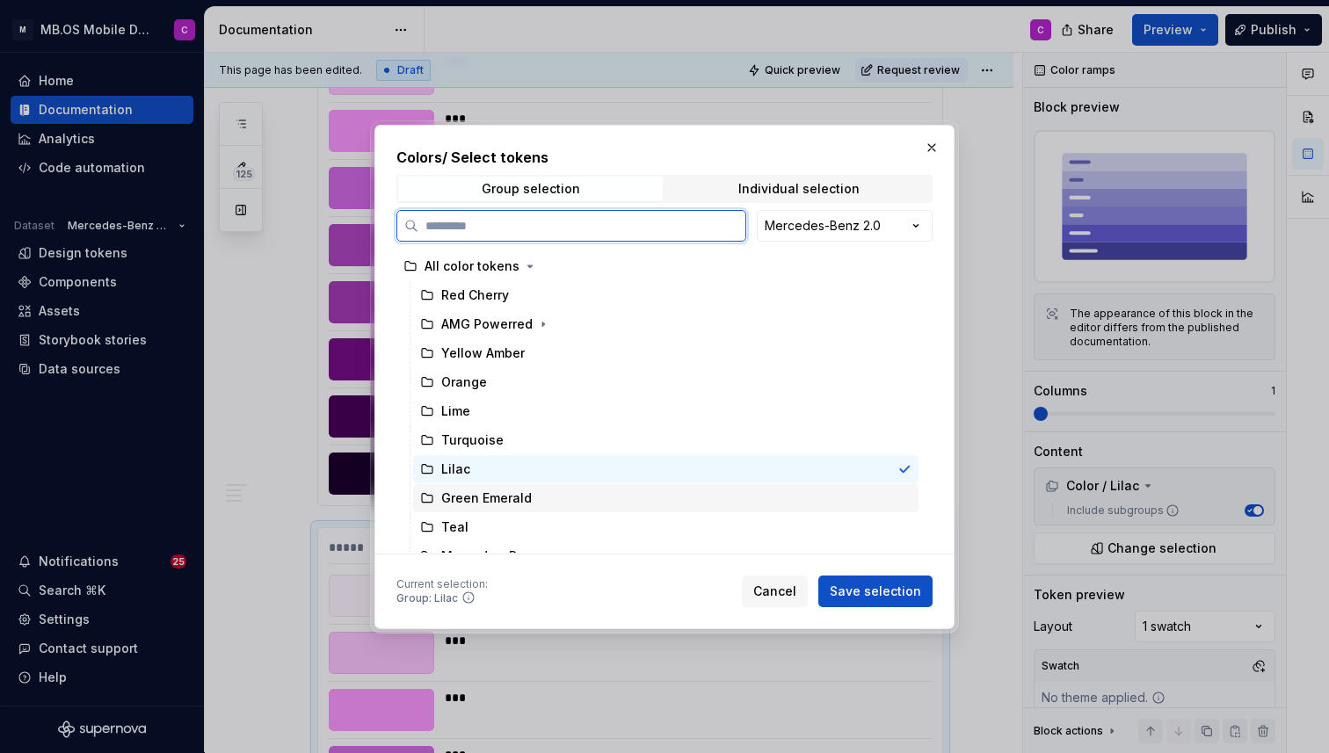
click at [652, 494] on div "Green Emerald" at bounding box center [666, 498] width 506 height 28
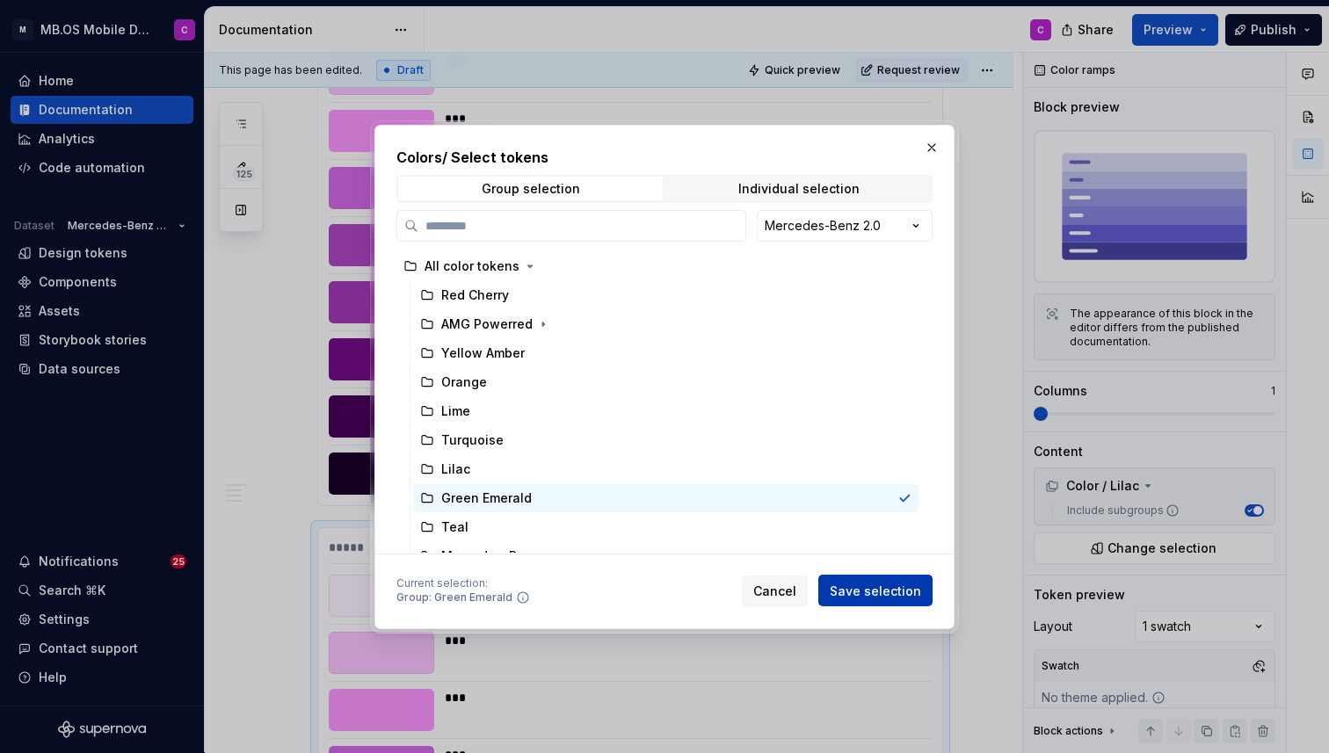
click at [859, 590] on span "Save selection" at bounding box center [875, 591] width 91 height 18
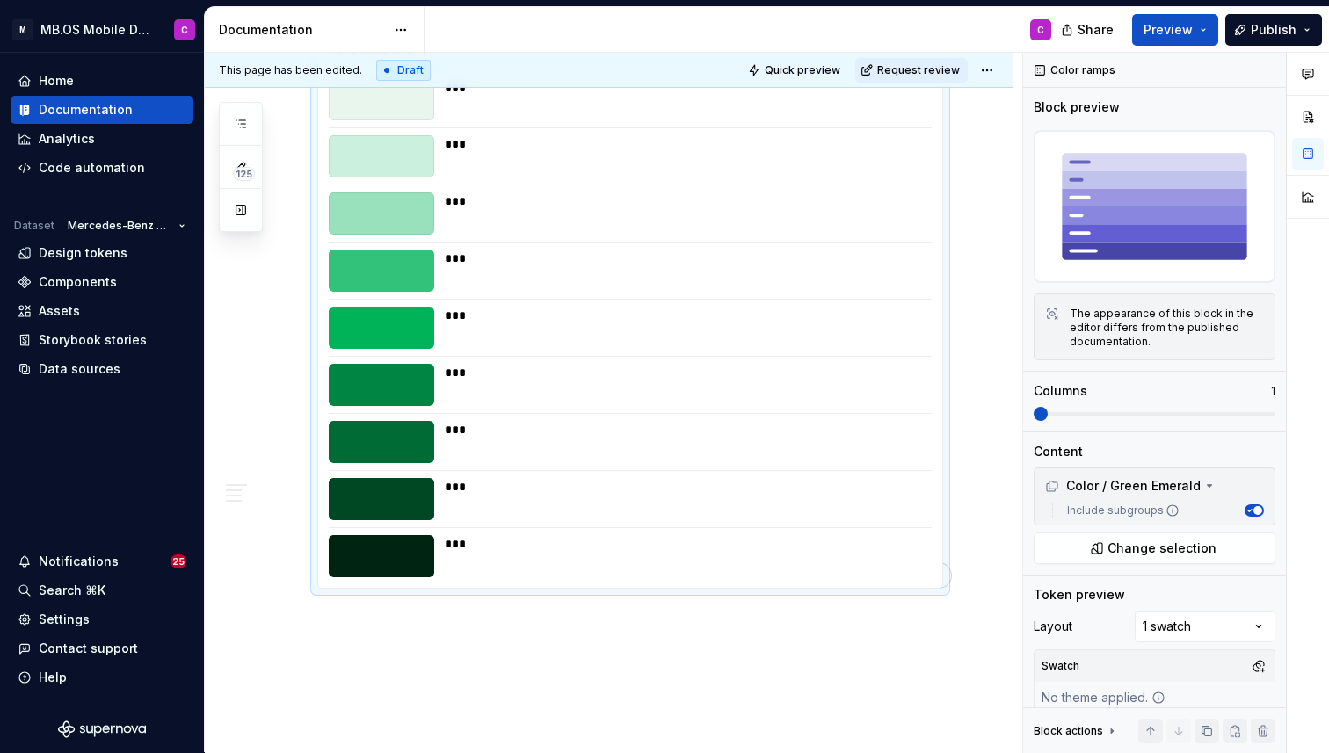
click at [573, 473] on div "**********" at bounding box center [630, 310] width 624 height 557
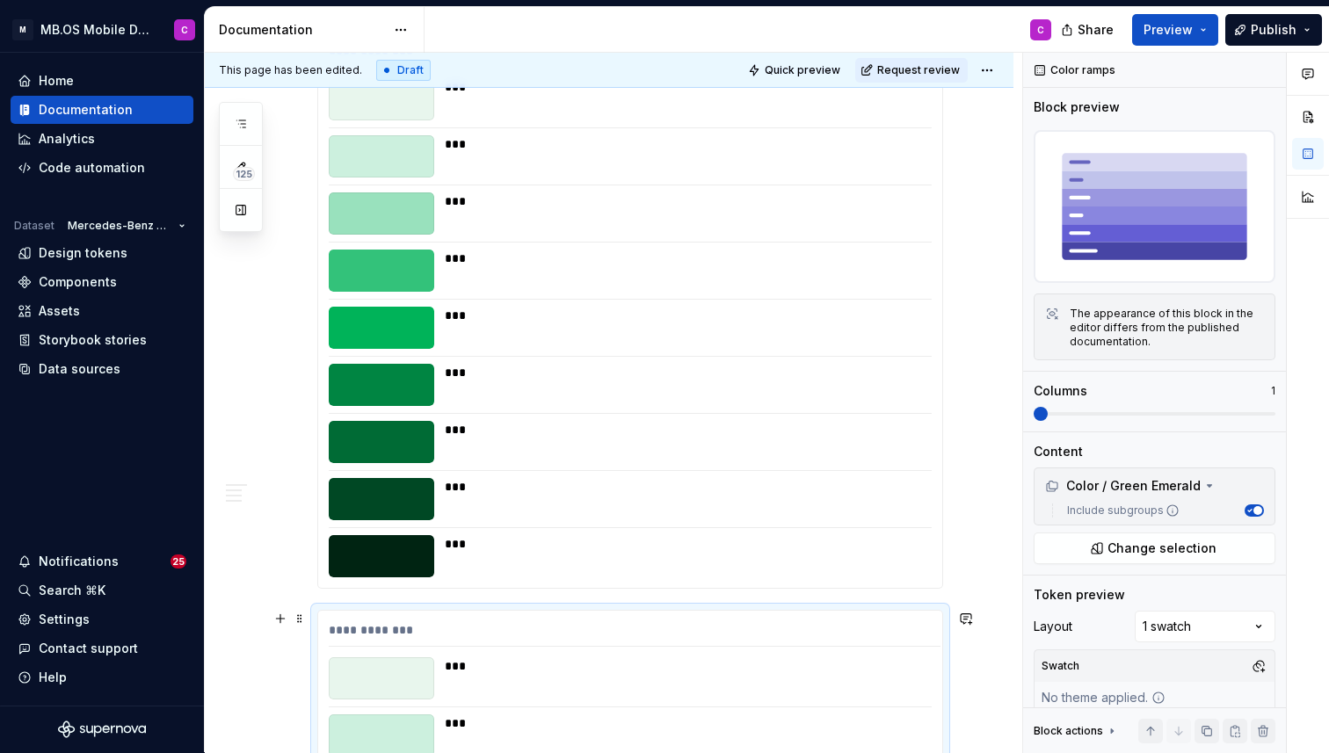
click at [780, 646] on div "**********" at bounding box center [635, 634] width 612 height 25
click at [1140, 541] on span "Change selection" at bounding box center [1162, 549] width 109 height 18
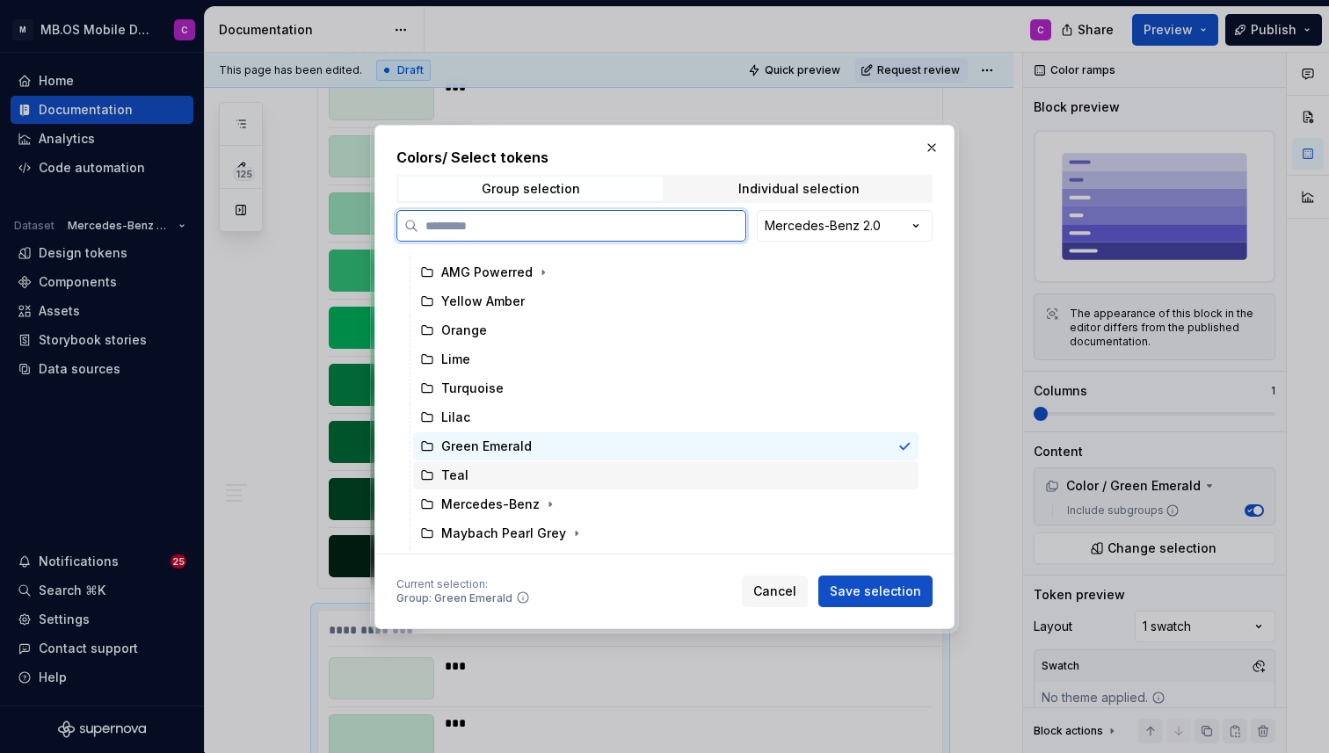
click at [621, 481] on div "Teal" at bounding box center [666, 476] width 506 height 28
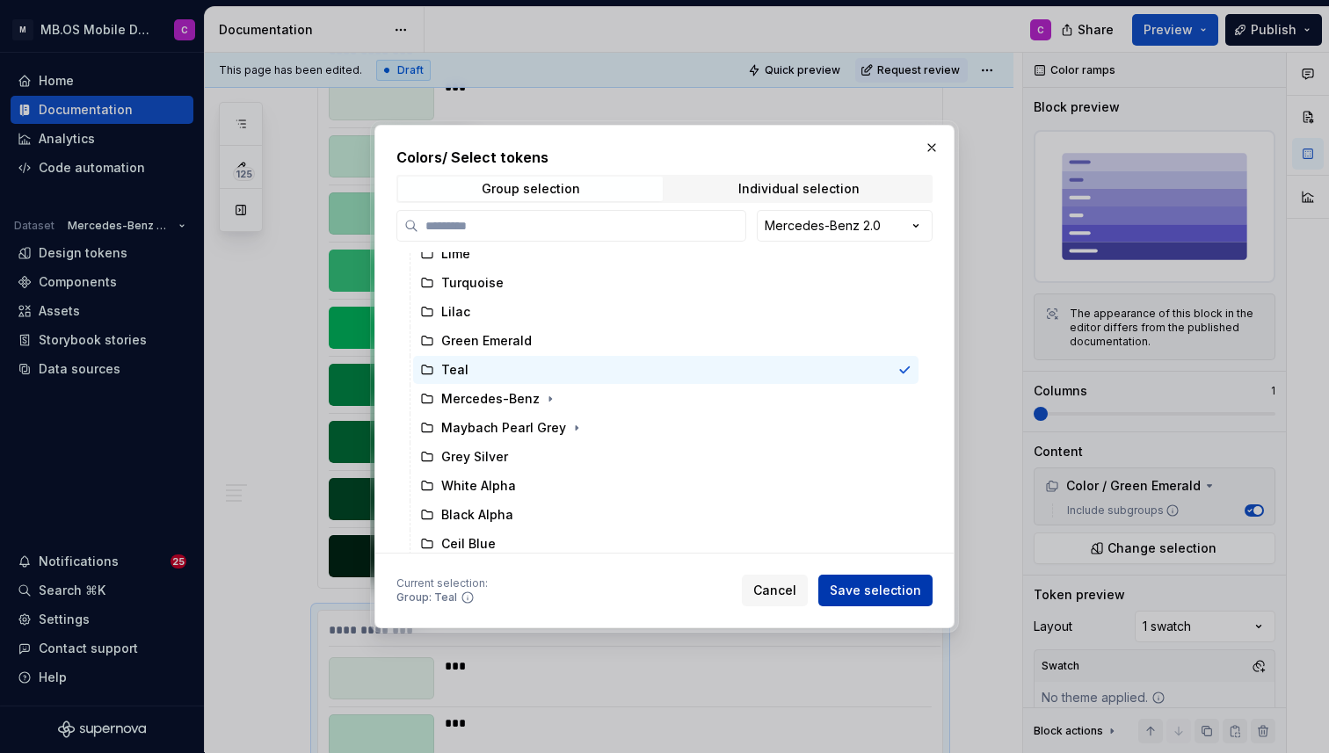
click at [860, 586] on span "Save selection" at bounding box center [875, 591] width 91 height 18
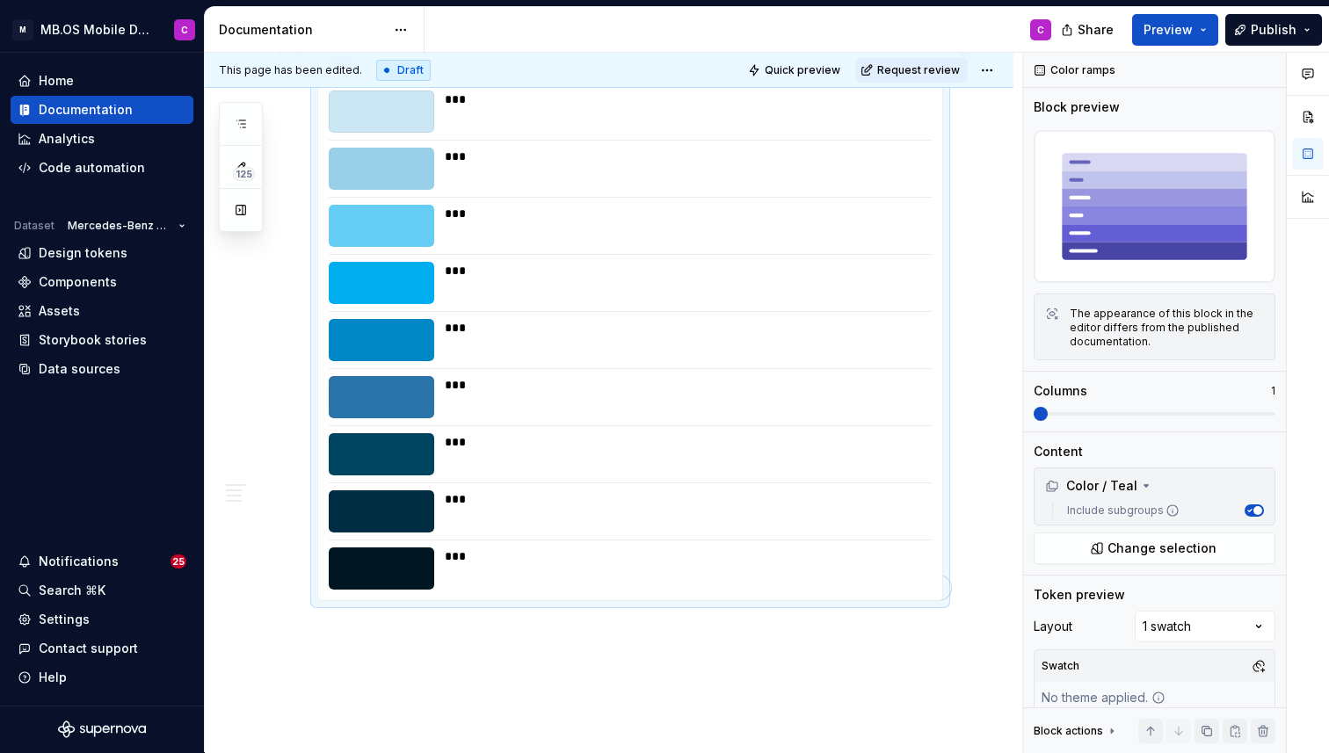
click at [575, 360] on div "***" at bounding box center [683, 340] width 477 height 42
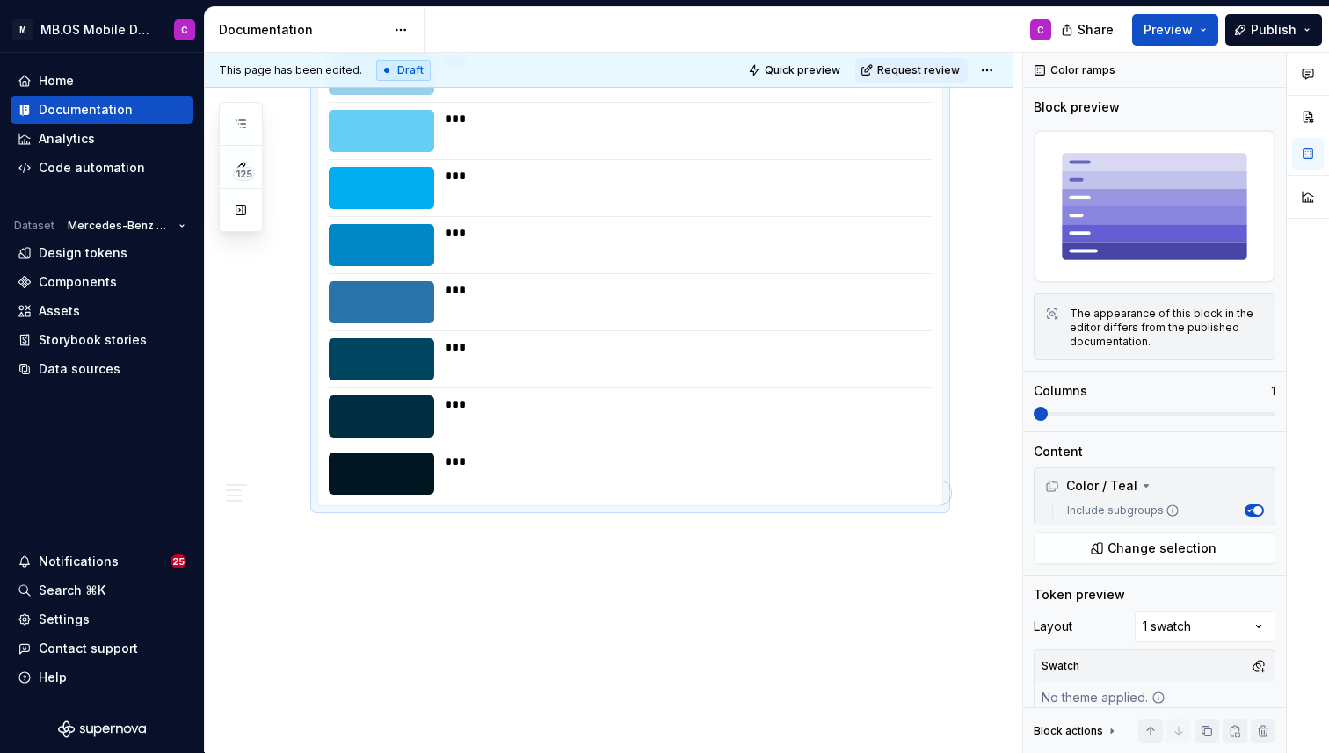
click at [620, 374] on div "***" at bounding box center [683, 359] width 477 height 42
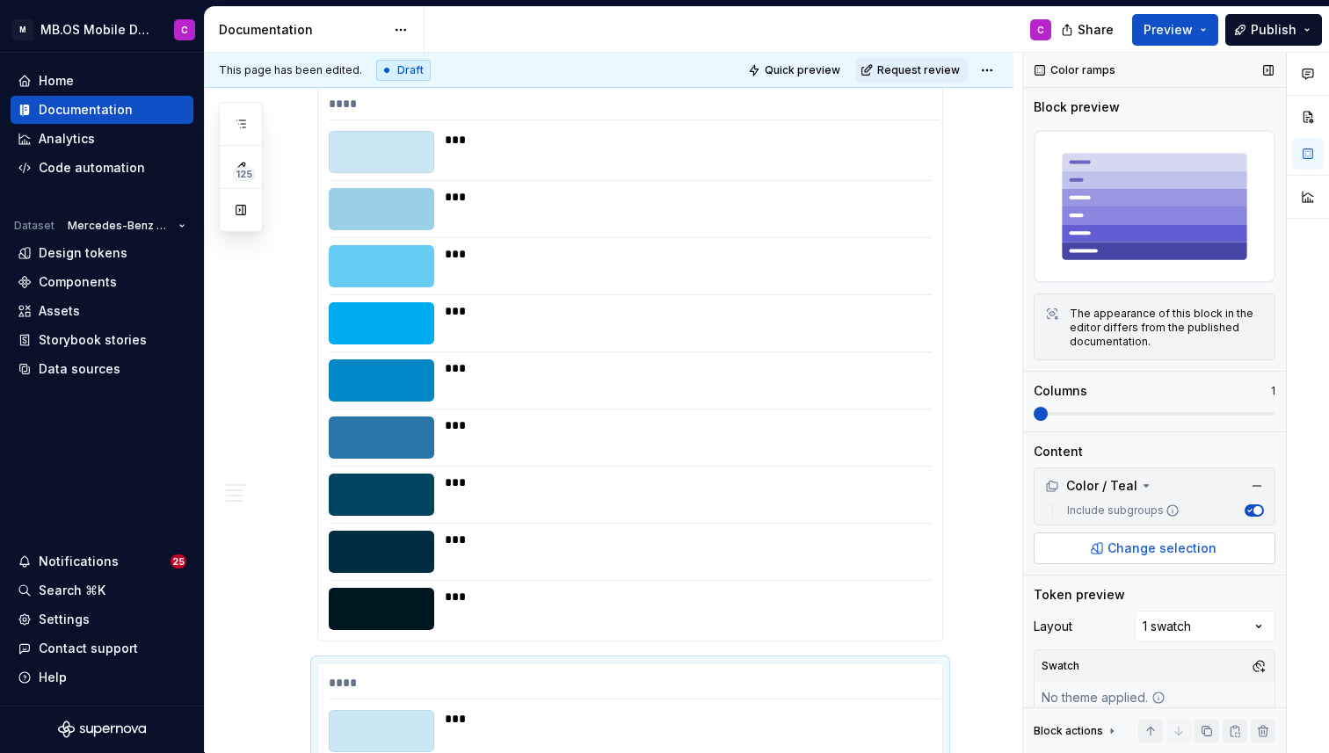
click at [1170, 549] on span "Change selection" at bounding box center [1162, 549] width 109 height 18
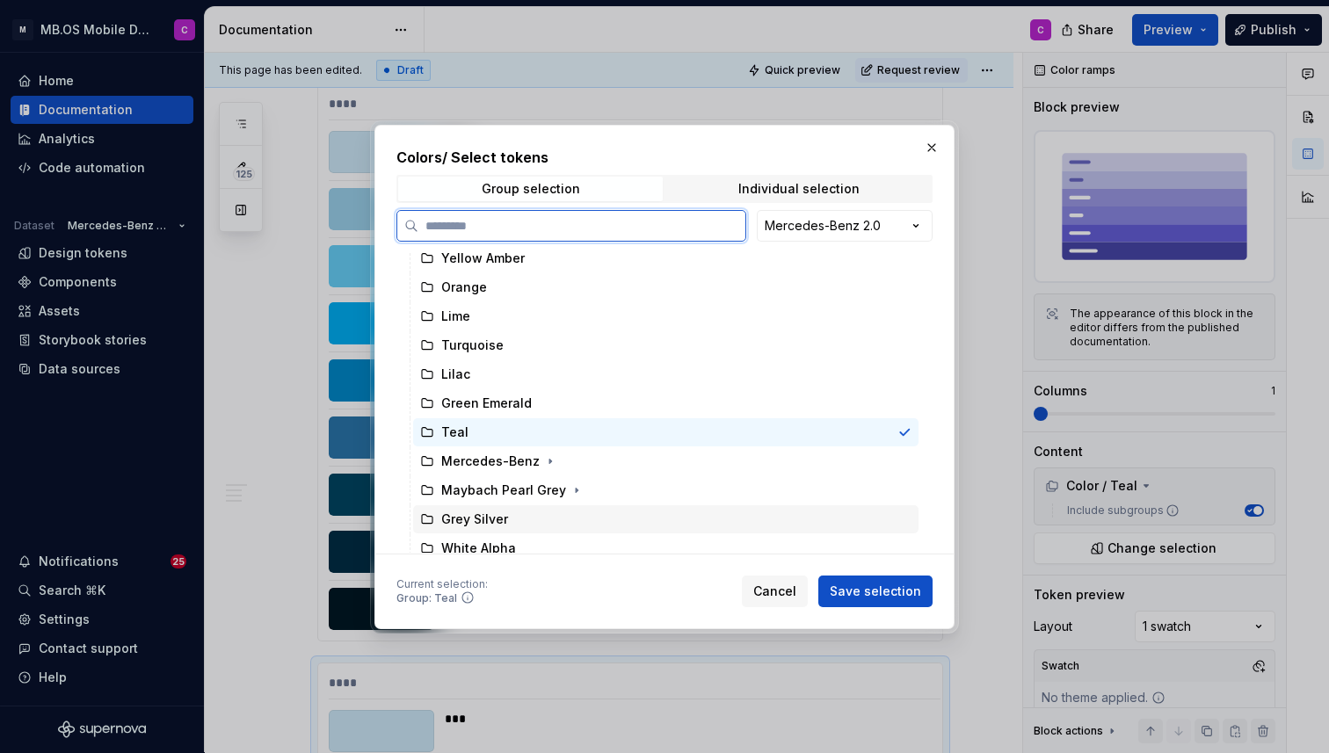
click at [592, 513] on div "Grey Silver" at bounding box center [666, 520] width 506 height 28
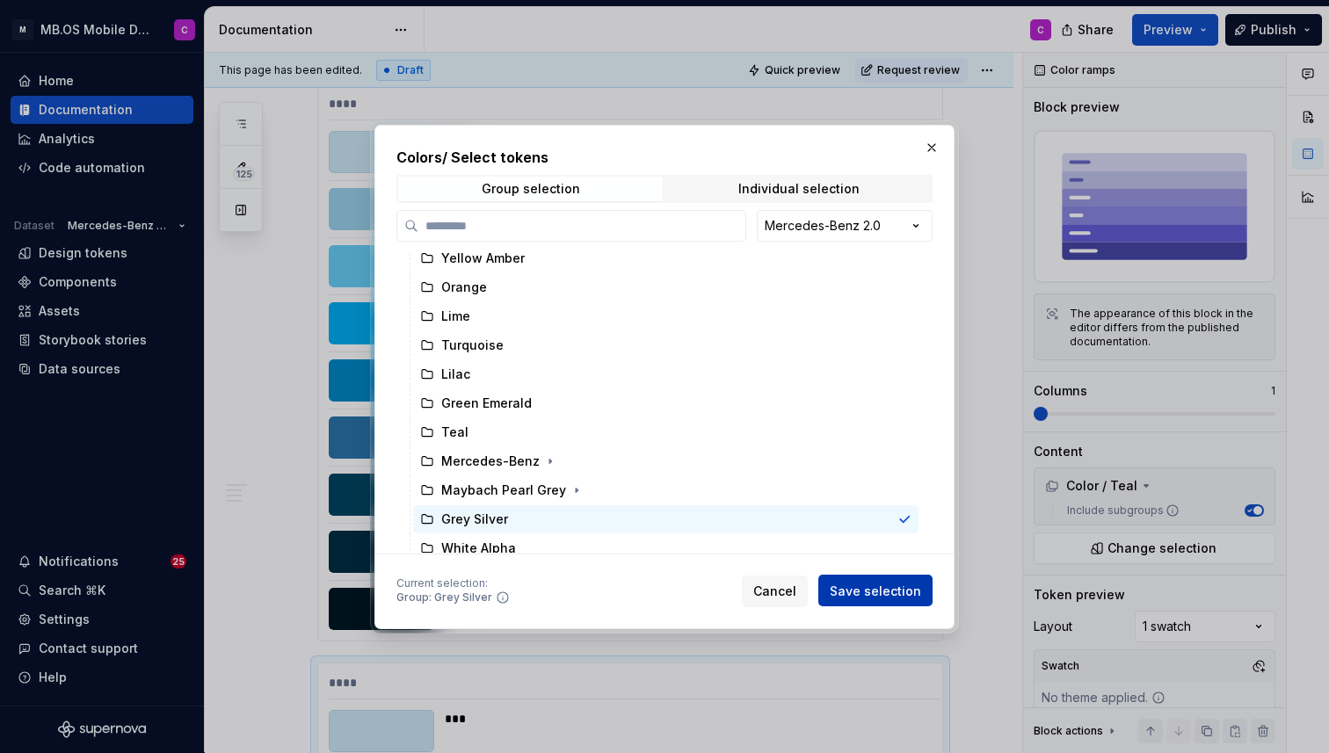
click at [884, 586] on span "Save selection" at bounding box center [875, 591] width 91 height 18
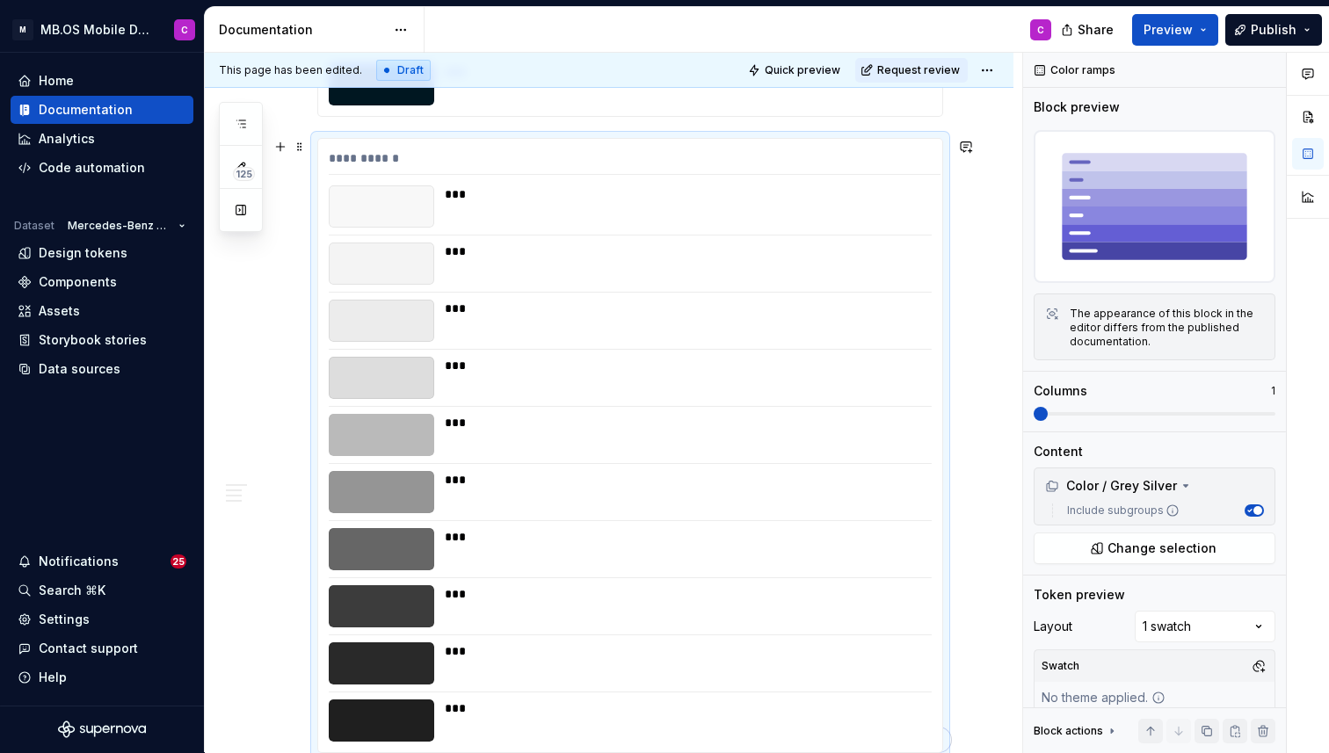
click at [755, 461] on div "**********" at bounding box center [630, 446] width 624 height 614
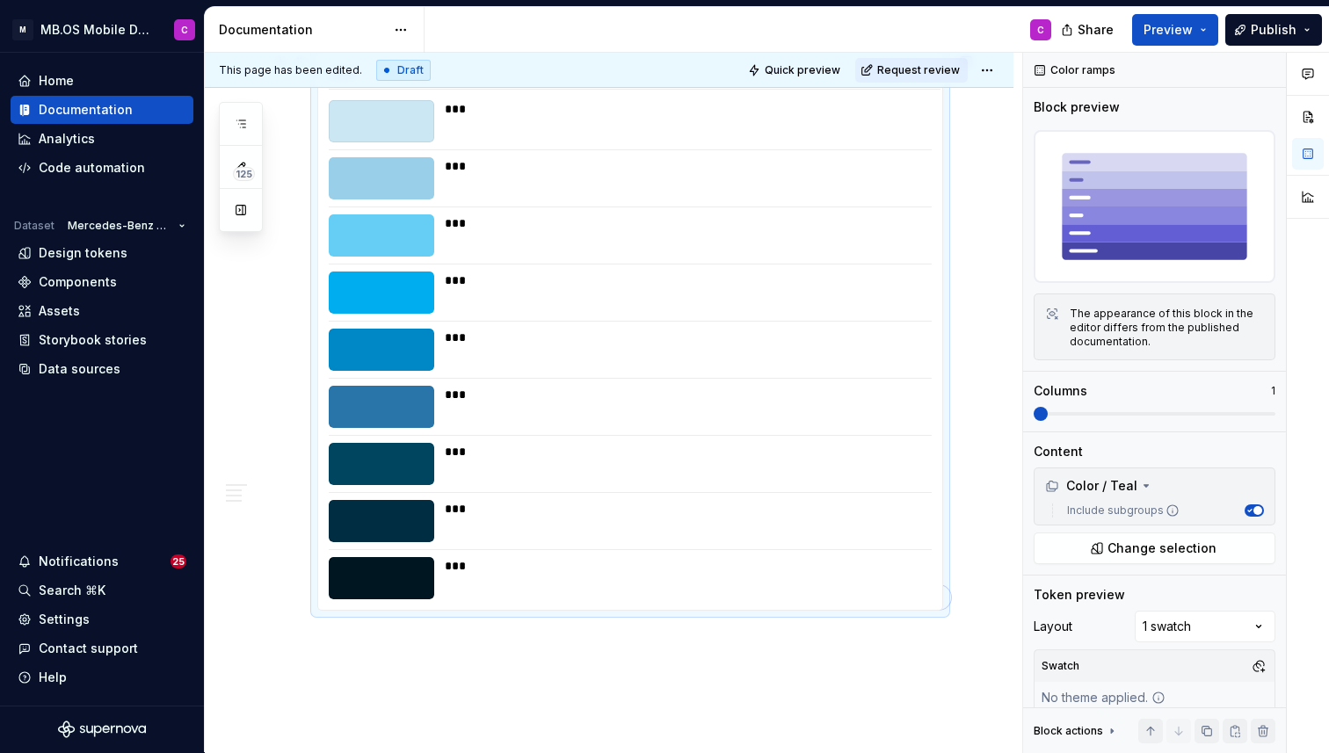
click at [824, 546] on div "**** *** *** *** *** *** *** *** *** ***" at bounding box center [630, 332] width 624 height 557
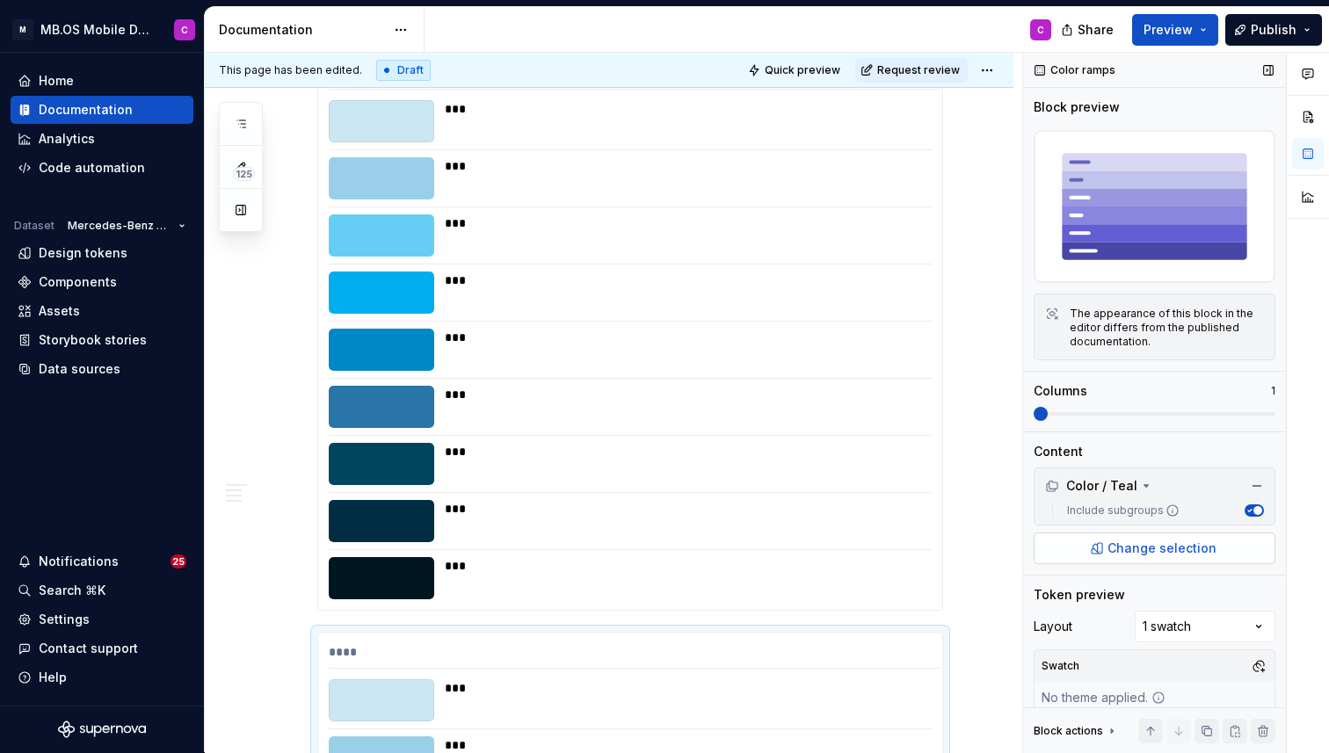
click at [1127, 554] on span "Change selection" at bounding box center [1162, 549] width 109 height 18
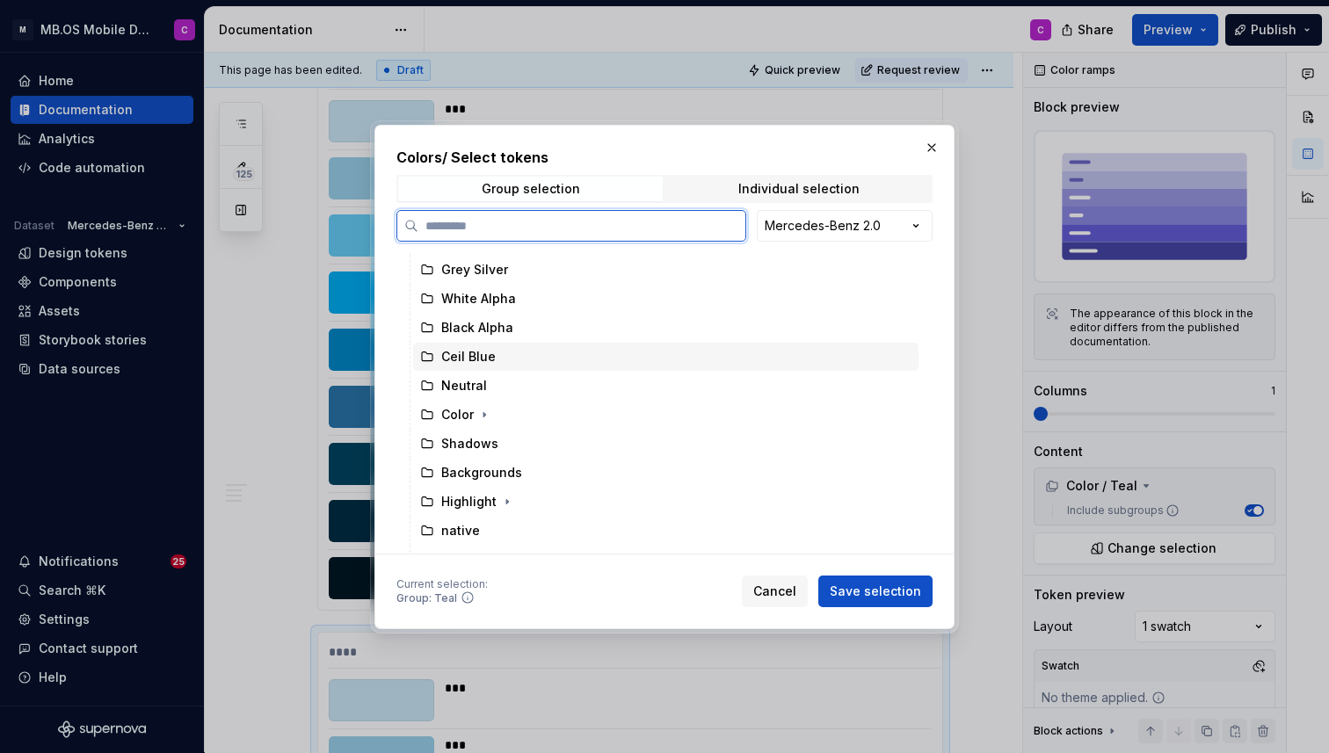
click at [477, 355] on div "Ceil Blue" at bounding box center [468, 357] width 55 height 18
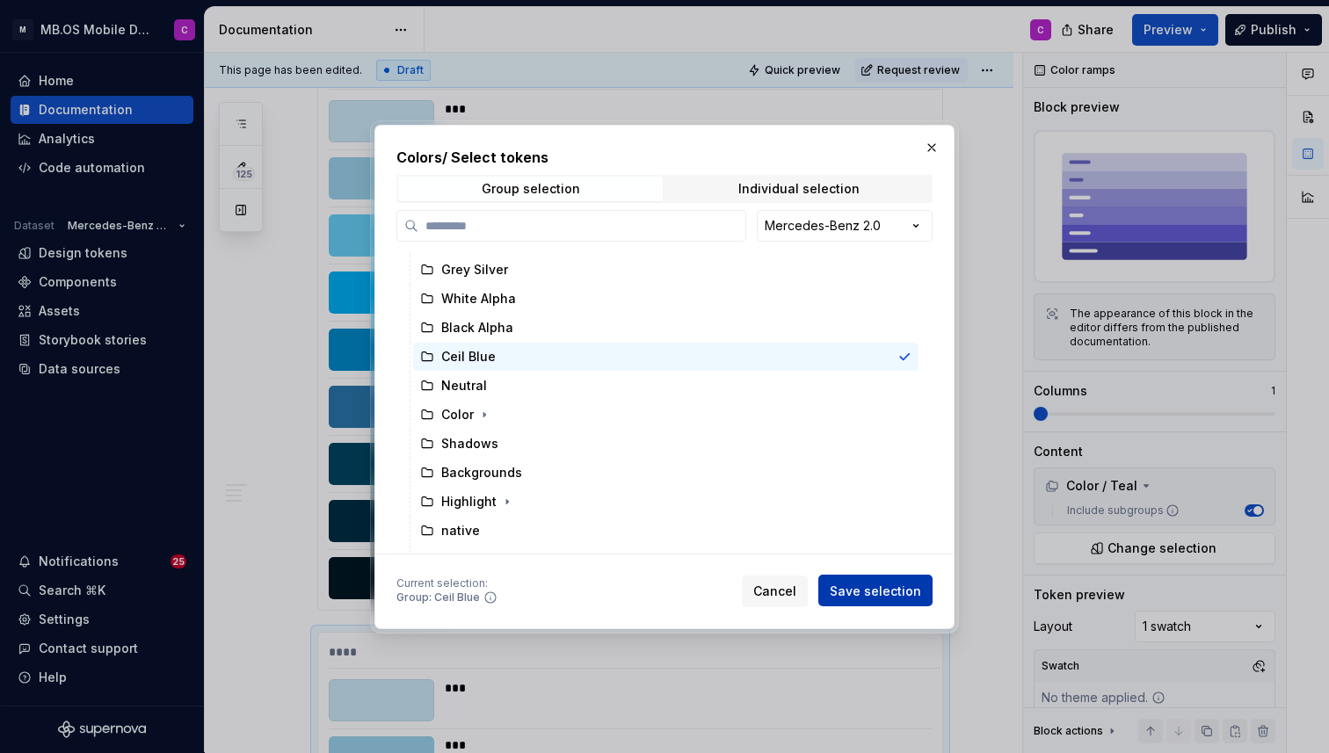
click at [865, 589] on span "Save selection" at bounding box center [875, 591] width 91 height 18
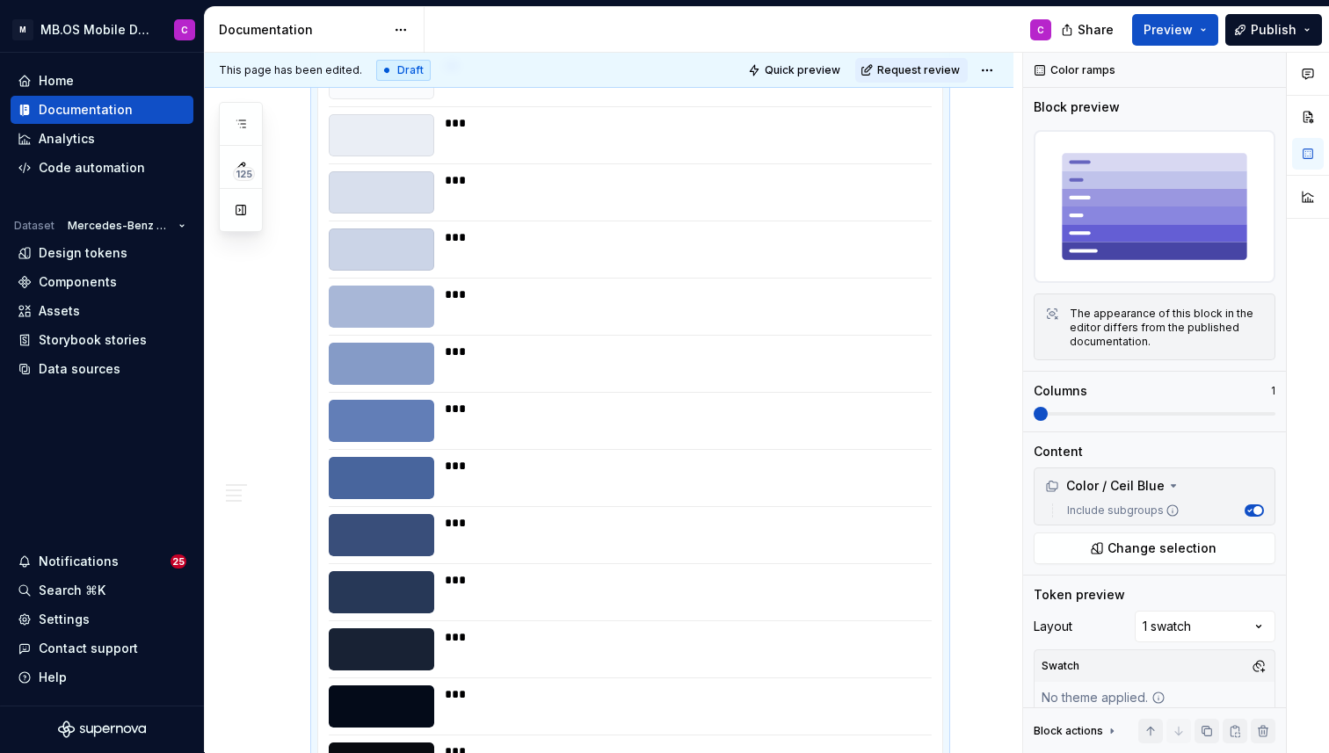
click at [670, 604] on div "***" at bounding box center [683, 592] width 477 height 42
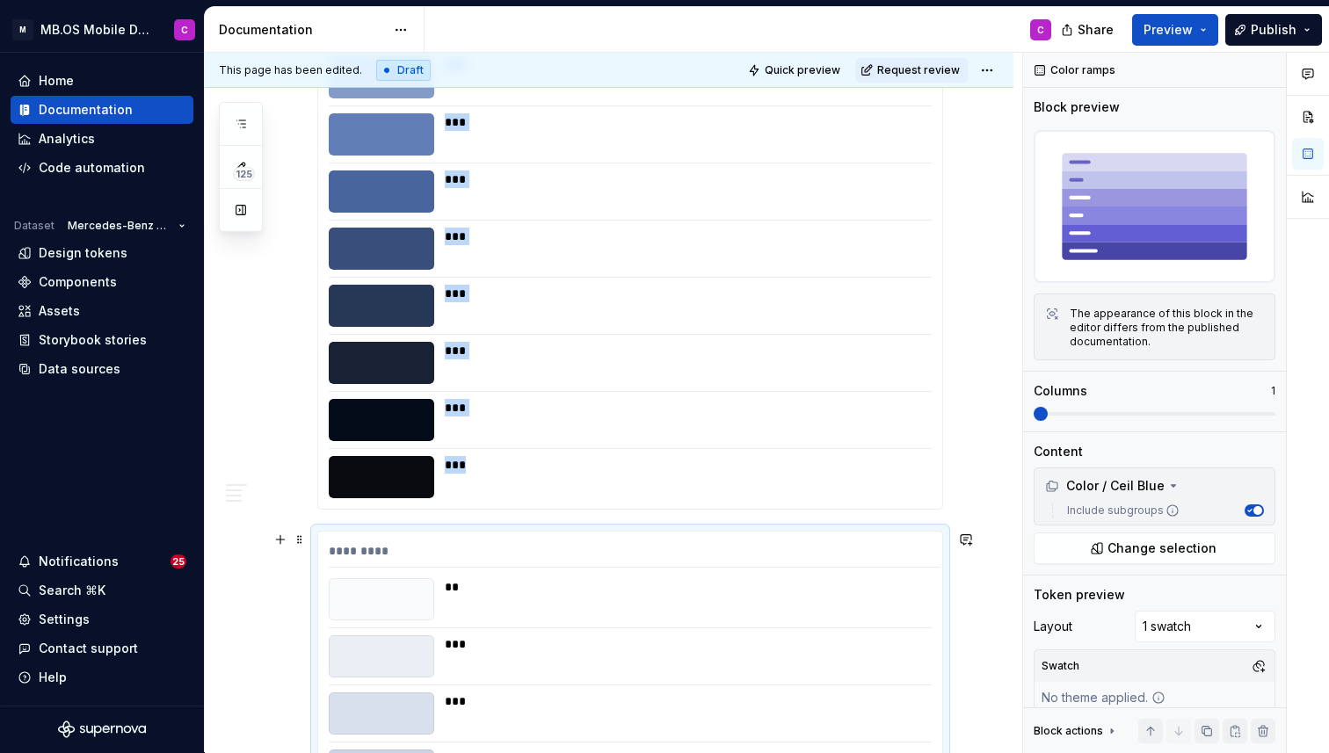
click at [670, 604] on div "**" at bounding box center [683, 600] width 477 height 42
click at [1137, 550] on span "Change selection" at bounding box center [1162, 549] width 109 height 18
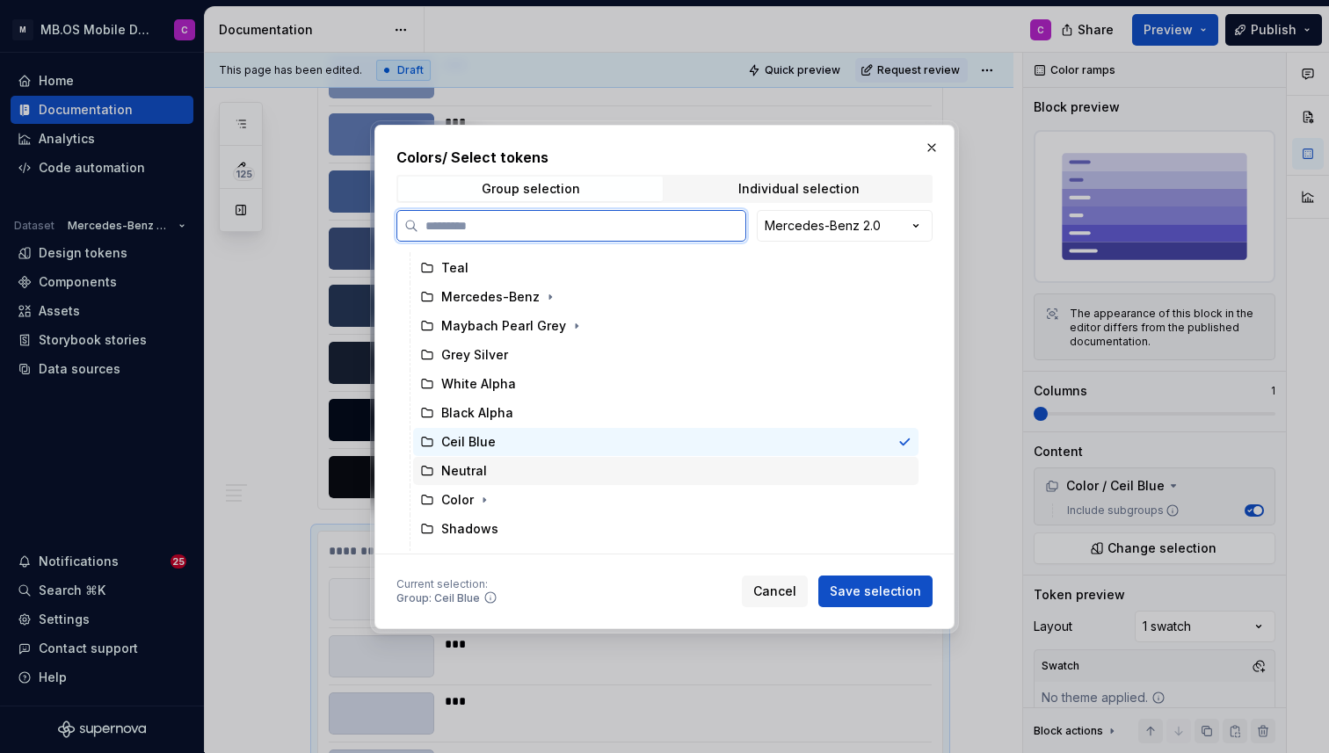
click at [524, 474] on div "Neutral" at bounding box center [666, 471] width 506 height 28
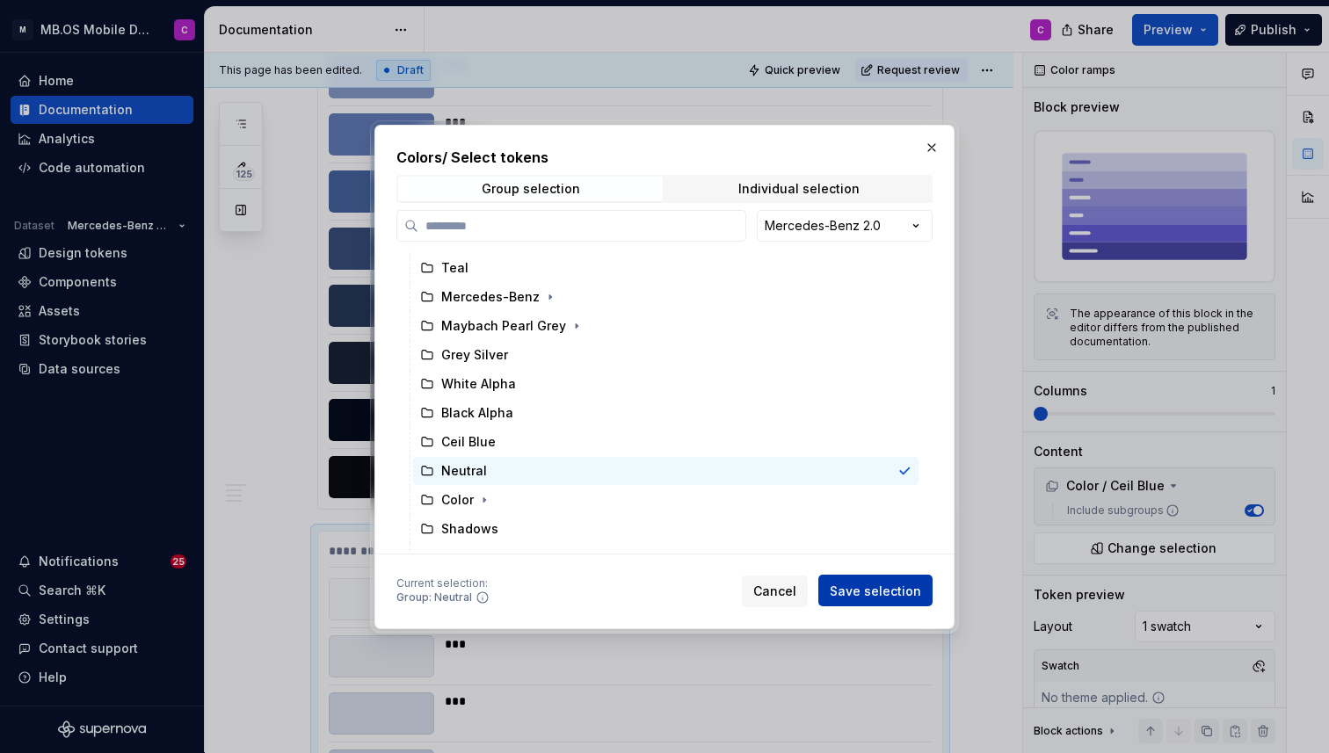
click at [878, 598] on span "Save selection" at bounding box center [875, 591] width 91 height 18
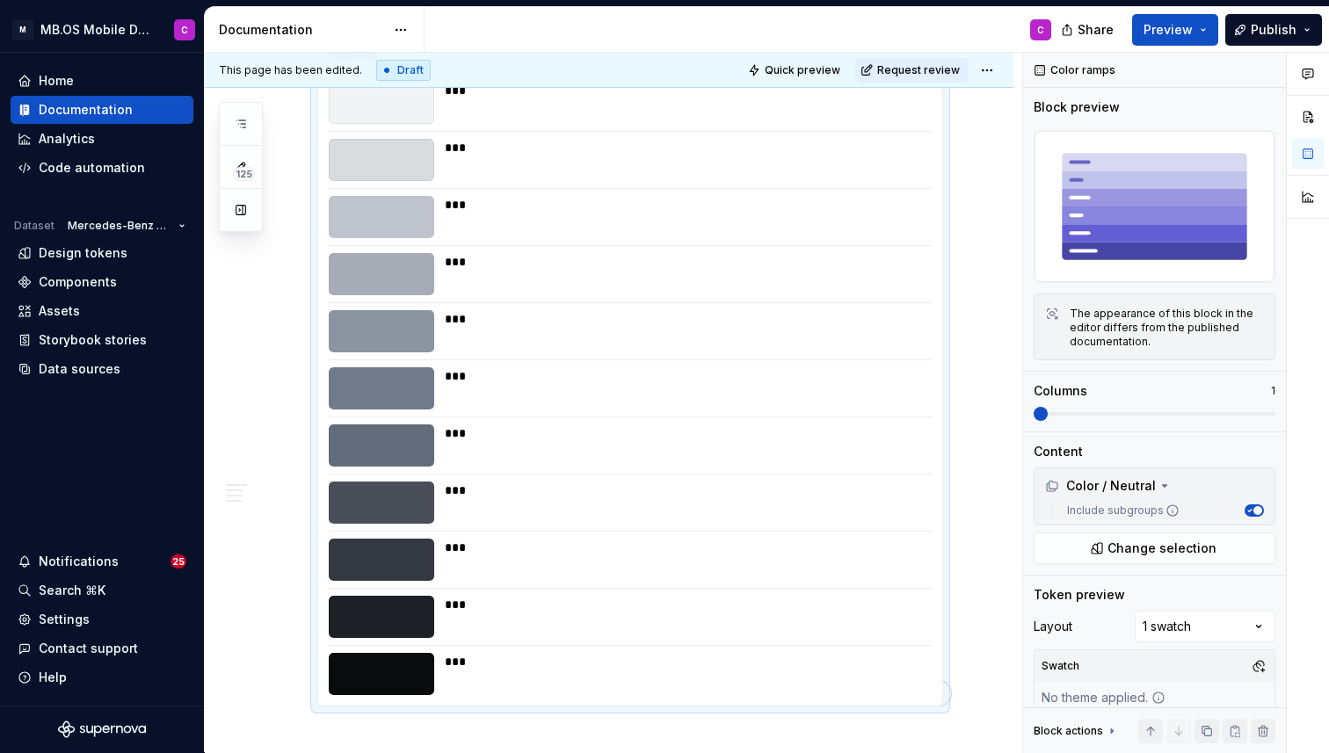
click at [680, 352] on div "***" at bounding box center [683, 331] width 477 height 42
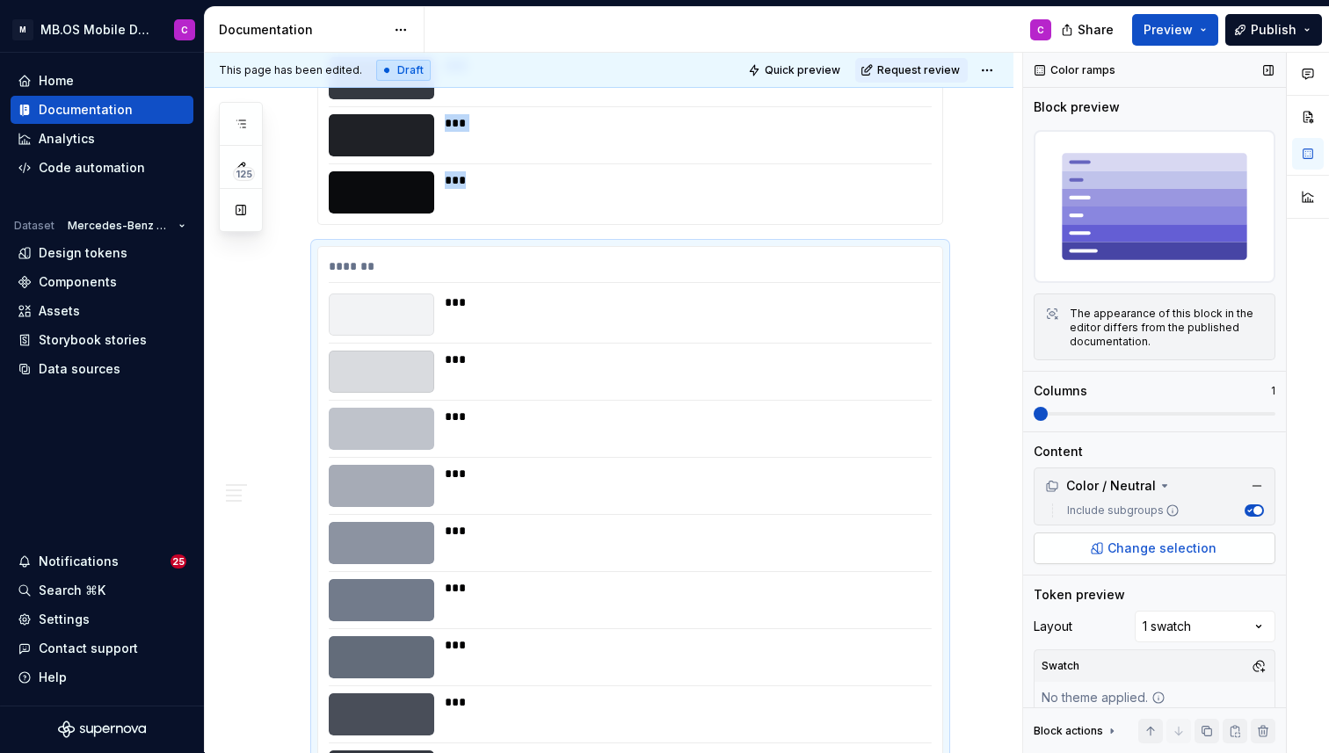
click at [1152, 544] on span "Change selection" at bounding box center [1162, 549] width 109 height 18
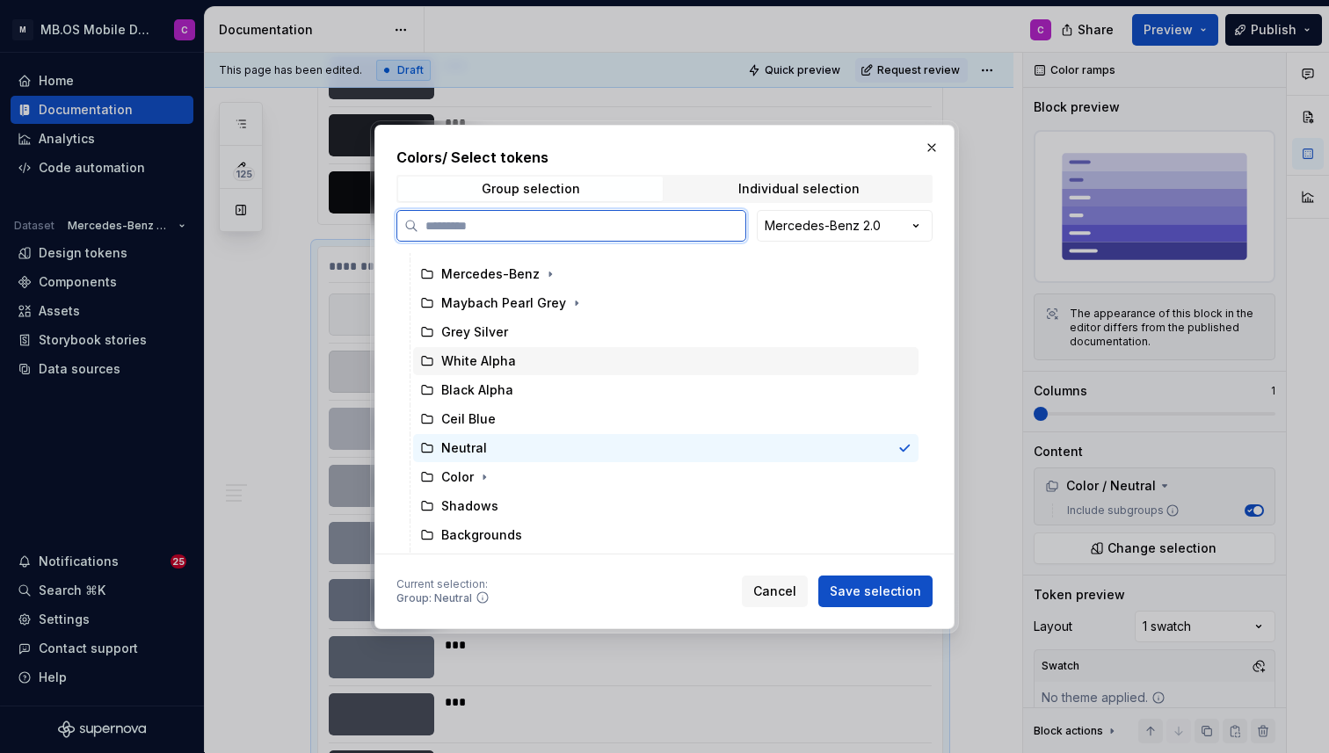
click at [533, 368] on div "White Alpha" at bounding box center [666, 361] width 506 height 28
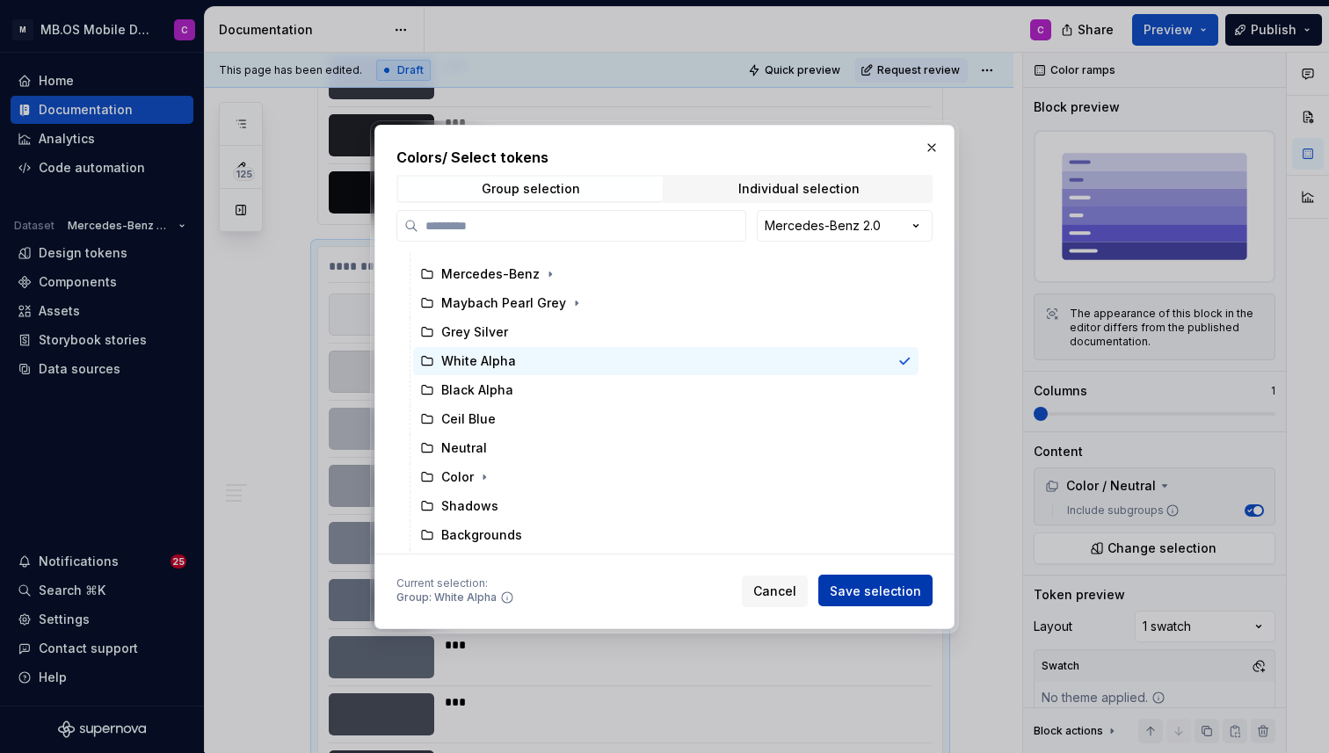
click at [868, 593] on span "Save selection" at bounding box center [875, 591] width 91 height 18
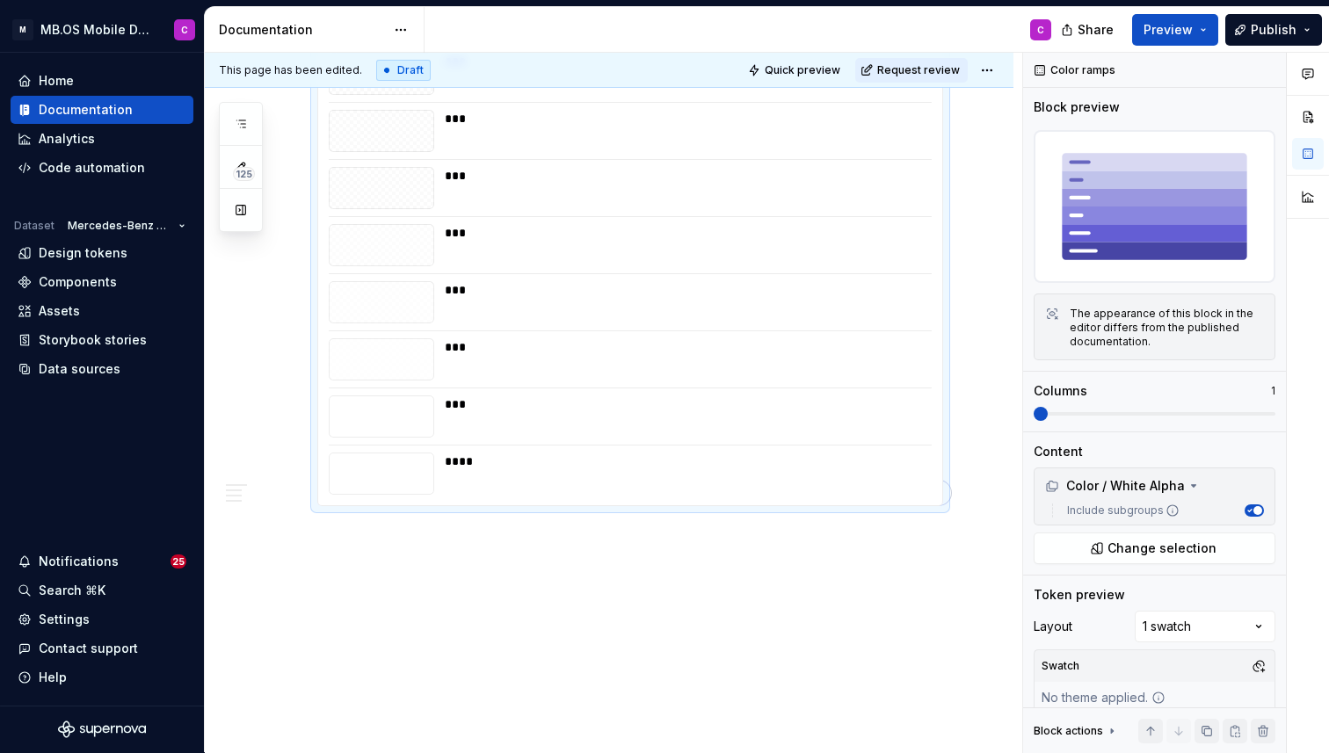
click at [609, 409] on div "***" at bounding box center [687, 405] width 485 height 18
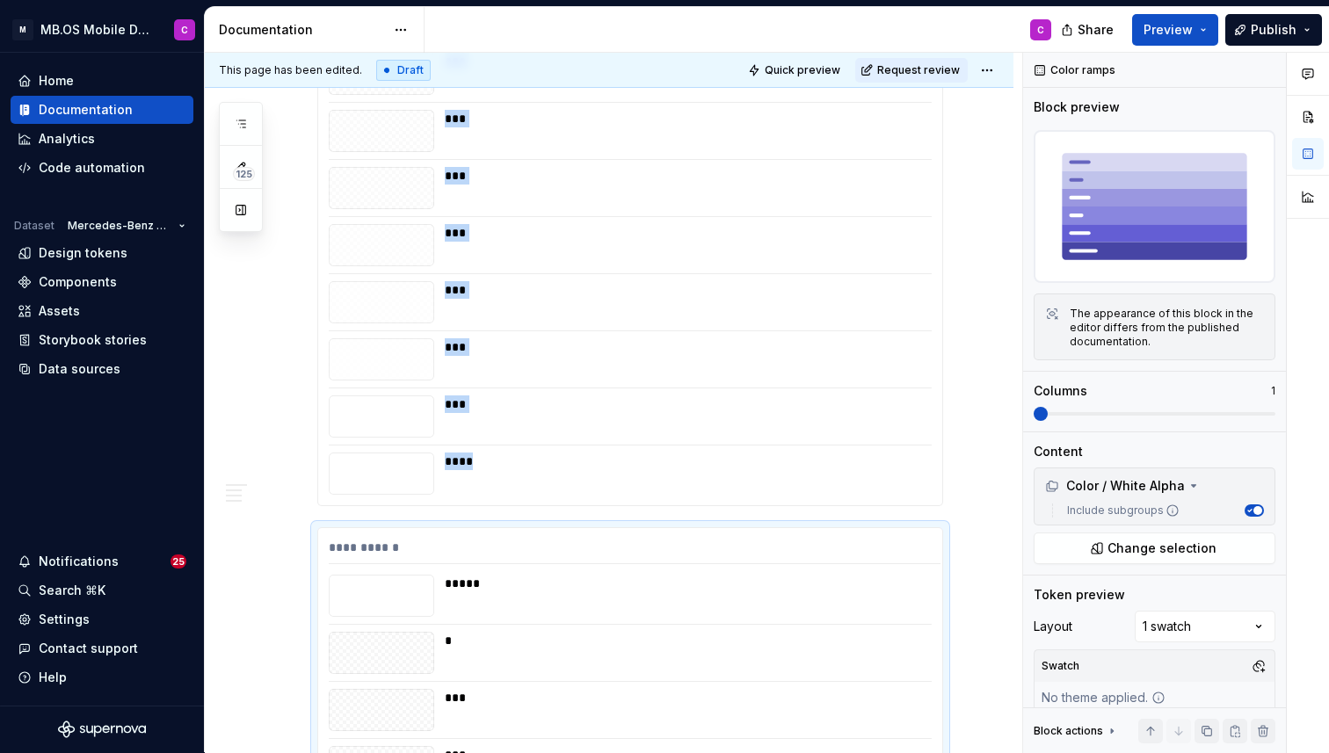
click at [632, 606] on div "*****" at bounding box center [683, 596] width 477 height 42
click at [1135, 543] on span "Change selection" at bounding box center [1162, 549] width 109 height 18
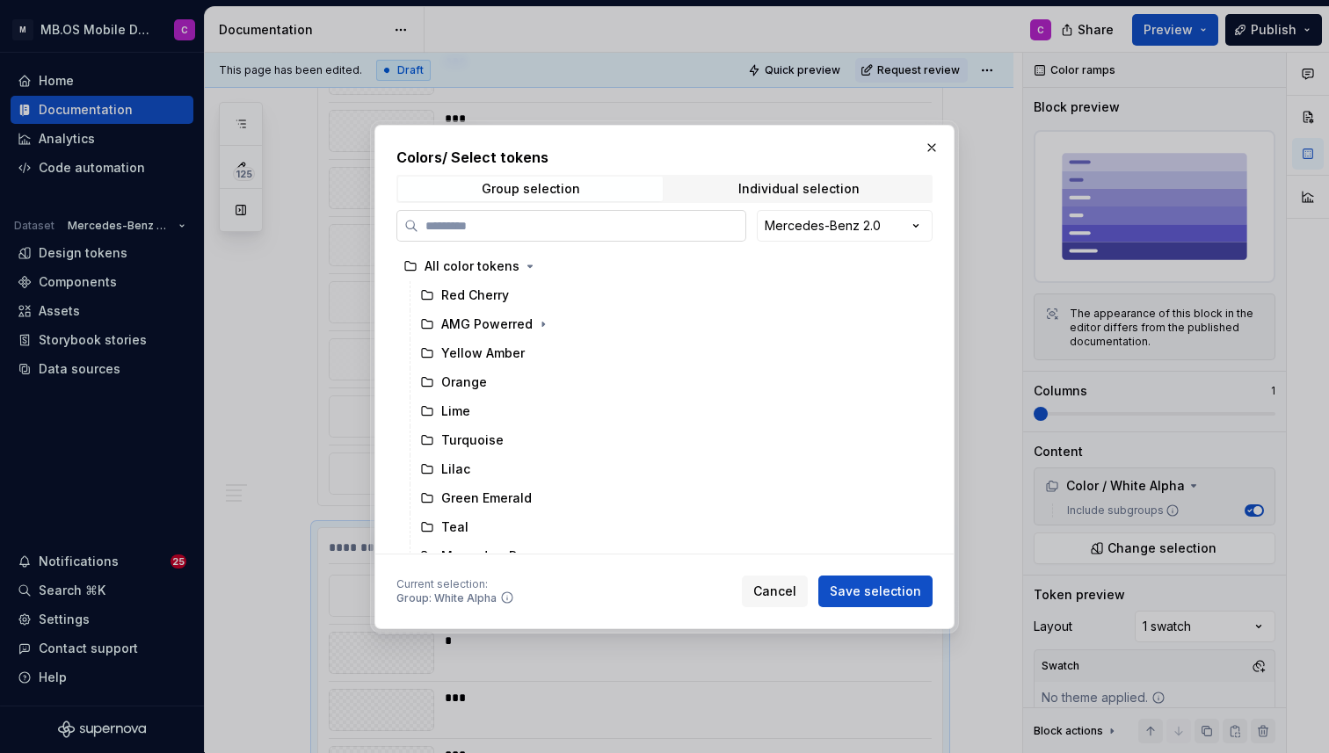
click at [530, 222] on input "search" at bounding box center [582, 226] width 327 height 18
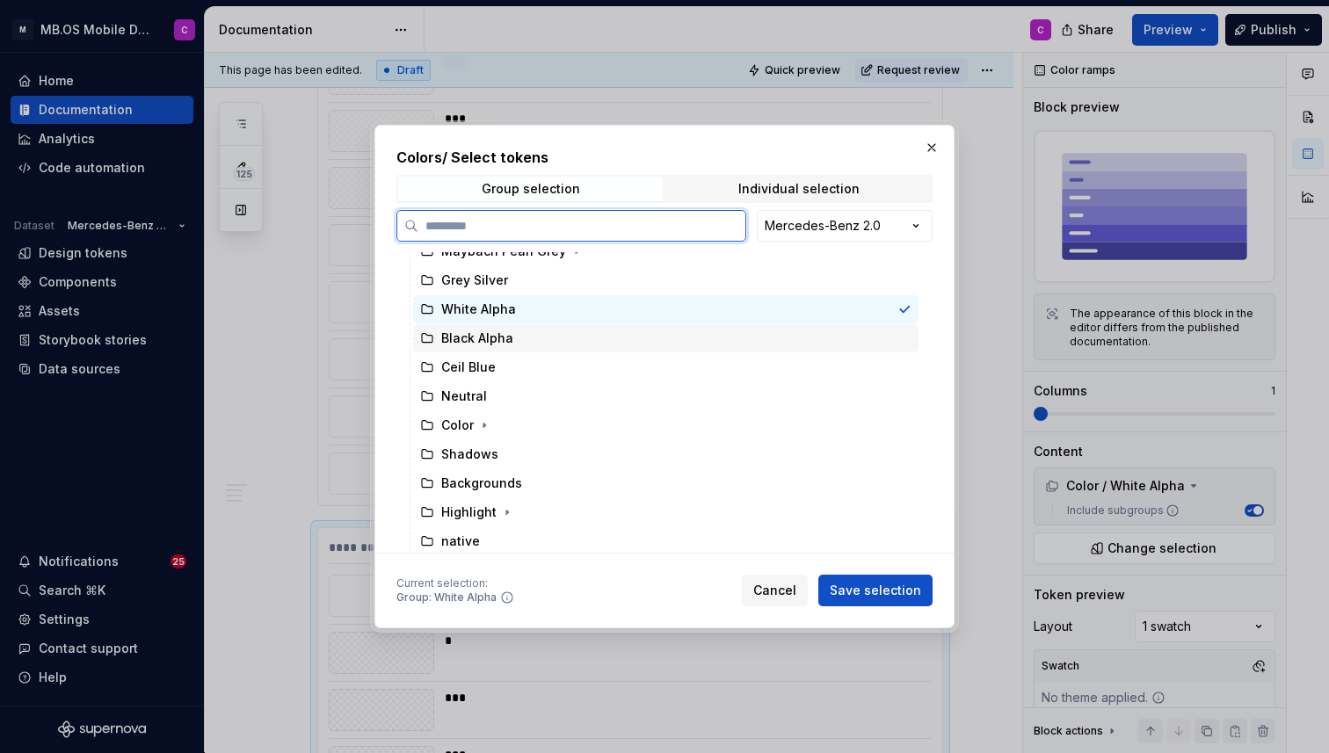
click at [483, 339] on div "Black Alpha" at bounding box center [477, 339] width 72 height 18
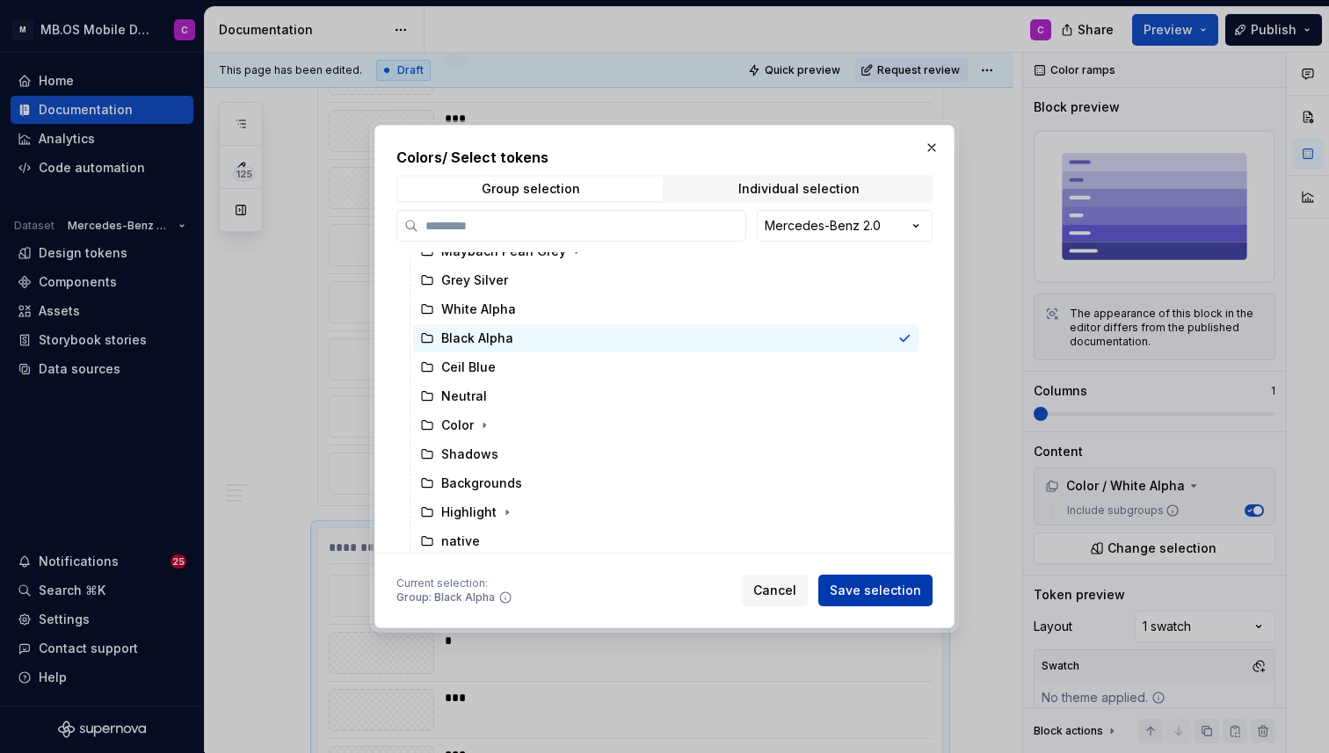
click at [863, 593] on span "Save selection" at bounding box center [875, 591] width 91 height 18
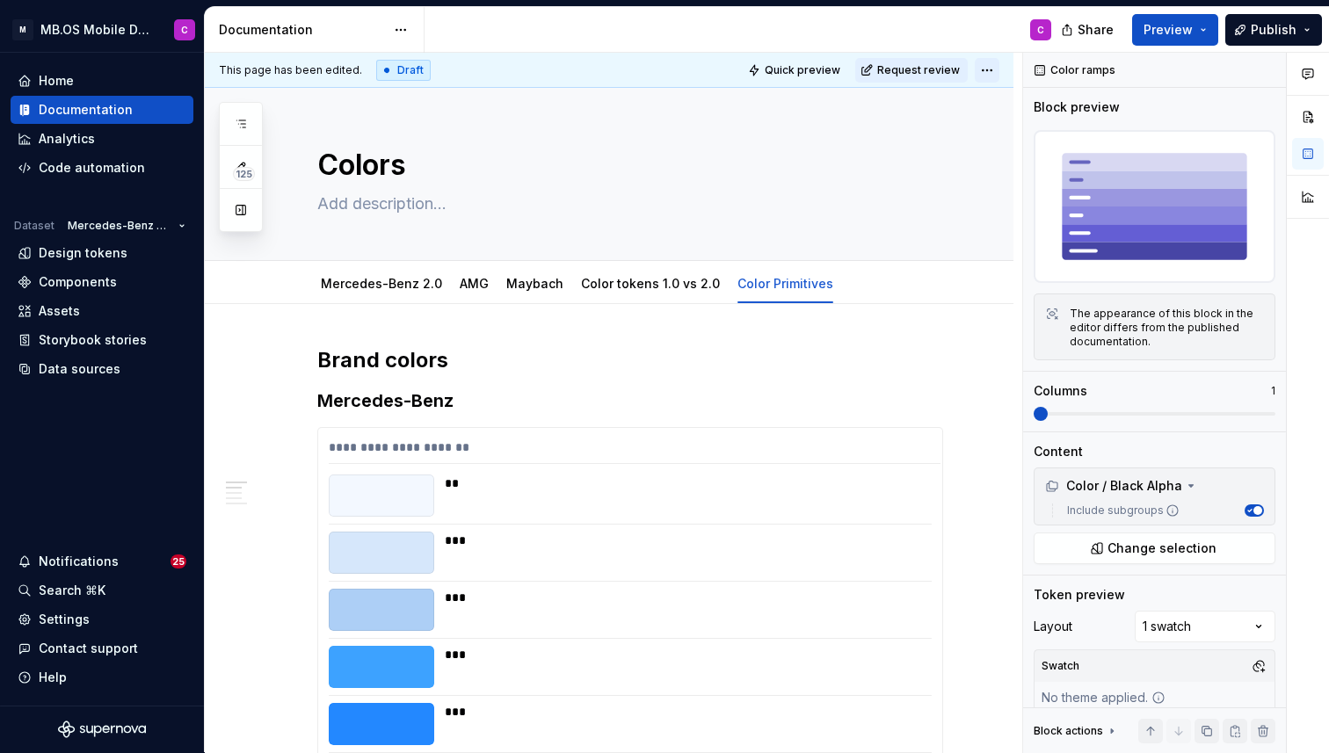
click at [1000, 69] on html "M MB.OS Mobile Design System C Home Documentation Analytics Code automation Dat…" at bounding box center [664, 376] width 1329 height 753
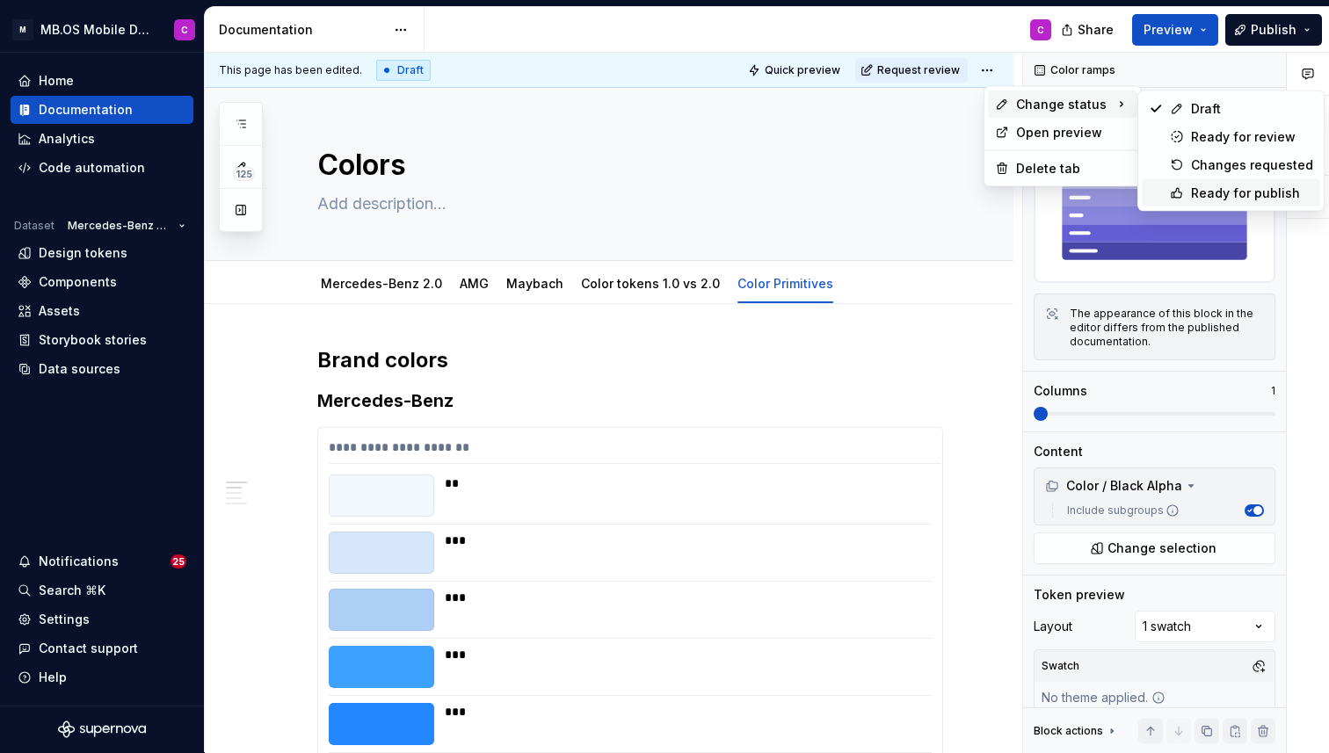
click at [1198, 191] on div "Ready for publish" at bounding box center [1252, 194] width 122 height 18
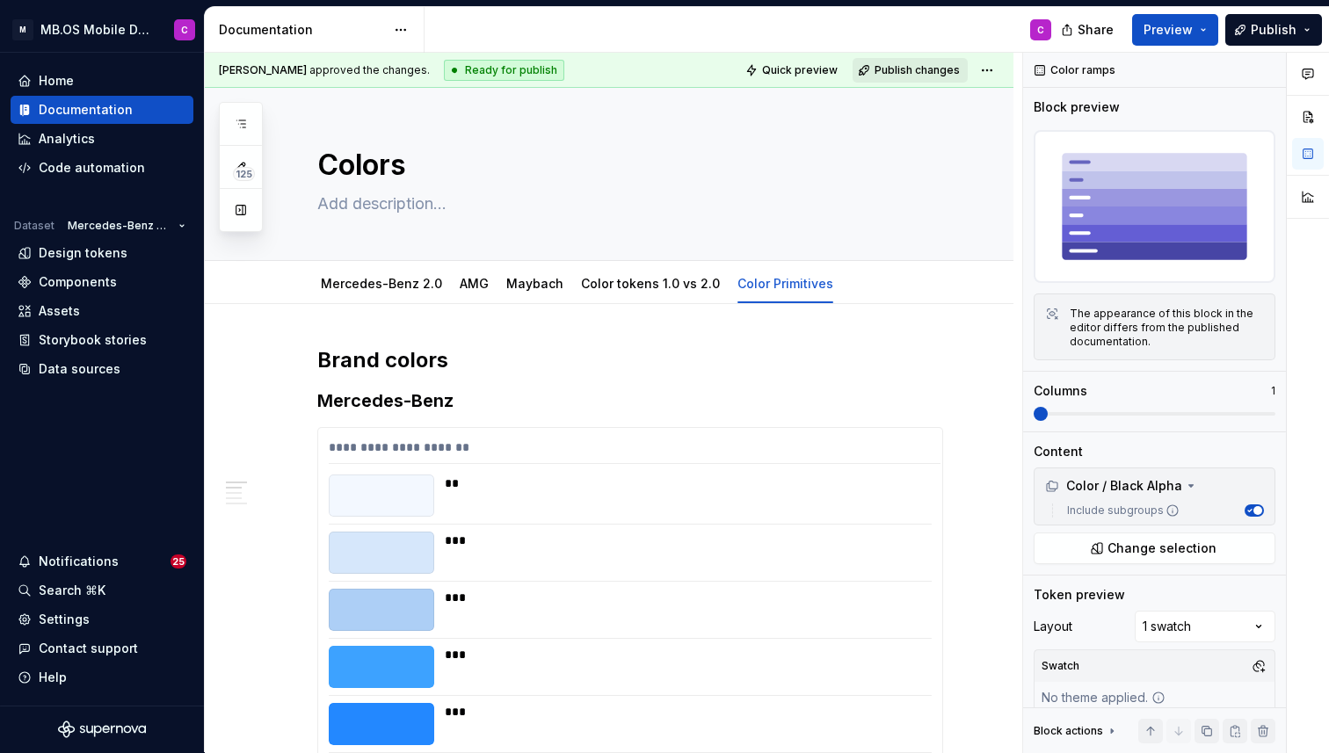
click at [905, 66] on span "Publish changes" at bounding box center [917, 70] width 85 height 14
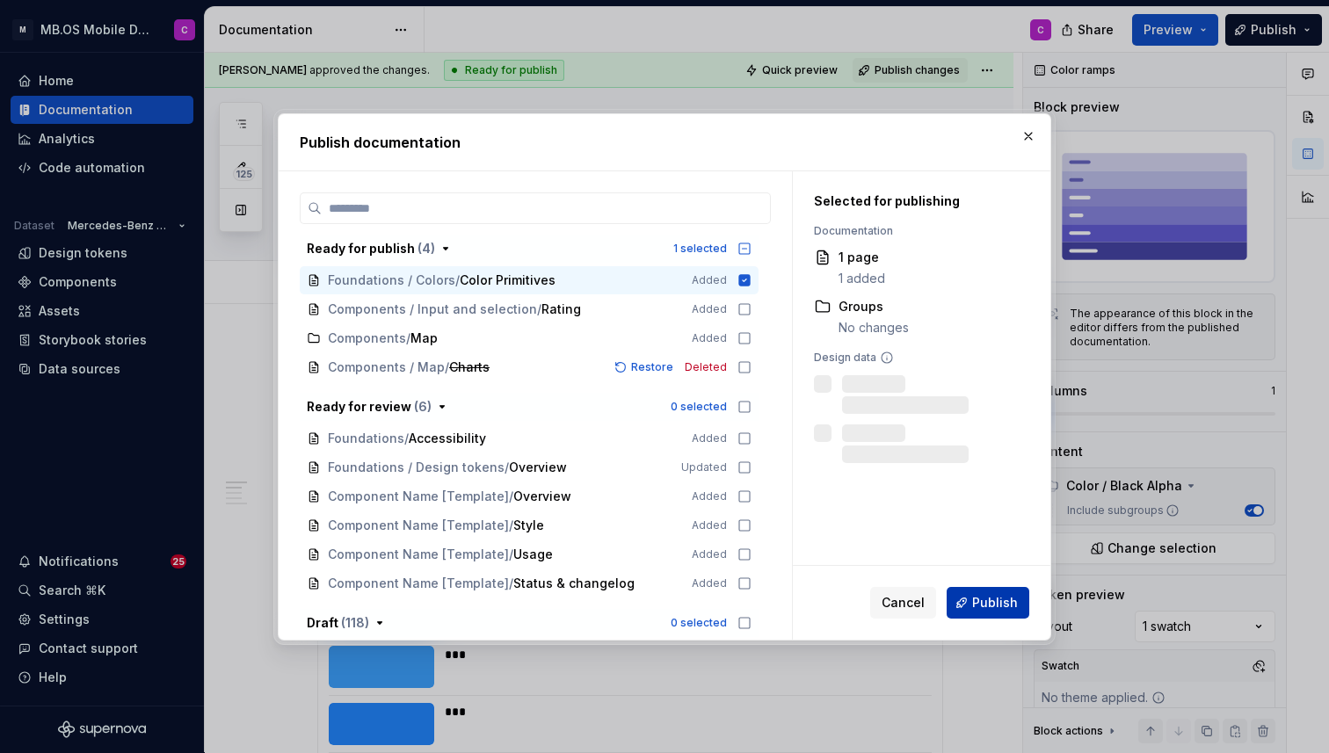
click at [980, 600] on span "Publish" at bounding box center [995, 603] width 46 height 18
type textarea "*"
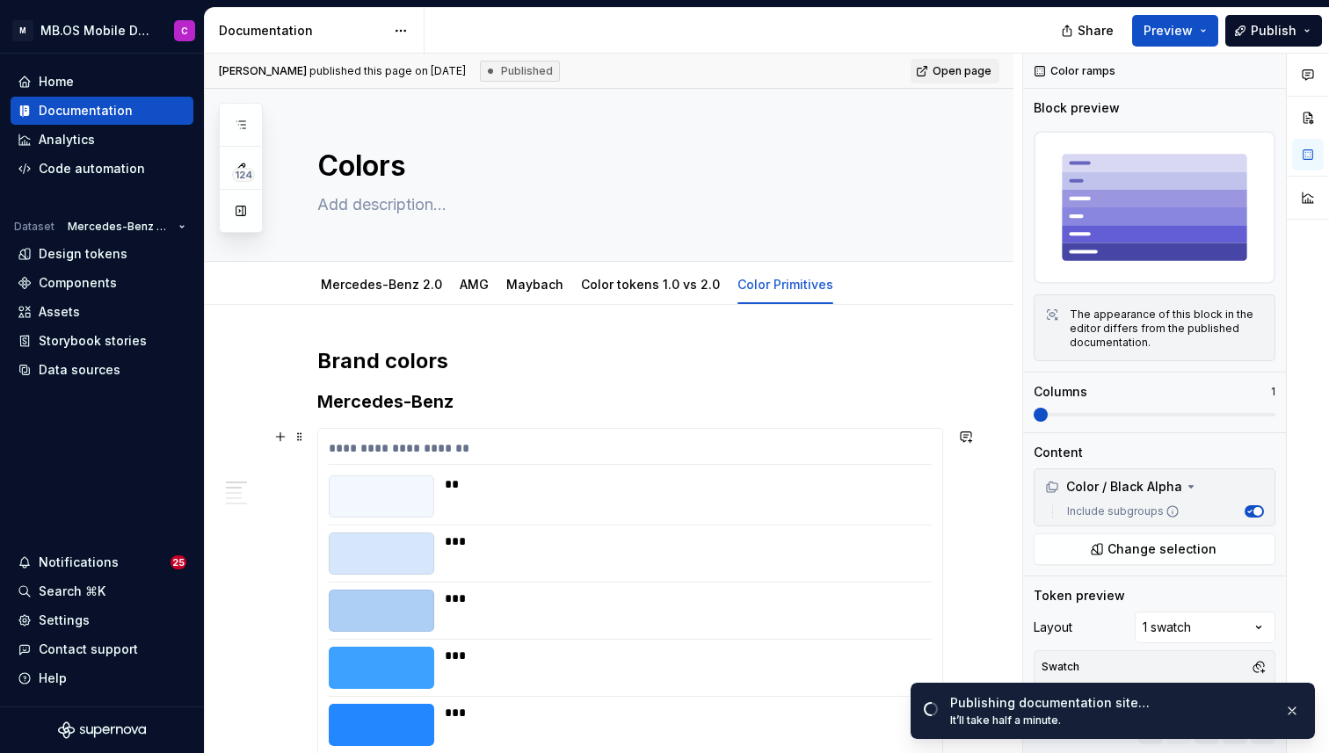
type textarea "*"
